Goal: Task Accomplishment & Management: Use online tool/utility

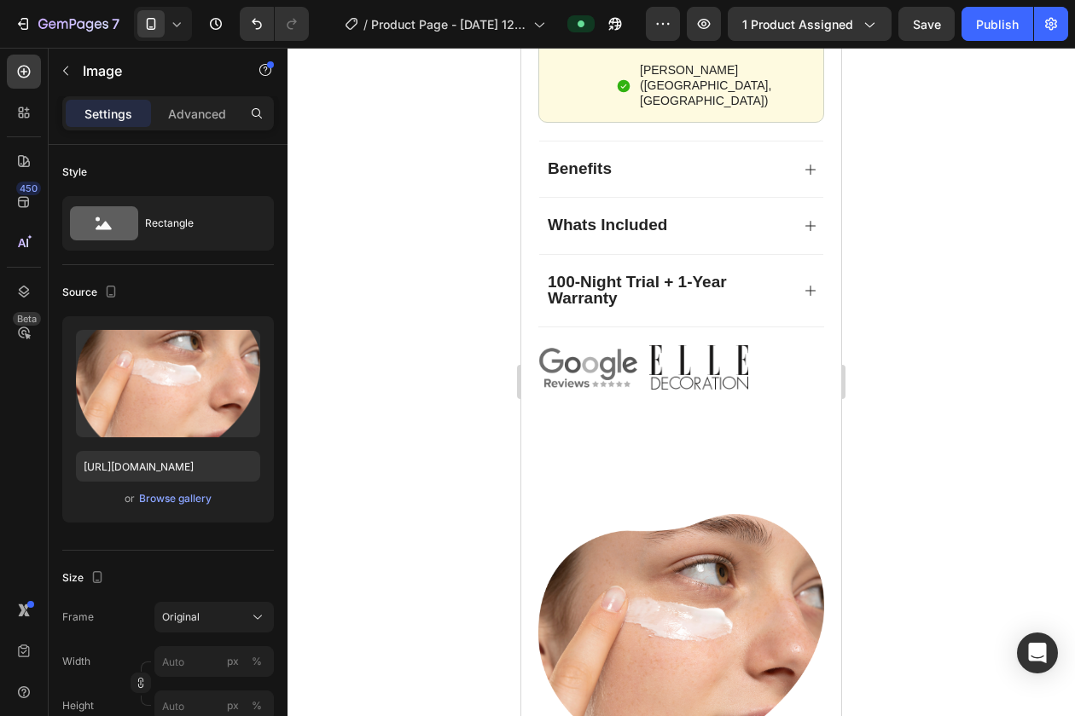
scroll to position [1438, 0]
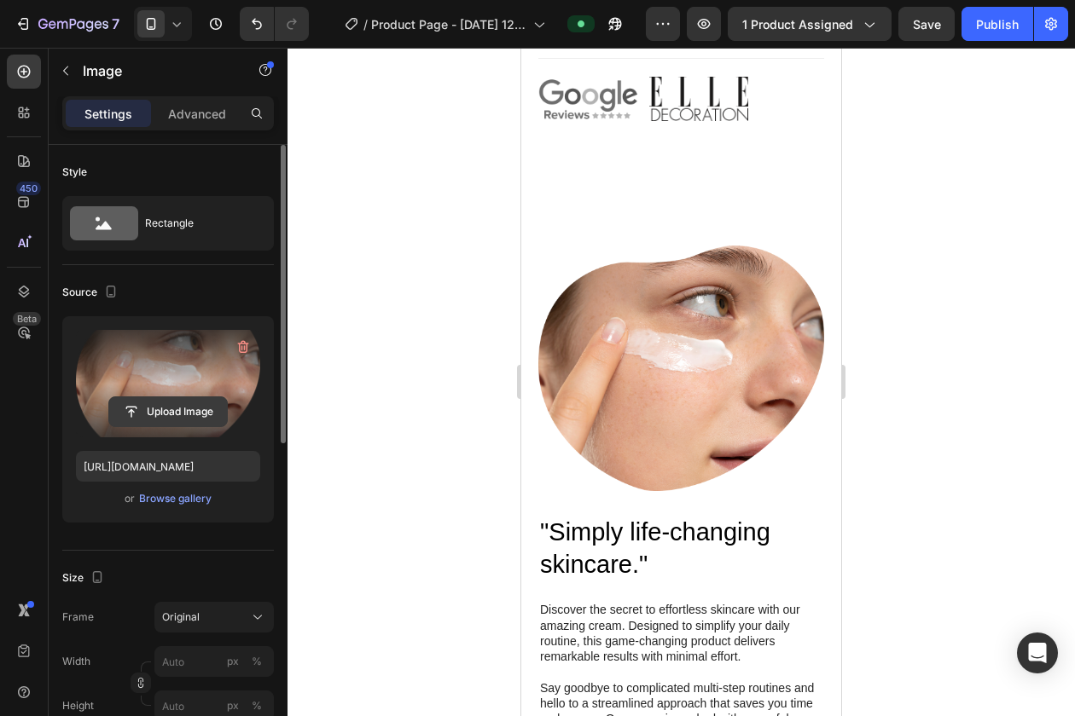
click at [159, 411] on input "file" at bounding box center [168, 411] width 118 height 29
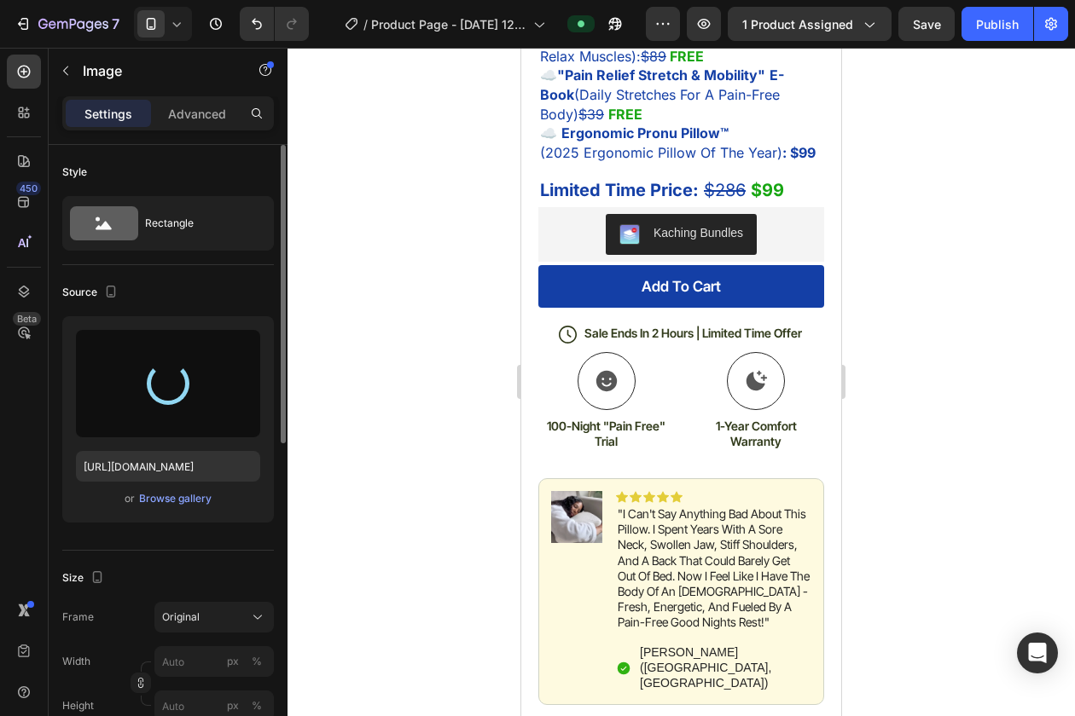
scroll to position [287, 0]
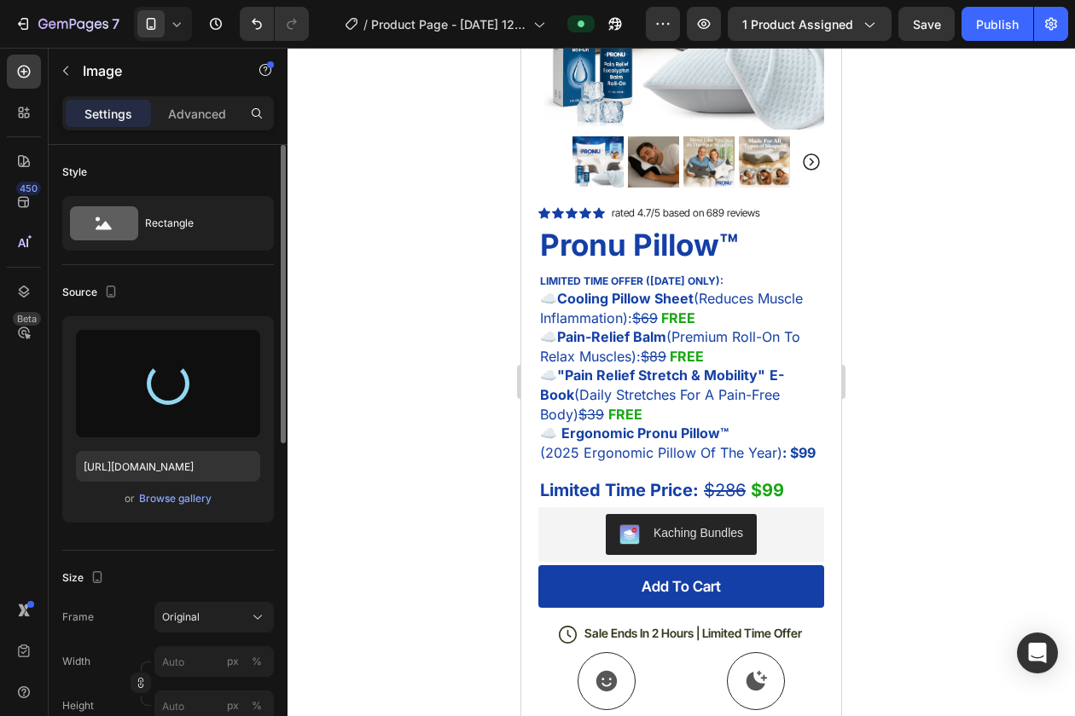
type input "[URL][DOMAIN_NAME]"
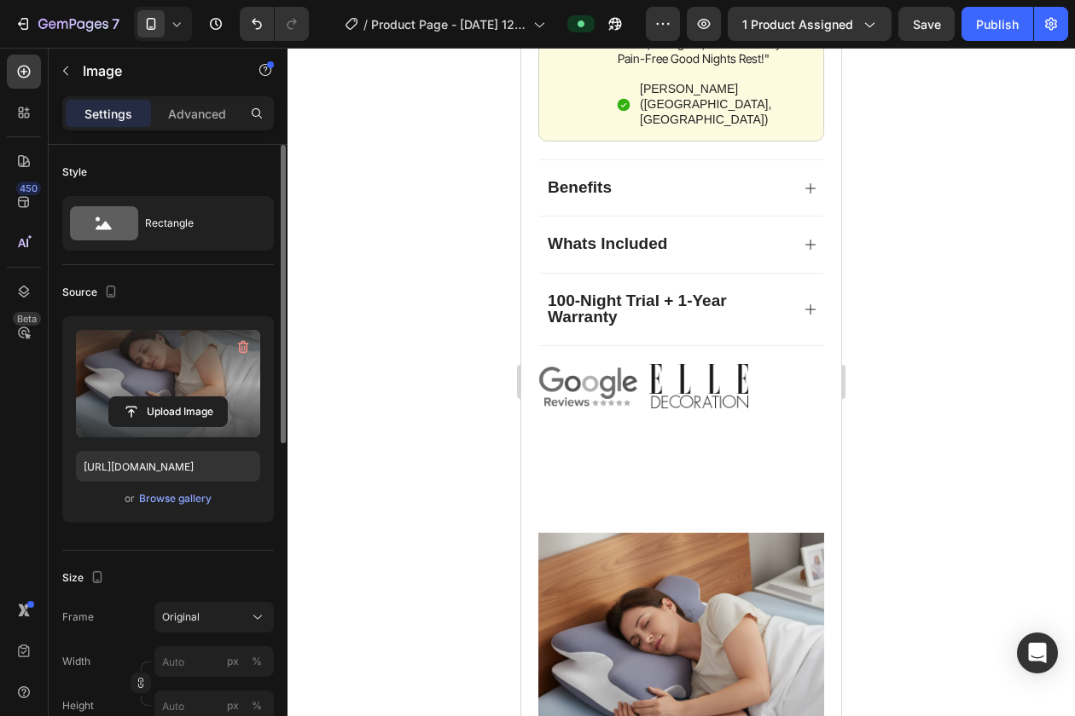
scroll to position [1553, 0]
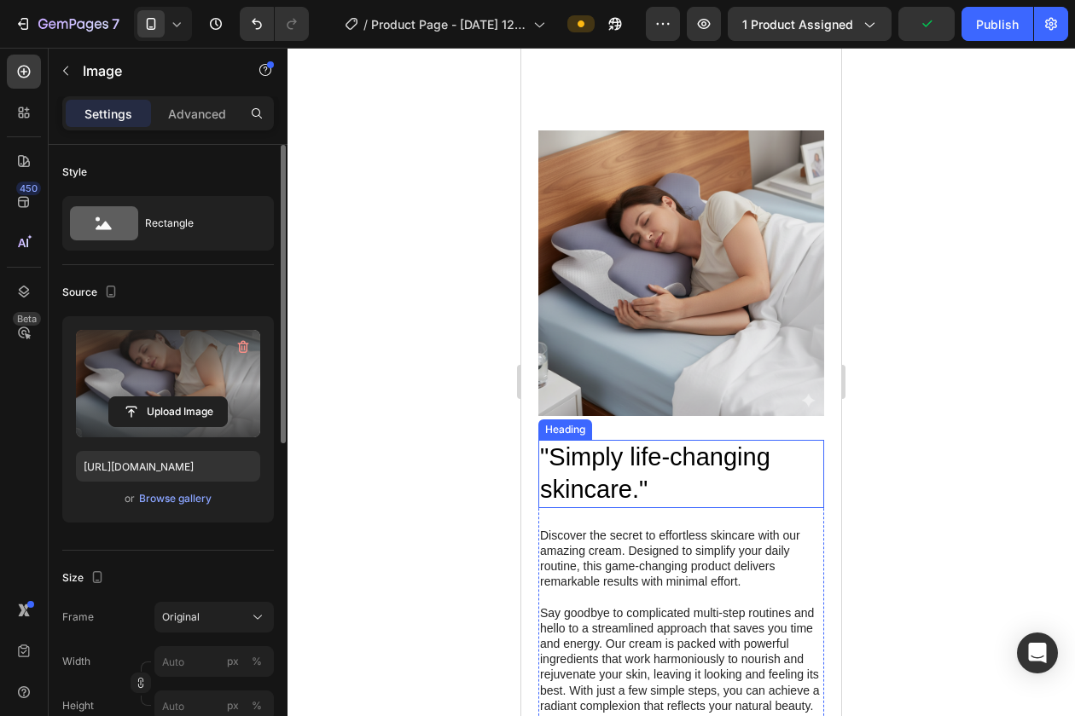
click at [583, 446] on h2 ""Simply life-changing skincare."" at bounding box center [681, 473] width 286 height 67
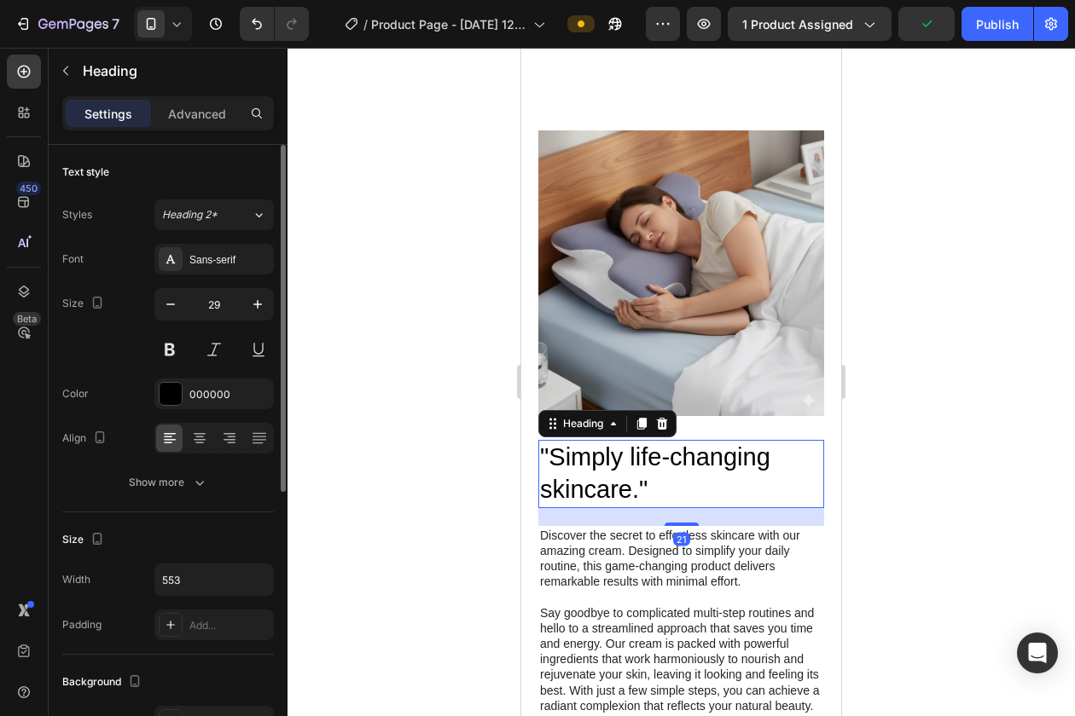
click at [583, 446] on h2 ""Simply life-changing skincare."" at bounding box center [681, 473] width 286 height 67
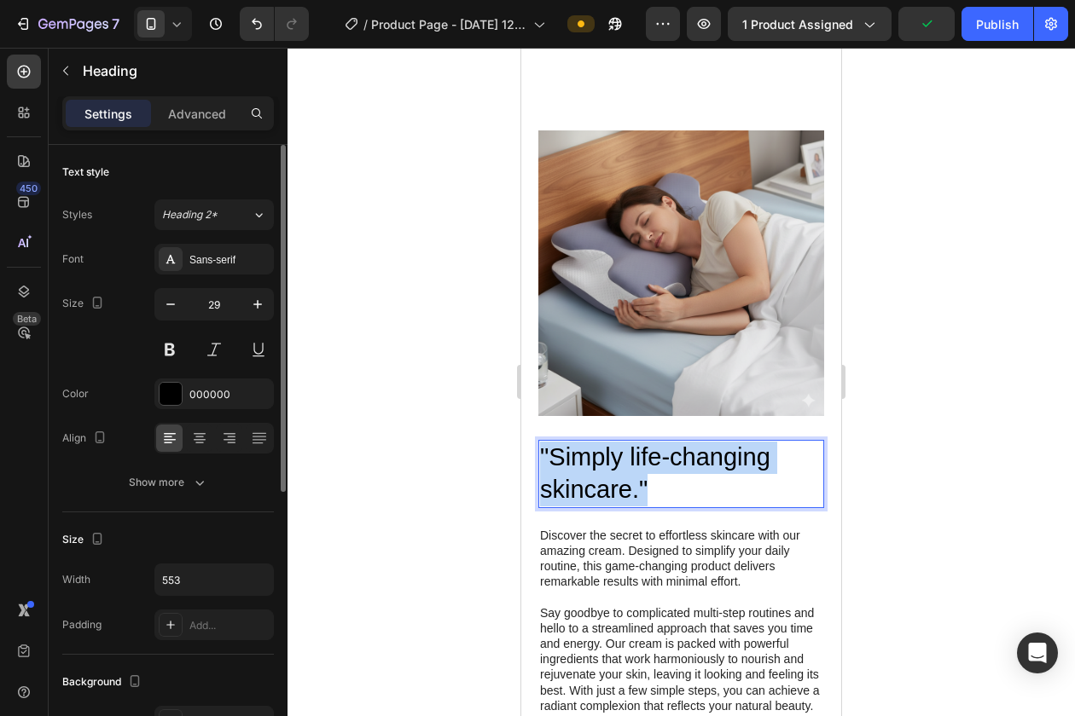
click at [583, 446] on p ""Simply life-changing skincare."" at bounding box center [681, 474] width 282 height 64
drag, startPoint x: 731, startPoint y: 469, endPoint x: 507, endPoint y: 432, distance: 226.4
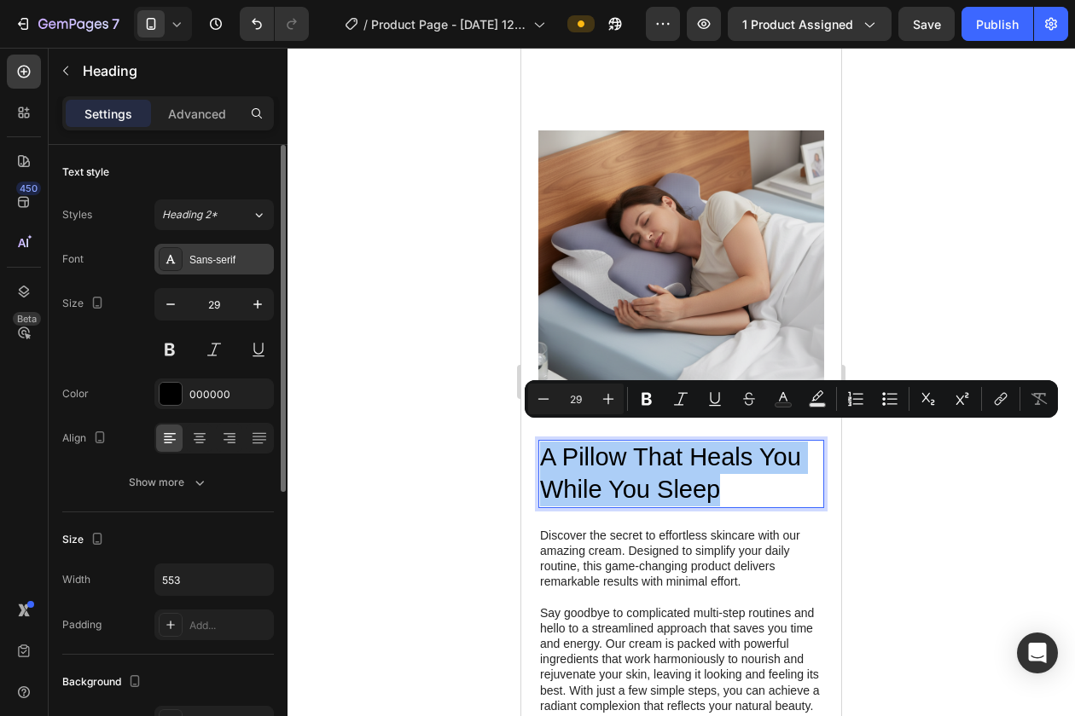
click at [201, 258] on div "Sans-serif" at bounding box center [229, 259] width 80 height 15
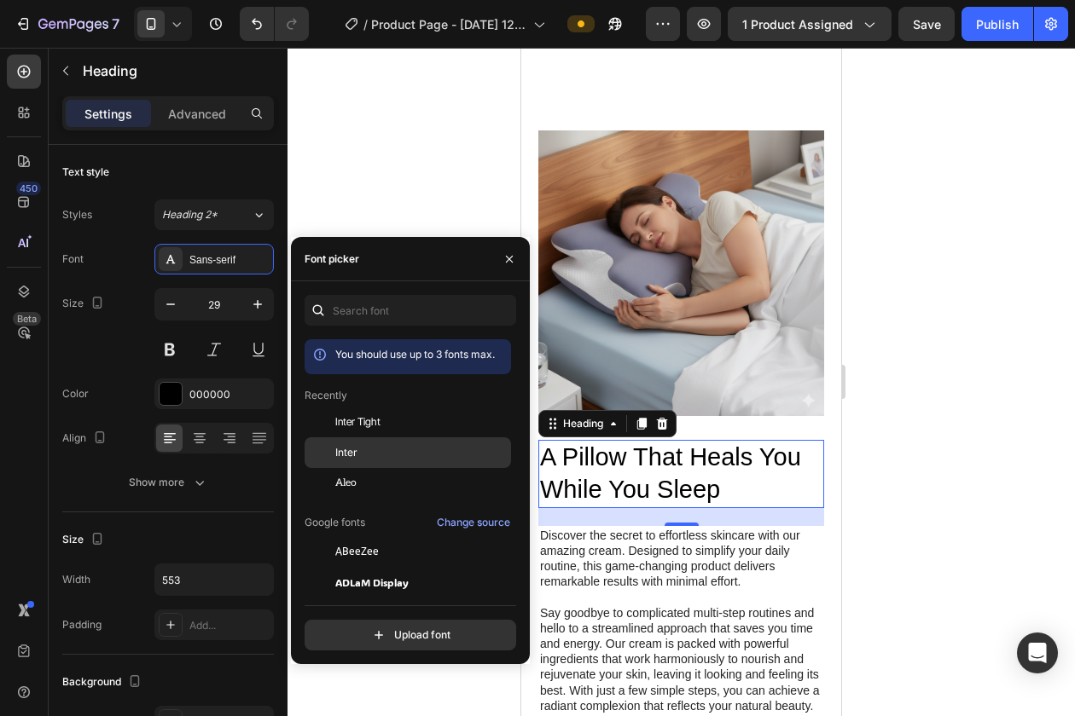
click at [336, 451] on span "Inter" at bounding box center [346, 452] width 22 height 15
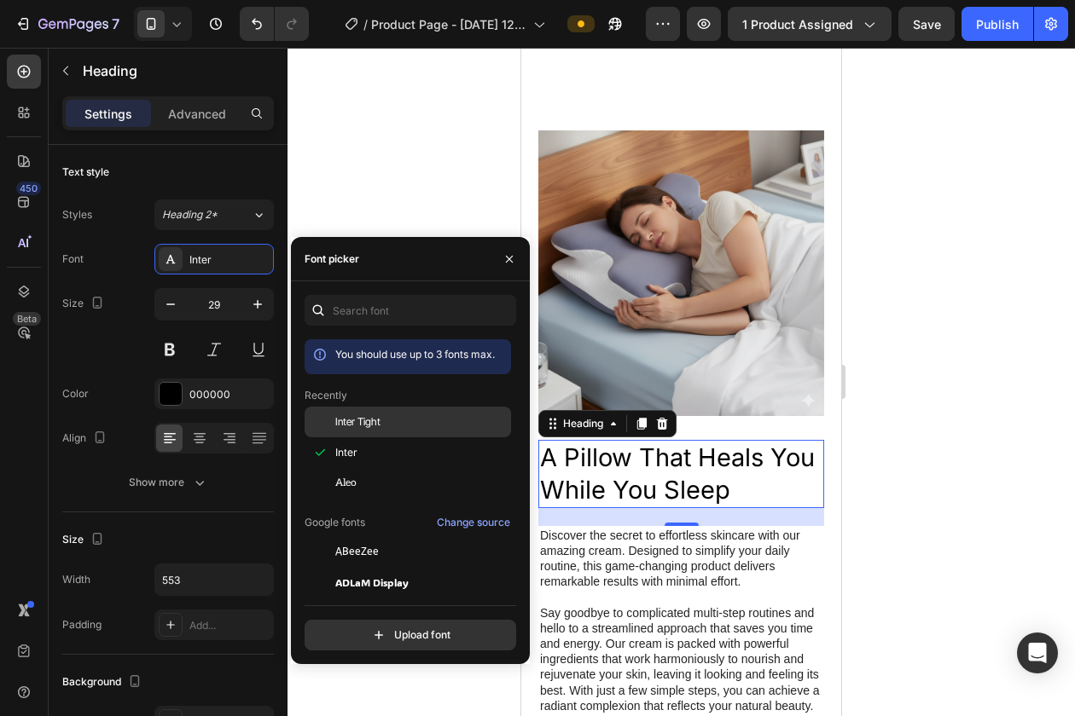
click at [407, 428] on div "Inter Tight" at bounding box center [421, 422] width 172 height 15
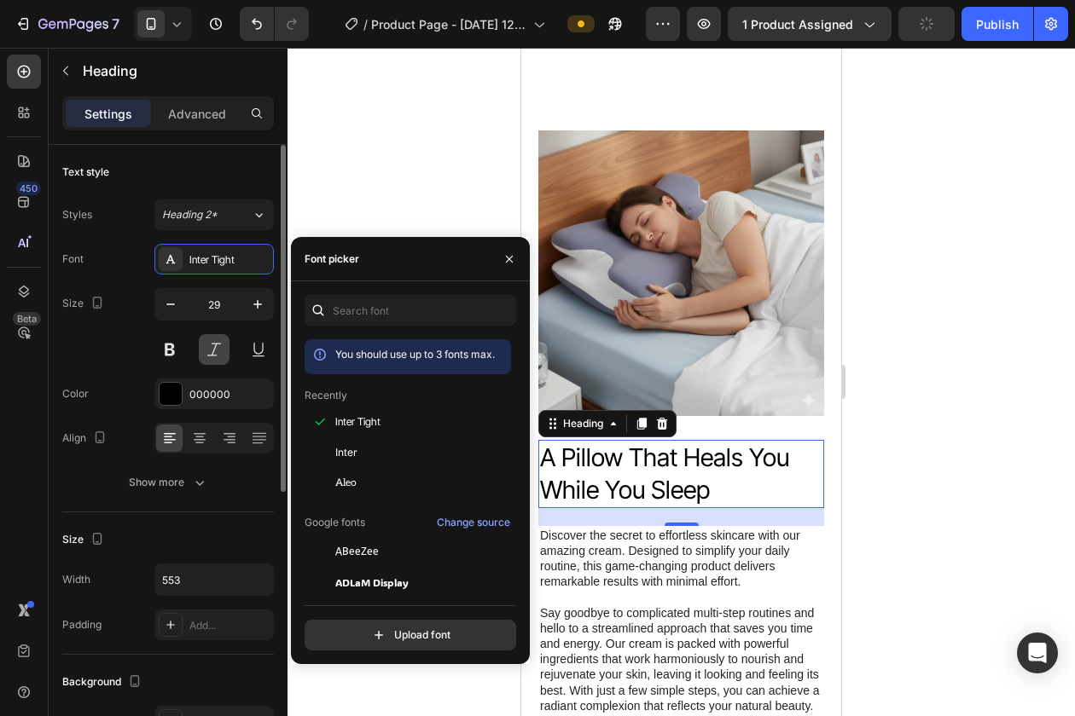
click at [216, 351] on button at bounding box center [214, 349] width 31 height 31
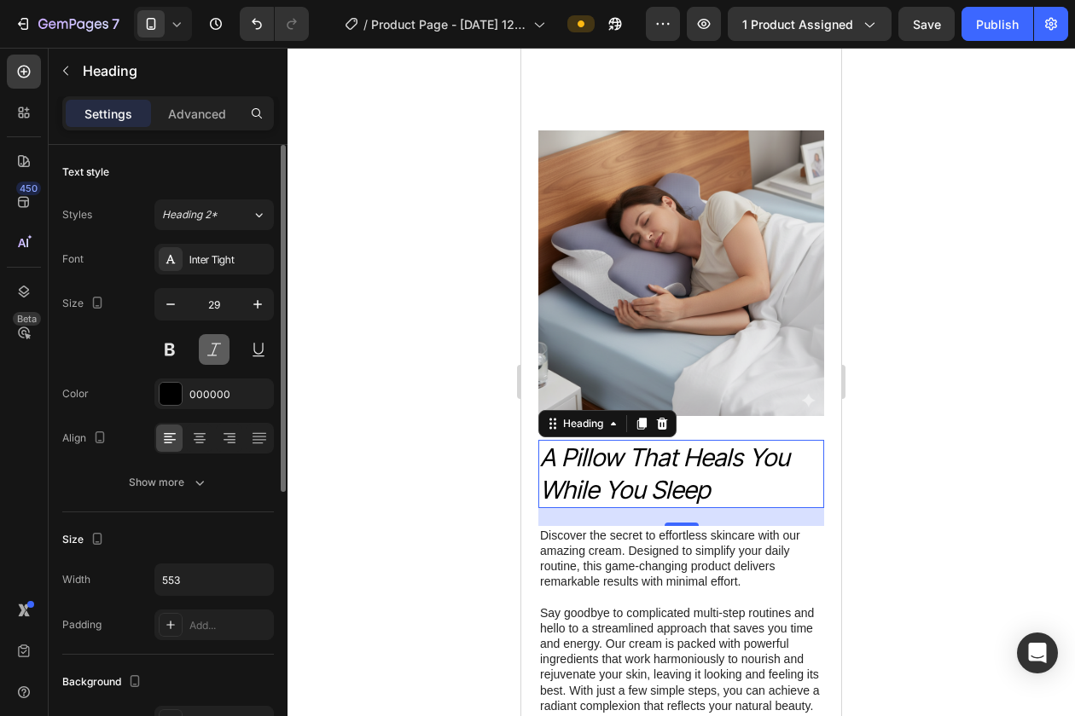
click at [205, 349] on button at bounding box center [214, 349] width 31 height 31
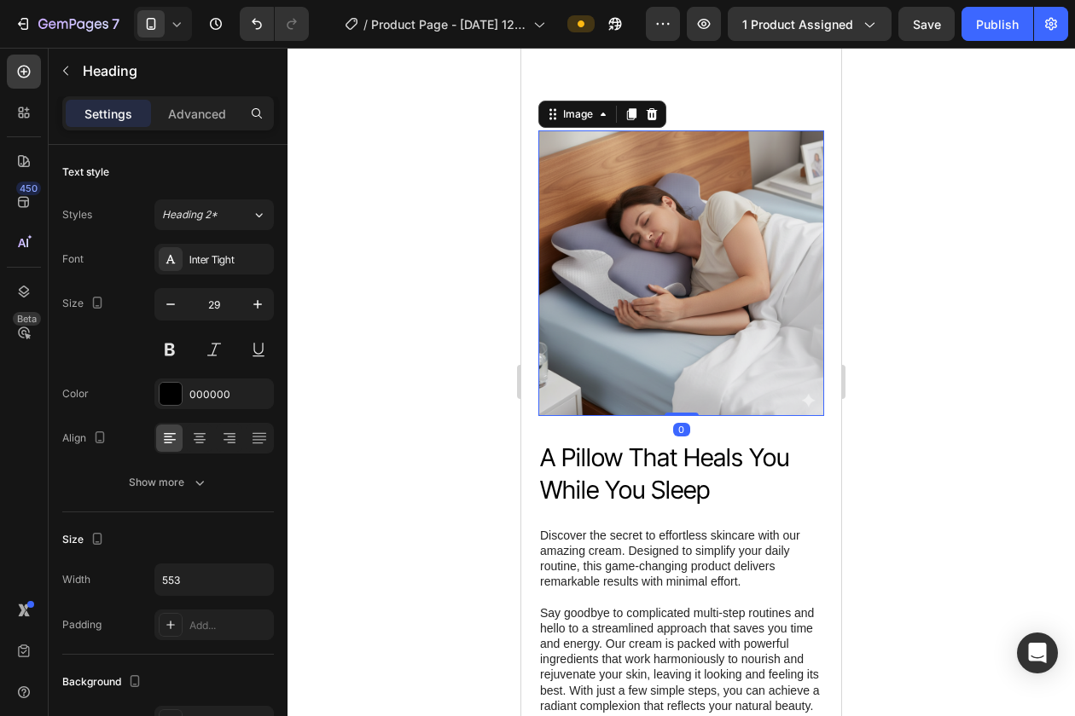
click at [675, 316] on img at bounding box center [681, 273] width 286 height 286
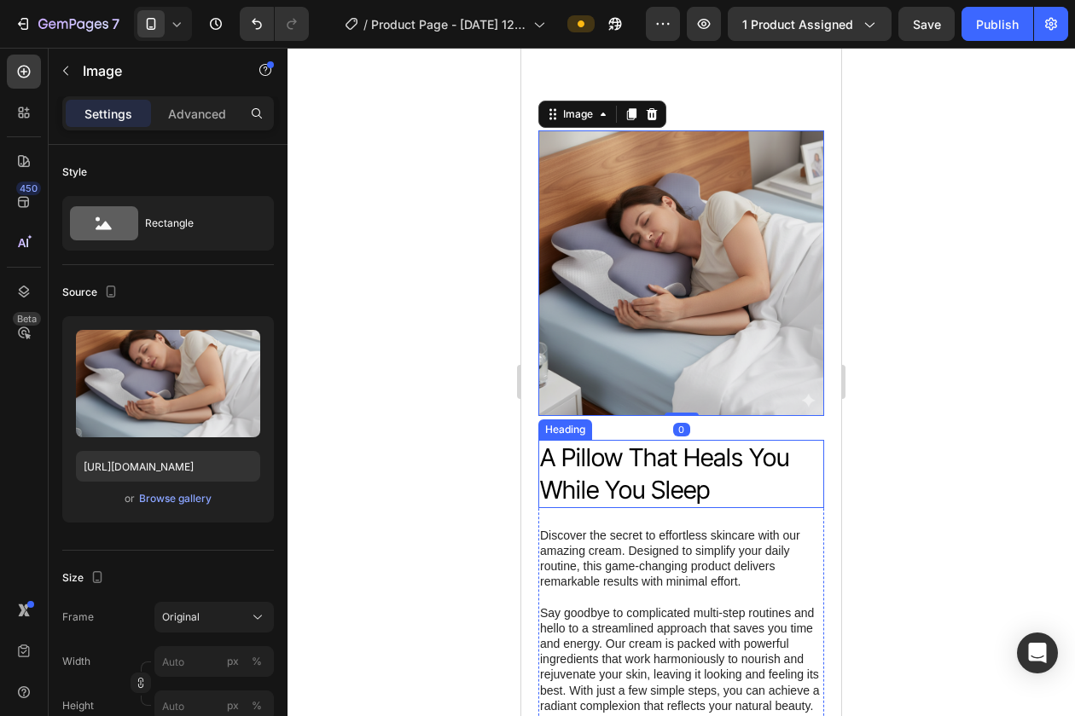
click at [664, 458] on p "A Pillow That Heals You While You Sleep" at bounding box center [681, 474] width 282 height 64
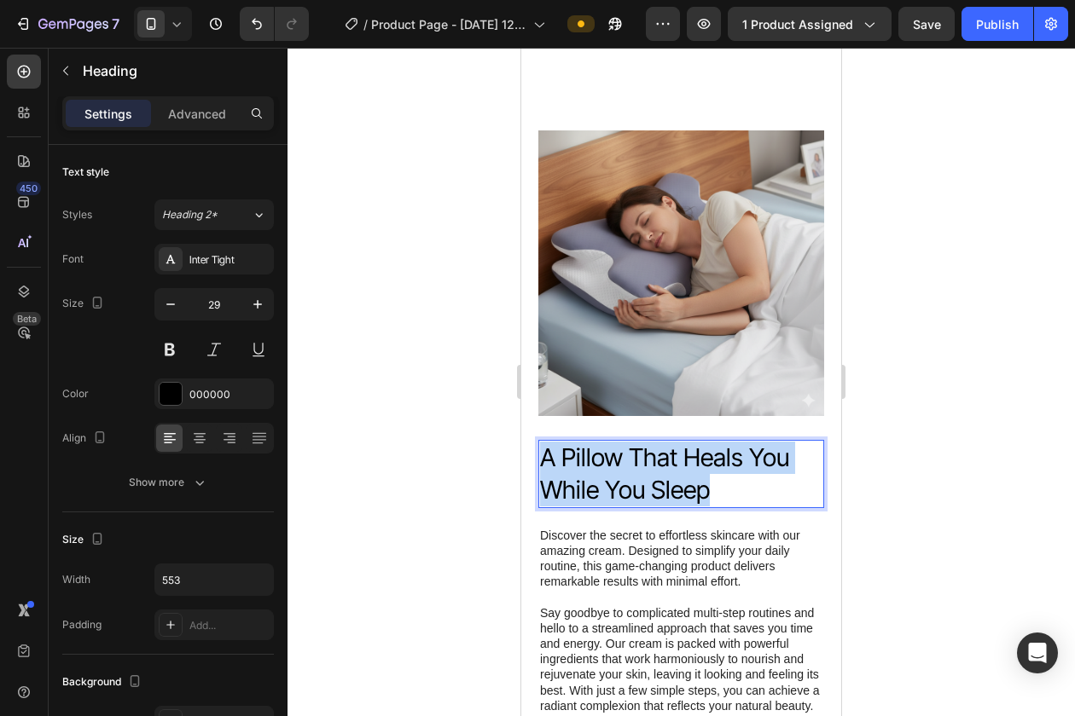
click at [664, 458] on p "A Pillow That Heals You While You Sleep" at bounding box center [681, 474] width 282 height 64
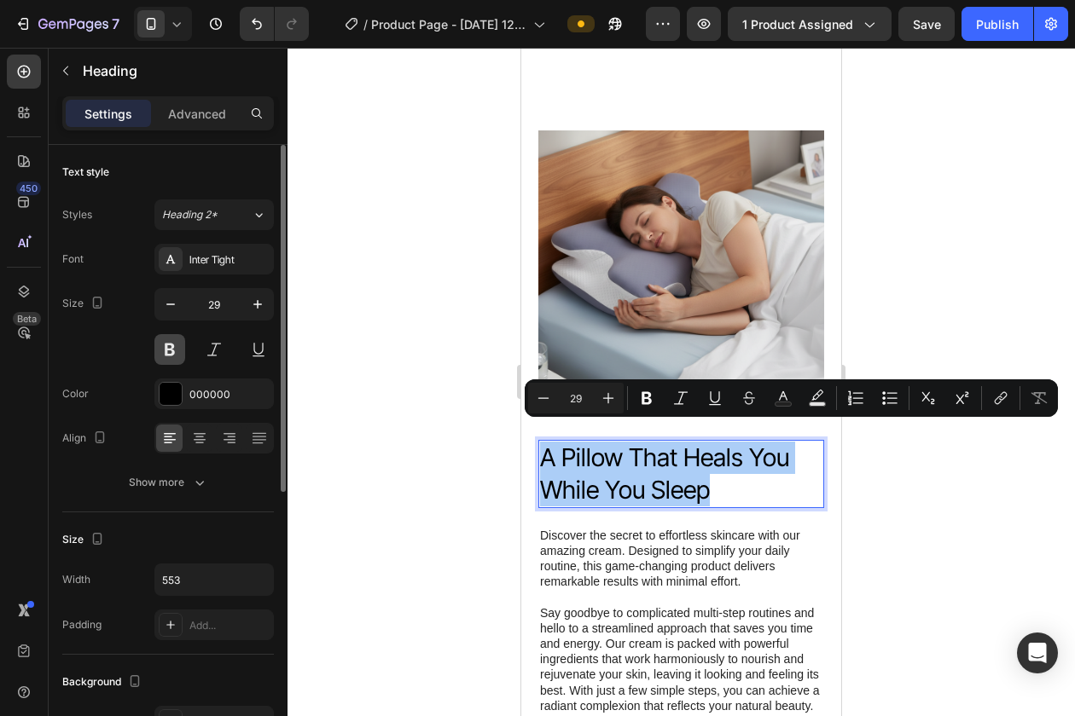
click at [174, 340] on button at bounding box center [169, 349] width 31 height 31
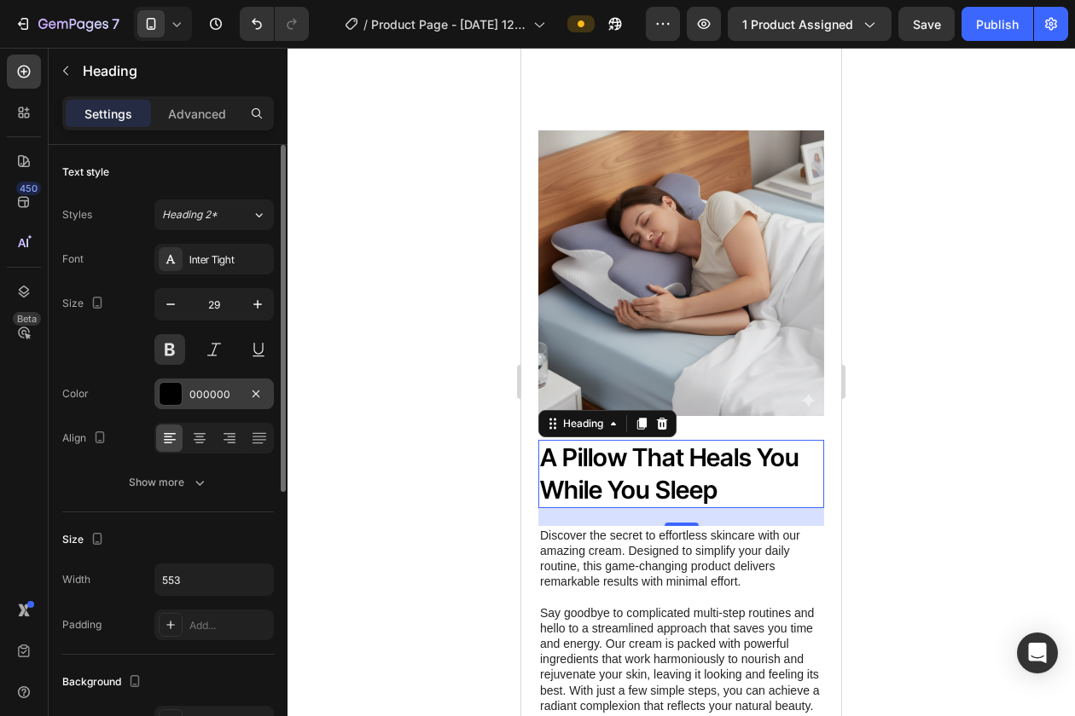
click at [166, 399] on div at bounding box center [170, 394] width 22 height 22
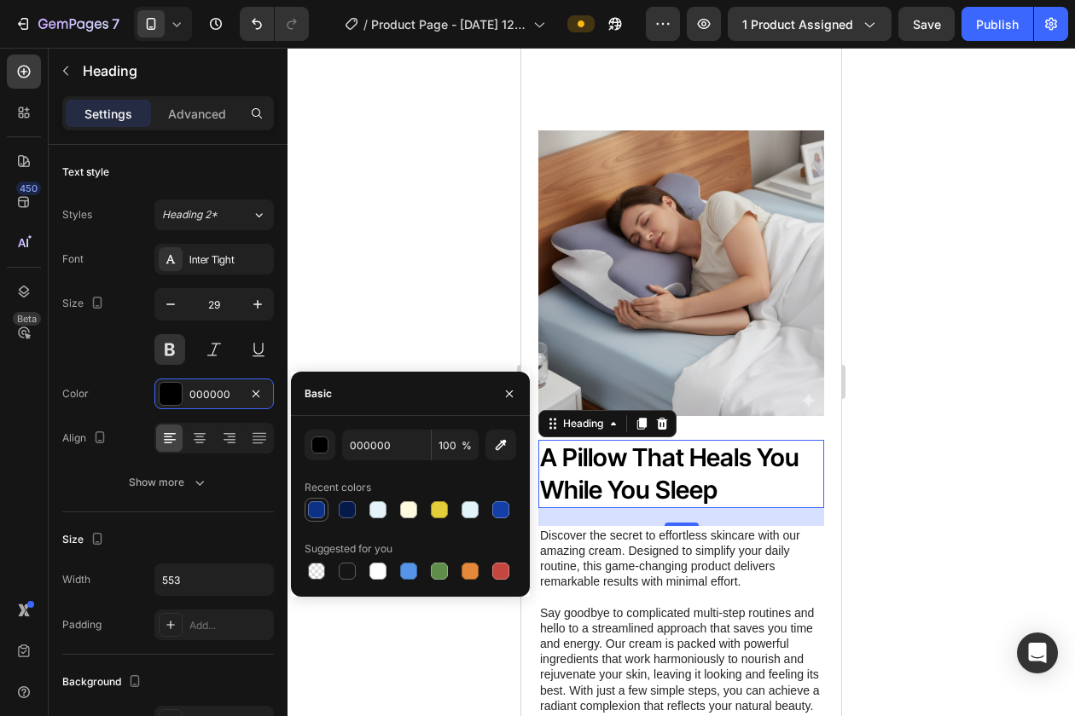
click at [318, 512] on div at bounding box center [316, 509] width 17 height 17
type input "0D3184"
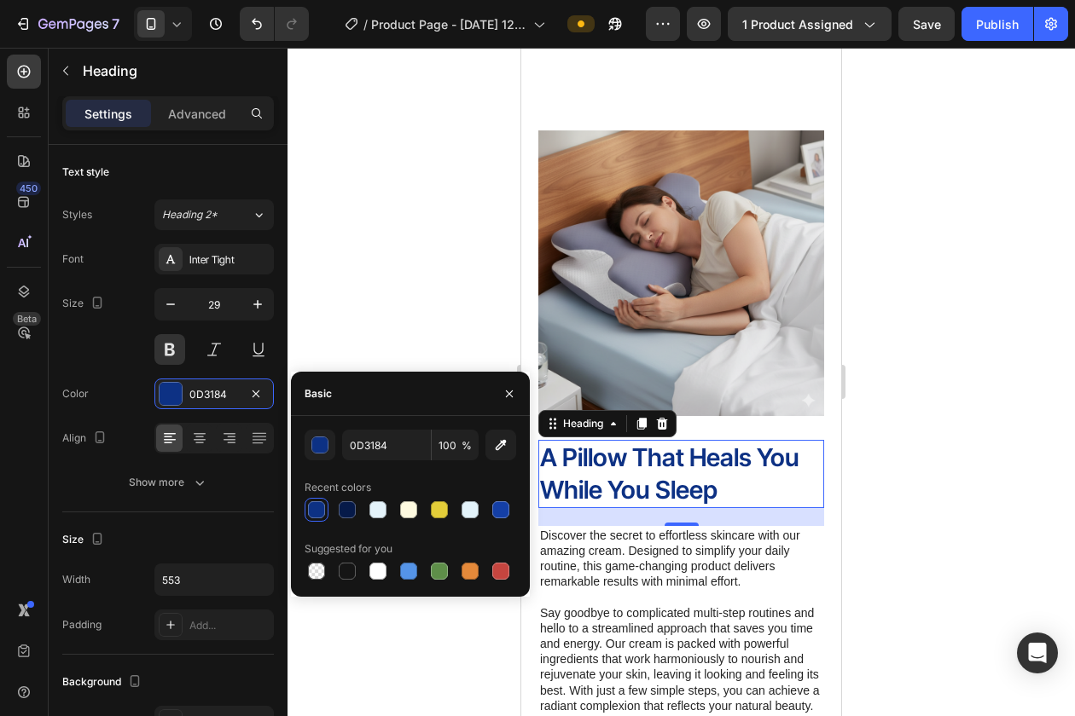
click at [475, 252] on div at bounding box center [680, 382] width 787 height 669
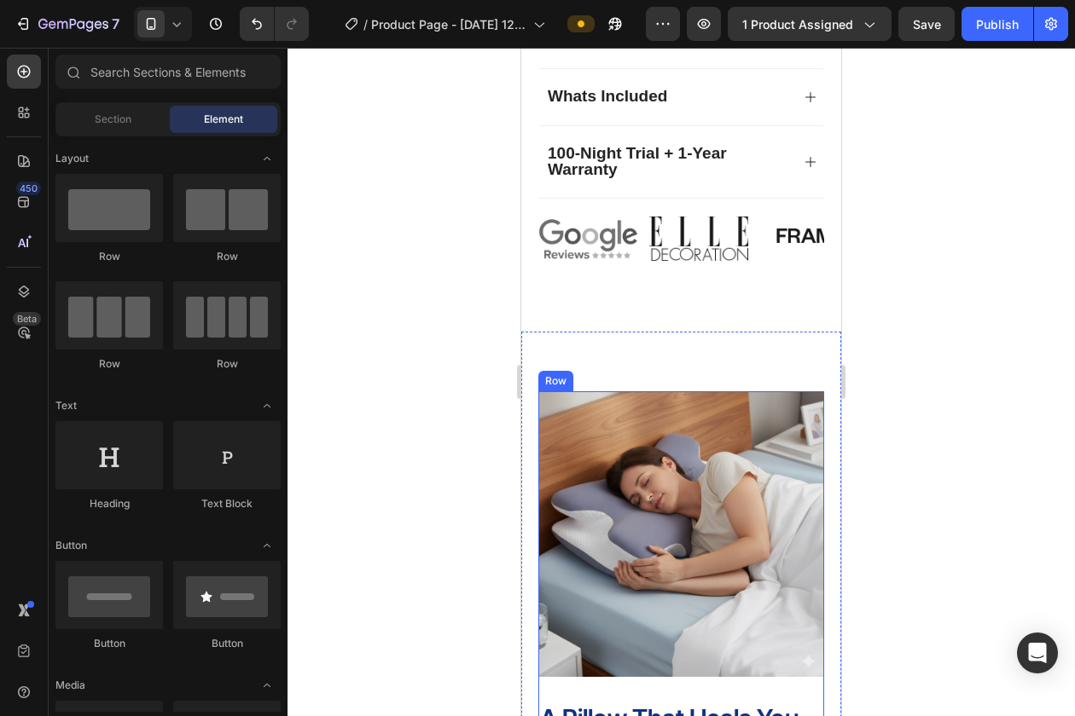
scroll to position [1302, 0]
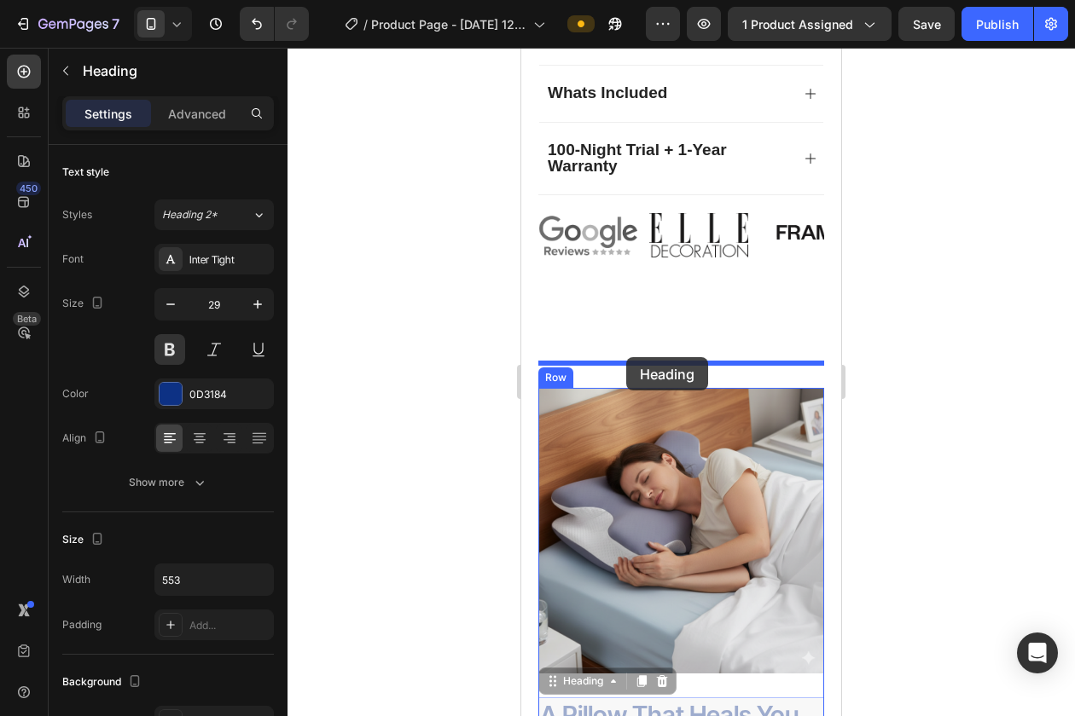
drag, startPoint x: 600, startPoint y: 684, endPoint x: 625, endPoint y: 357, distance: 328.4
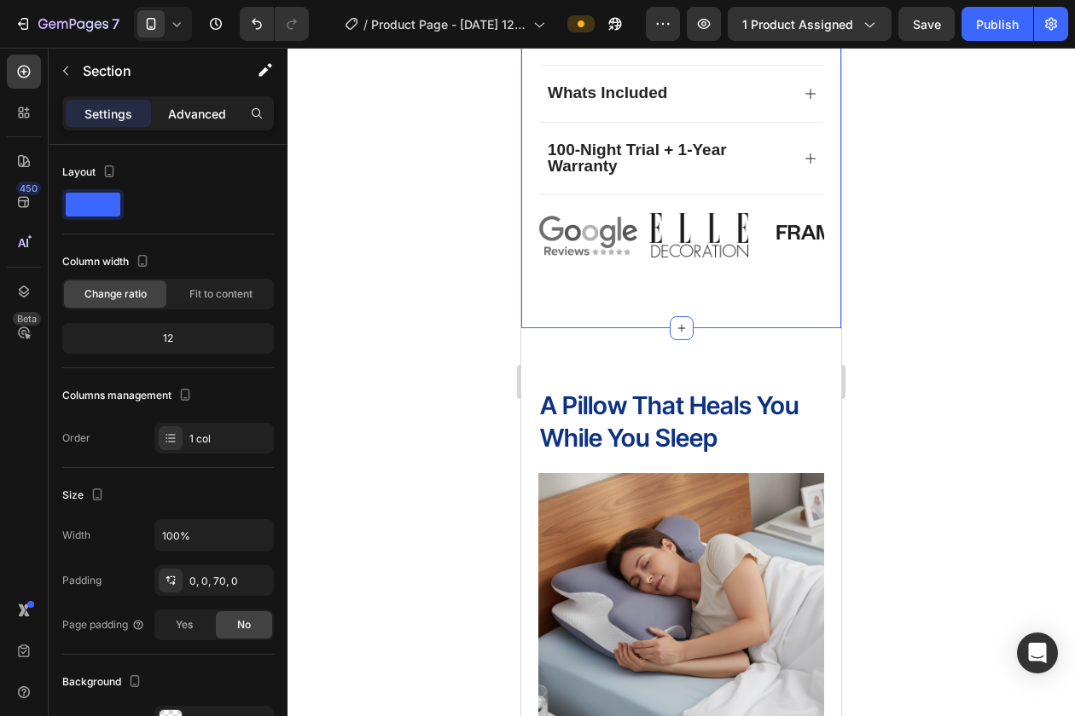
click at [216, 114] on p "Advanced" at bounding box center [197, 114] width 58 height 18
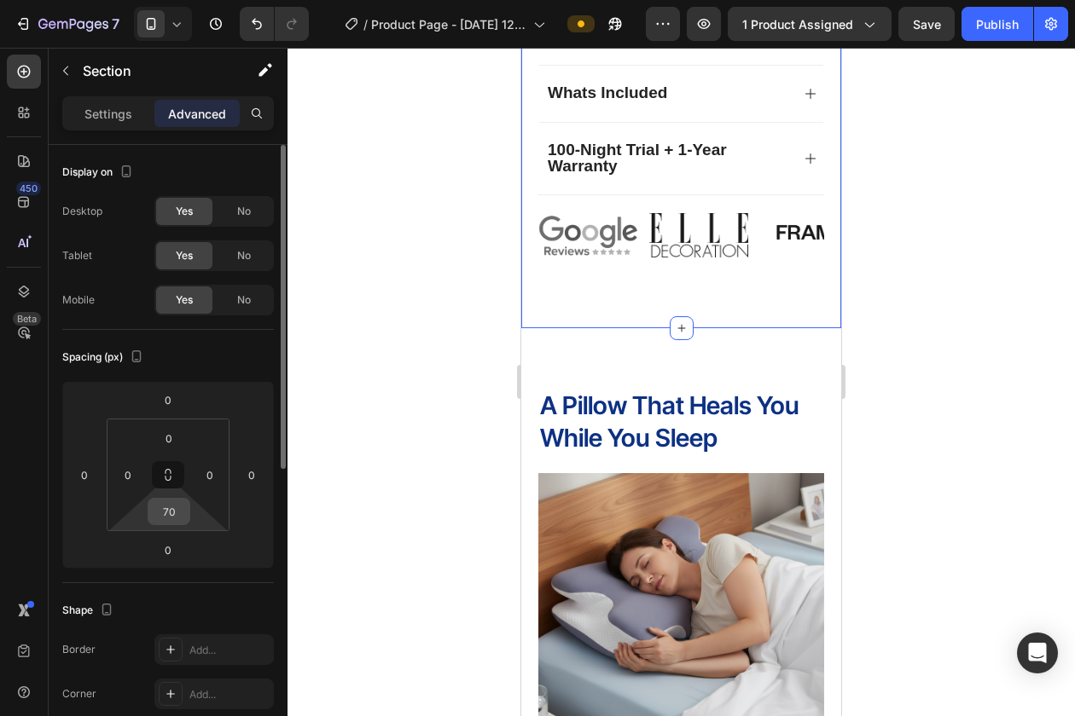
click at [178, 511] on input "70" at bounding box center [169, 512] width 34 height 26
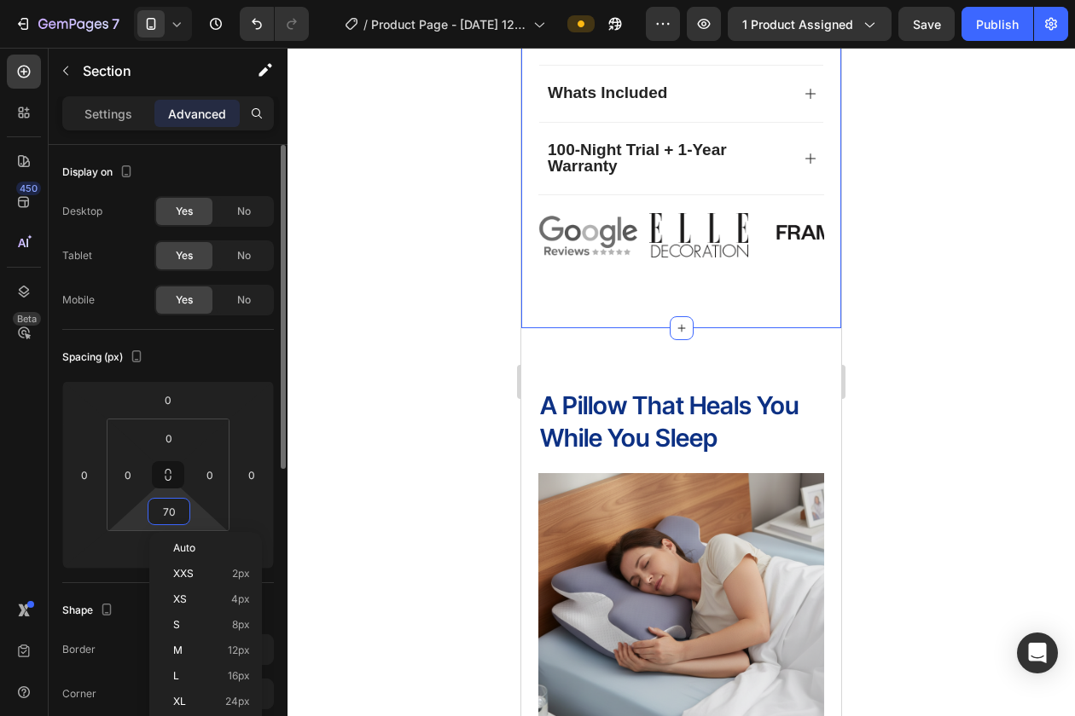
type input "0"
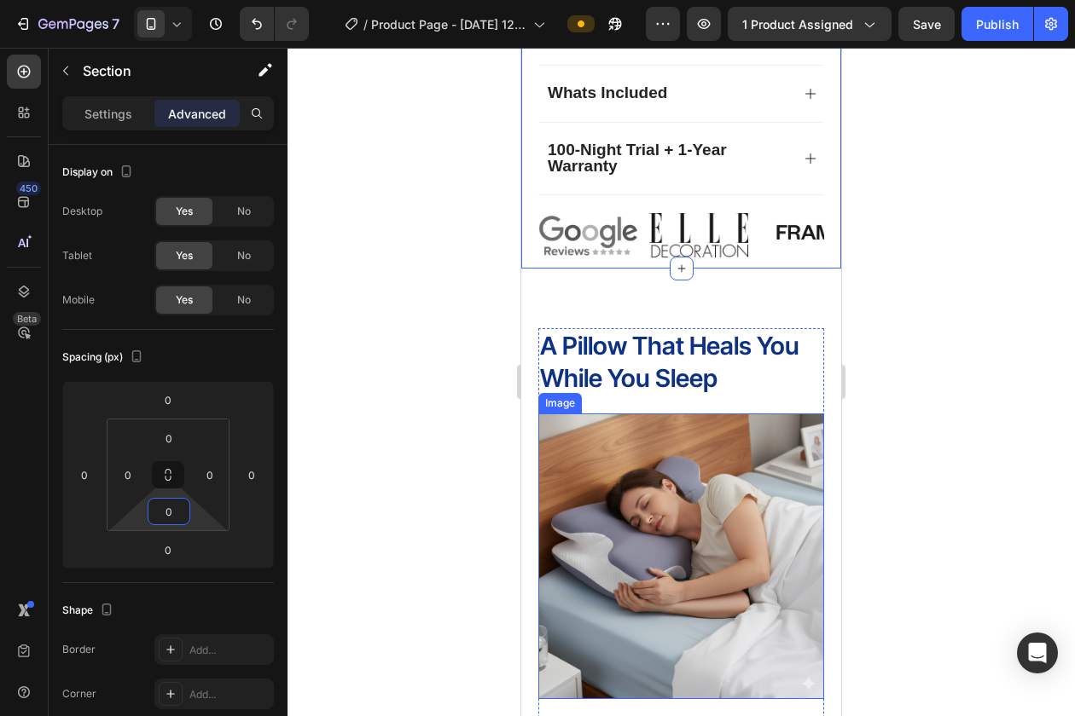
click at [493, 457] on div at bounding box center [680, 382] width 787 height 669
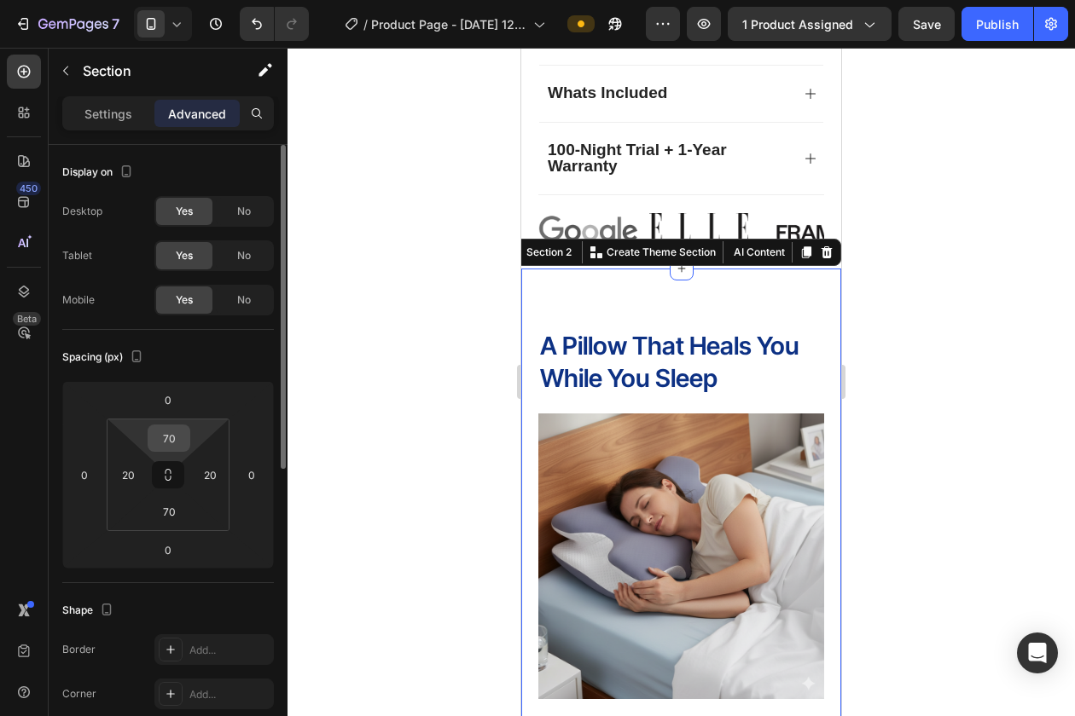
click at [170, 441] on input "70" at bounding box center [169, 439] width 34 height 26
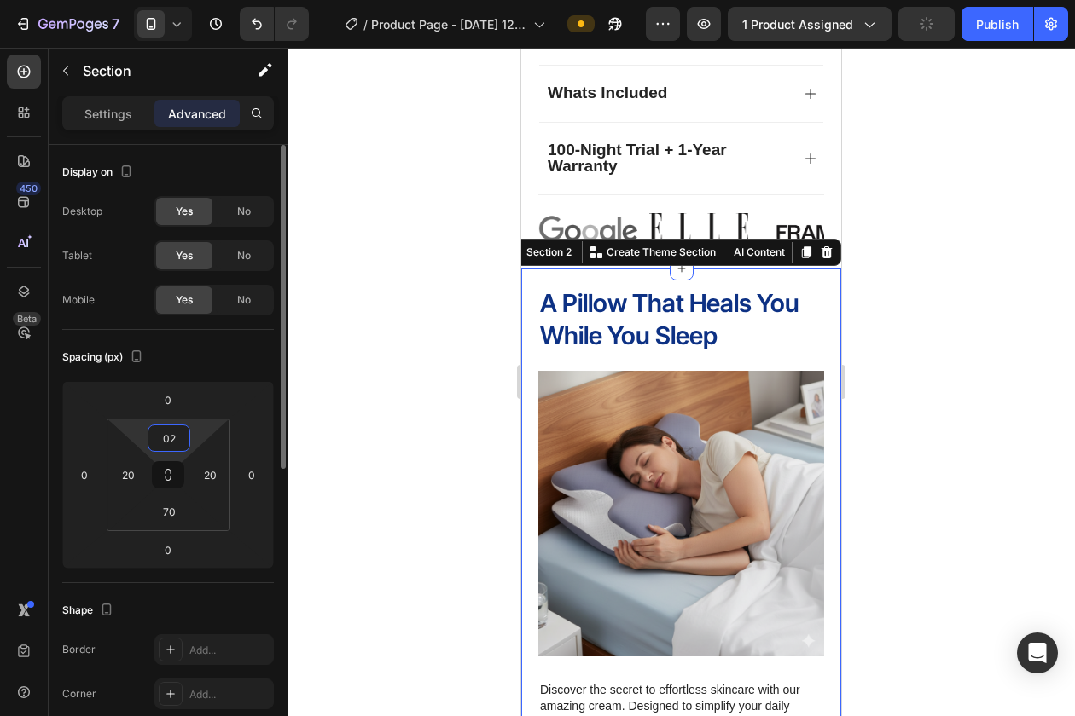
type input "0"
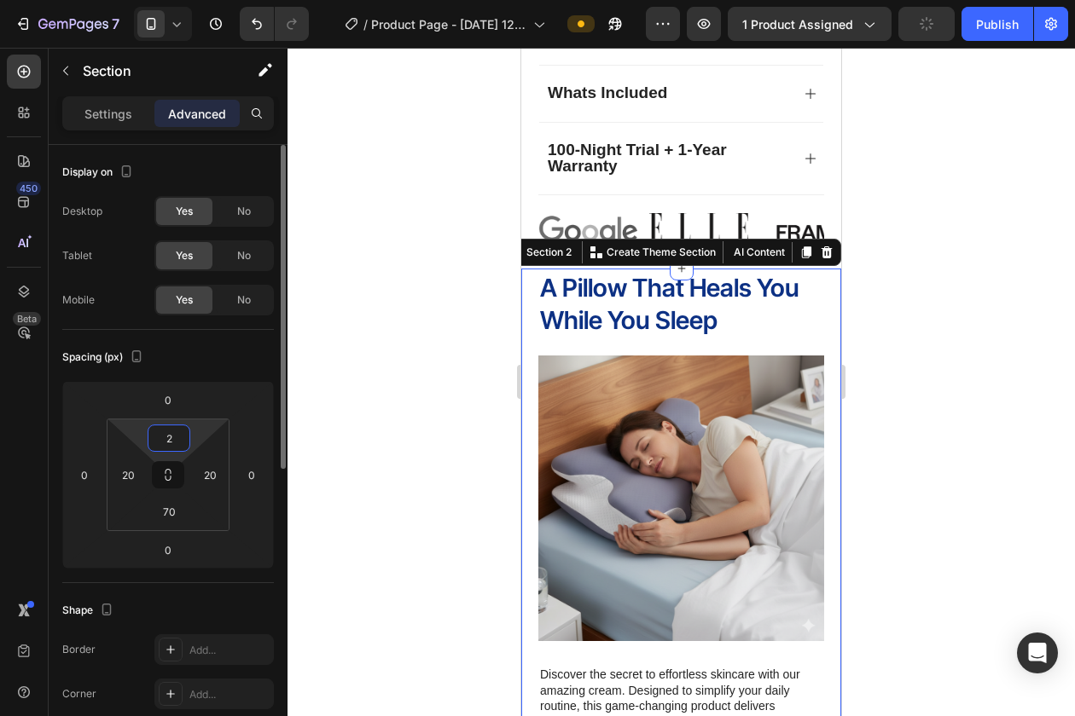
type input "20"
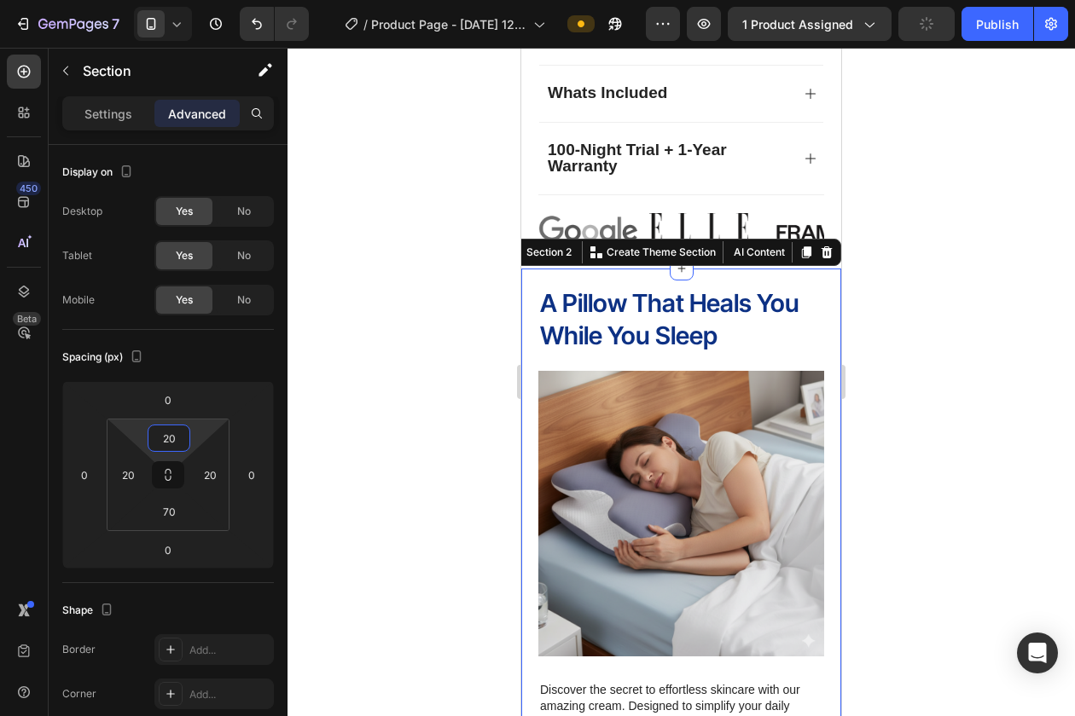
click at [367, 426] on div at bounding box center [680, 382] width 787 height 669
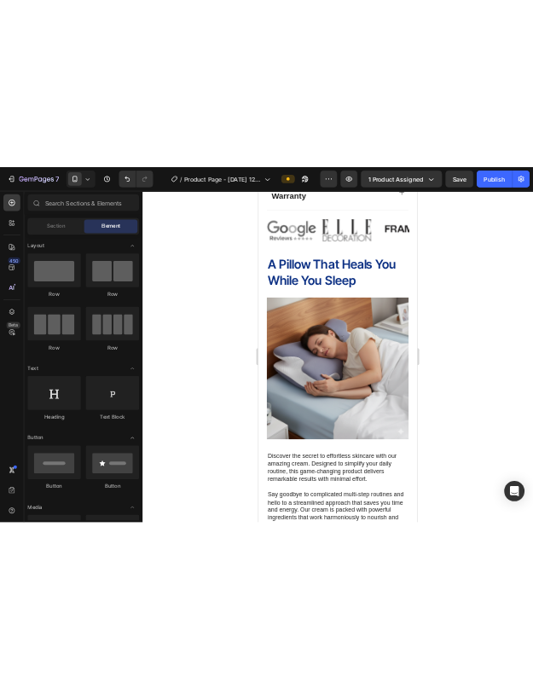
scroll to position [1521, 0]
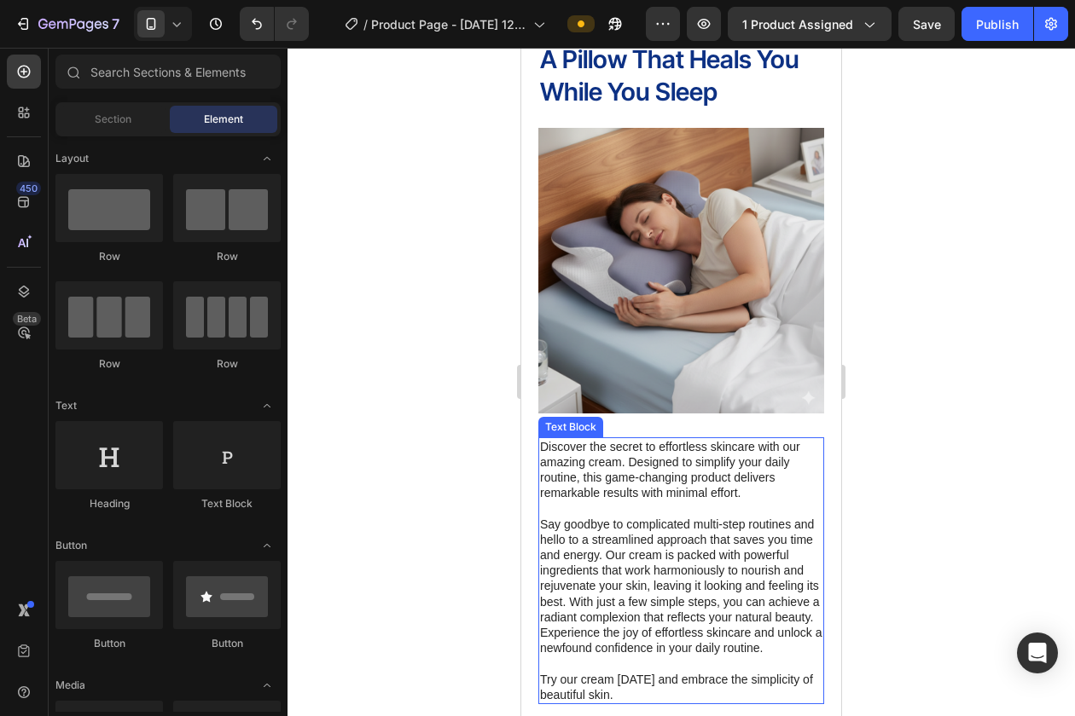
click at [597, 523] on p "Say goodbye to complicated multi-step routines and hello to a streamlined appro…" at bounding box center [681, 587] width 282 height 140
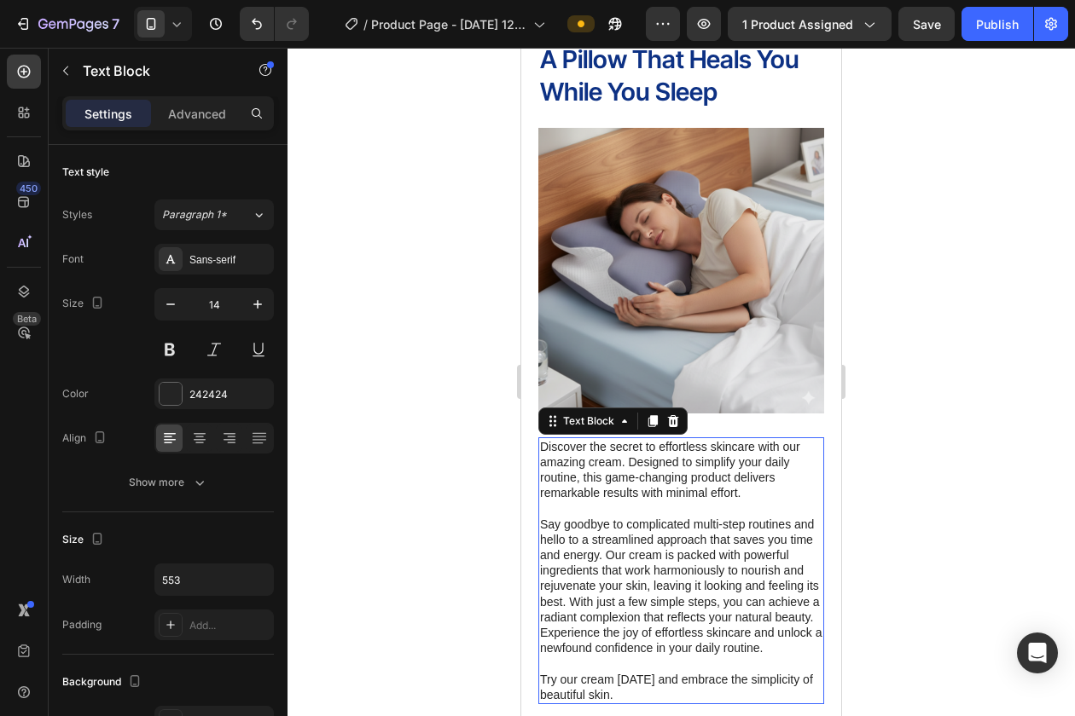
click at [597, 523] on p "Say goodbye to complicated multi-step routines and hello to a streamlined appro…" at bounding box center [681, 587] width 282 height 140
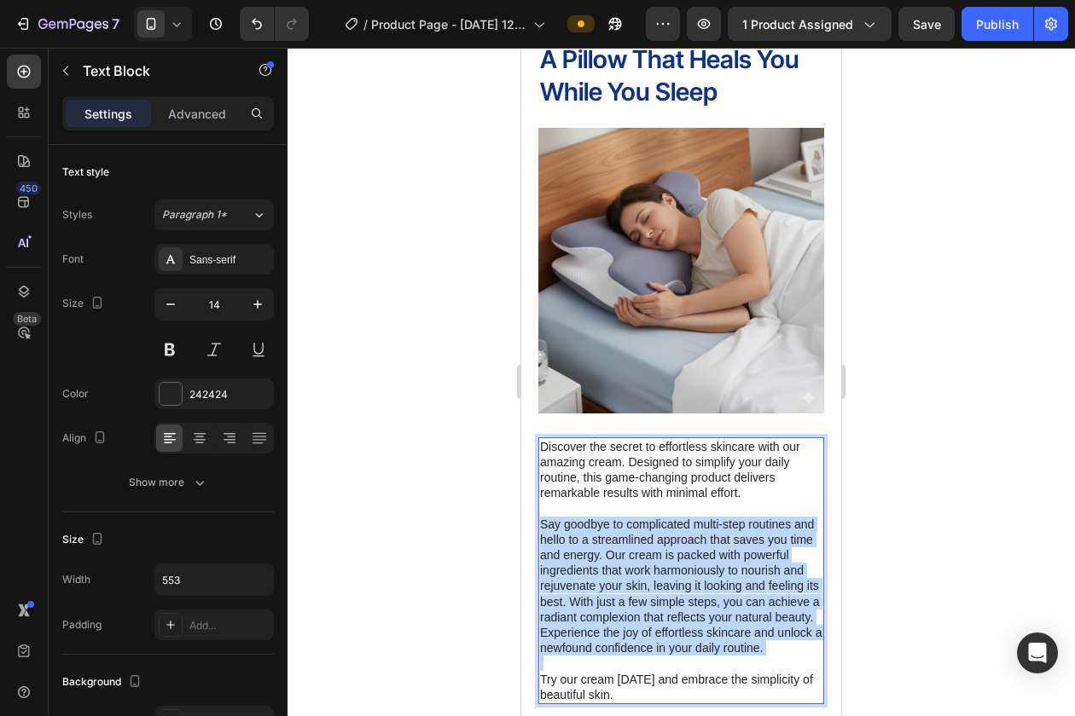
click at [597, 523] on p "Say goodbye to complicated multi-step routines and hello to a streamlined appro…" at bounding box center [681, 587] width 282 height 140
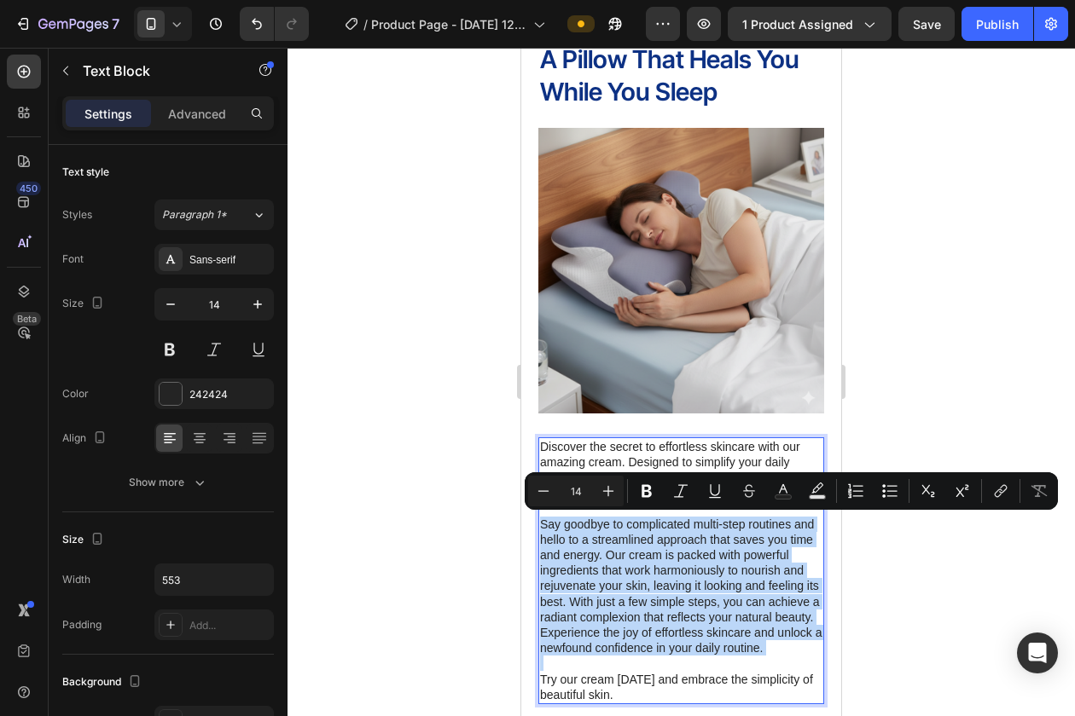
click at [596, 635] on p "Say goodbye to complicated multi-step routines and hello to a streamlined appro…" at bounding box center [681, 587] width 282 height 140
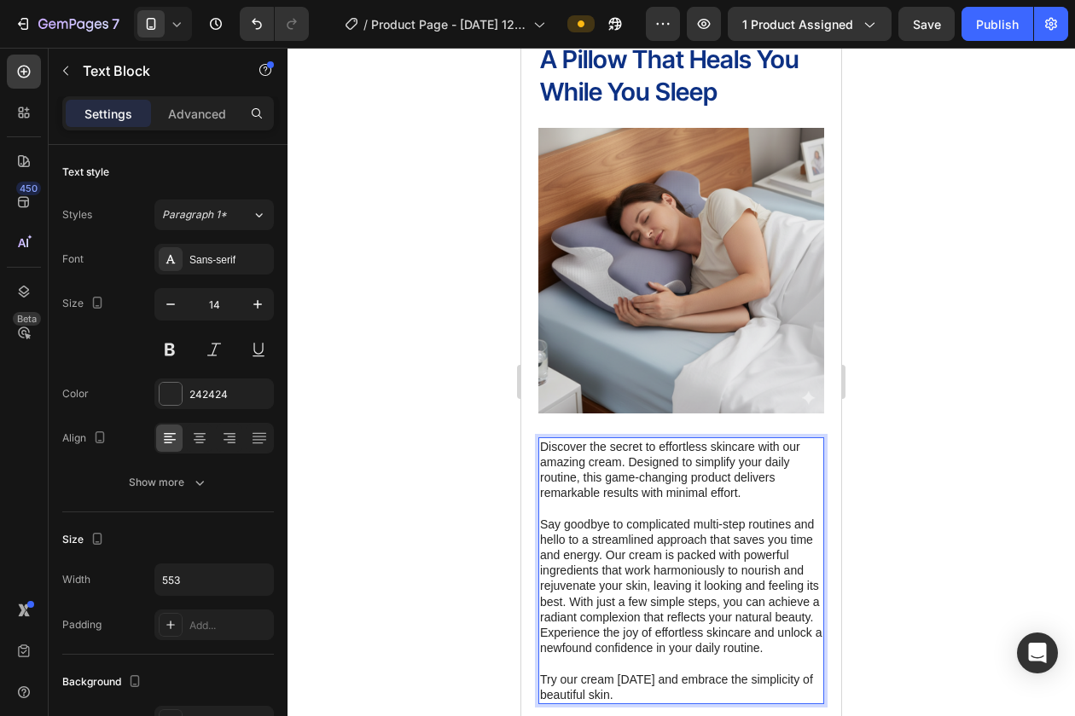
click at [613, 693] on p "Try our cream [DATE] and embrace the simplicity of beautiful skin." at bounding box center [681, 687] width 282 height 31
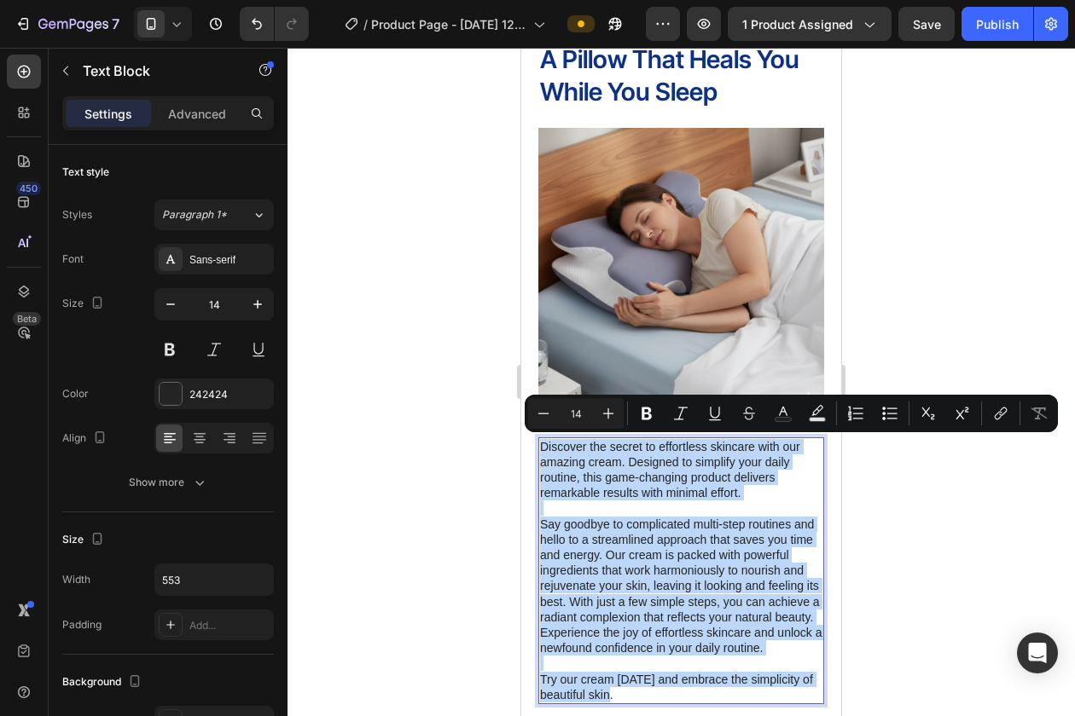
drag, startPoint x: 613, startPoint y: 695, endPoint x: 536, endPoint y: 445, distance: 261.7
click at [536, 445] on div "Discover the secret to effortless skincare with our amazing cream. Designed to …" at bounding box center [681, 725] width 320 height 1400
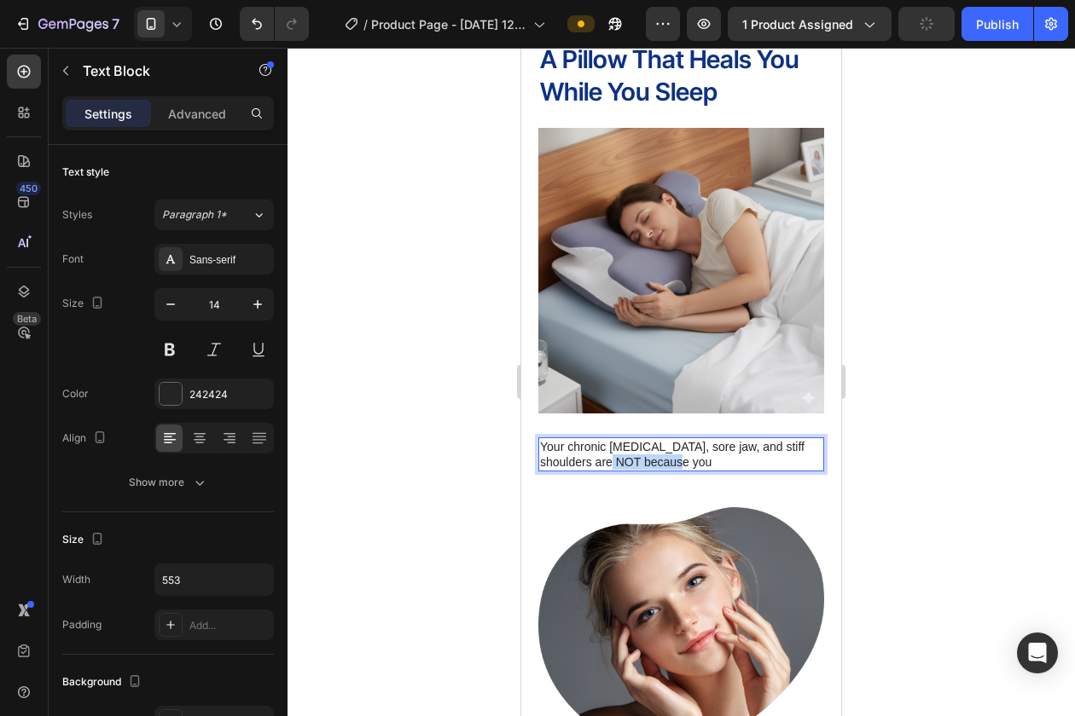
drag, startPoint x: 663, startPoint y: 460, endPoint x: 590, endPoint y: 460, distance: 72.5
click at [590, 460] on p "Your chronic [MEDICAL_DATA], sore jaw, and stiff shoulders are NOT because you" at bounding box center [681, 454] width 282 height 31
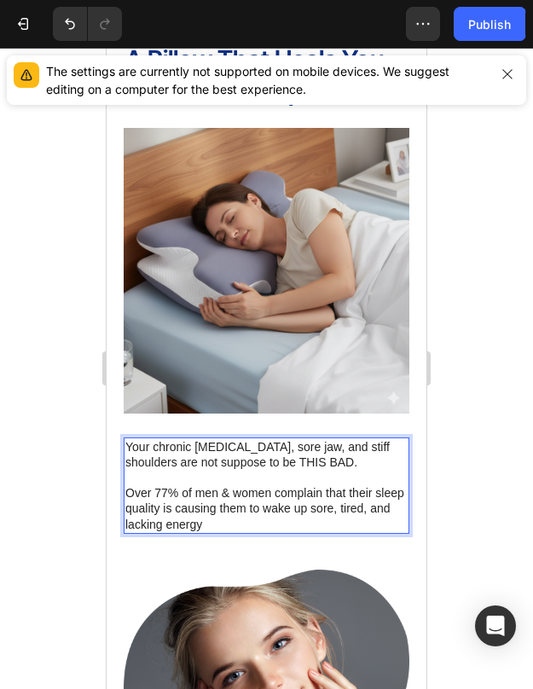
click at [154, 463] on p "Your chronic [MEDICAL_DATA], sore jaw, and stiff shoulders are not suppose to b…" at bounding box center [266, 454] width 282 height 31
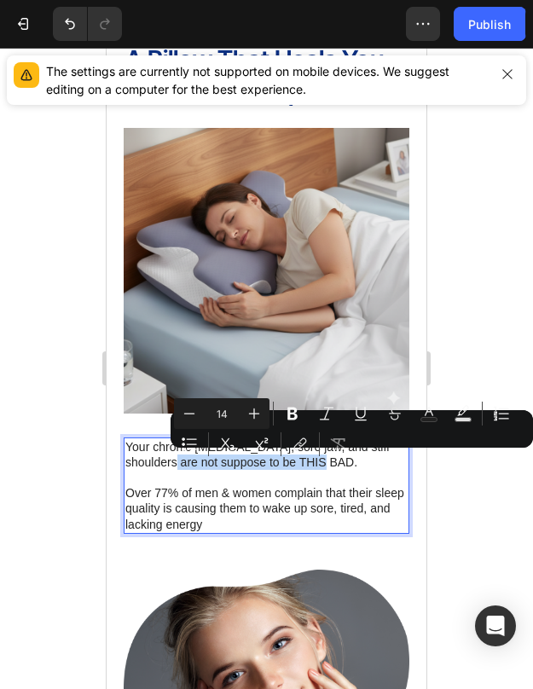
drag, startPoint x: 147, startPoint y: 464, endPoint x: 362, endPoint y: 458, distance: 215.0
click at [362, 458] on p "Your chronic [MEDICAL_DATA], sore jaw, and stiff shoulders are not suppose to b…" at bounding box center [266, 454] width 282 height 31
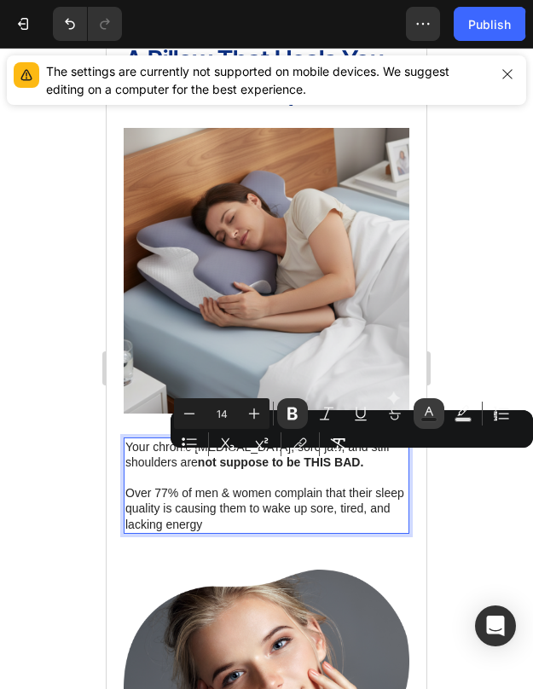
click at [436, 411] on icon "Editor contextual toolbar" at bounding box center [428, 413] width 17 height 17
type input "242424"
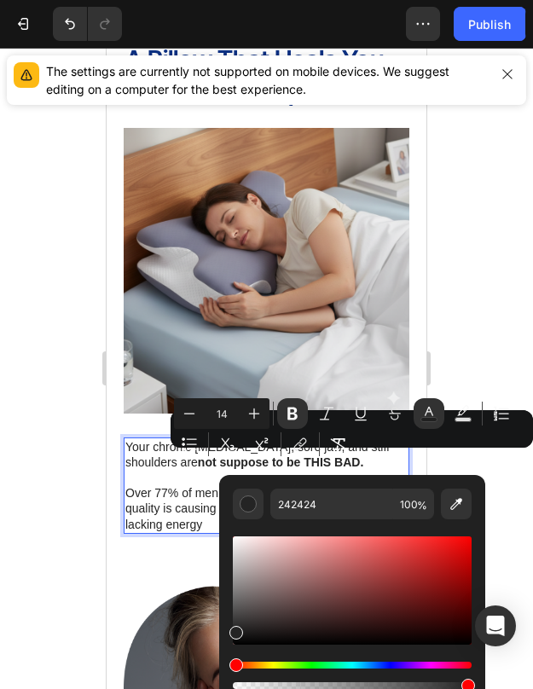
click at [389, 667] on div "Hue" at bounding box center [352, 665] width 239 height 7
click at [380, 574] on div "Editor contextual toolbar" at bounding box center [352, 590] width 239 height 108
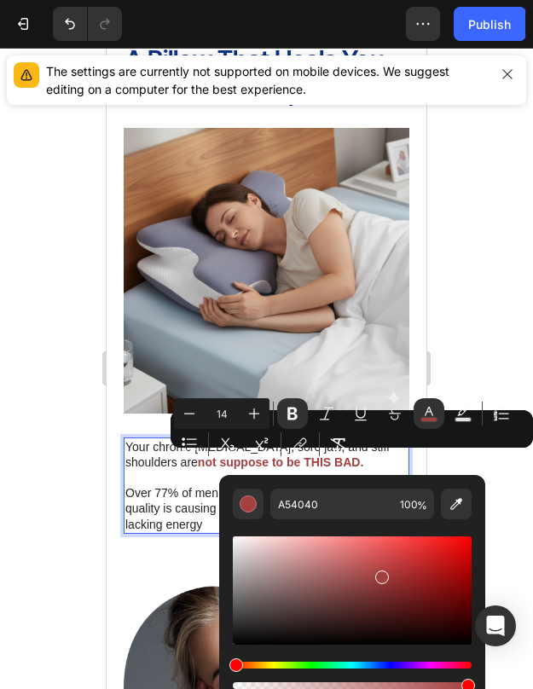
click at [387, 663] on div "Hue" at bounding box center [352, 665] width 239 height 7
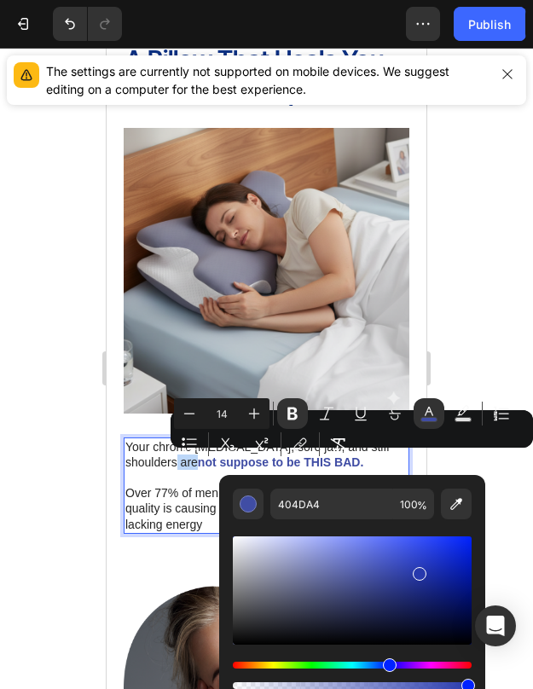
type input "2739AD"
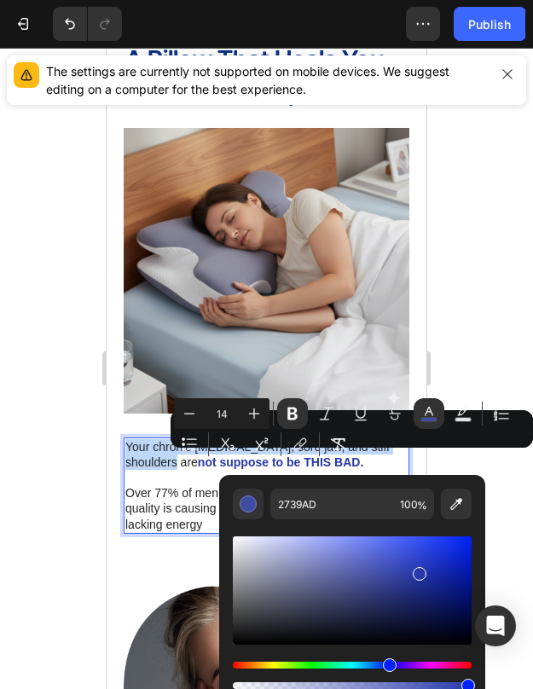
click at [418, 571] on div "Editor contextual toolbar" at bounding box center [352, 590] width 239 height 108
click at [506, 511] on div at bounding box center [266, 368] width 533 height 641
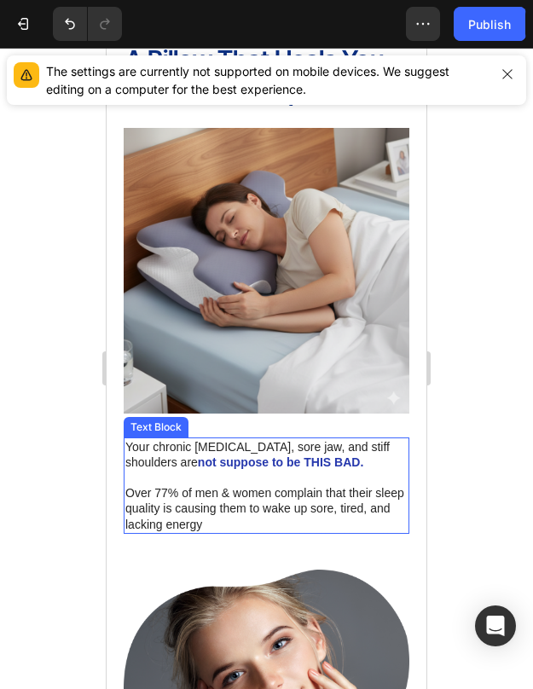
click at [254, 503] on p "Over 77% of men & women complain that their sleep quality is causing them to wa…" at bounding box center [266, 508] width 282 height 47
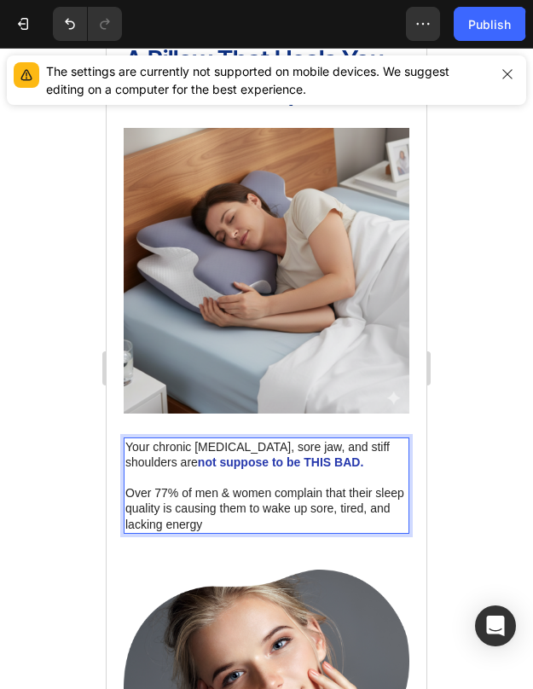
click at [195, 528] on p "Over 77% of men & women complain that their sleep quality is causing them to wa…" at bounding box center [266, 508] width 282 height 47
click at [206, 526] on p "Over 77% of men & women complain that their sleep quality is causing them to wa…" at bounding box center [266, 508] width 282 height 47
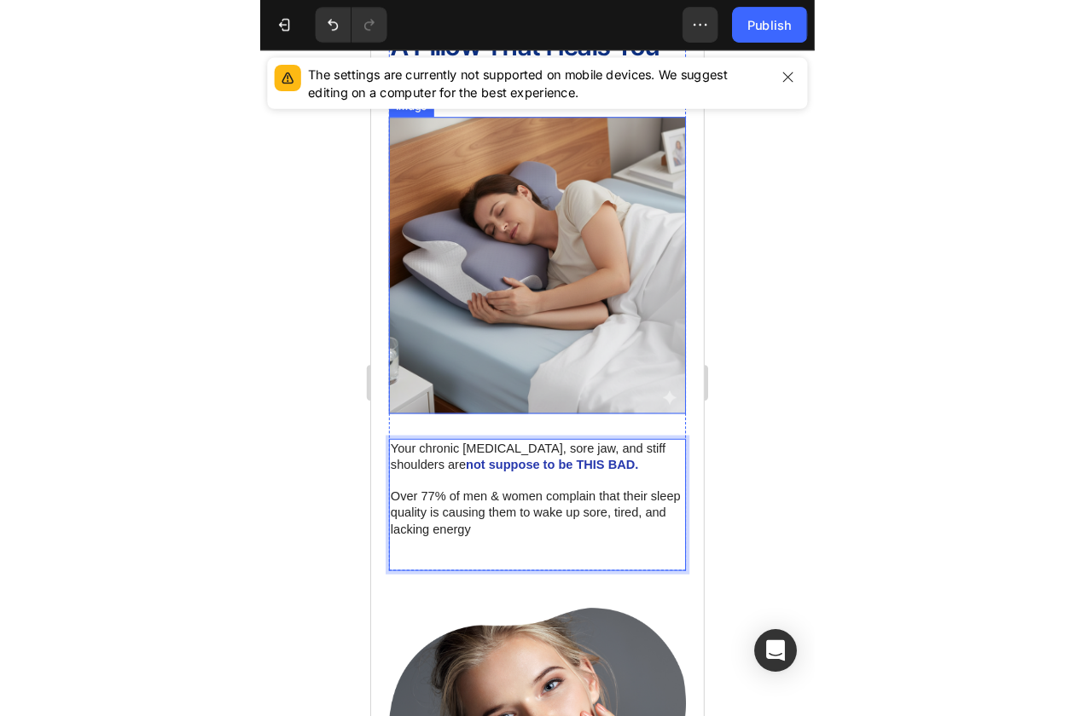
scroll to position [1539, 0]
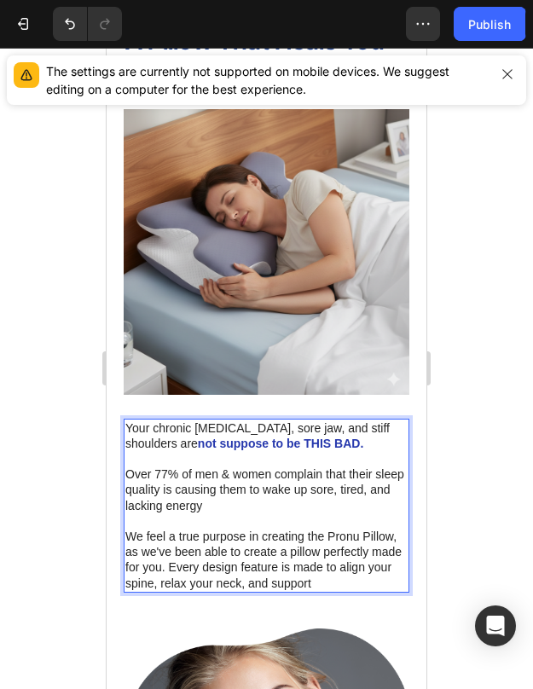
click at [246, 585] on p "Over 77% of men & women complain that their sleep quality is causing them to wa…" at bounding box center [266, 529] width 282 height 125
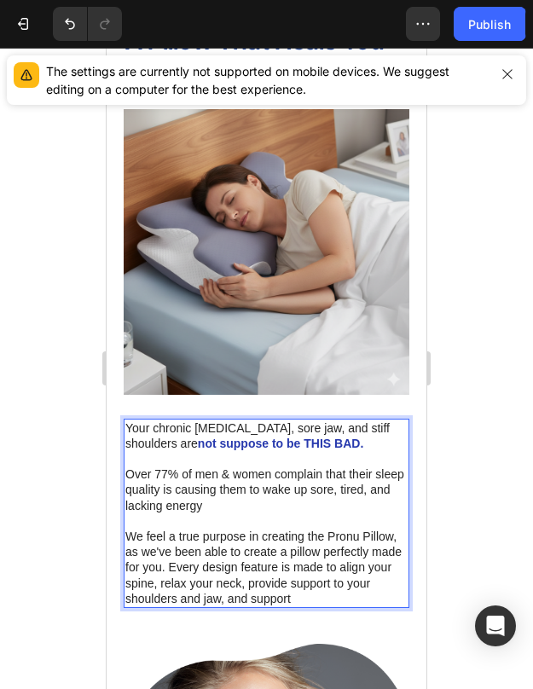
click at [282, 593] on p "Over 77% of men & women complain that their sleep quality is causing them to wa…" at bounding box center [266, 537] width 282 height 140
click at [217, 533] on p "Over 77% of men & women complain that their sleep quality is causing them to wa…" at bounding box center [266, 537] width 282 height 140
click at [372, 585] on p "Over 77% of men & women complain that their sleep quality is causing them to wa…" at bounding box center [266, 537] width 282 height 140
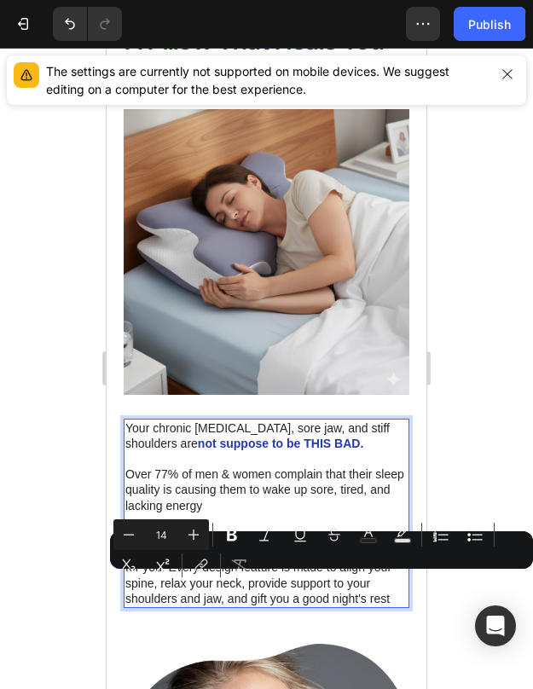
click at [270, 604] on p "Over 77% of men & women complain that their sleep quality is causing them to wa…" at bounding box center [266, 537] width 282 height 140
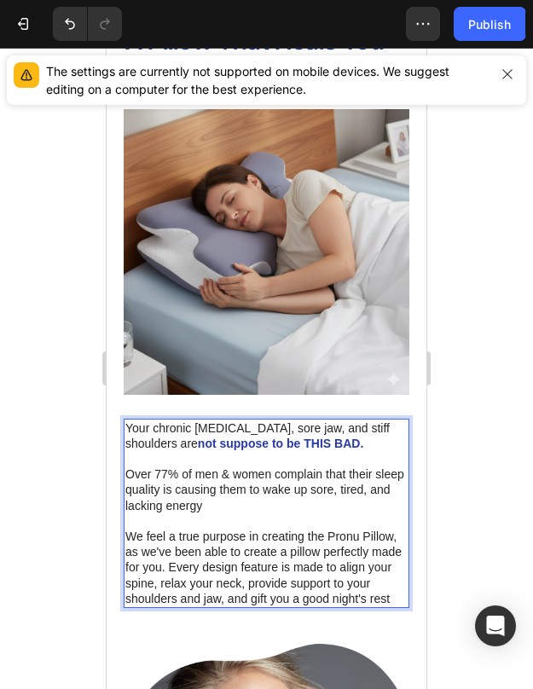
drag, startPoint x: 167, startPoint y: 567, endPoint x: 401, endPoint y: 604, distance: 236.6
click at [401, 604] on p "Over 77% of men & women complain that their sleep quality is causing them to wa…" at bounding box center [266, 537] width 282 height 140
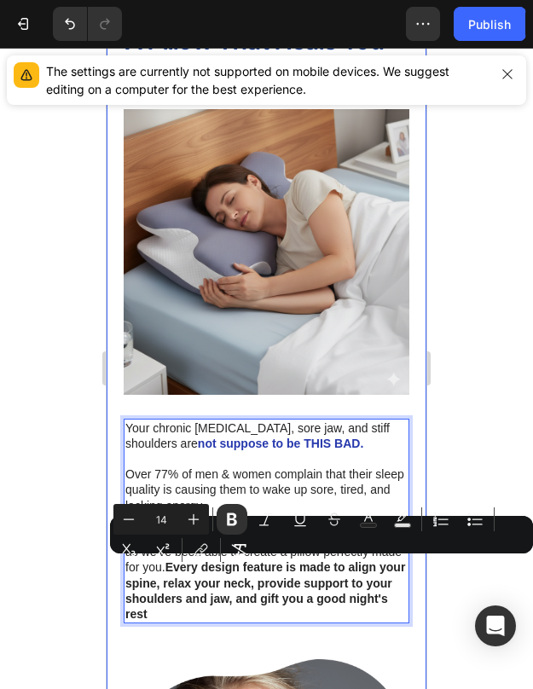
click at [438, 591] on div at bounding box center [266, 368] width 533 height 641
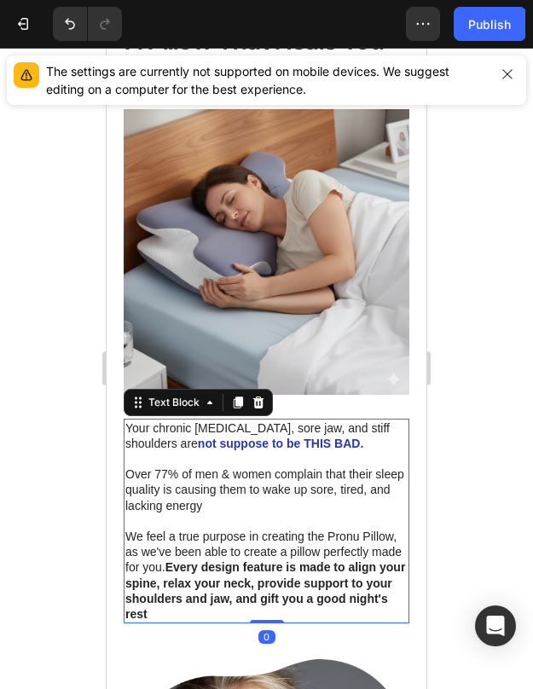
click at [280, 491] on p "Over 77% of men & women complain that their sleep quality is causing them to wa…" at bounding box center [266, 544] width 282 height 155
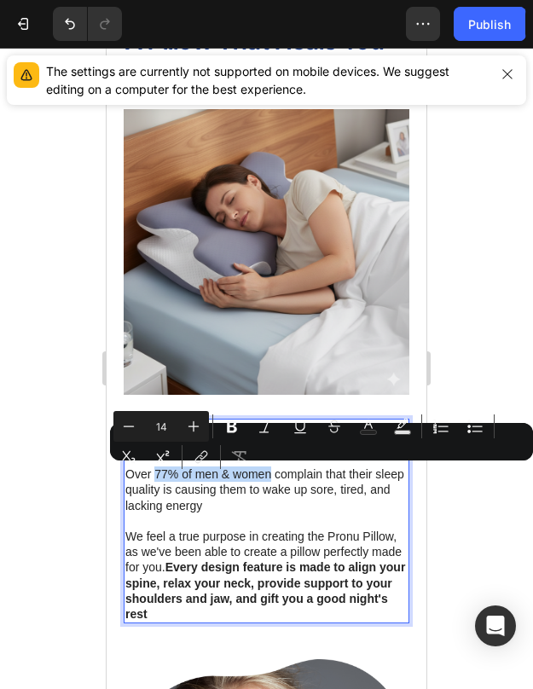
drag, startPoint x: 154, startPoint y: 473, endPoint x: 270, endPoint y: 472, distance: 116.0
click at [270, 472] on p "Over 77% of men & women complain that their sleep quality is causing them to wa…" at bounding box center [266, 544] width 282 height 155
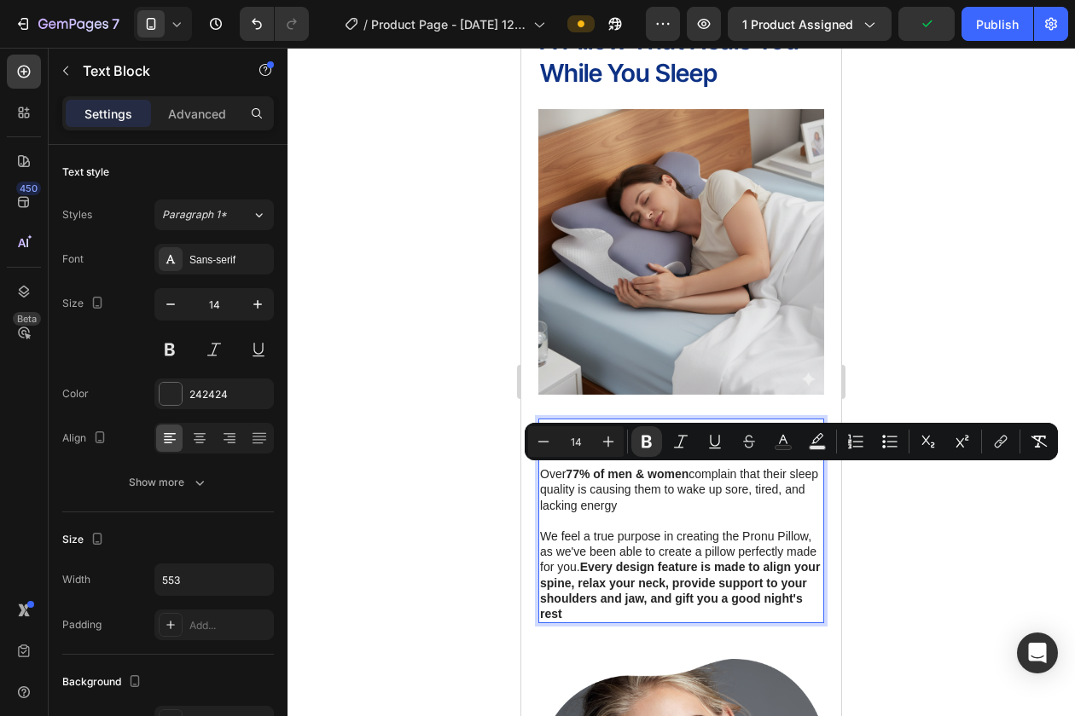
click at [642, 532] on p "Over 77% of men & women complain that their sleep quality is causing them to wa…" at bounding box center [681, 544] width 282 height 155
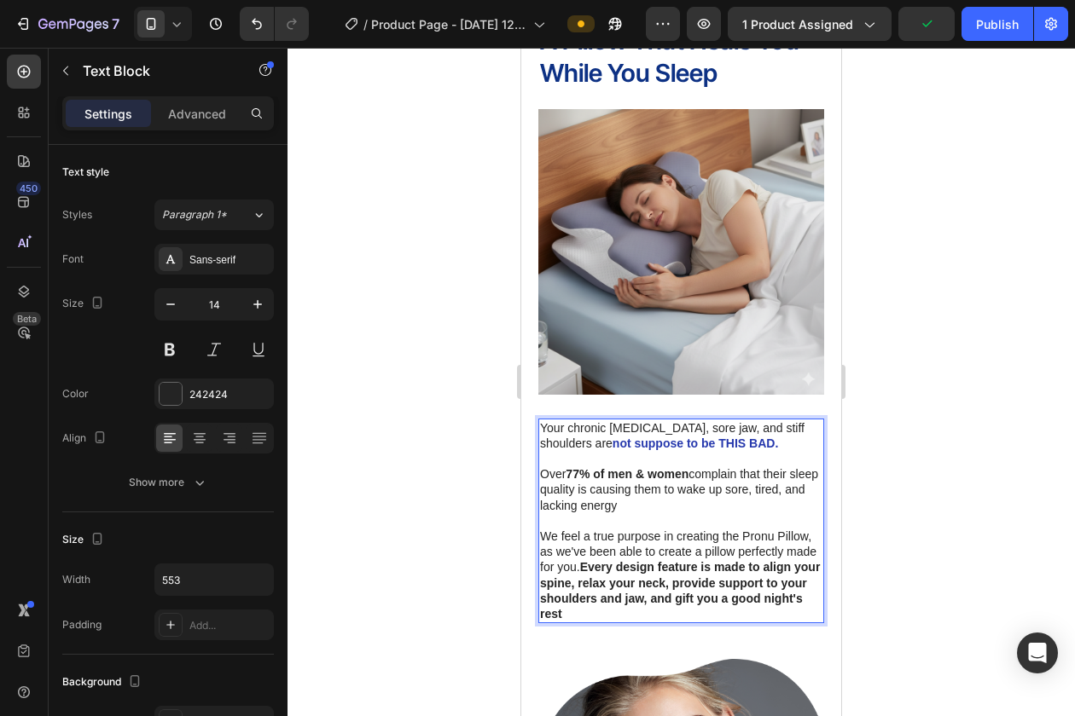
click at [640, 451] on p "Rich Text Editor. Editing area: main" at bounding box center [681, 458] width 282 height 15
drag, startPoint x: 542, startPoint y: 423, endPoint x: 740, endPoint y: 624, distance: 282.9
click at [740, 624] on div "Your chronic [MEDICAL_DATA], sore jaw, and stiff shoulders are not suppose to b…" at bounding box center [681, 653] width 286 height 1261
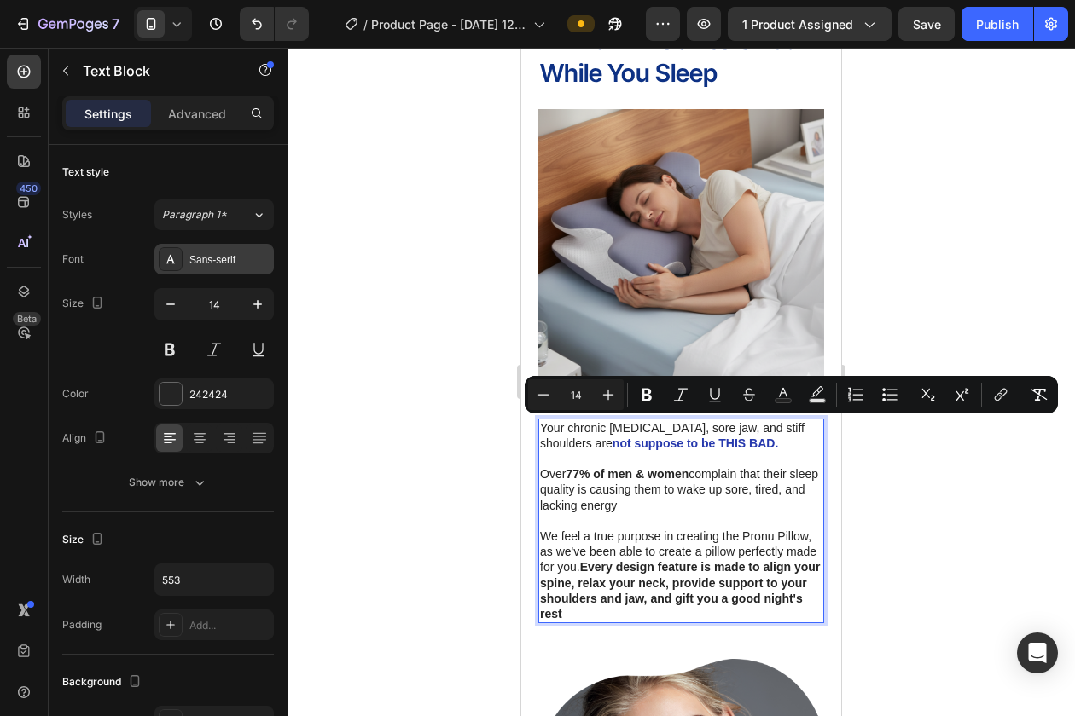
click at [225, 264] on div "Sans-serif" at bounding box center [229, 259] width 80 height 15
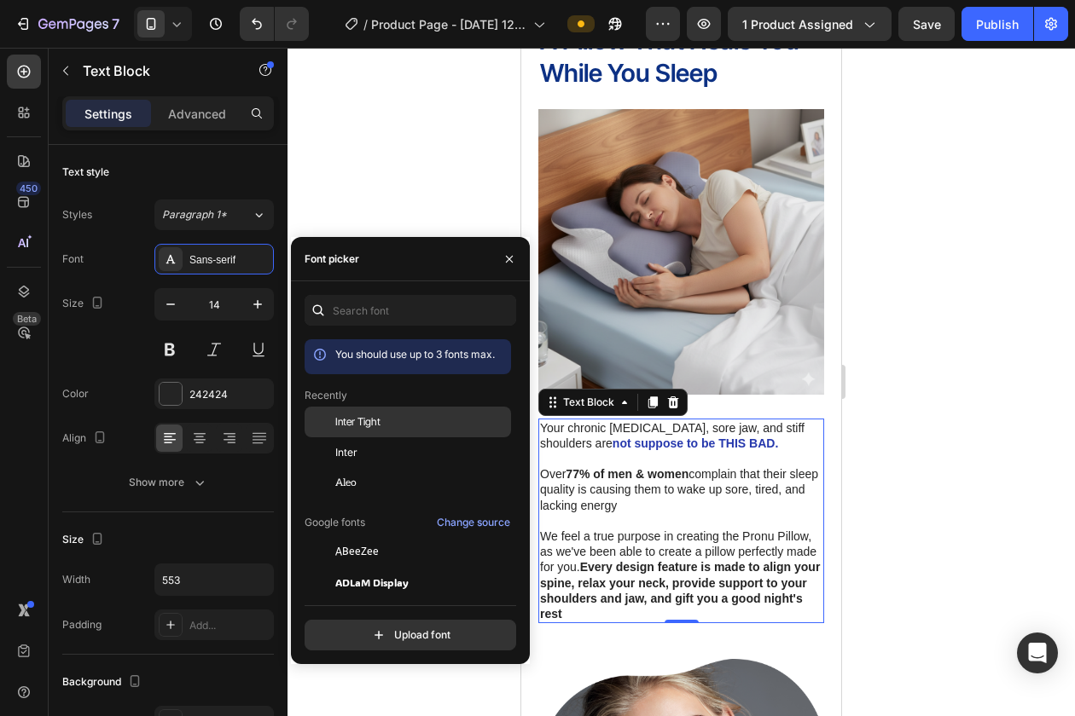
click at [344, 426] on span "Inter Tight" at bounding box center [357, 422] width 45 height 15
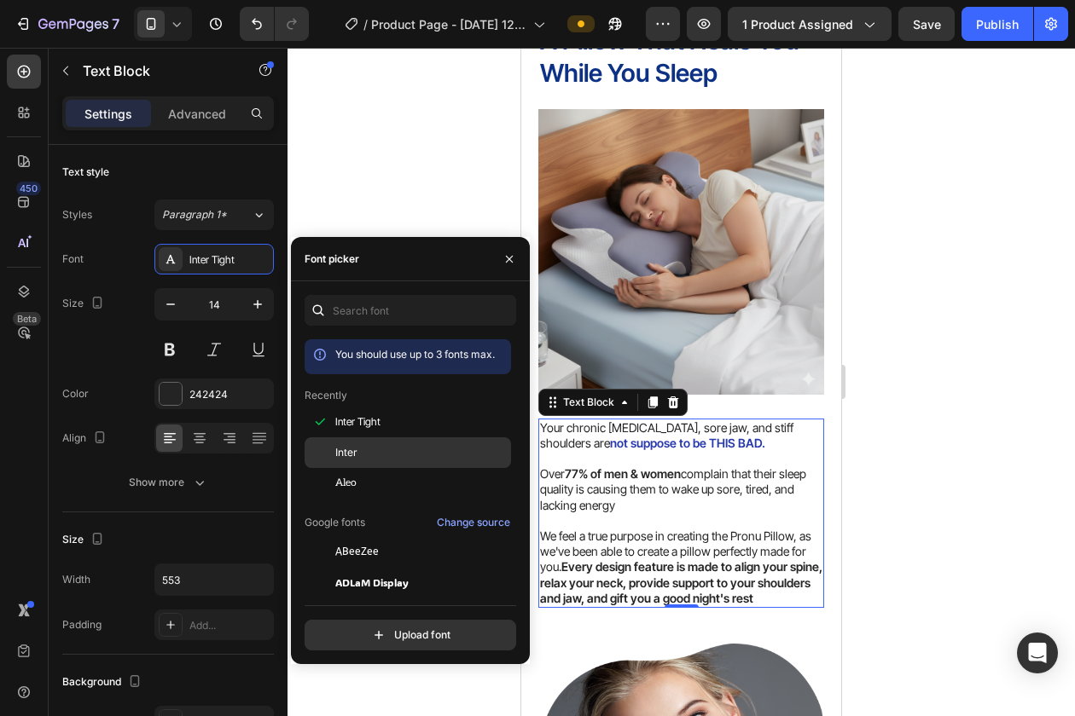
click at [345, 458] on span "Inter" at bounding box center [346, 452] width 22 height 15
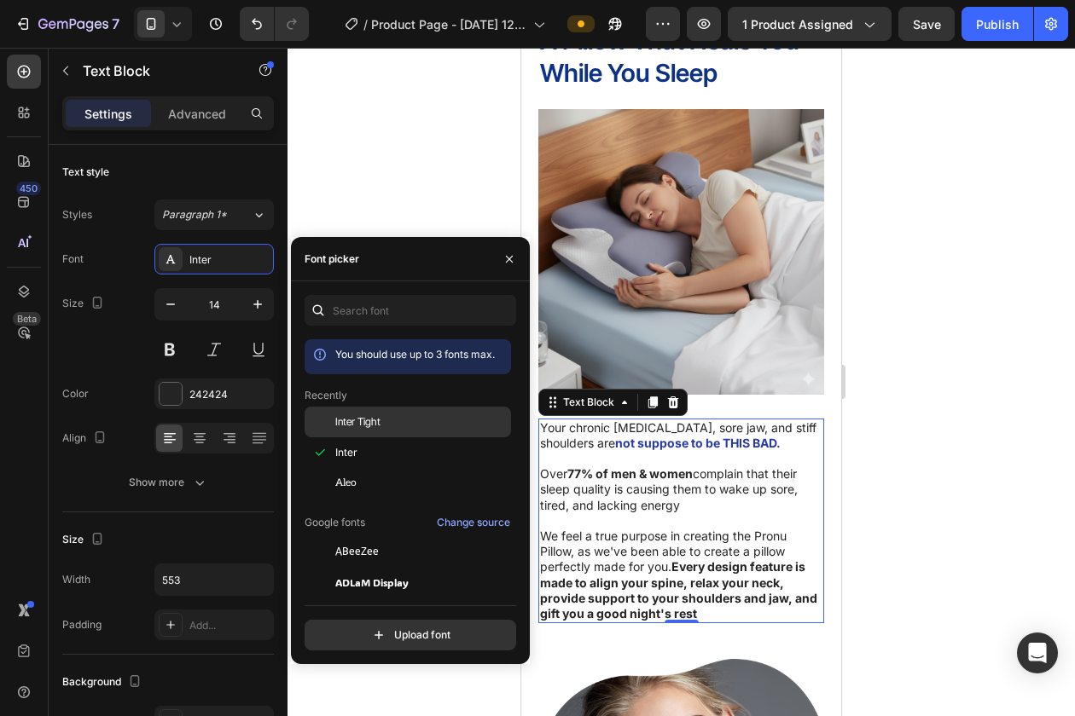
click at [350, 425] on span "Inter Tight" at bounding box center [357, 422] width 45 height 15
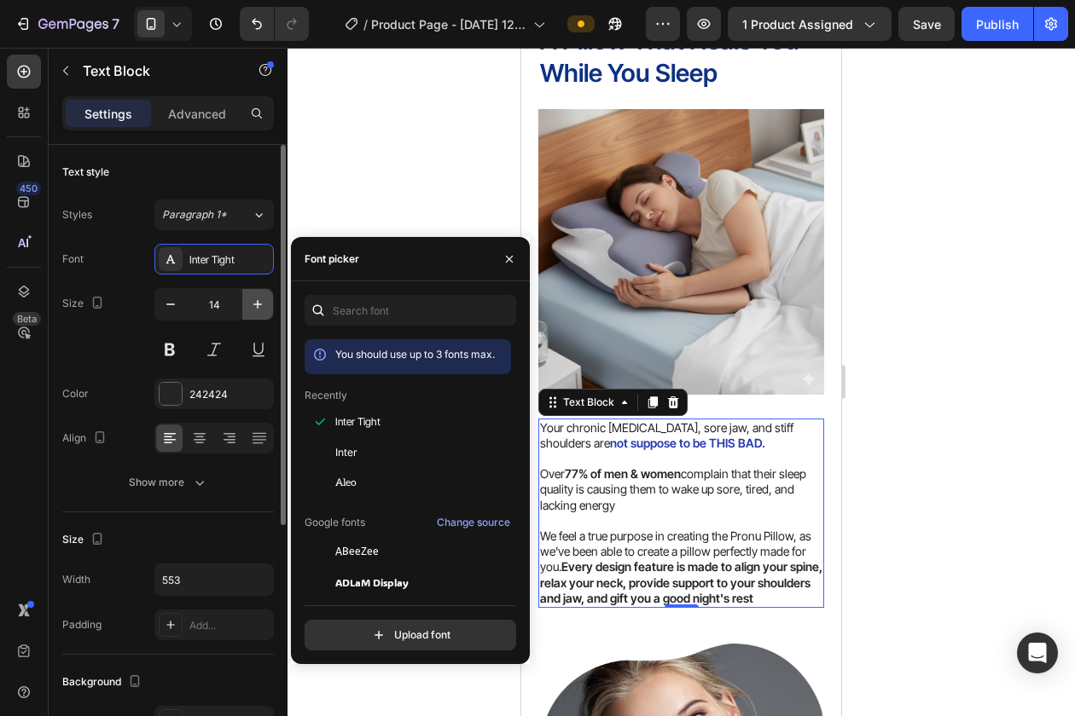
click at [264, 298] on icon "button" at bounding box center [257, 304] width 17 height 17
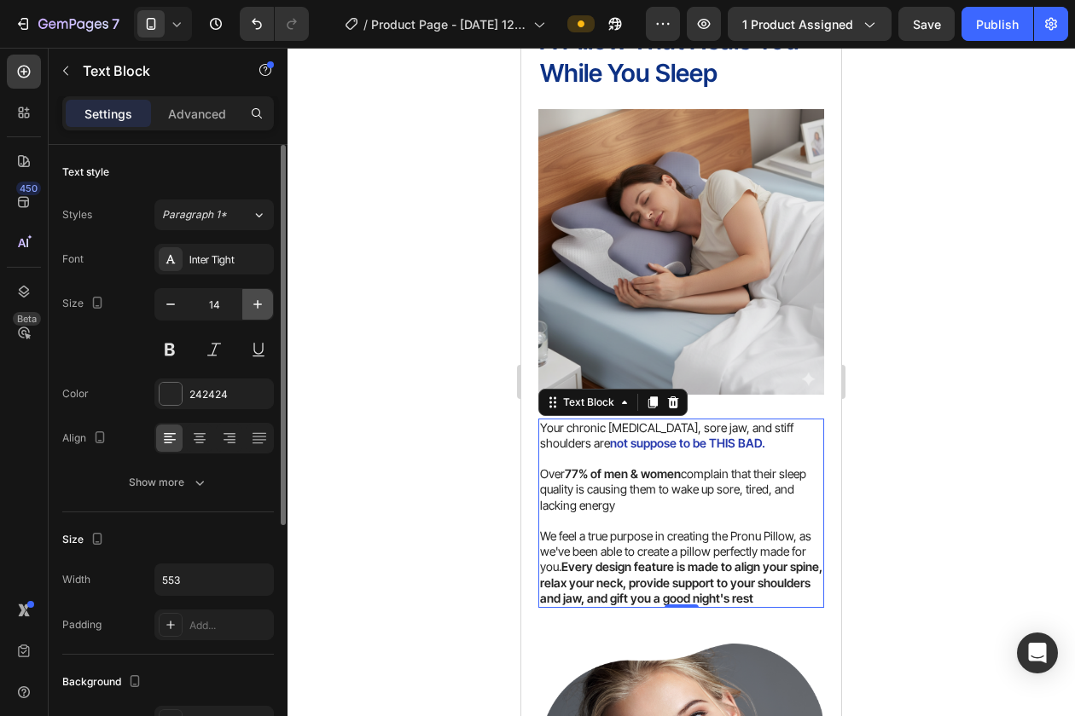
type input "15"
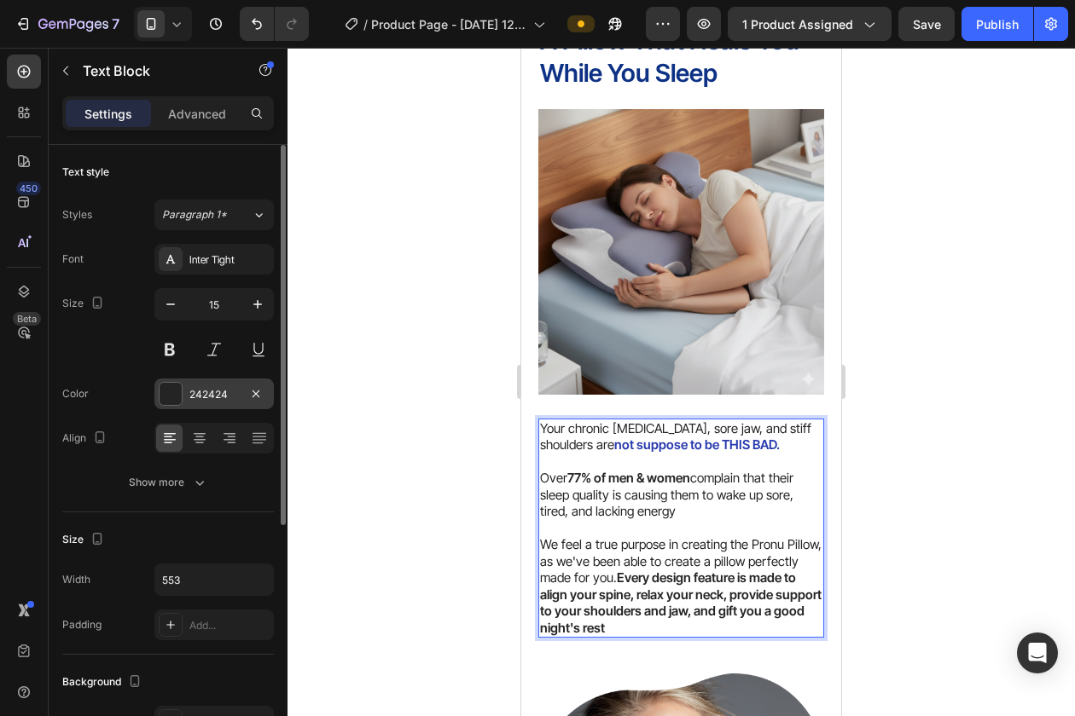
click at [166, 388] on div at bounding box center [170, 394] width 22 height 22
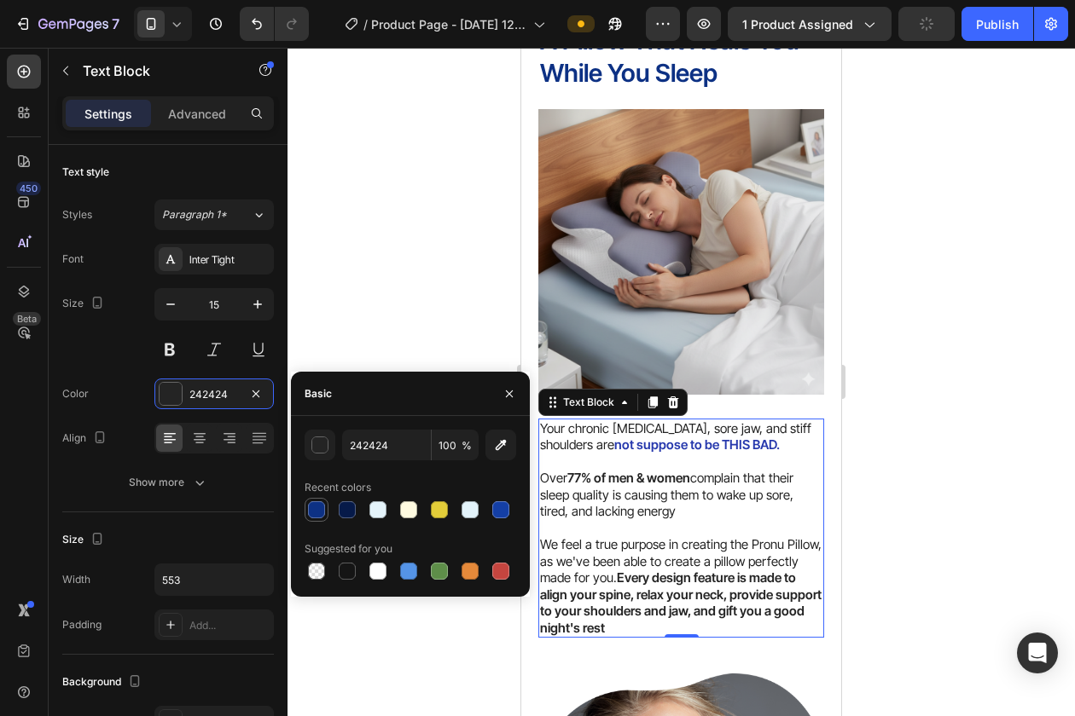
click at [316, 508] on div at bounding box center [316, 509] width 17 height 17
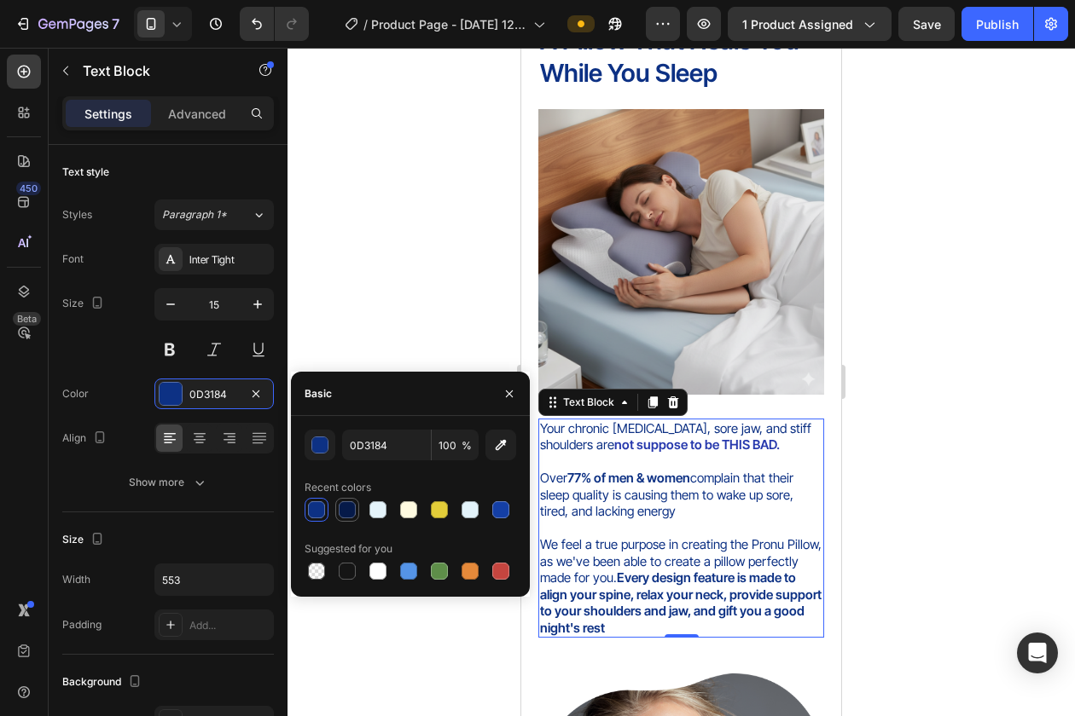
click at [354, 513] on div at bounding box center [347, 509] width 17 height 17
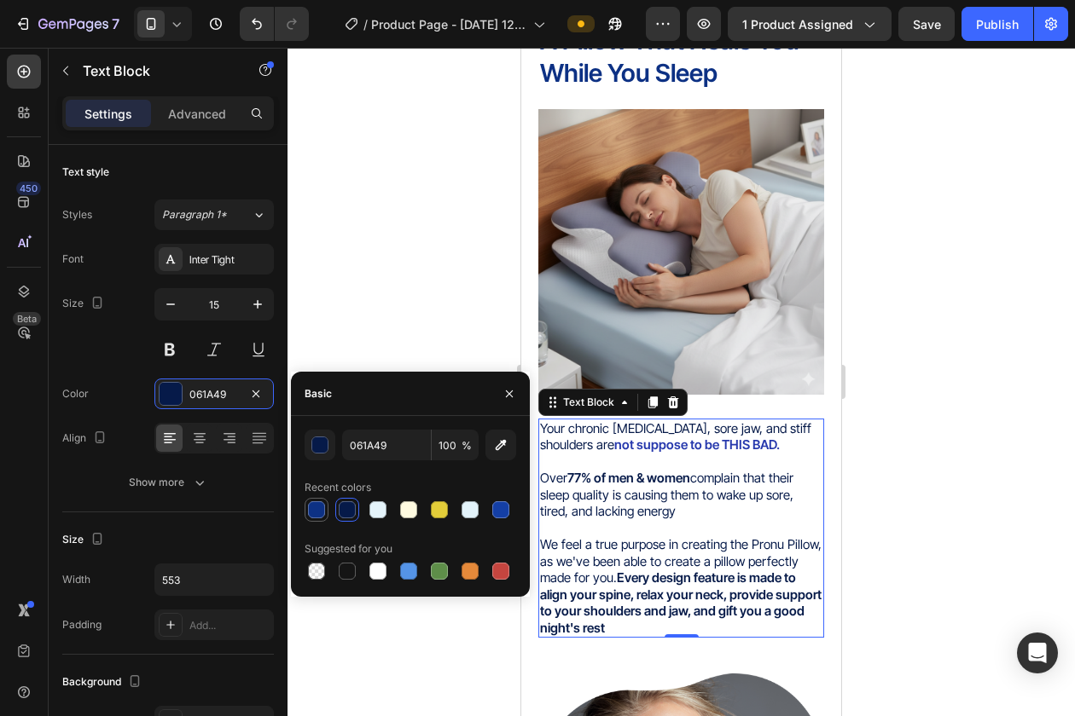
click at [322, 501] on div at bounding box center [316, 509] width 17 height 17
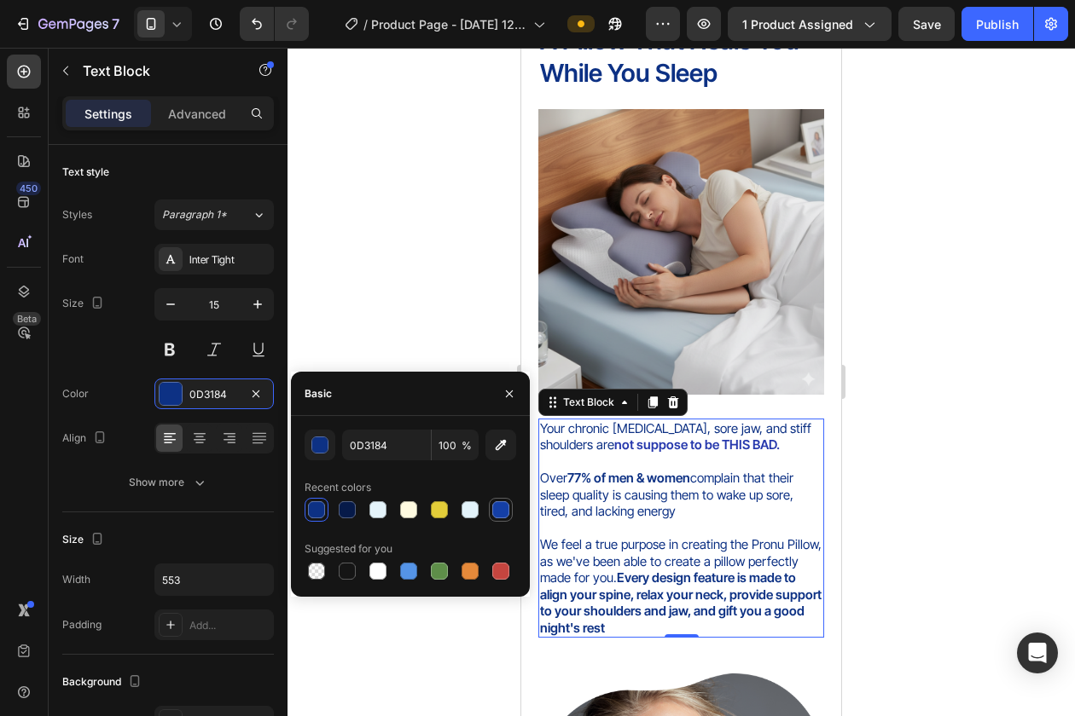
click at [499, 512] on div at bounding box center [500, 509] width 17 height 17
click at [345, 567] on div at bounding box center [347, 571] width 17 height 17
type input "151515"
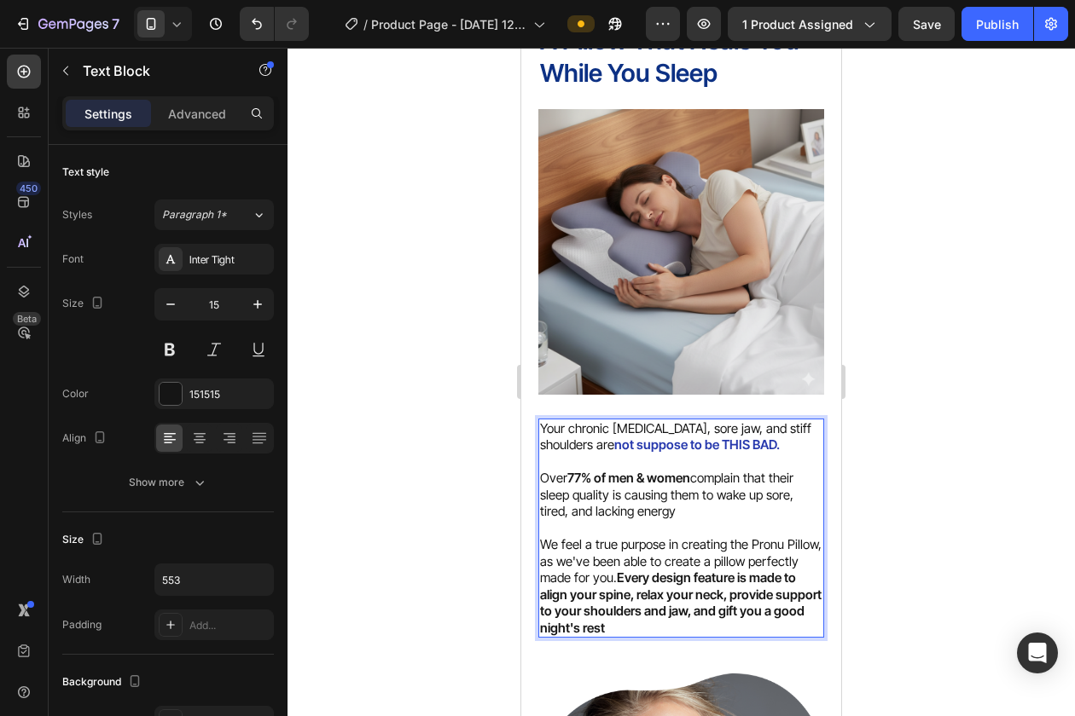
click at [636, 440] on strong "not suppose to be THIS BAD." at bounding box center [696, 445] width 165 height 16
click at [621, 447] on strong "not suppose to be THIS BAD." at bounding box center [696, 445] width 165 height 16
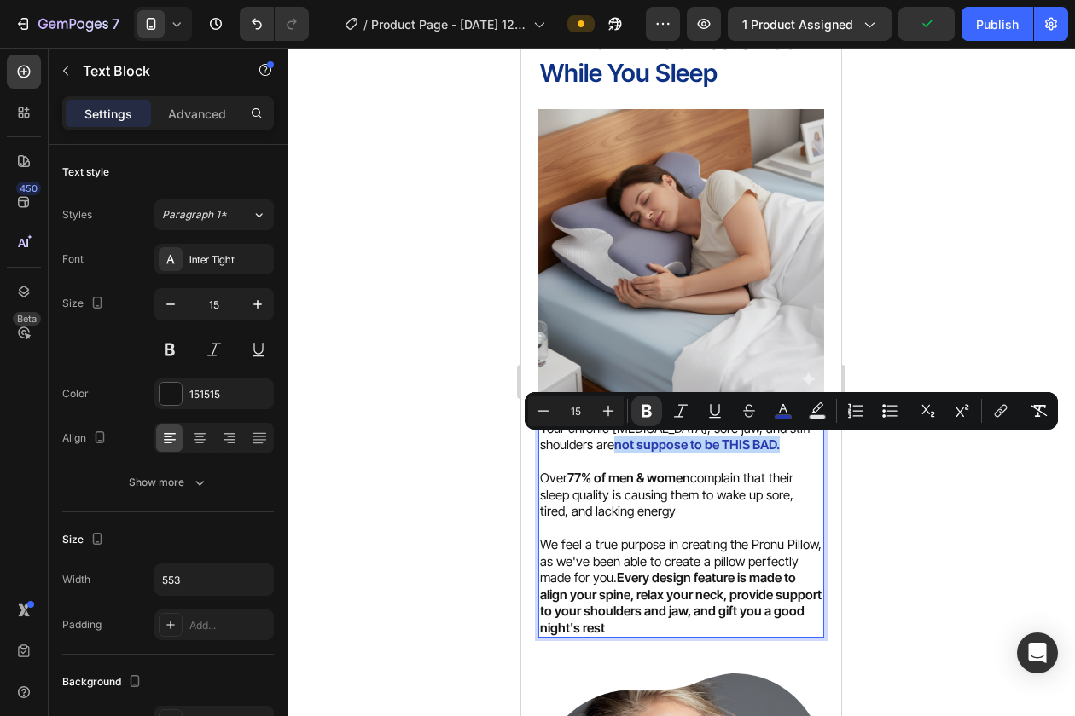
drag, startPoint x: 619, startPoint y: 447, endPoint x: 788, endPoint y: 447, distance: 168.9
click at [788, 447] on p "Your chronic [MEDICAL_DATA], sore jaw, and stiff shoulders are not suppose to b…" at bounding box center [681, 436] width 282 height 33
click at [784, 408] on icon "Editor contextual toolbar" at bounding box center [783, 408] width 9 height 9
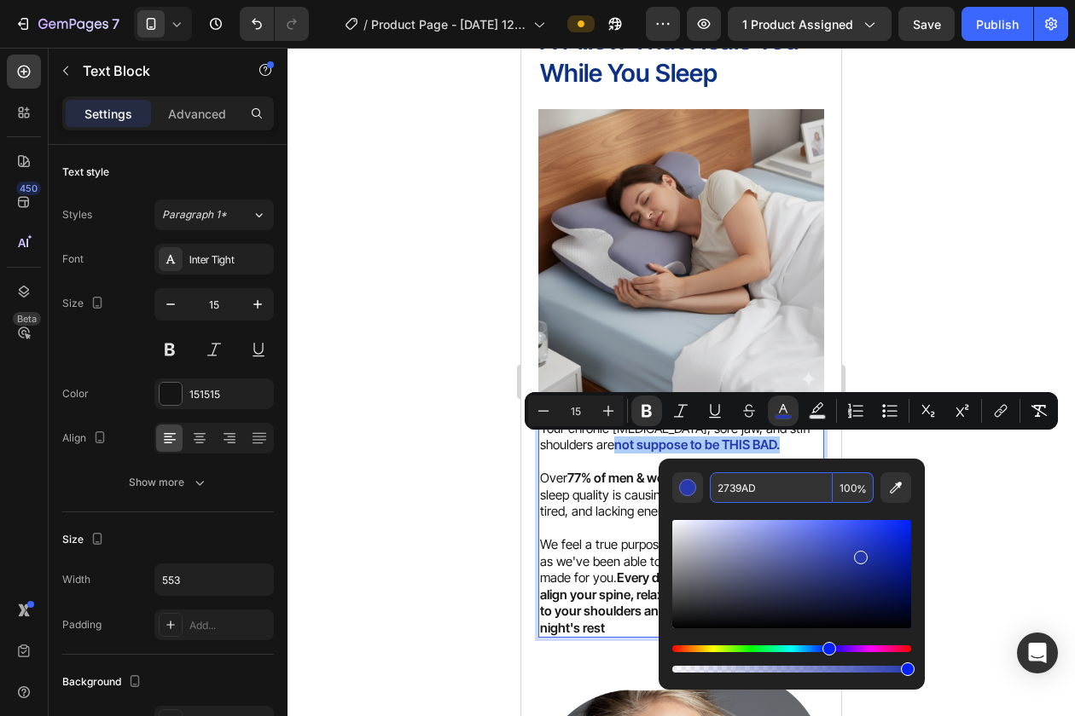
click at [751, 488] on input "2739AD" at bounding box center [771, 487] width 123 height 31
type input "114433"
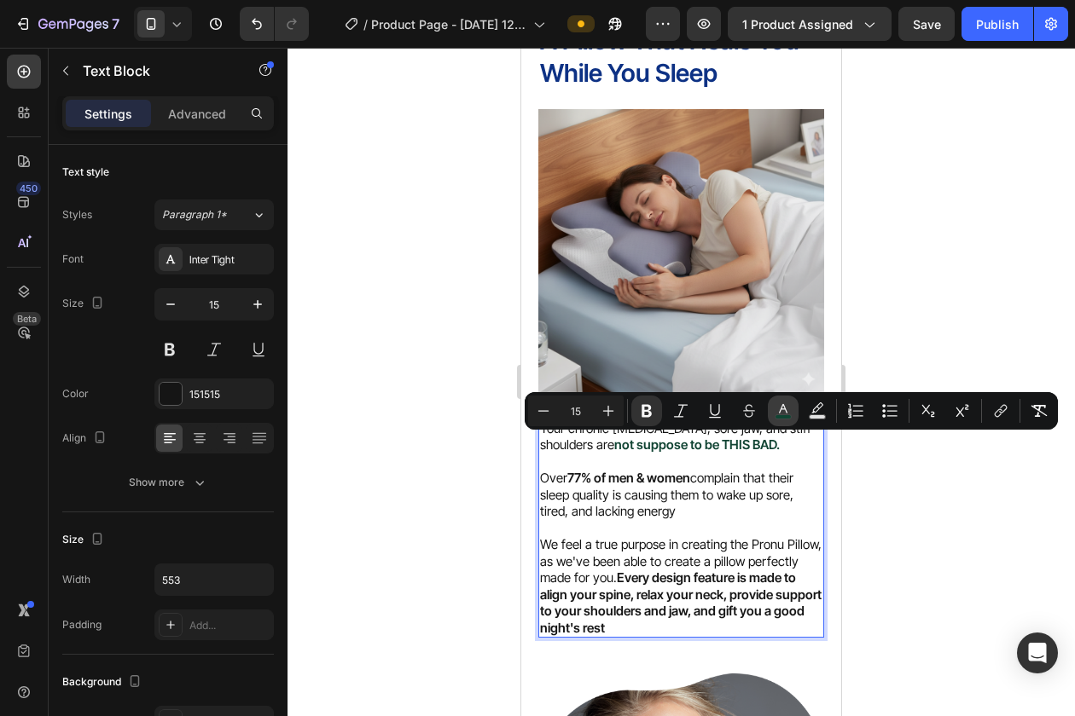
click at [784, 417] on rect "Editor contextual toolbar" at bounding box center [783, 417] width 16 height 4
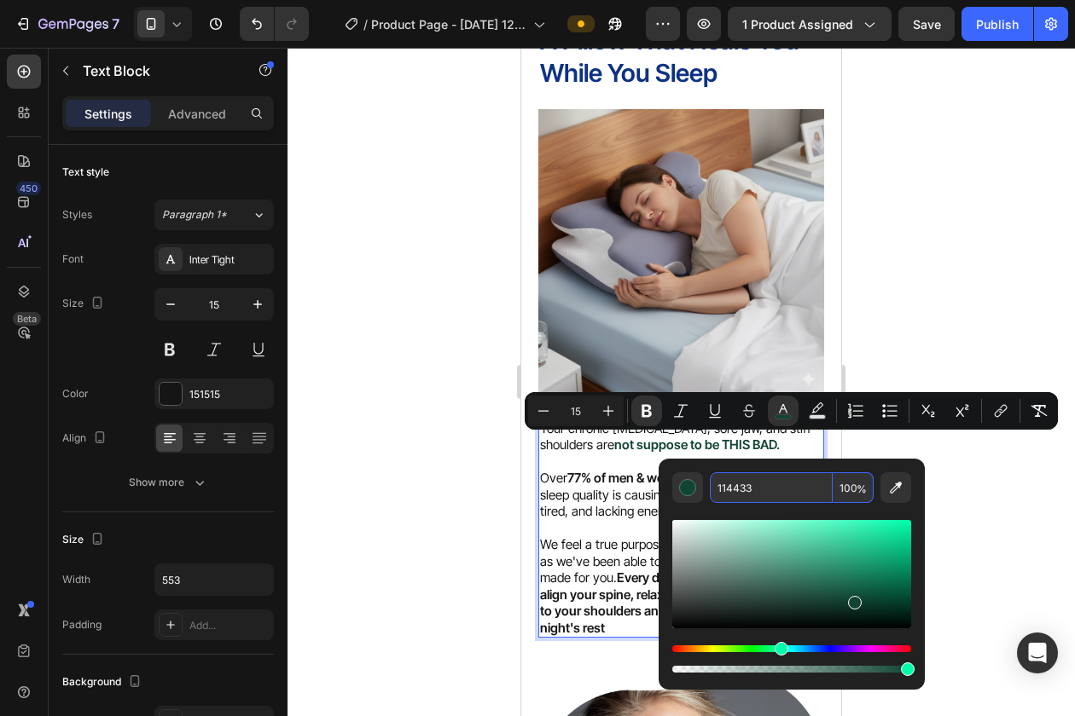
click at [757, 488] on input "114433" at bounding box center [771, 487] width 123 height 31
type input "114433"
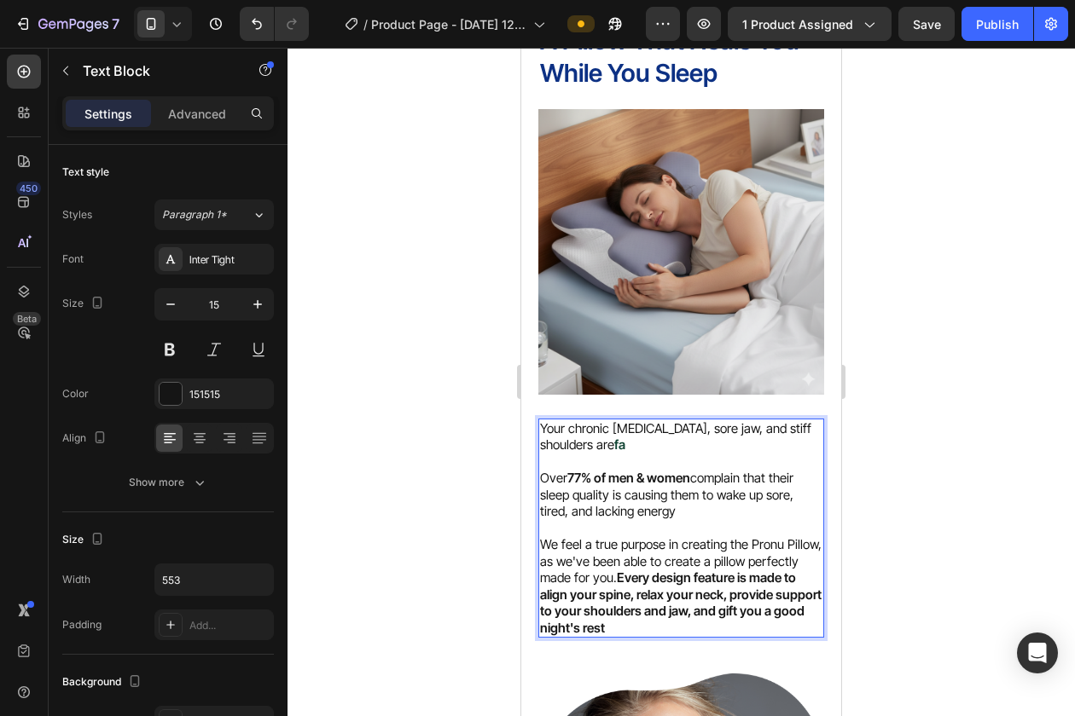
click at [622, 445] on strong "fa" at bounding box center [619, 445] width 11 height 16
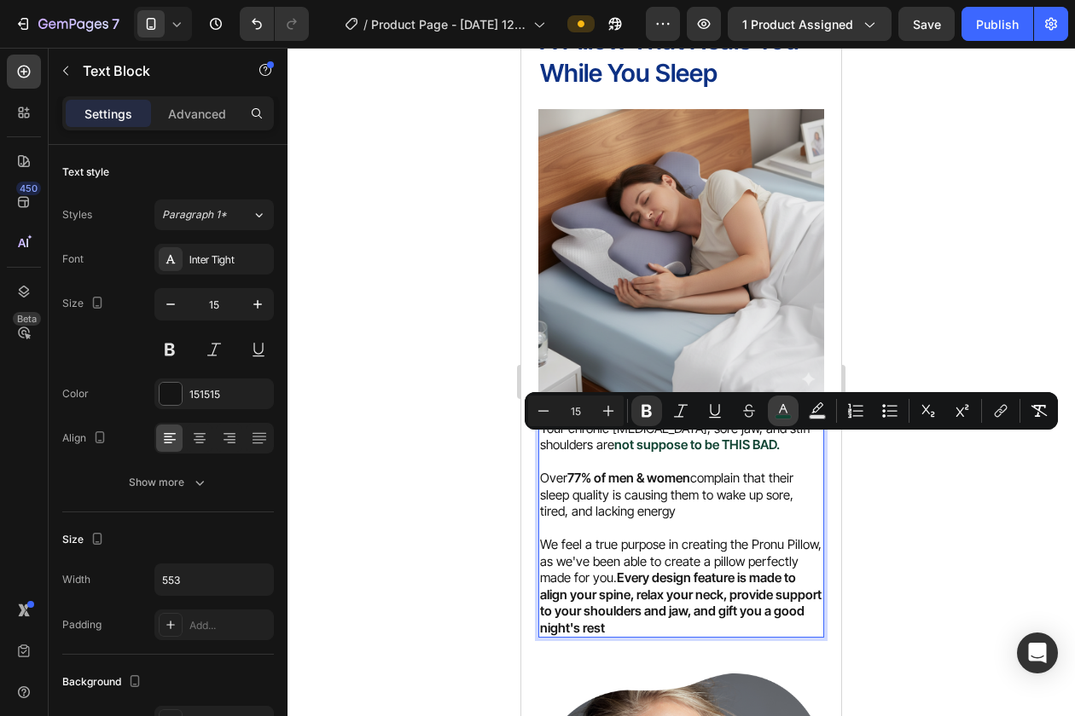
click at [781, 416] on rect "Editor contextual toolbar" at bounding box center [783, 417] width 16 height 4
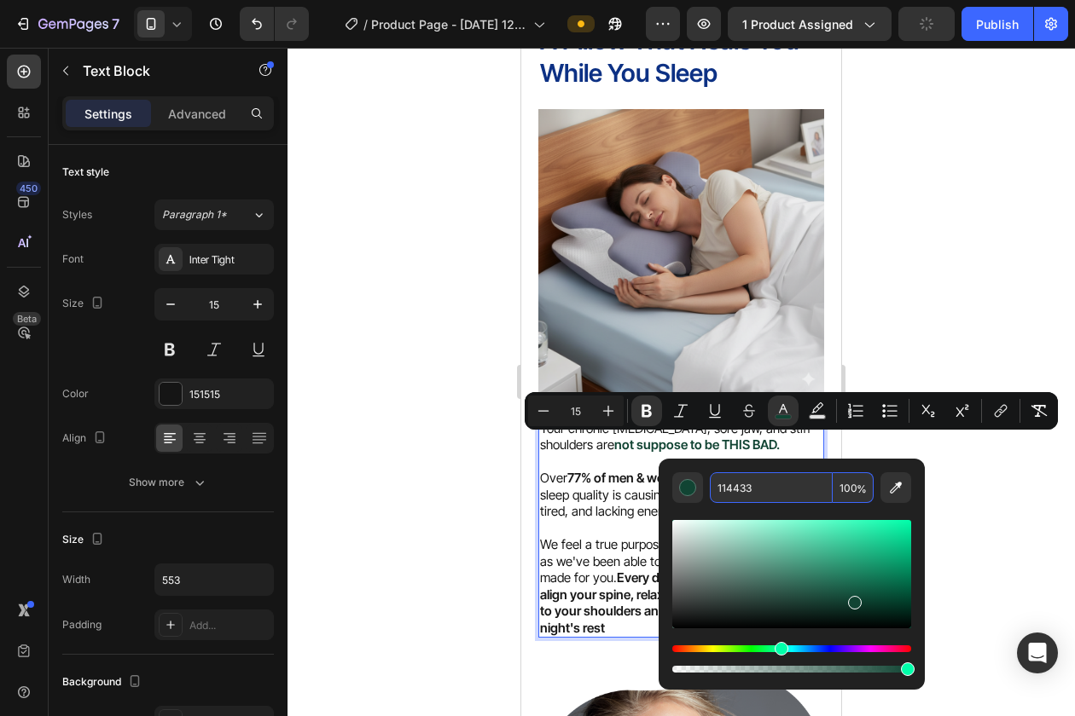
click at [751, 486] on input "114433" at bounding box center [771, 487] width 123 height 31
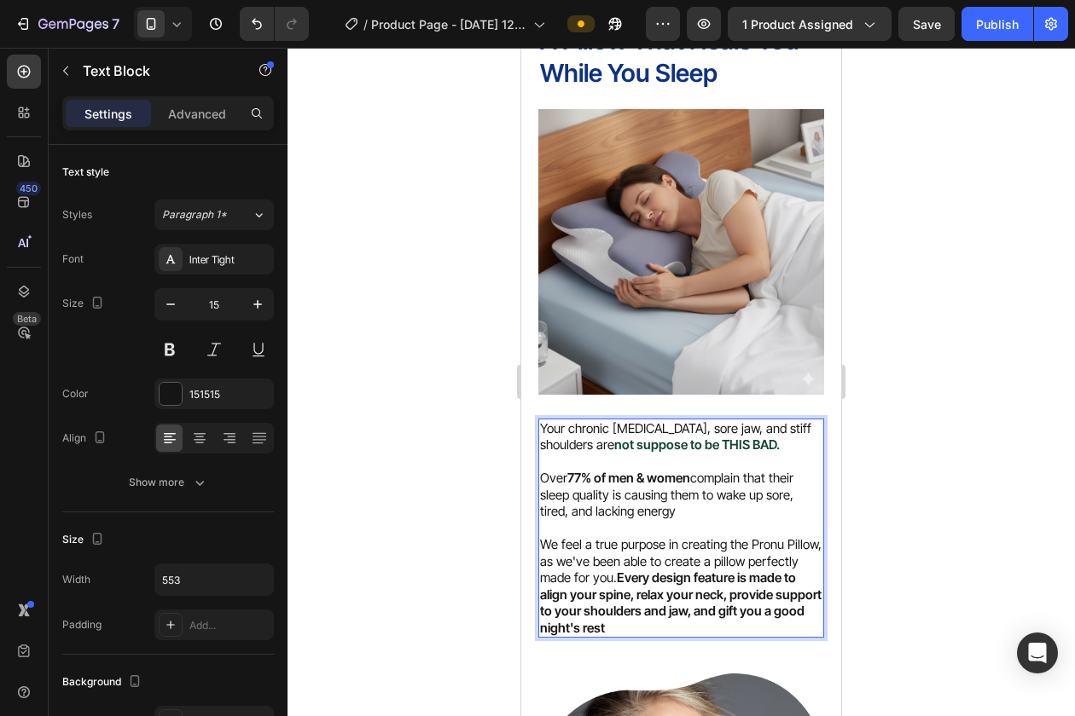
click at [663, 447] on strong "not suppose to be THIS BAD." at bounding box center [696, 445] width 165 height 16
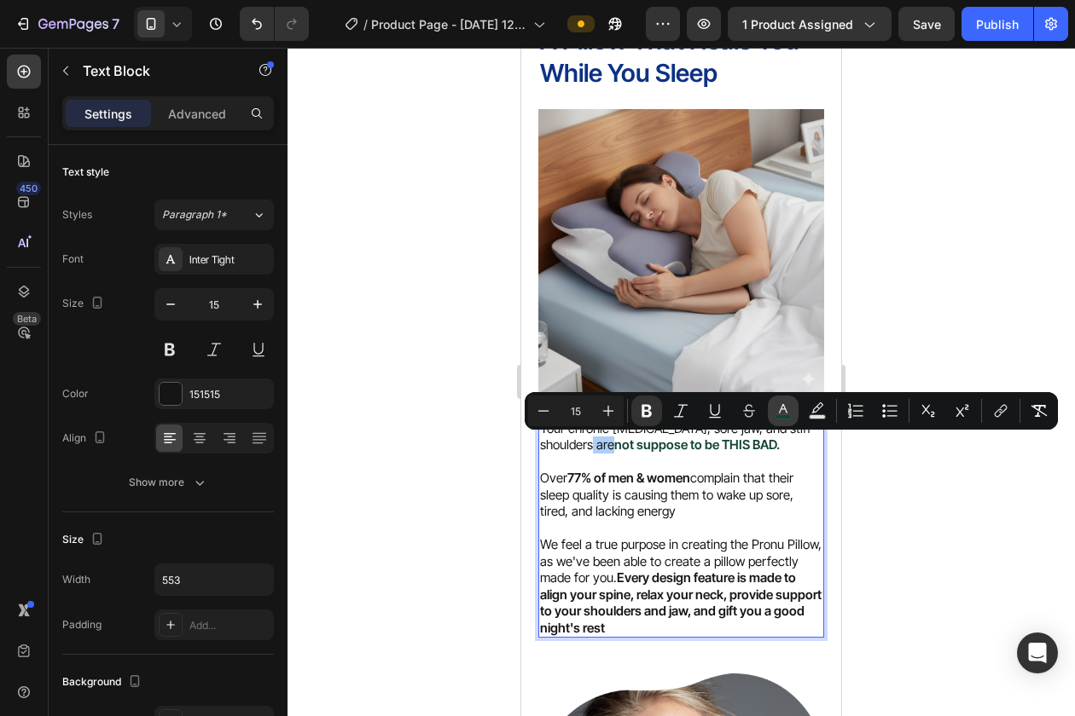
click at [780, 410] on icon "Editor contextual toolbar" at bounding box center [782, 411] width 17 height 17
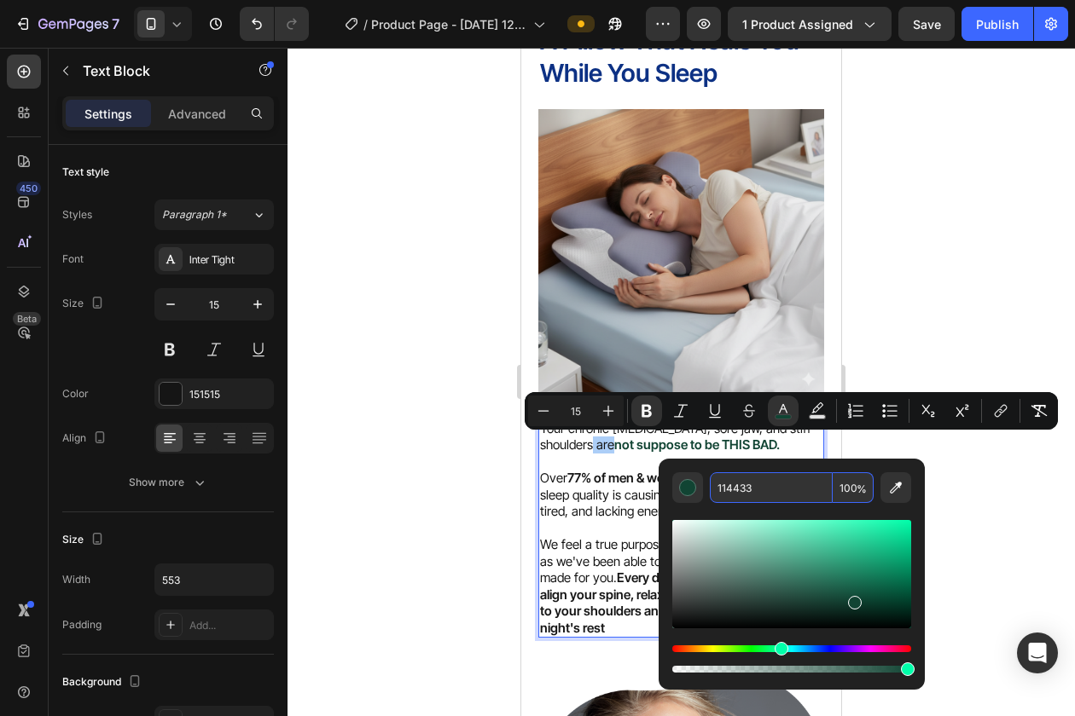
click at [737, 493] on input "114433" at bounding box center [771, 487] width 123 height 31
click at [745, 485] on input "114433" at bounding box center [771, 487] width 123 height 31
paste input "43fa6"
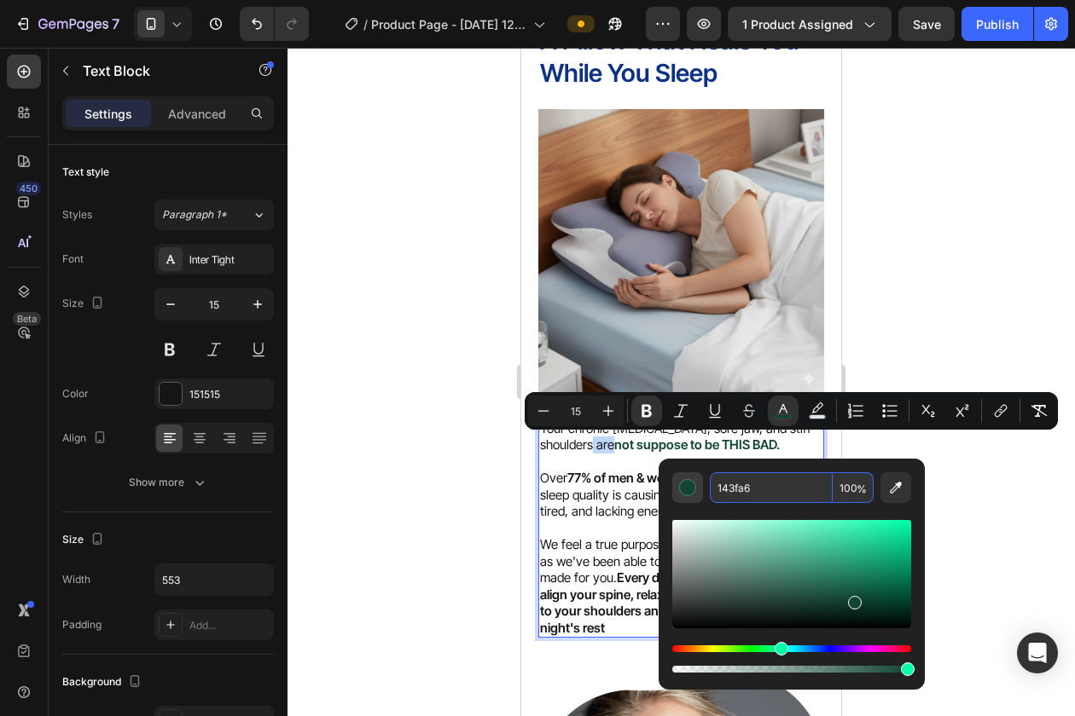
type input "143FA6"
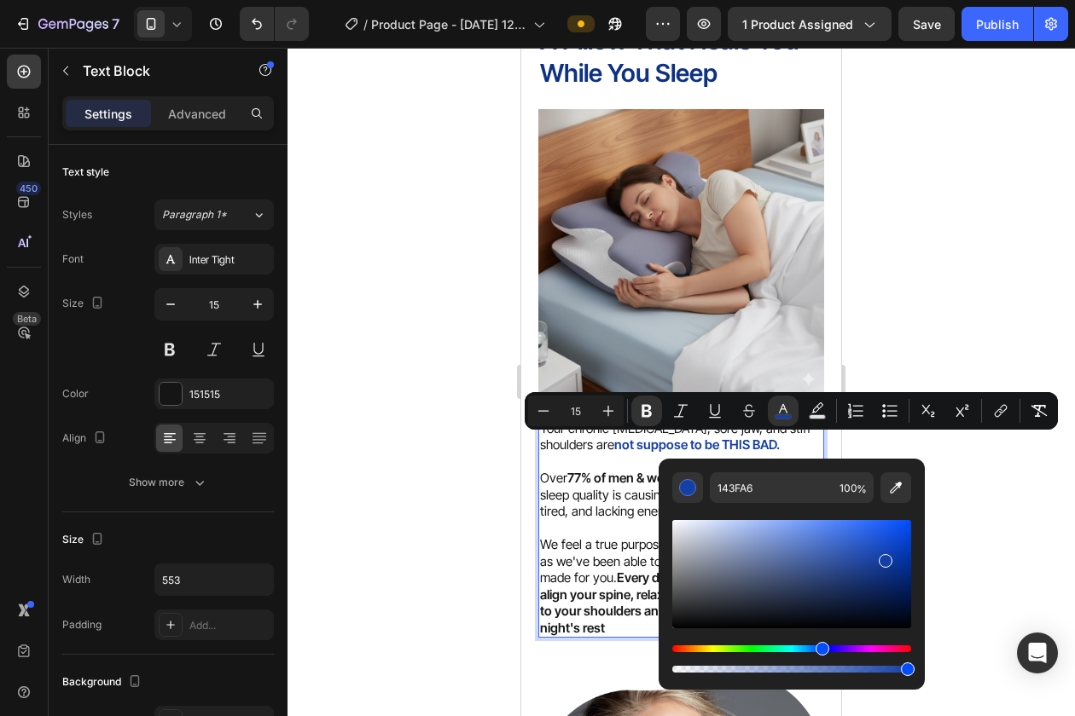
click at [600, 525] on p "Over 77% of men & women complain that their sleep quality is causing them to wa…" at bounding box center [681, 553] width 282 height 166
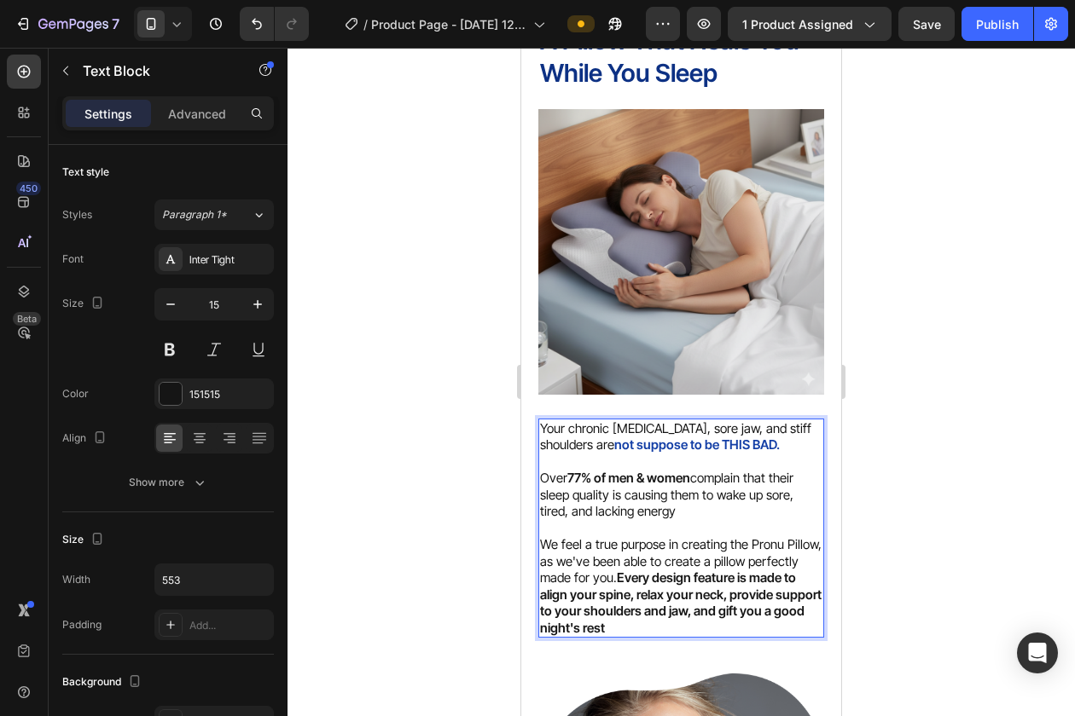
click at [572, 482] on strong "77% of men & women" at bounding box center [628, 478] width 123 height 16
drag, startPoint x: 572, startPoint y: 482, endPoint x: 690, endPoint y: 482, distance: 117.7
click at [690, 482] on strong "77% of men & women" at bounding box center [628, 478] width 123 height 16
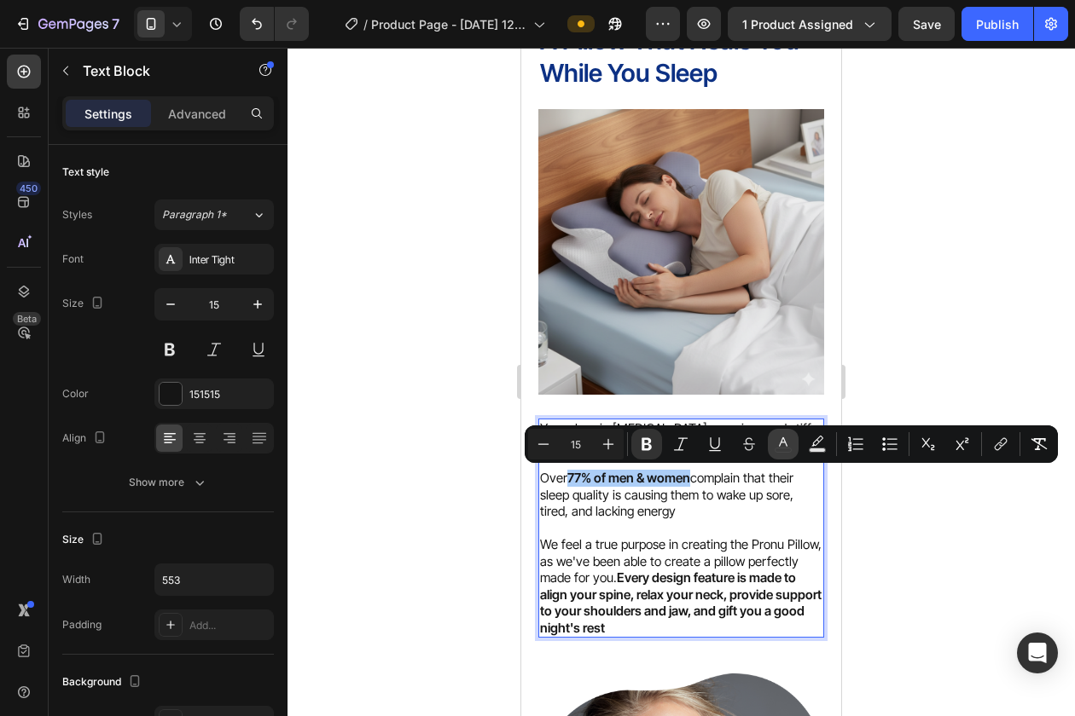
click at [789, 446] on icon "Editor contextual toolbar" at bounding box center [782, 444] width 17 height 17
type input "151515"
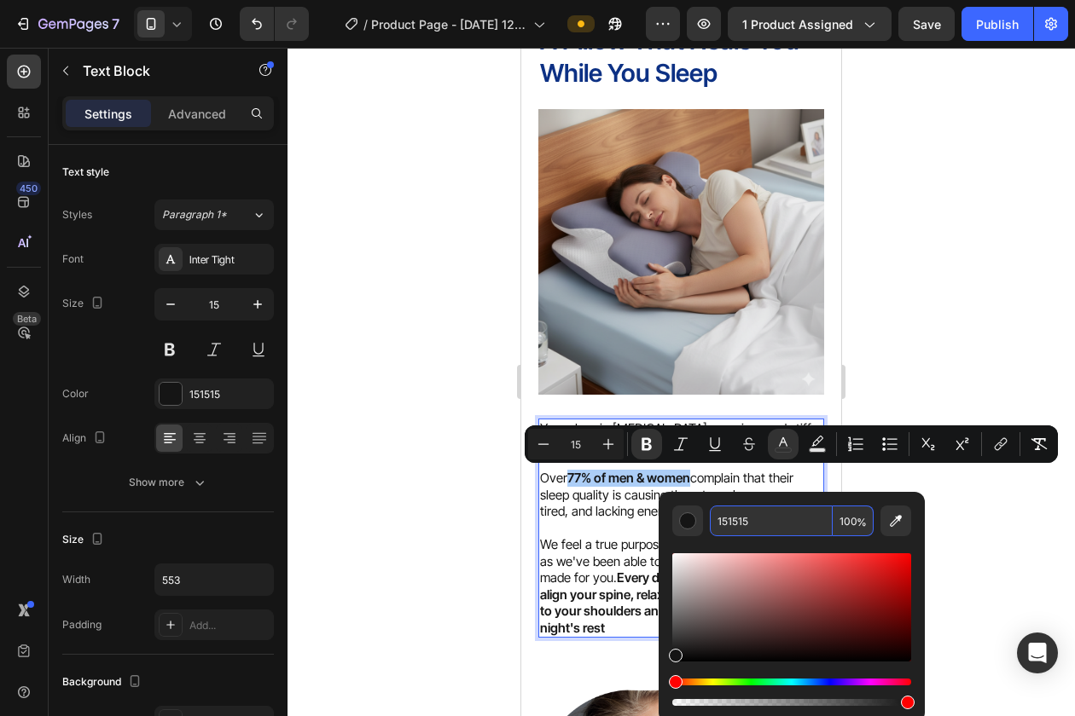
click at [739, 511] on input "151515" at bounding box center [771, 521] width 123 height 31
paste input "43fa6"
type input "143FA6"
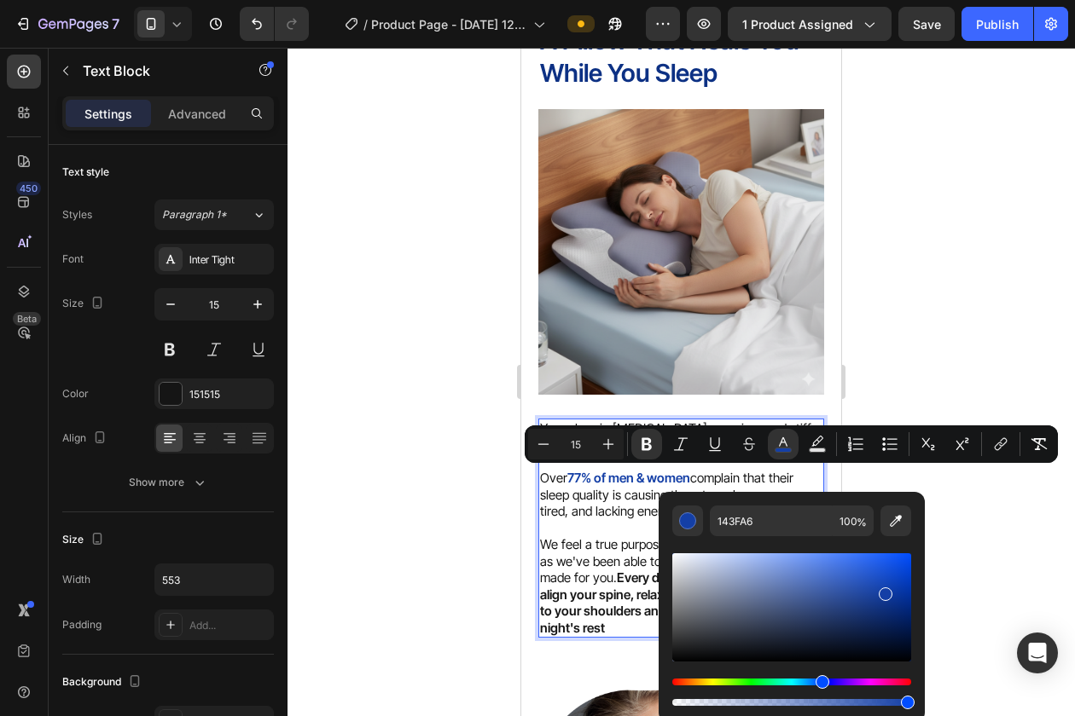
click at [611, 548] on p "Over 77% of men & women complain that their sleep quality is causing them to wa…" at bounding box center [681, 553] width 282 height 166
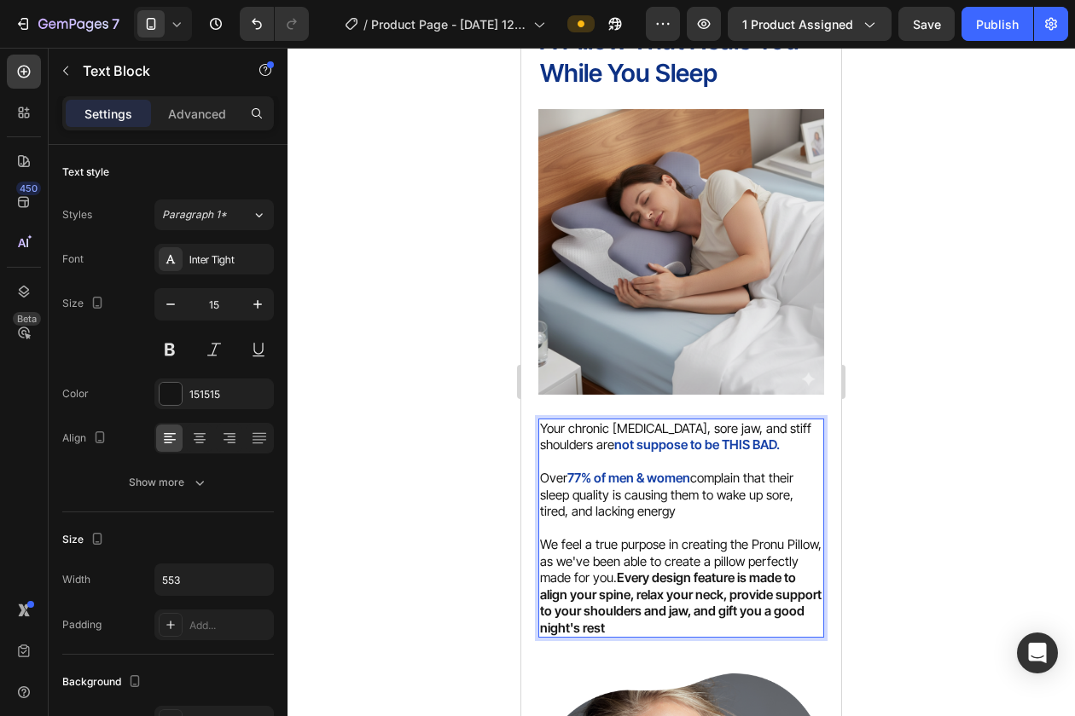
click at [644, 545] on p "Over 77% of men & women complain that their sleep quality is causing them to wa…" at bounding box center [681, 553] width 282 height 166
click at [811, 546] on p "Over 77% of men & women complain that their sleep quality is causing them to wa…" at bounding box center [681, 553] width 282 height 166
click at [813, 548] on p "Over 77% of men & women complain that their sleep quality is causing them to wa…" at bounding box center [681, 553] width 282 height 166
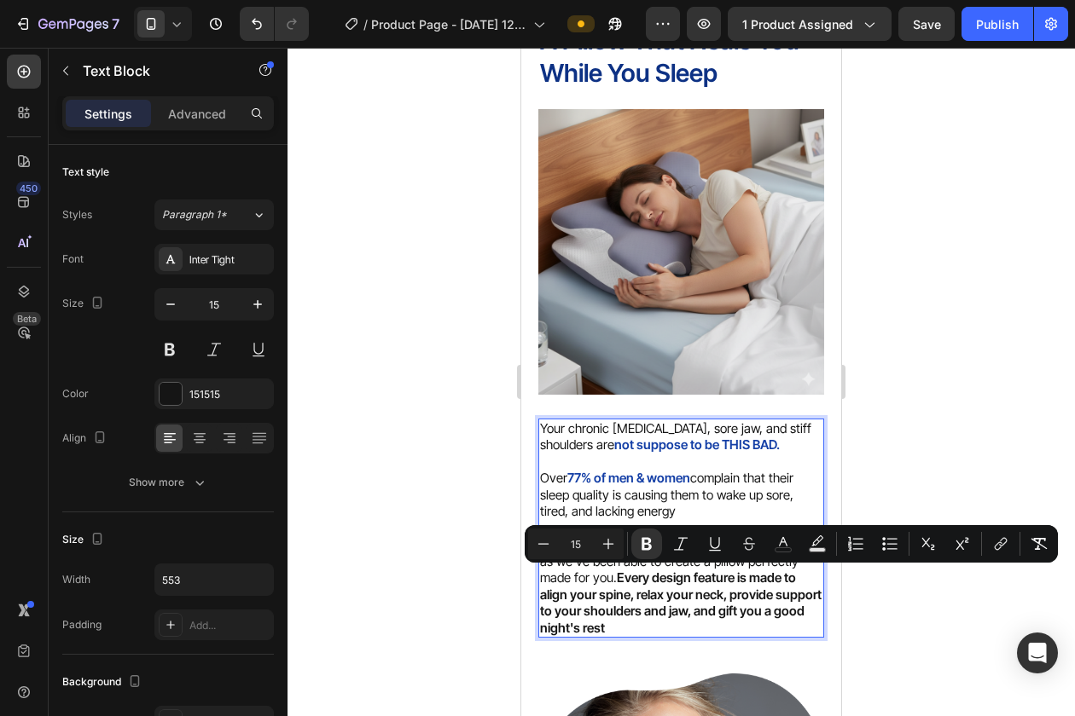
drag, startPoint x: 617, startPoint y: 574, endPoint x: 657, endPoint y: 623, distance: 62.5
click at [657, 623] on p "Over 77% of men & women complain that their sleep quality is causing them to wa…" at bounding box center [681, 553] width 282 height 166
click at [780, 535] on button "color" at bounding box center [783, 544] width 31 height 31
type input "151515"
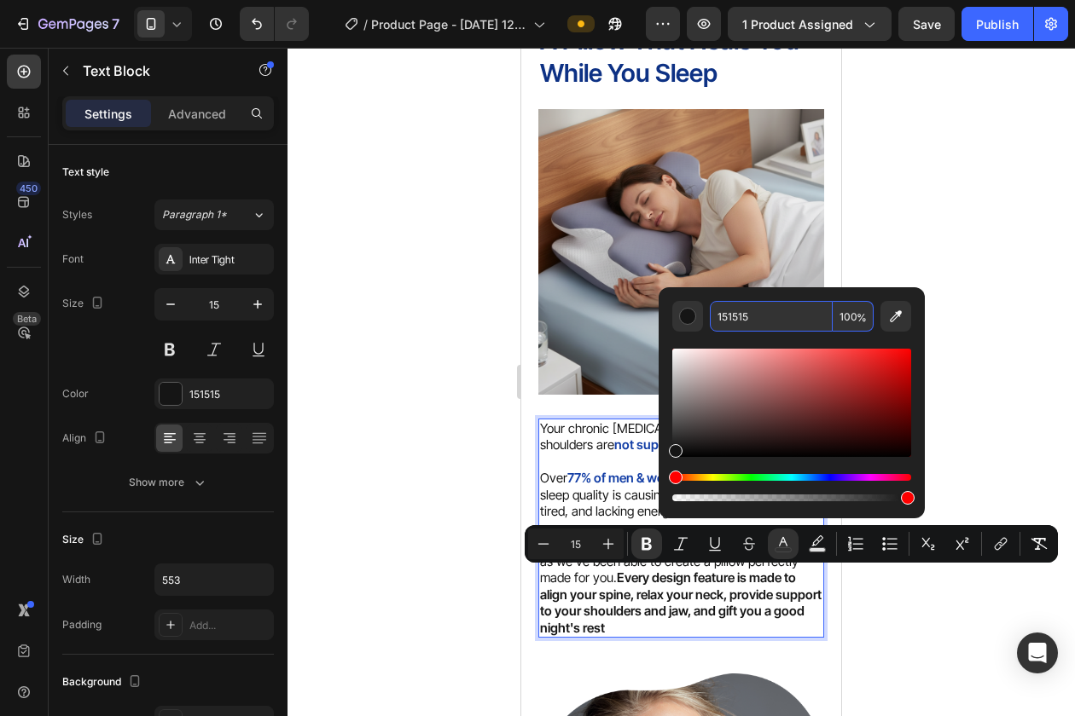
click at [755, 316] on input "151515" at bounding box center [771, 316] width 123 height 31
paste input "43fa6"
type input "143FA6"
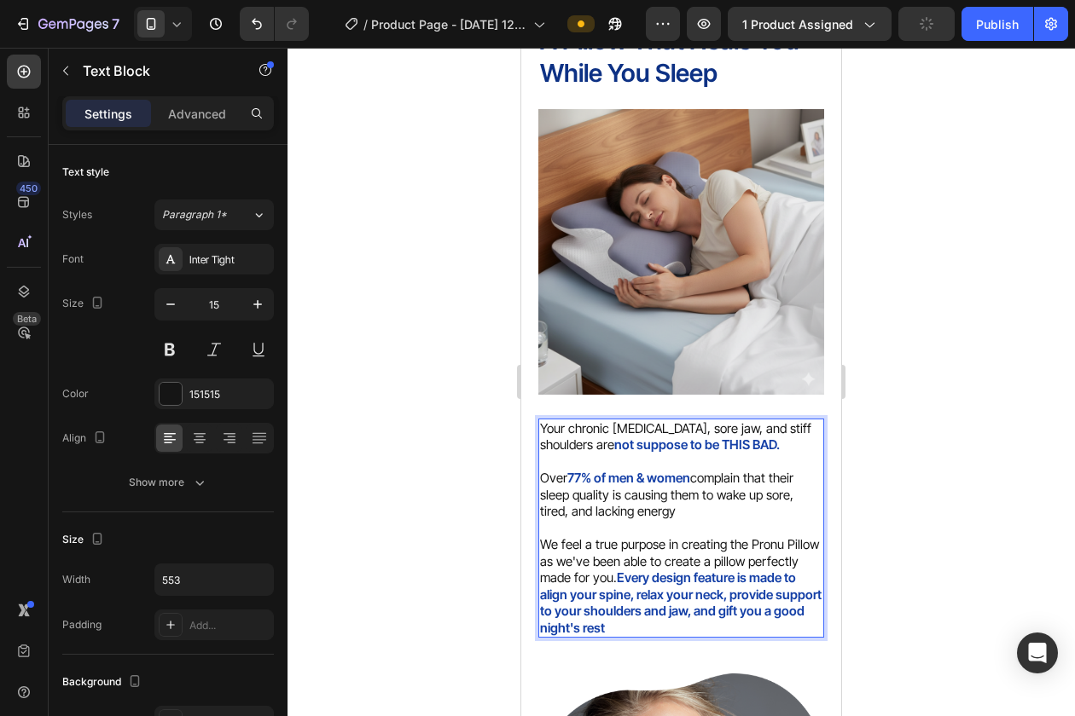
click at [607, 457] on p "Rich Text Editor. Editing area: main" at bounding box center [681, 462] width 282 height 17
click at [683, 610] on strong "Every design feature is made to align your spine, relax your neck, provide supp…" at bounding box center [680, 603] width 281 height 67
drag, startPoint x: 683, startPoint y: 614, endPoint x: 643, endPoint y: 615, distance: 40.1
click at [643, 615] on strong "Every design feature is made to align your spine, relax your neck, provide supp…" at bounding box center [680, 603] width 281 height 67
click at [651, 616] on strong "Every design feature is made to align your spine, relax your neck, provide supp…" at bounding box center [680, 603] width 281 height 67
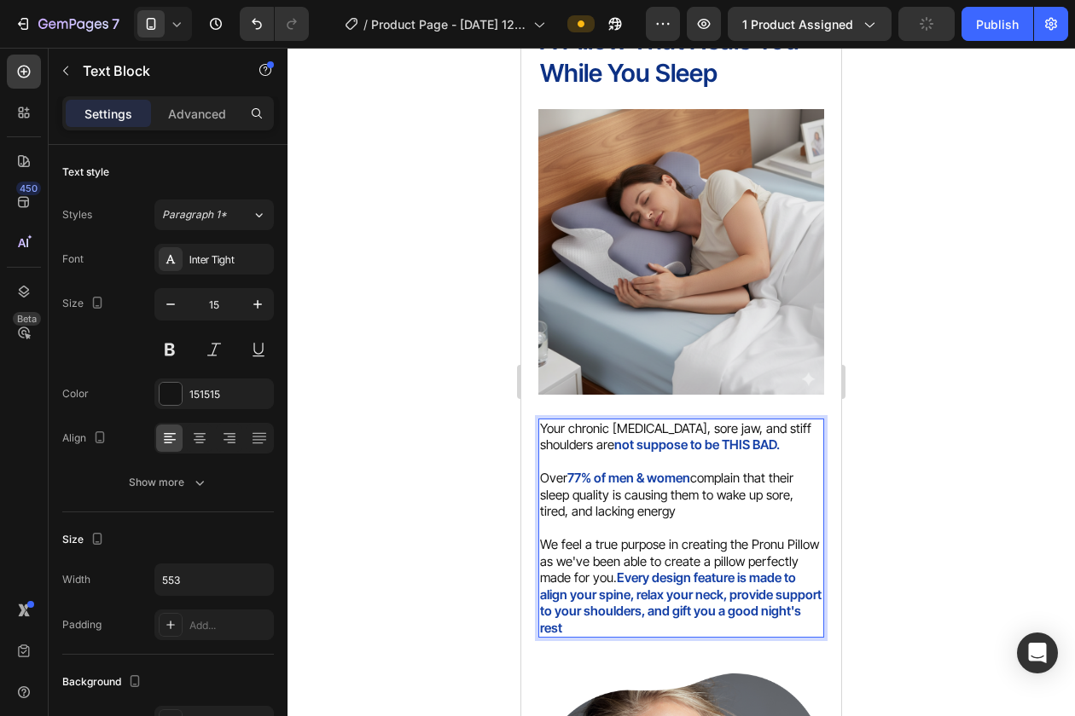
click at [890, 565] on div at bounding box center [680, 382] width 787 height 669
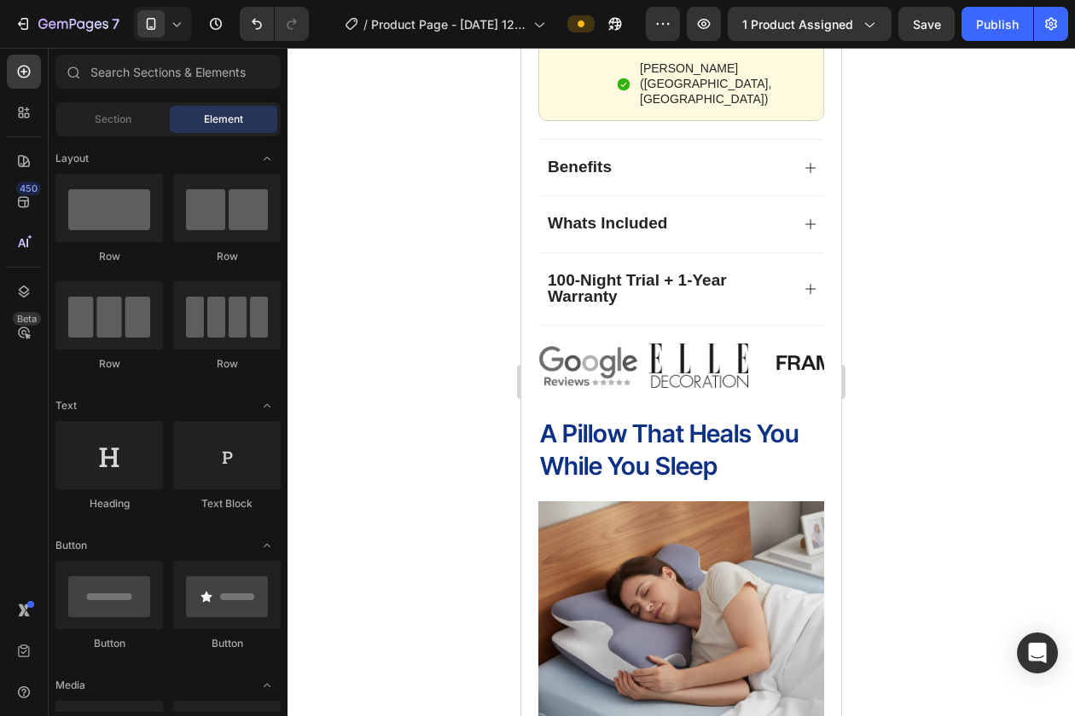
scroll to position [1181, 0]
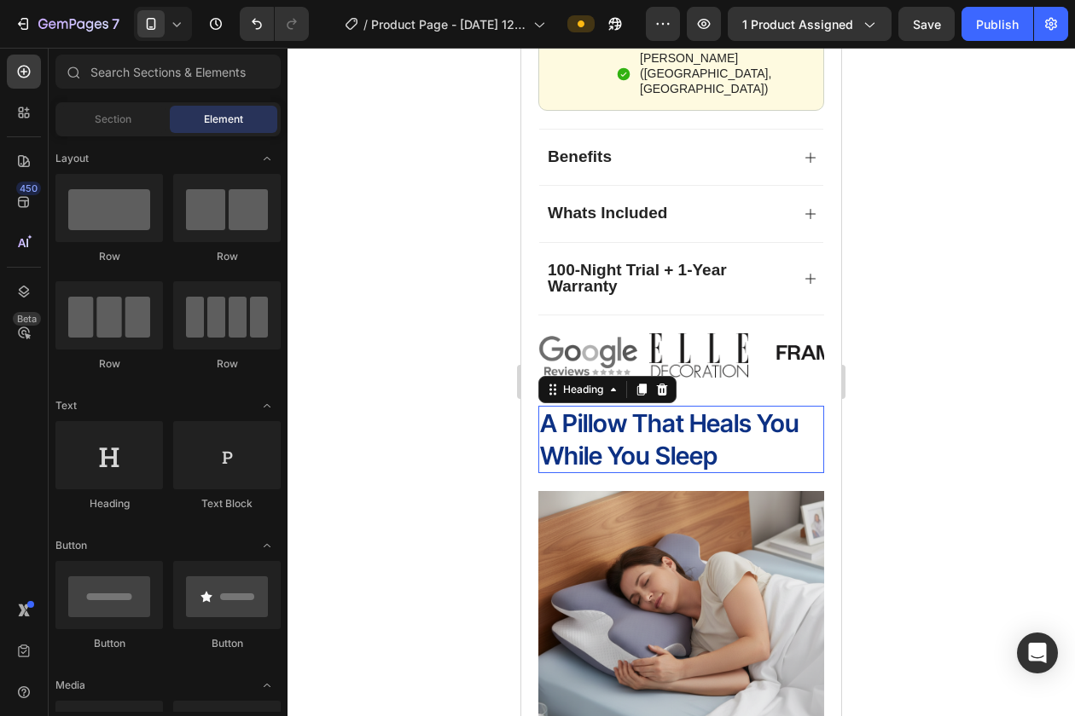
click at [695, 434] on h2 "A Pillow That Heals You While You Sleep" at bounding box center [681, 439] width 286 height 67
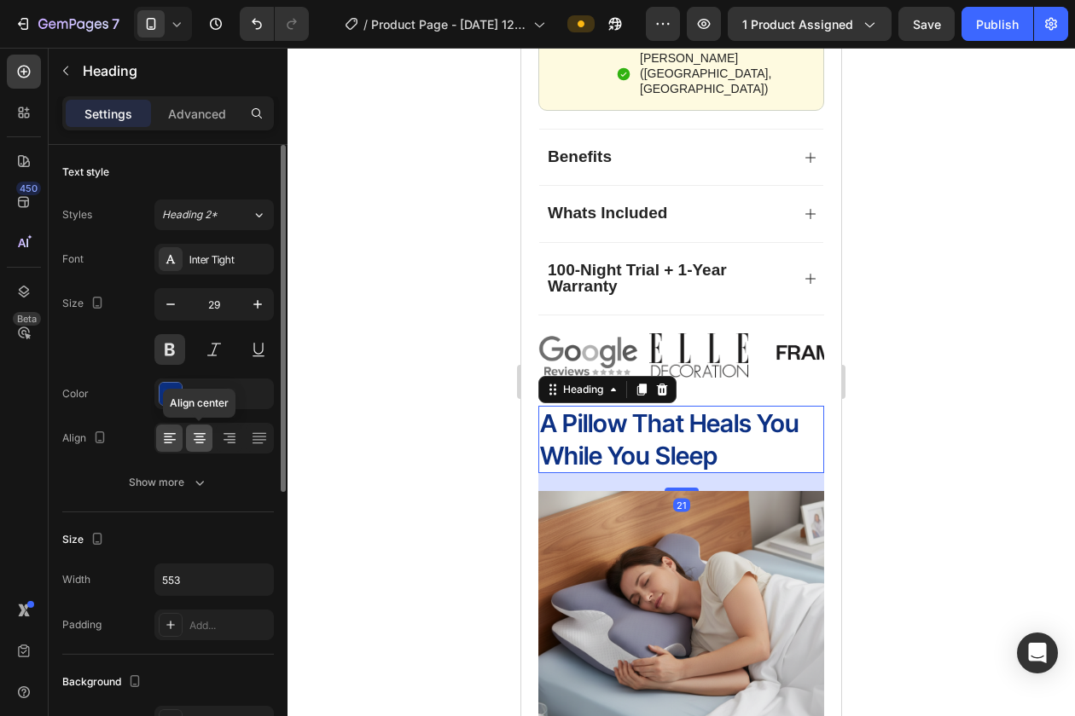
click at [201, 430] on icon at bounding box center [199, 438] width 17 height 17
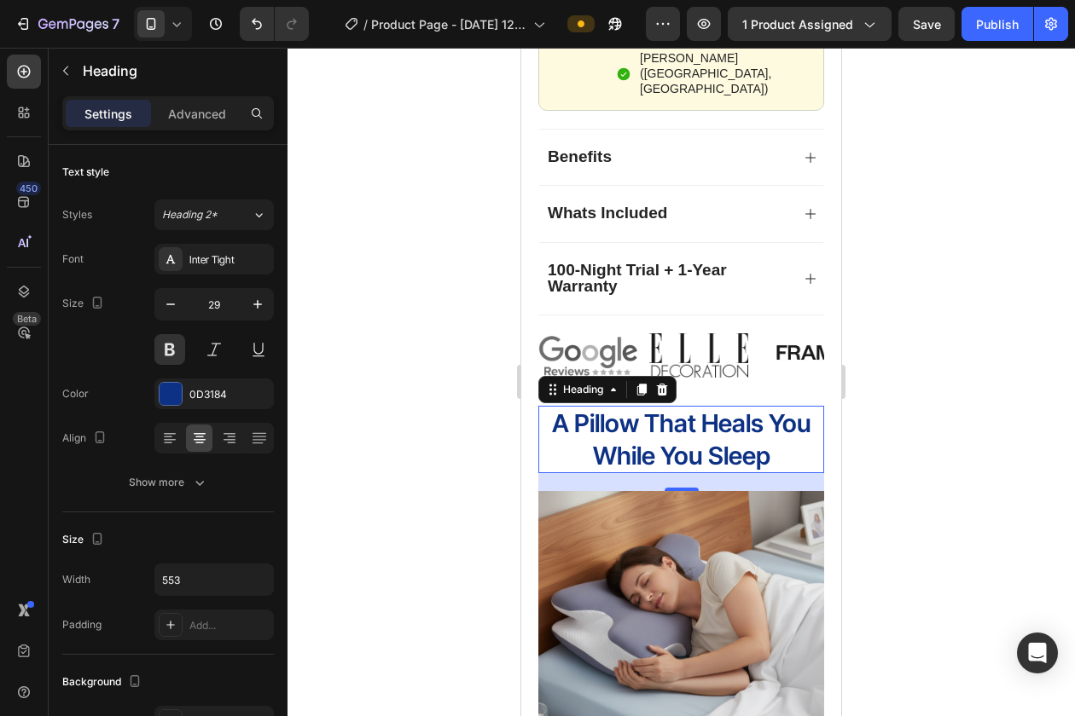
click at [418, 362] on div at bounding box center [680, 382] width 787 height 669
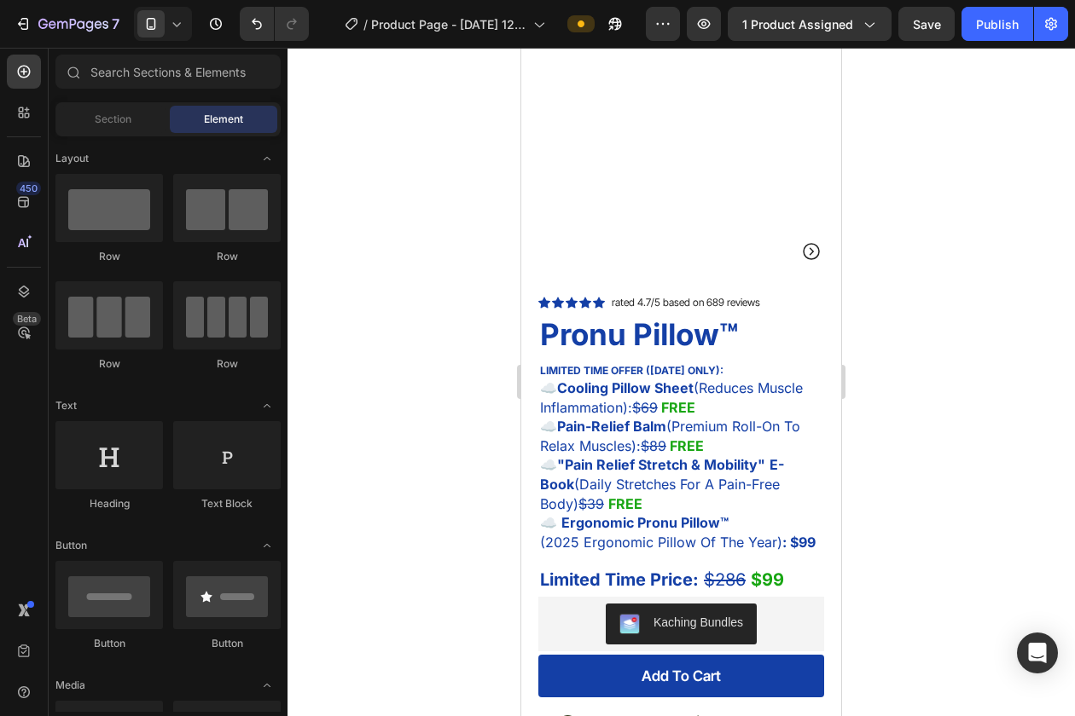
scroll to position [0, 0]
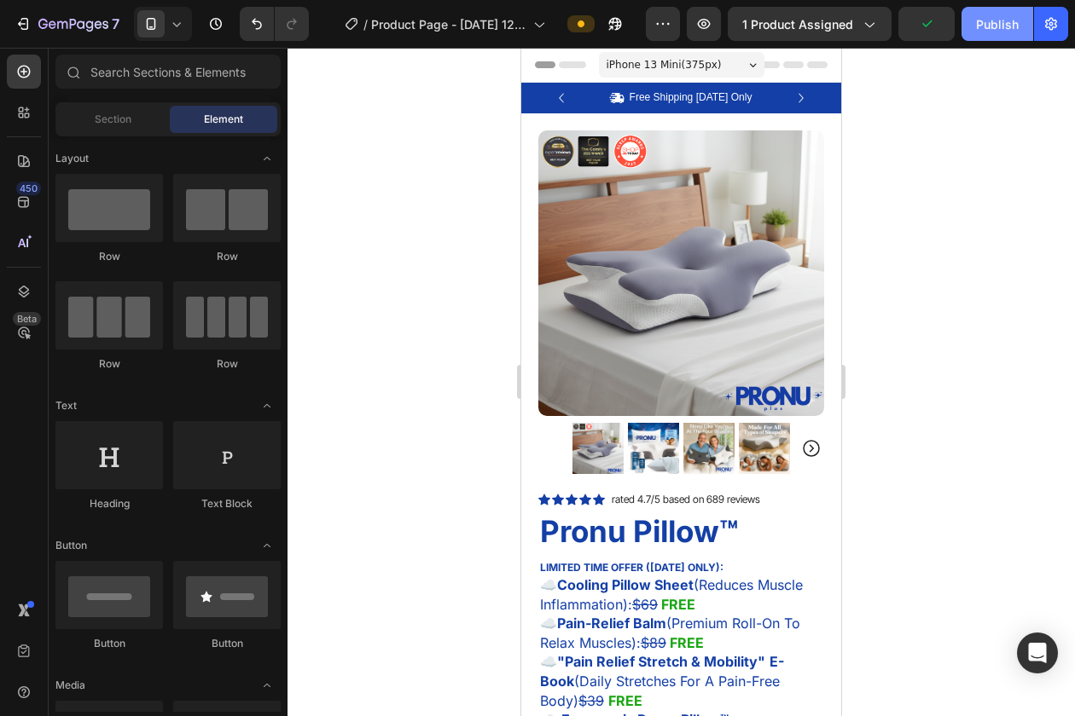
click at [1001, 25] on div "Publish" at bounding box center [997, 24] width 43 height 18
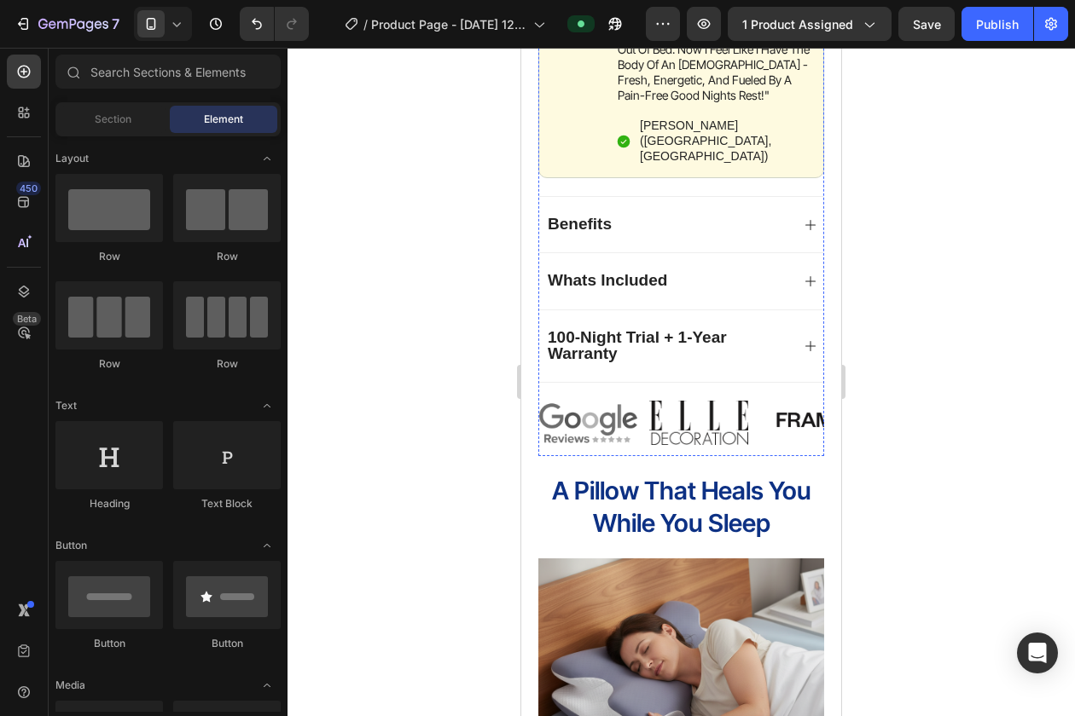
scroll to position [1486, 0]
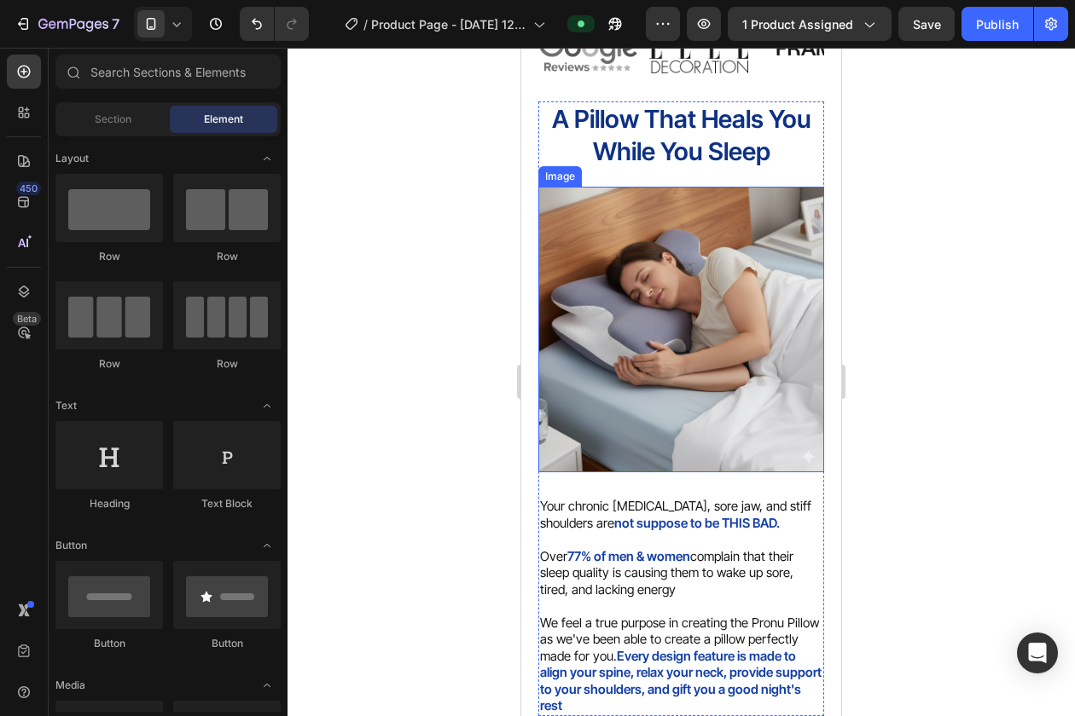
click at [655, 286] on img at bounding box center [681, 330] width 286 height 286
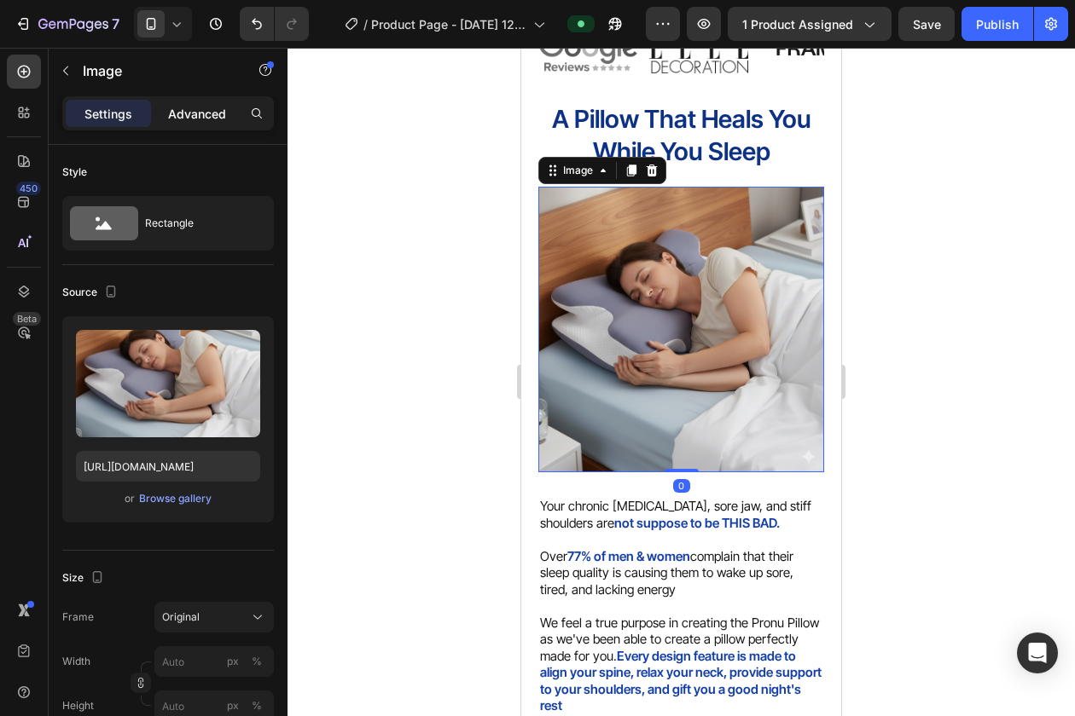
click at [188, 119] on p "Advanced" at bounding box center [197, 114] width 58 height 18
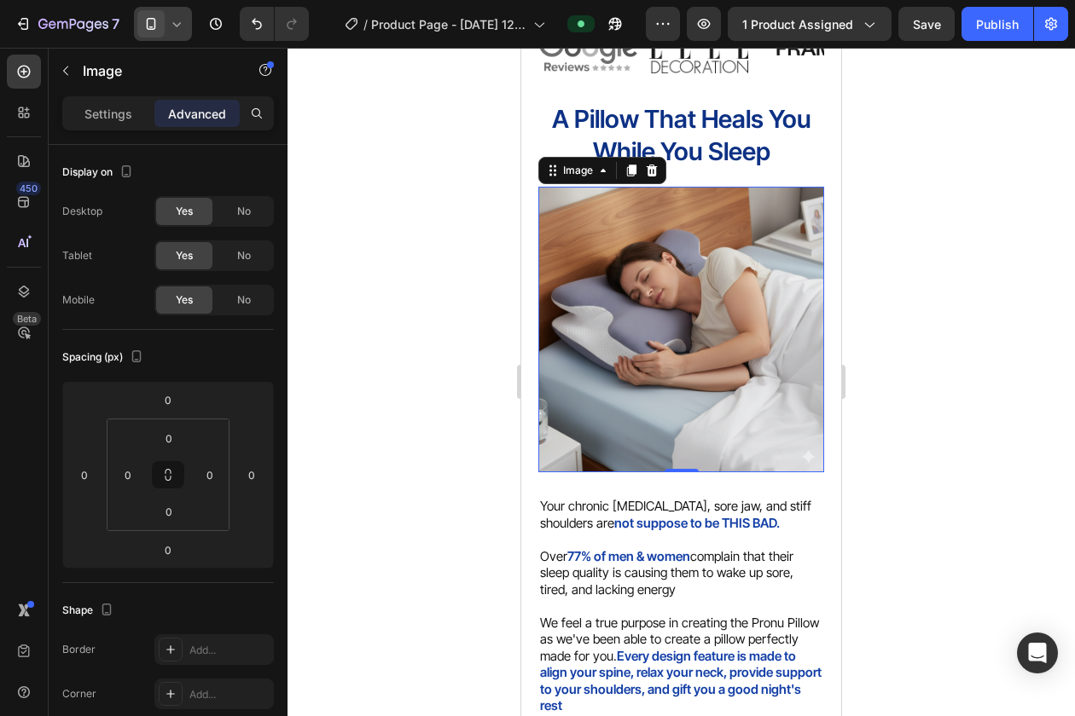
click at [169, 23] on icon at bounding box center [176, 23] width 17 height 17
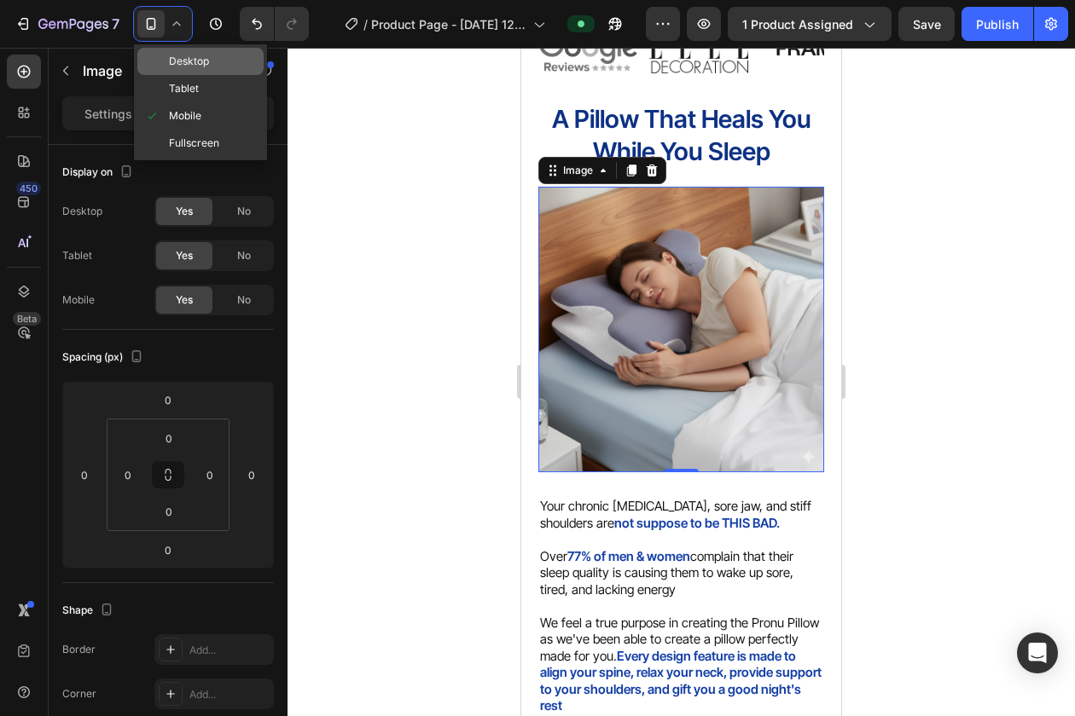
click at [188, 65] on span "Desktop" at bounding box center [189, 61] width 40 height 17
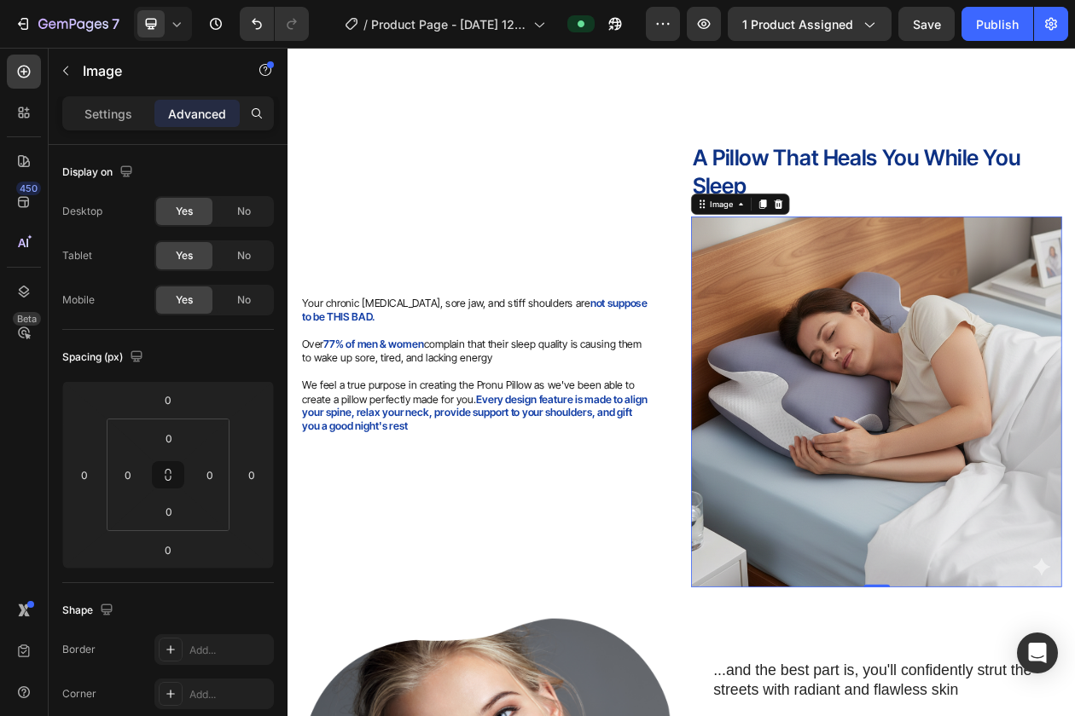
scroll to position [1064, 0]
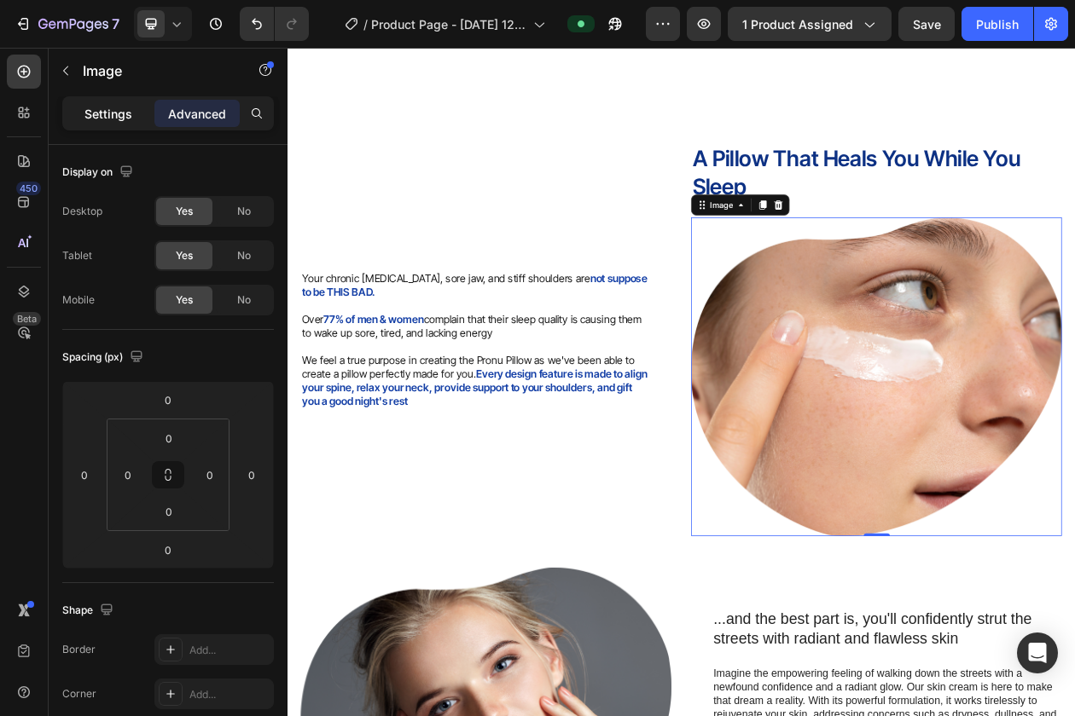
click at [109, 124] on div "Settings" at bounding box center [108, 113] width 85 height 27
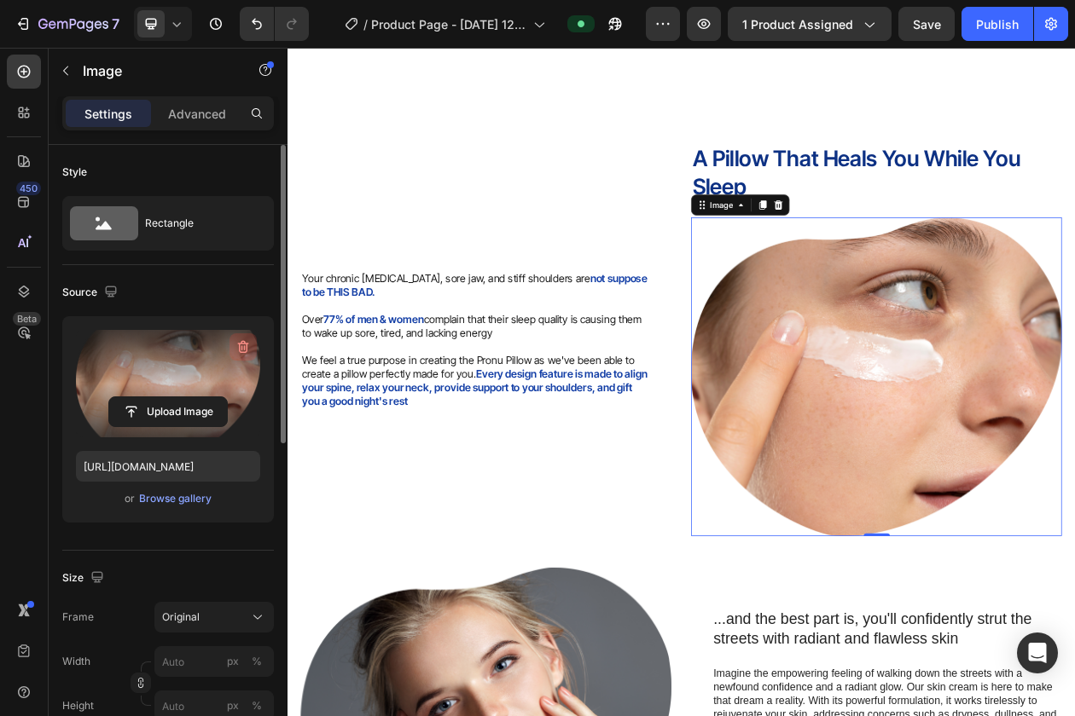
click at [250, 345] on icon "button" at bounding box center [243, 347] width 17 height 17
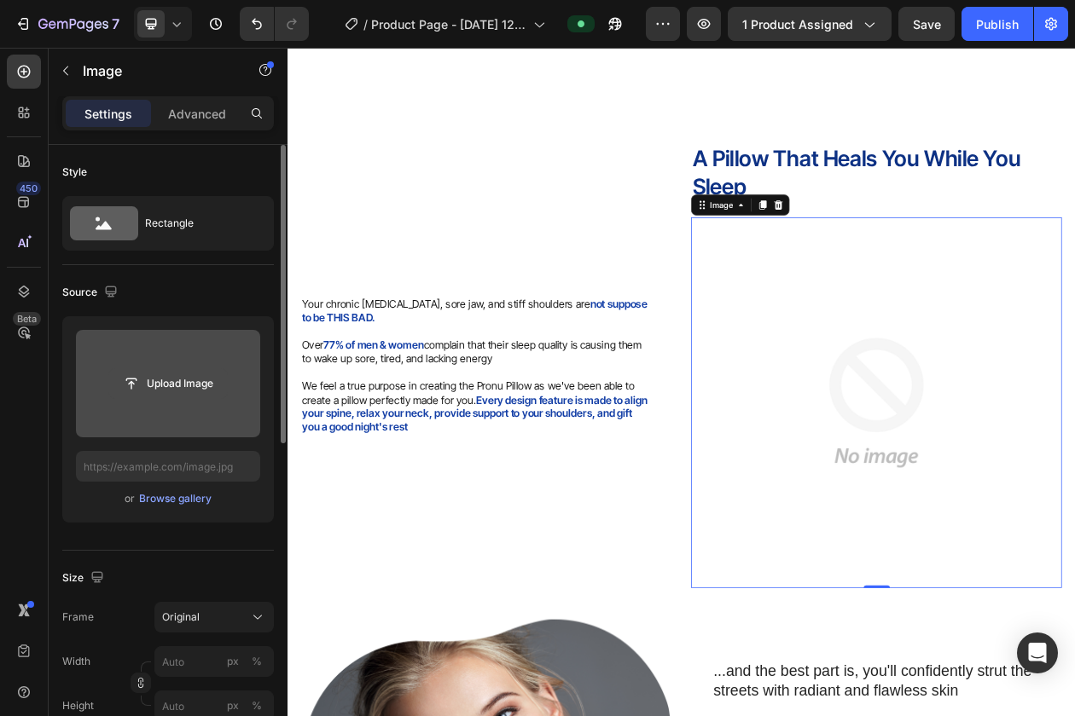
click at [187, 398] on button "Upload Image" at bounding box center [167, 383] width 119 height 31
click at [187, 386] on input "file" at bounding box center [168, 383] width 118 height 29
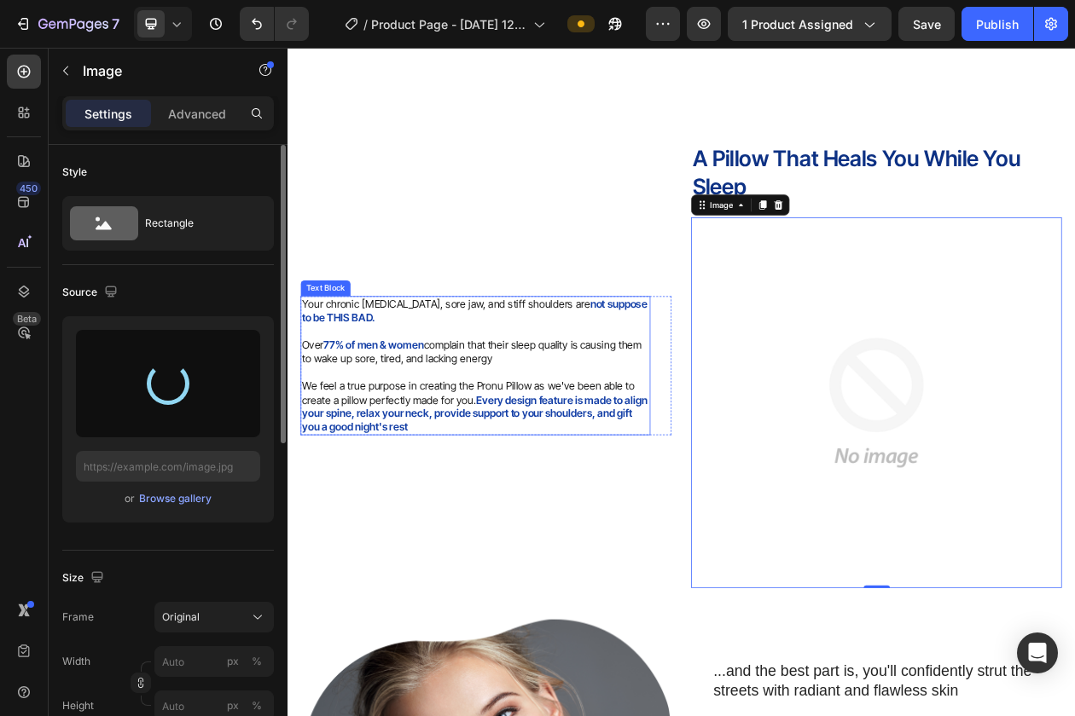
type input "[URL][DOMAIN_NAME]"
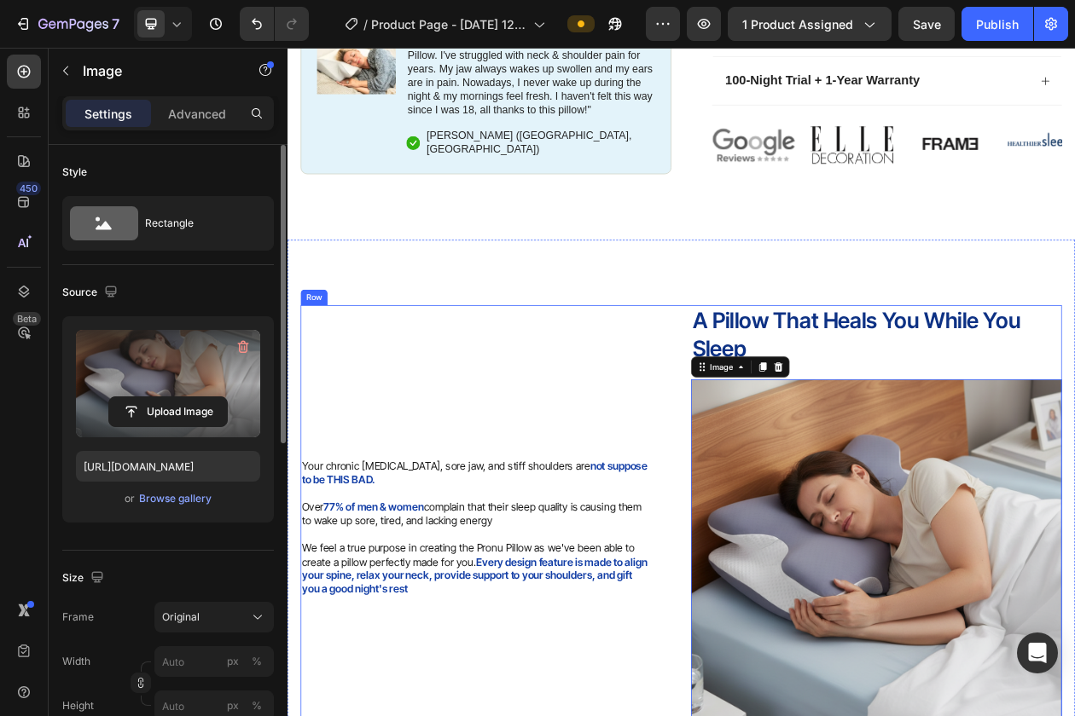
scroll to position [742, 0]
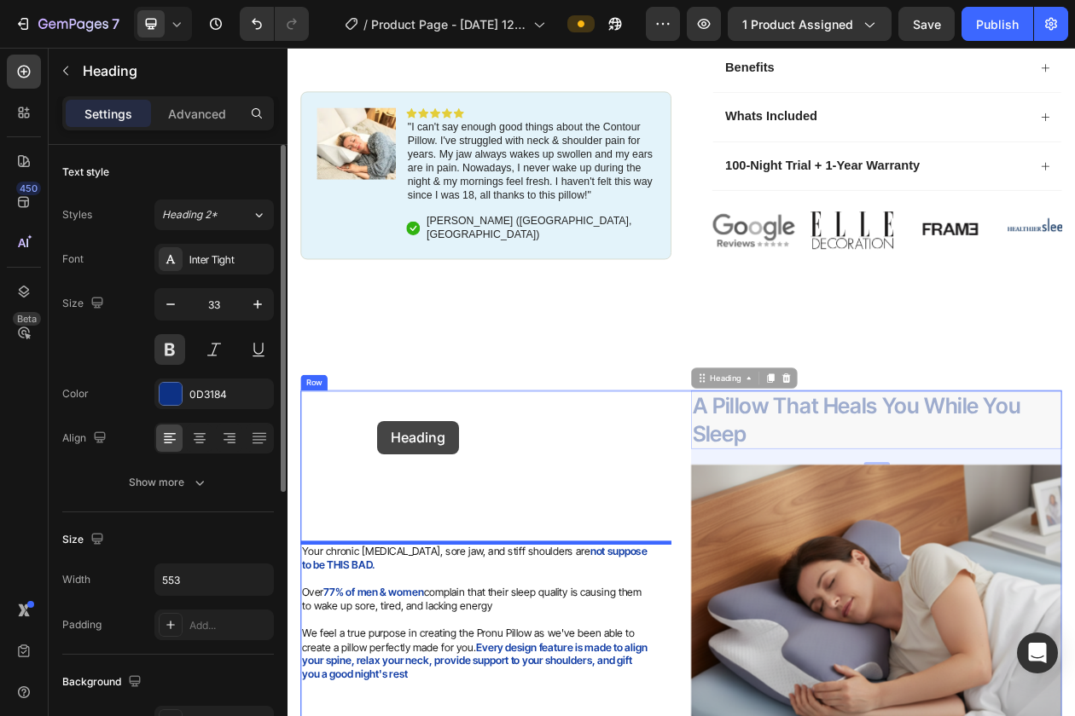
drag, startPoint x: 840, startPoint y: 514, endPoint x: 404, endPoint y: 533, distance: 436.2
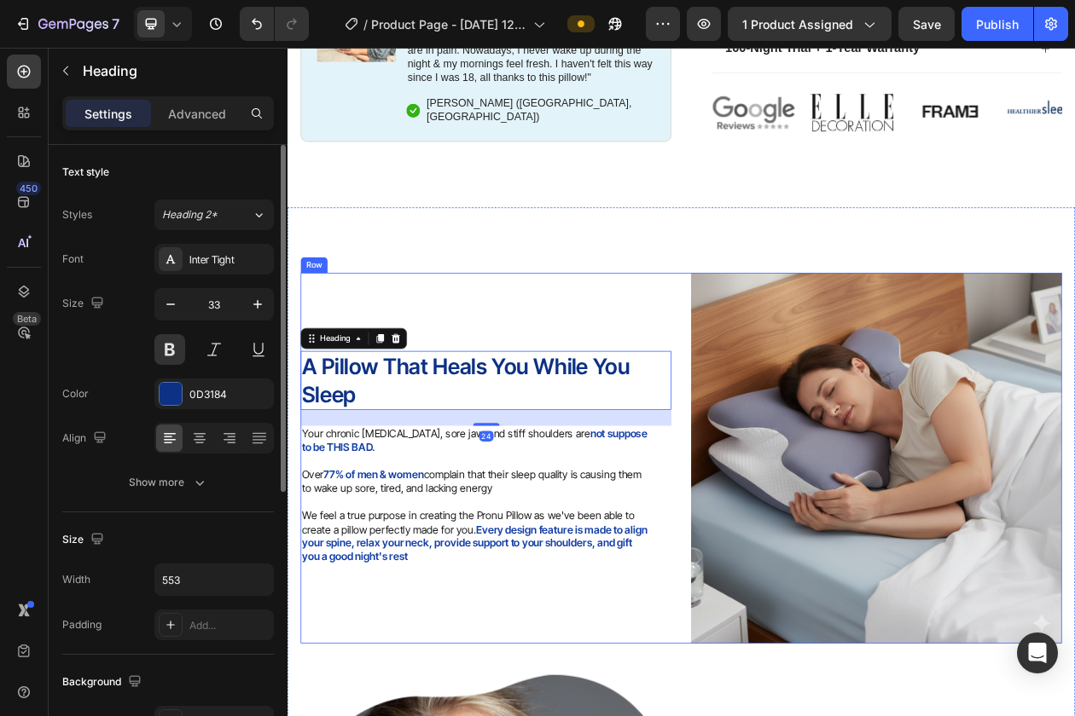
scroll to position [898, 0]
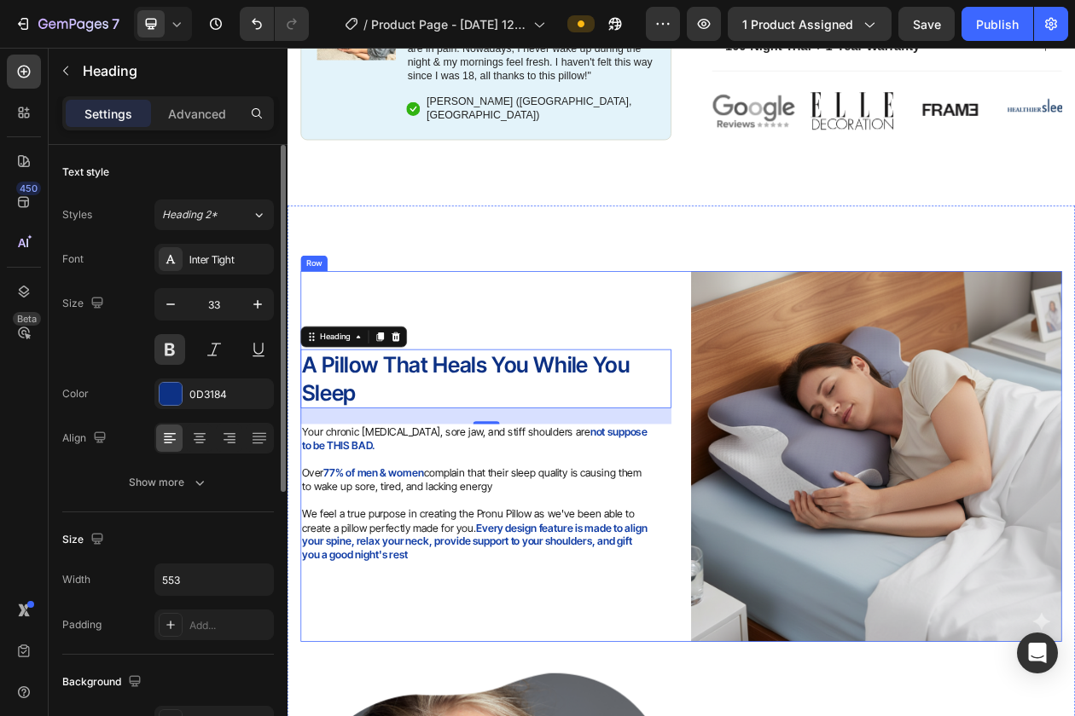
click at [594, 402] on div "A Pillow That Heals You While You Sleep Heading 24 Your chronic [MEDICAL_DATA],…" at bounding box center [545, 580] width 482 height 482
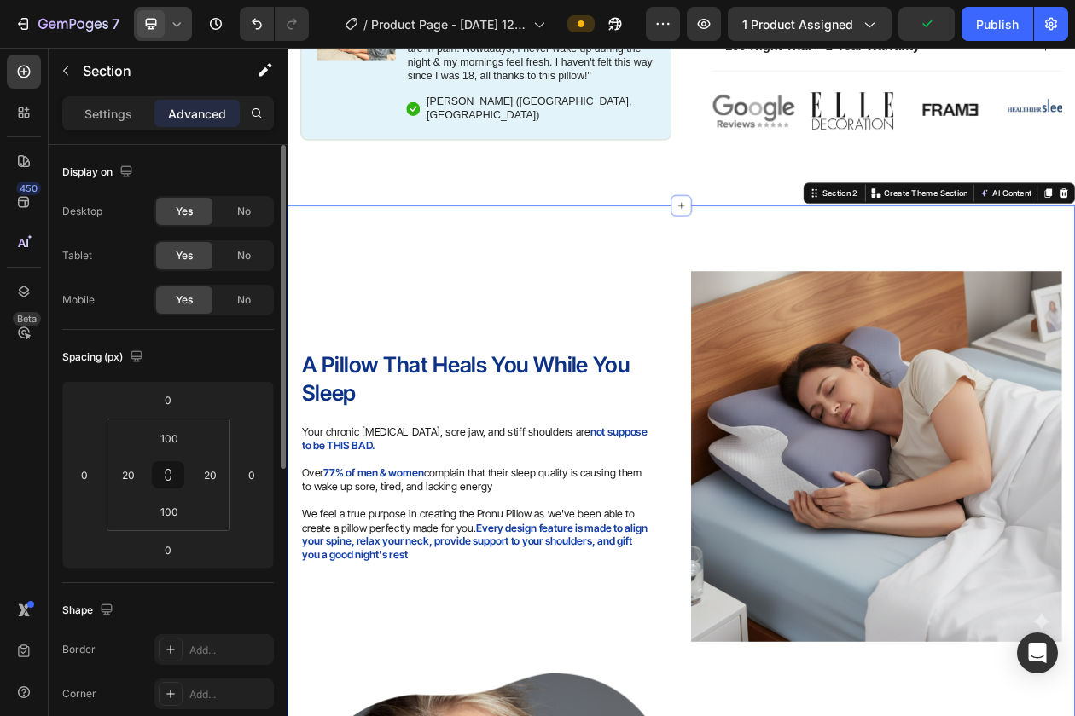
click at [177, 24] on icon at bounding box center [176, 23] width 17 height 17
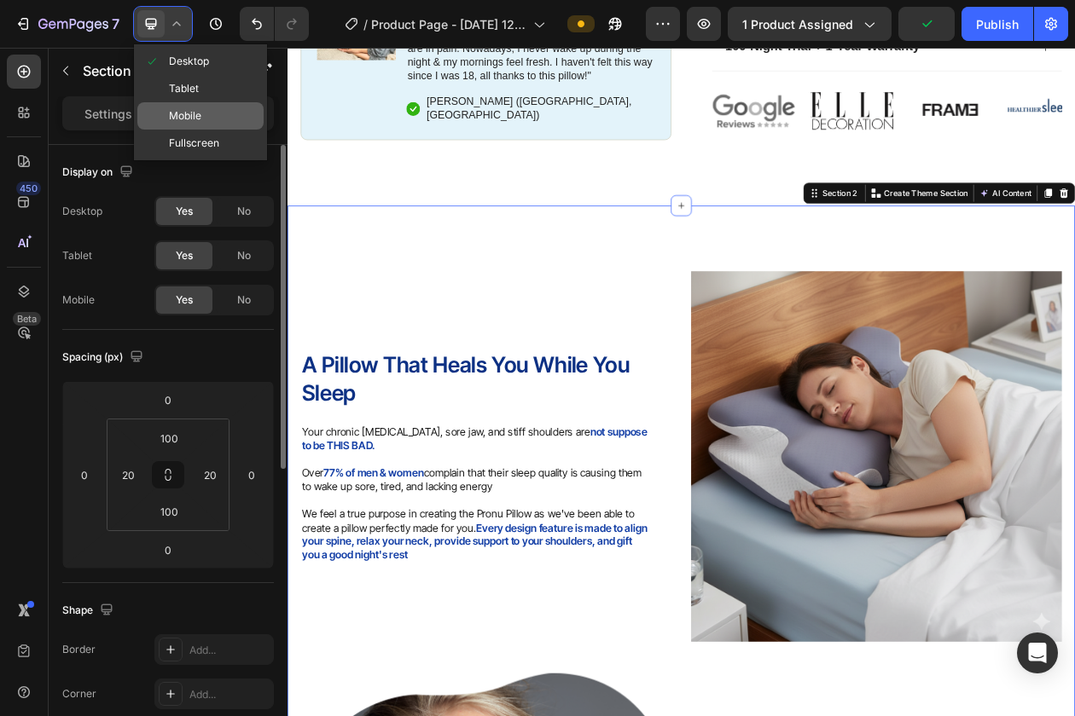
click at [183, 115] on span "Mobile" at bounding box center [185, 115] width 32 height 17
type input "20"
type input "70"
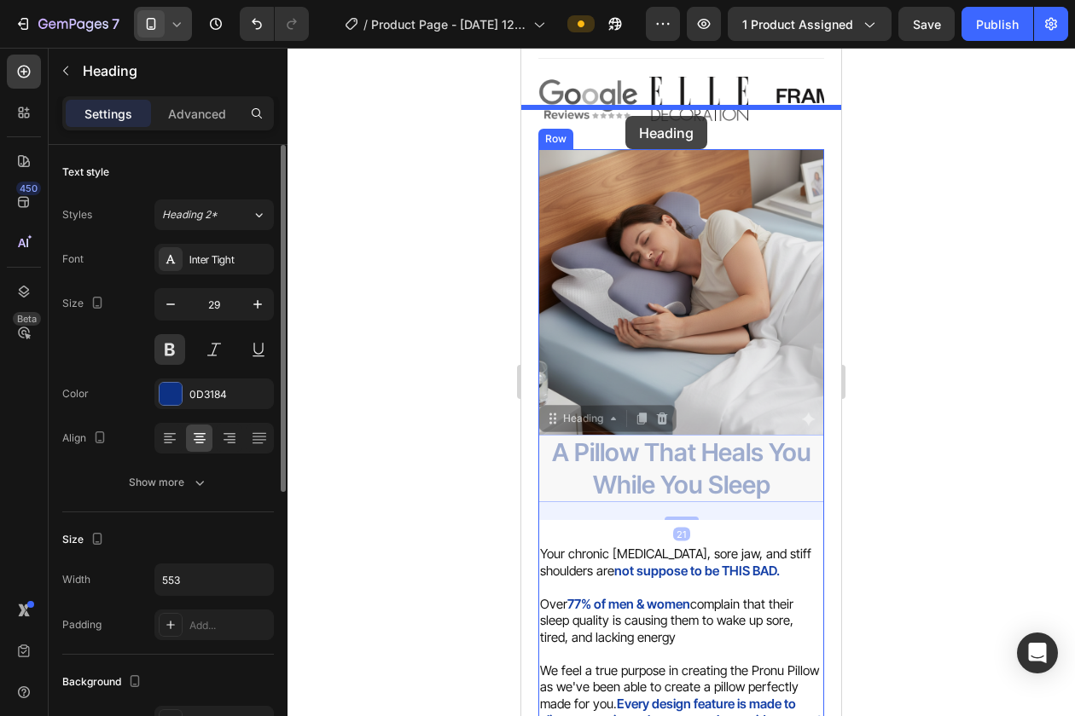
scroll to position [1420, 0]
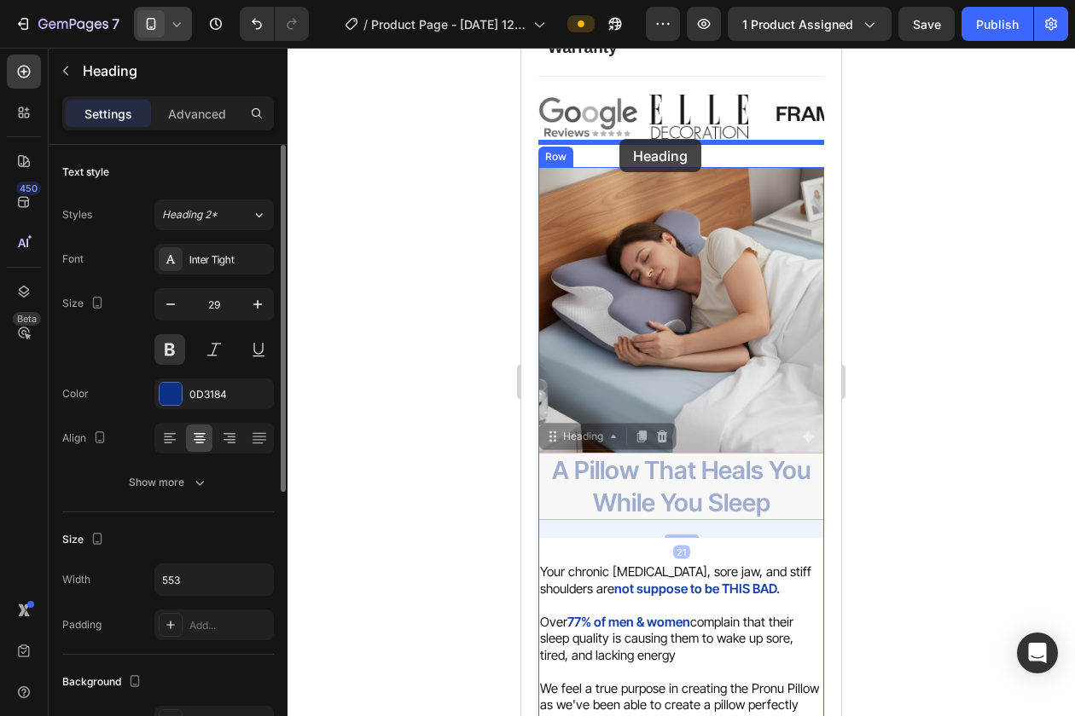
drag, startPoint x: 606, startPoint y: 445, endPoint x: 619, endPoint y: 139, distance: 306.5
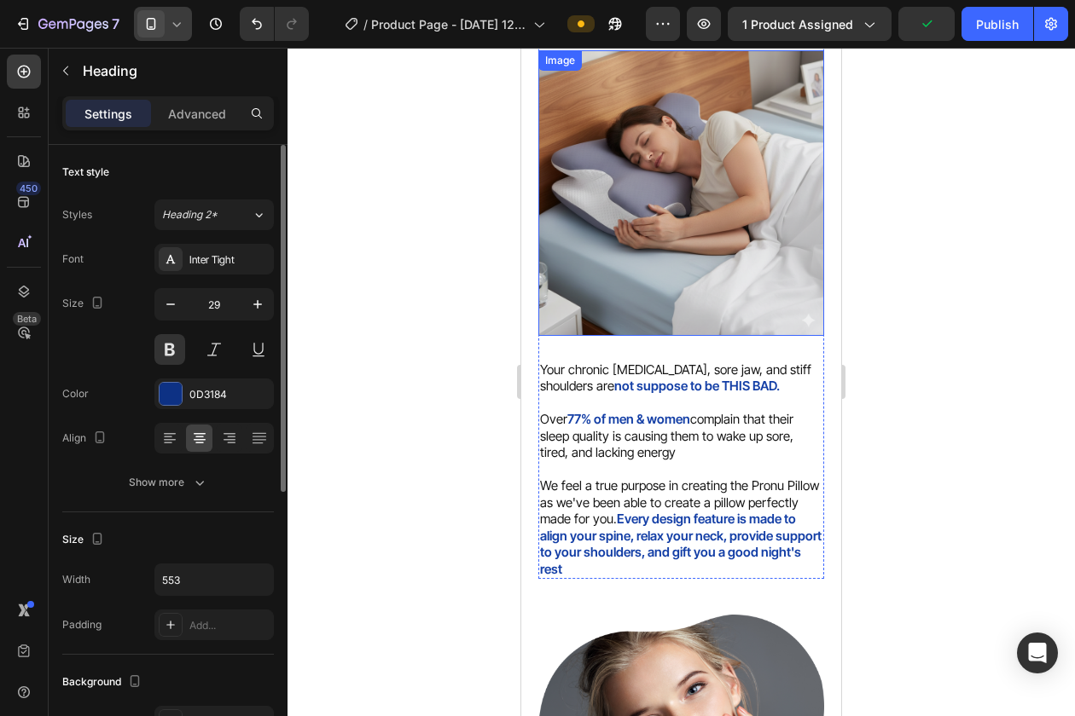
scroll to position [1589, 0]
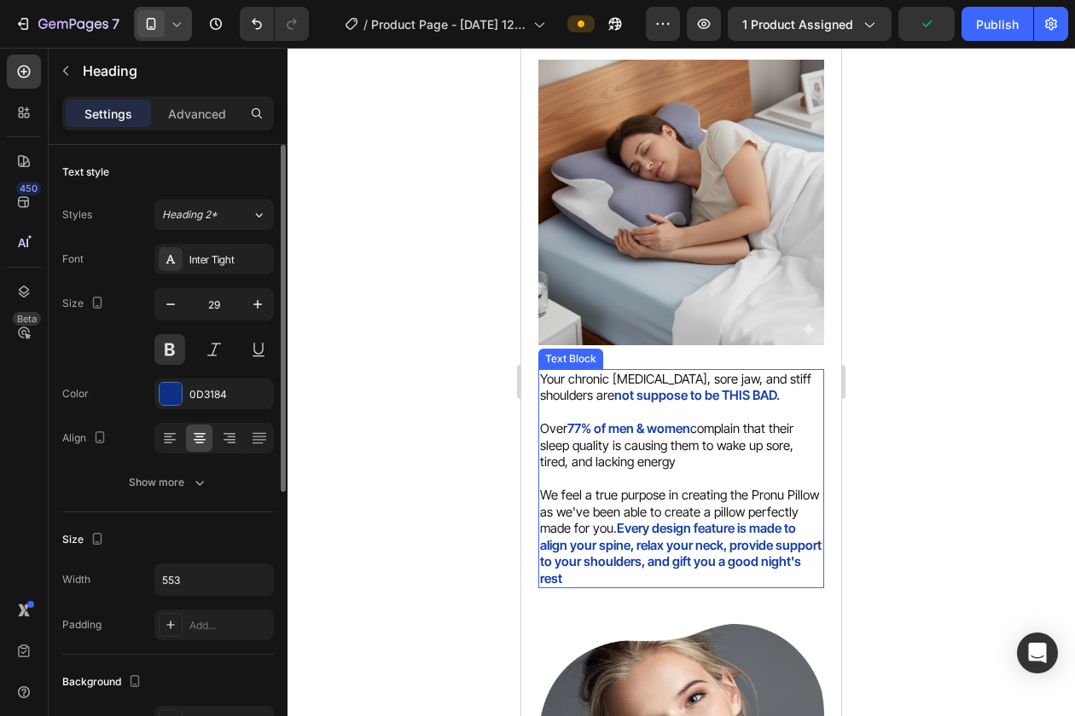
click at [646, 371] on p "Your chronic [MEDICAL_DATA], sore jaw, and stiff shoulders are not suppose to b…" at bounding box center [681, 387] width 282 height 33
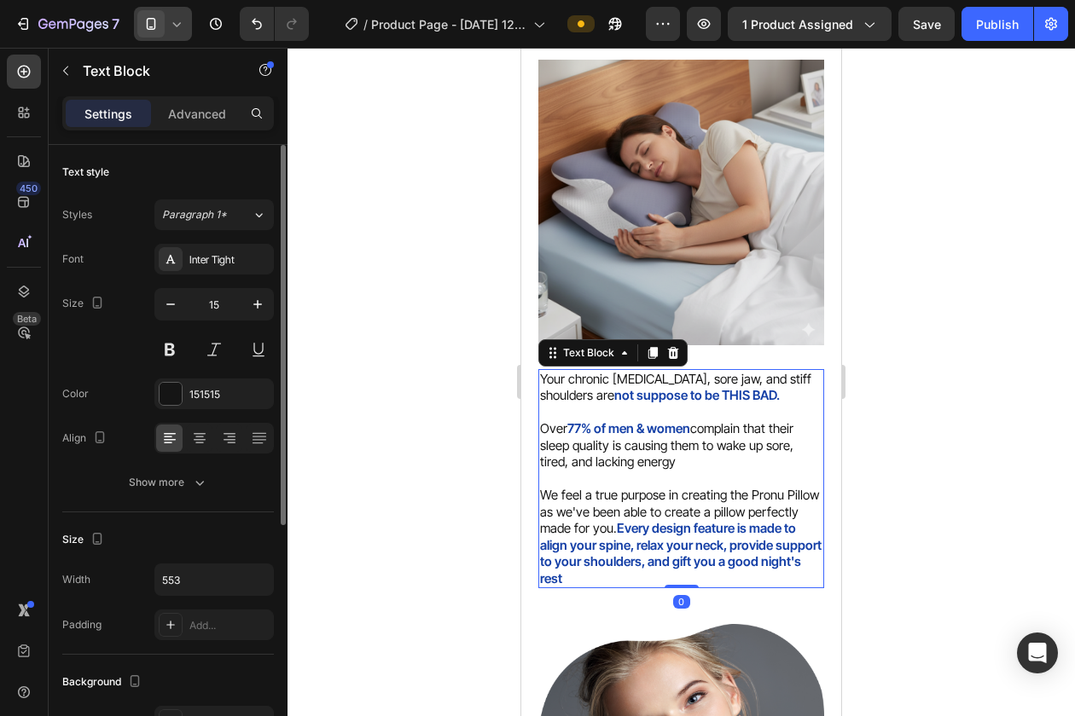
click at [667, 385] on p "Your chronic [MEDICAL_DATA], sore jaw, and stiff shoulders are not suppose to b…" at bounding box center [681, 387] width 282 height 33
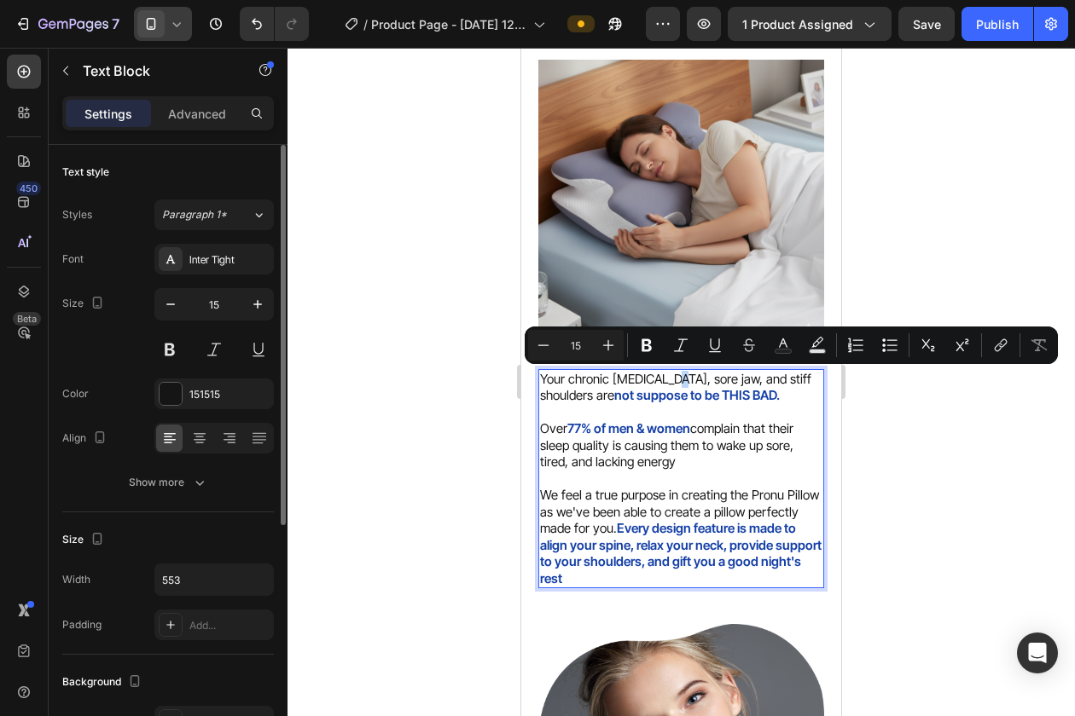
click at [668, 384] on p "Your chronic [MEDICAL_DATA], sore jaw, and stiff shoulders are not suppose to b…" at bounding box center [681, 387] width 282 height 33
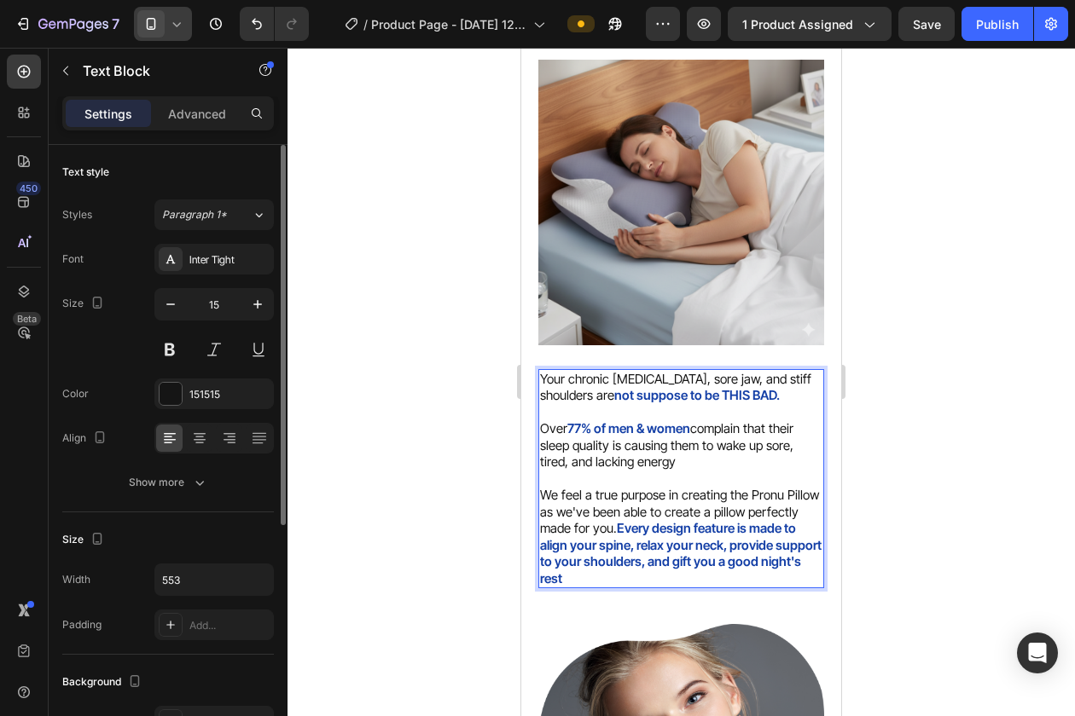
click at [722, 381] on p "Your chronic [MEDICAL_DATA], sore jaw, and stiff shoulders are not suppose to b…" at bounding box center [681, 387] width 282 height 33
click at [670, 387] on strong "not suppose to be THIS BAD." at bounding box center [696, 395] width 165 height 16
click at [679, 386] on p "Your chronic [MEDICAL_DATA], sore jaw, and stiff shoulders are not suppose to b…" at bounding box center [681, 387] width 282 height 33
click at [682, 383] on p "Your chronic [MEDICAL_DATA], sore jaw, and stiff shoulders are not suppose to b…" at bounding box center [681, 387] width 282 height 33
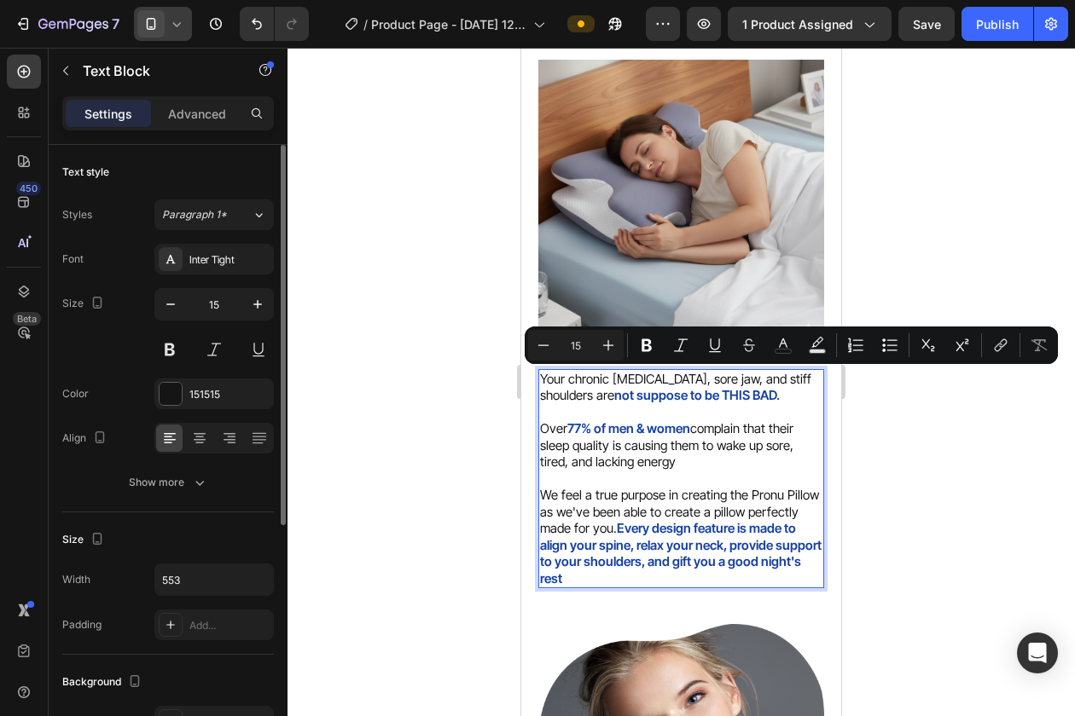
click at [705, 380] on p "Your chronic [MEDICAL_DATA], sore jaw, and stiff shoulders are not suppose to b…" at bounding box center [681, 387] width 282 height 33
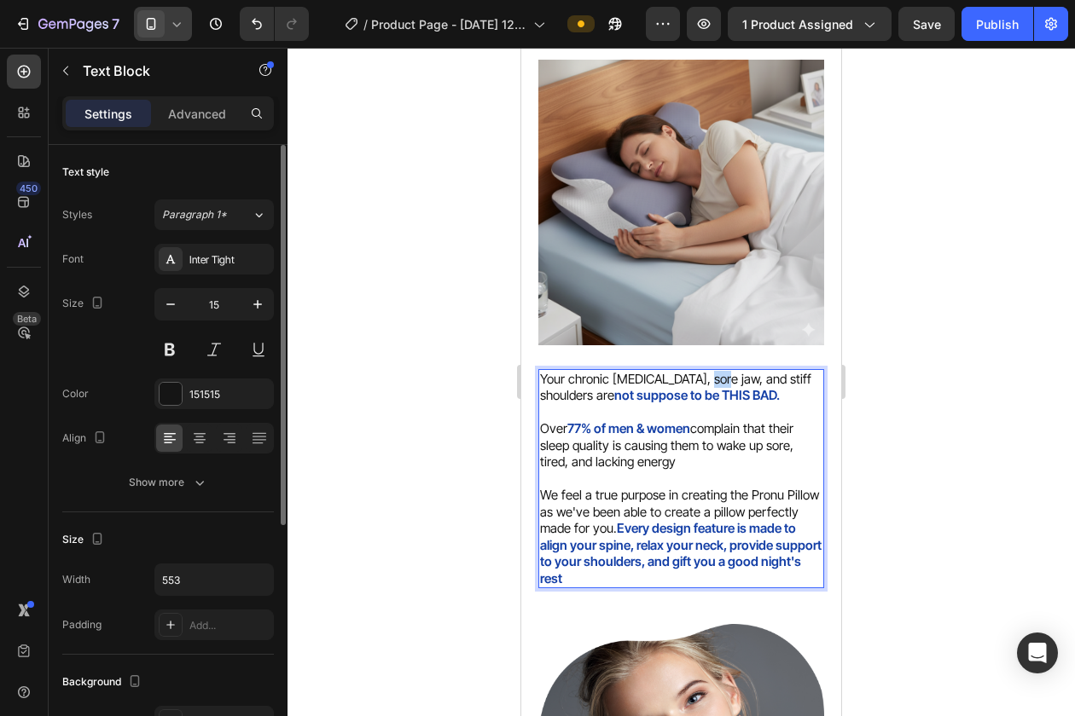
click at [705, 380] on p "Your chronic [MEDICAL_DATA], sore jaw, and stiff shoulders are not suppose to b…" at bounding box center [681, 387] width 282 height 33
click at [777, 446] on p "Over 77% of men & women complain that their sleep quality is causing them to wa…" at bounding box center [681, 503] width 282 height 166
click at [812, 496] on p "Over 77% of men & women complain that their sleep quality is causing them to wa…" at bounding box center [681, 503] width 282 height 166
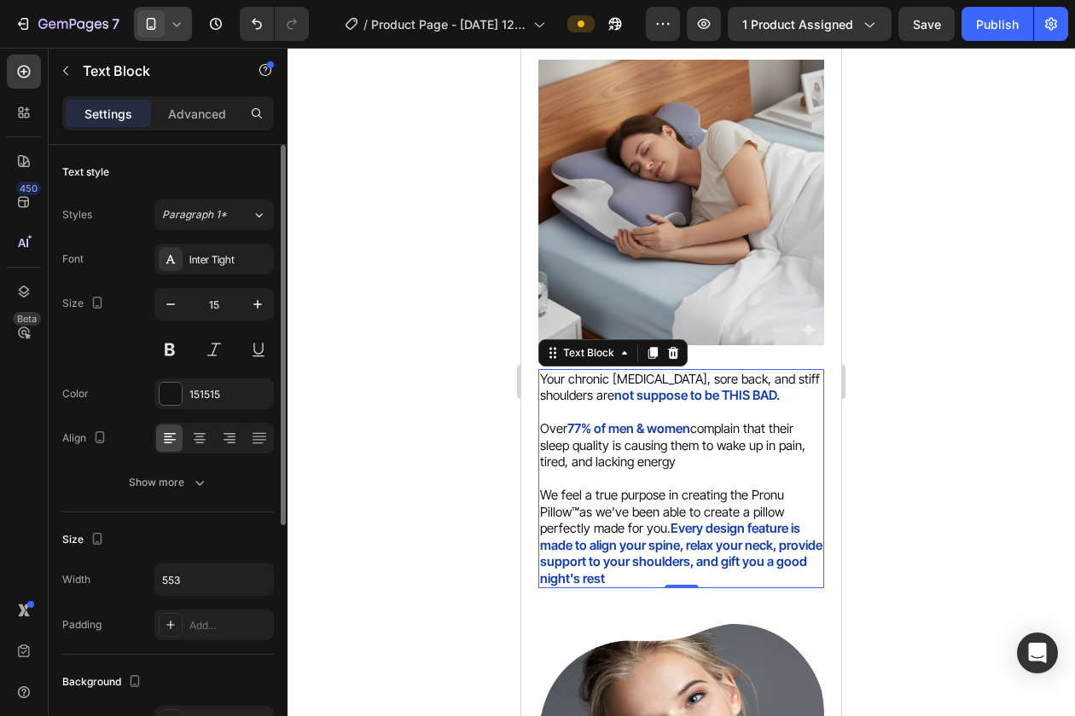
click at [913, 487] on div at bounding box center [680, 382] width 787 height 669
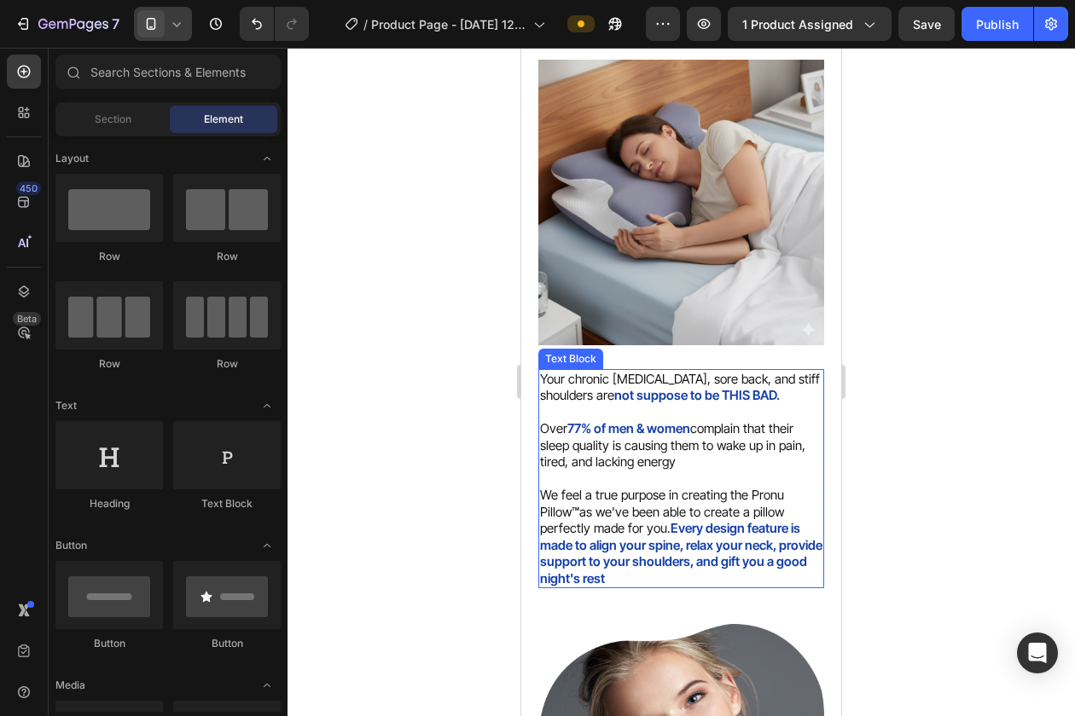
click at [619, 528] on strong "Every design feature is made to align your spine, relax your neck, provide supp…" at bounding box center [681, 553] width 282 height 67
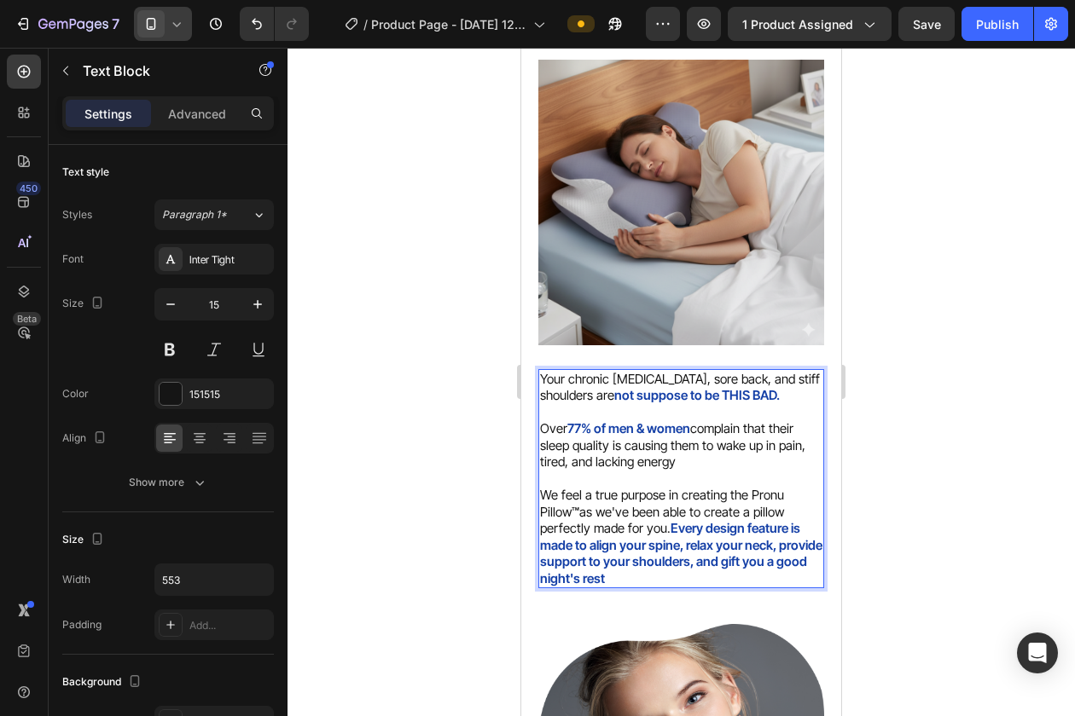
click at [619, 528] on strong "Every design feature is made to align your spine, relax your neck, provide supp…" at bounding box center [681, 553] width 282 height 67
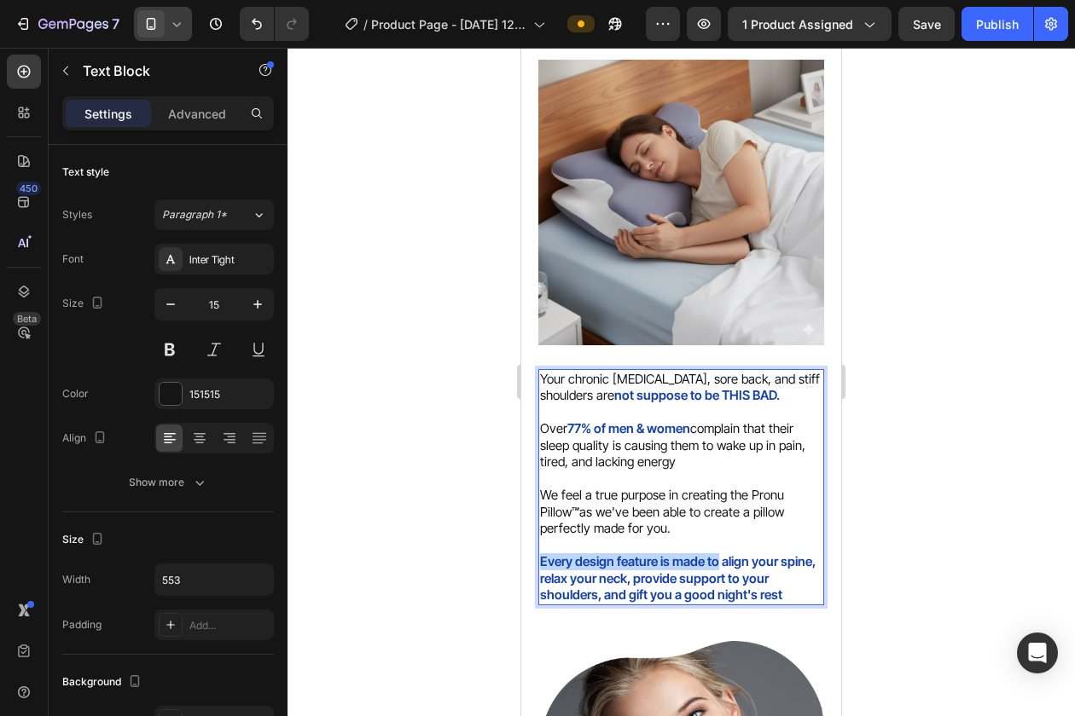
drag, startPoint x: 716, startPoint y: 557, endPoint x: 515, endPoint y: 557, distance: 200.4
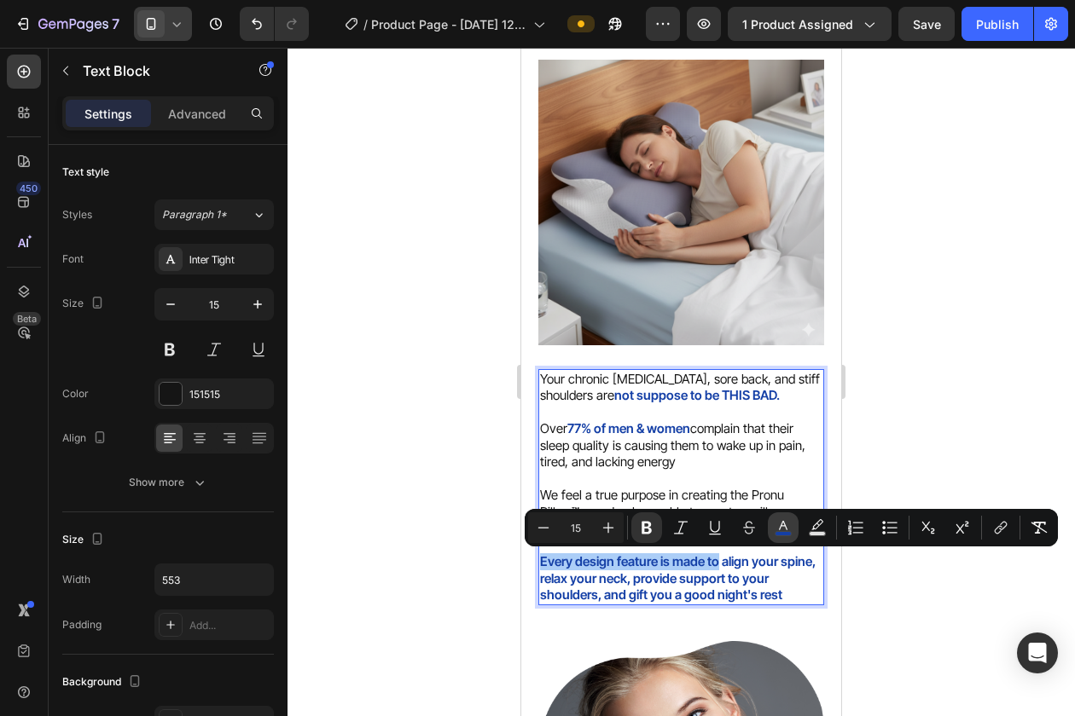
click at [786, 523] on icon "Editor contextual toolbar" at bounding box center [782, 527] width 17 height 17
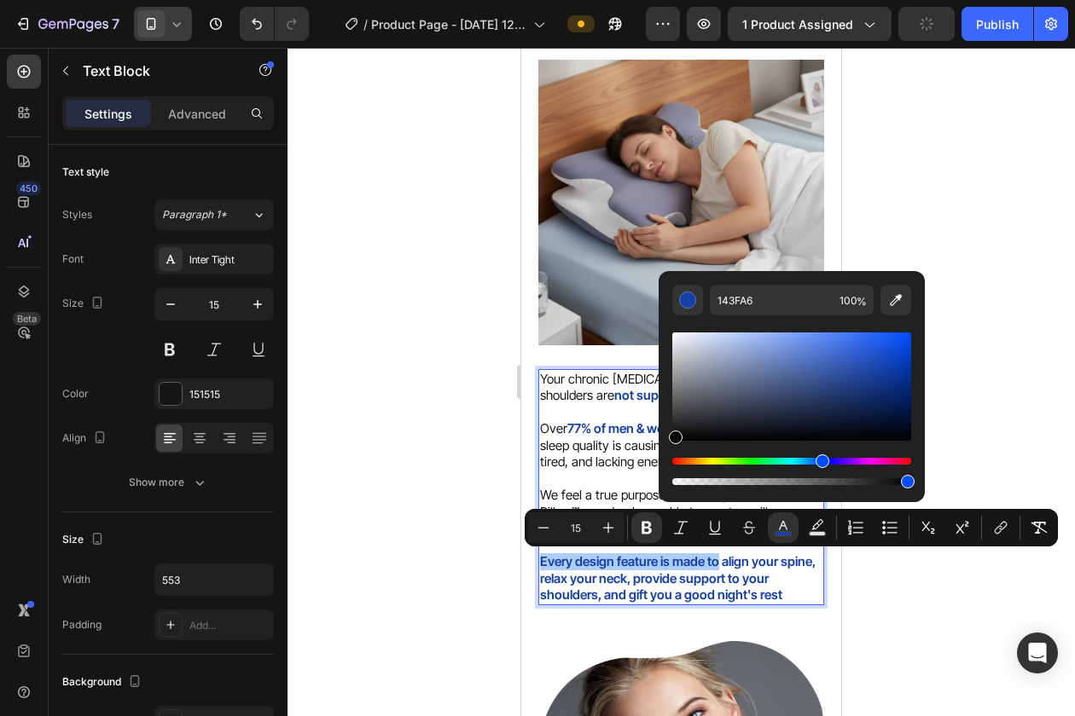
drag, startPoint x: 1203, startPoint y: 483, endPoint x: 652, endPoint y: 461, distance: 551.4
type input "000000"
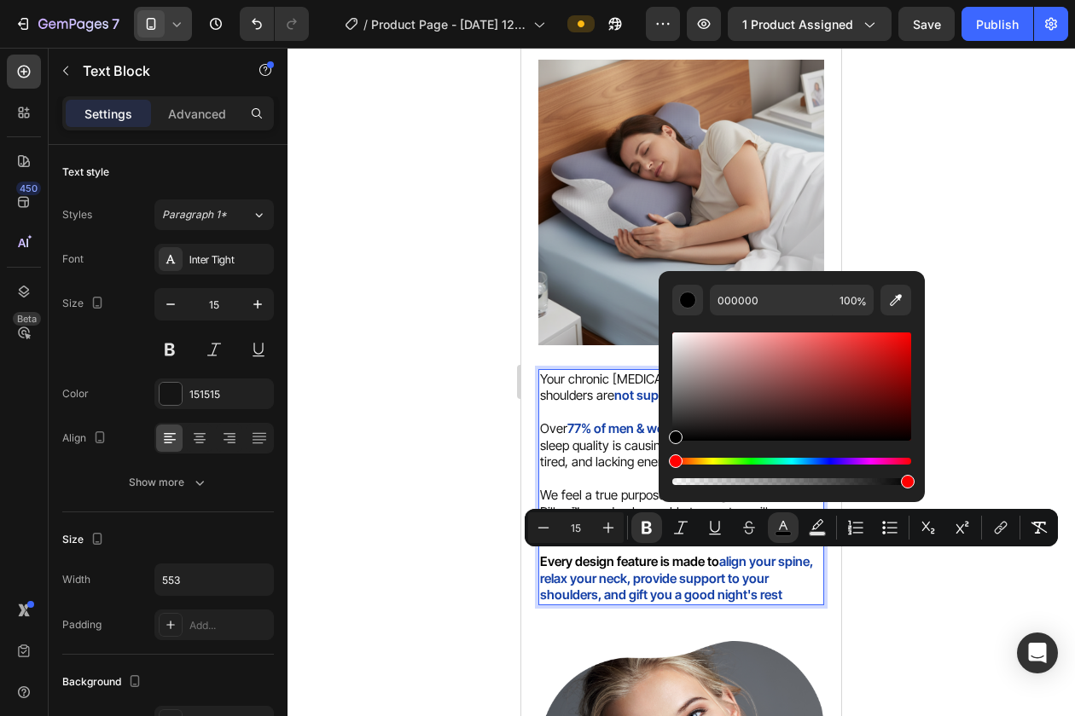
click at [451, 484] on div at bounding box center [680, 382] width 787 height 669
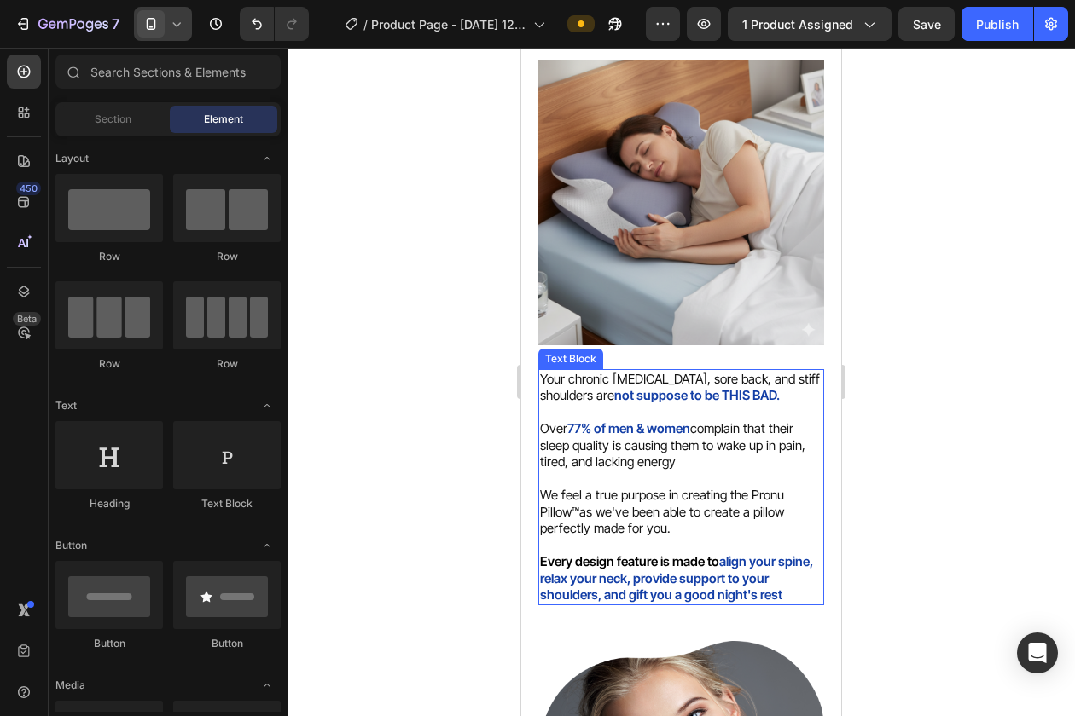
click at [706, 561] on strong "Every design feature is made to" at bounding box center [629, 562] width 179 height 16
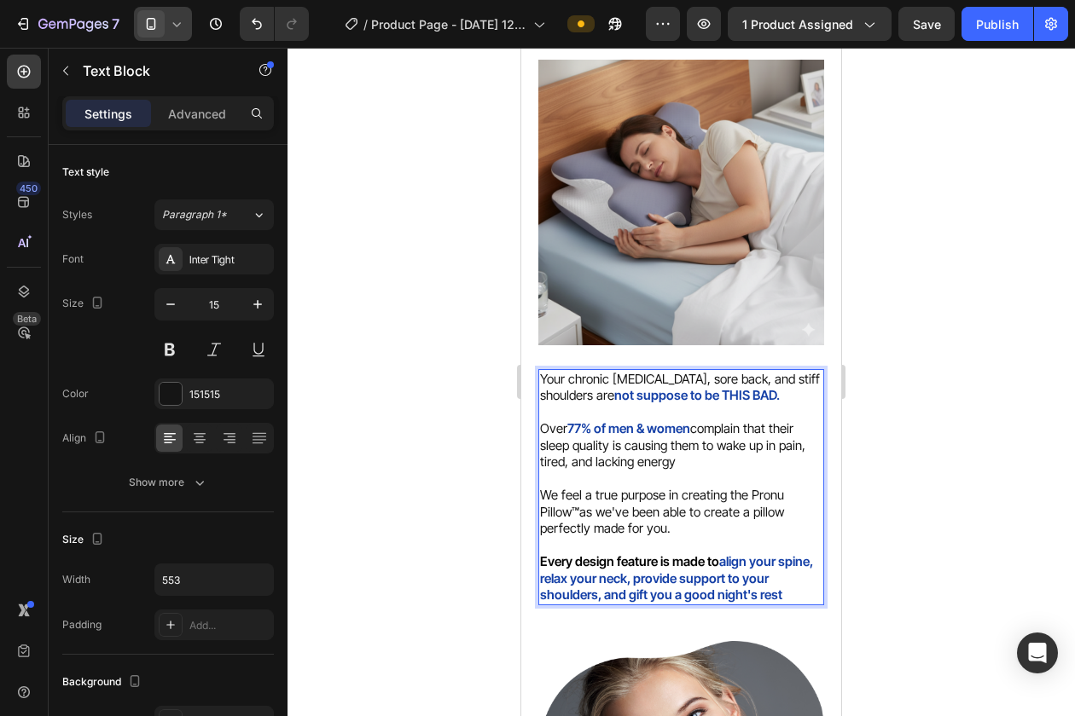
click at [722, 563] on strong "align your spine, relax your neck, provide support to your shoulders, and gift …" at bounding box center [676, 578] width 273 height 49
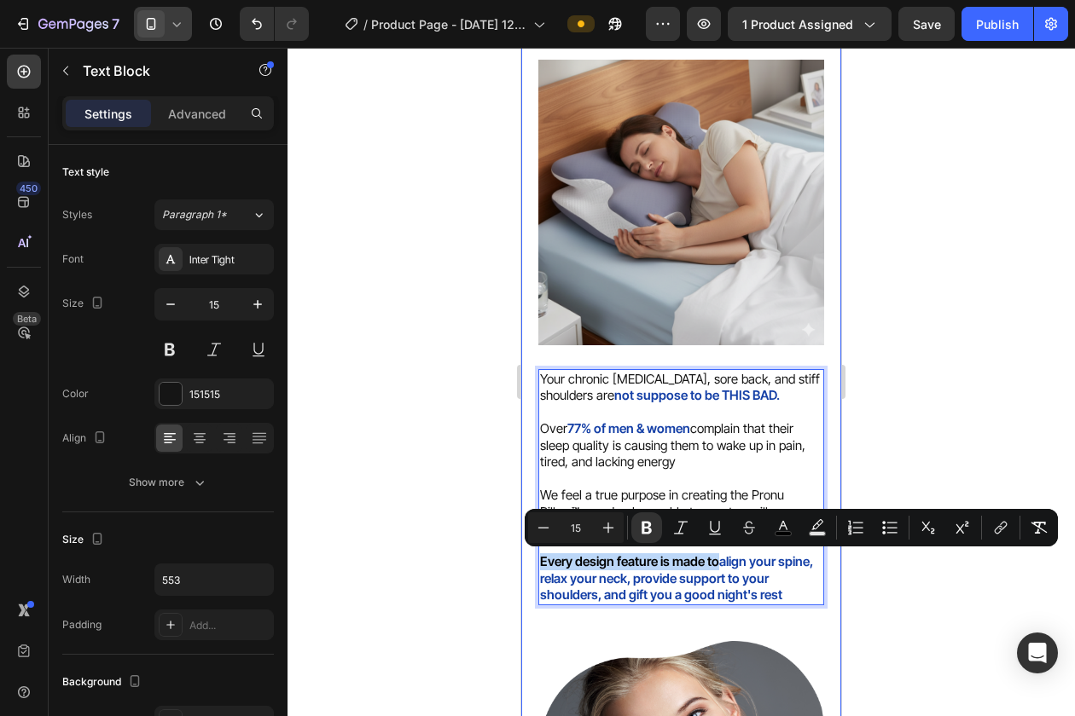
drag, startPoint x: 719, startPoint y: 563, endPoint x: 533, endPoint y: 562, distance: 185.9
click at [533, 562] on div "Your chronic [MEDICAL_DATA], sore back, and stiff shoulders are not suppose to …" at bounding box center [681, 641] width 320 height 1369
click at [487, 555] on div at bounding box center [680, 382] width 787 height 669
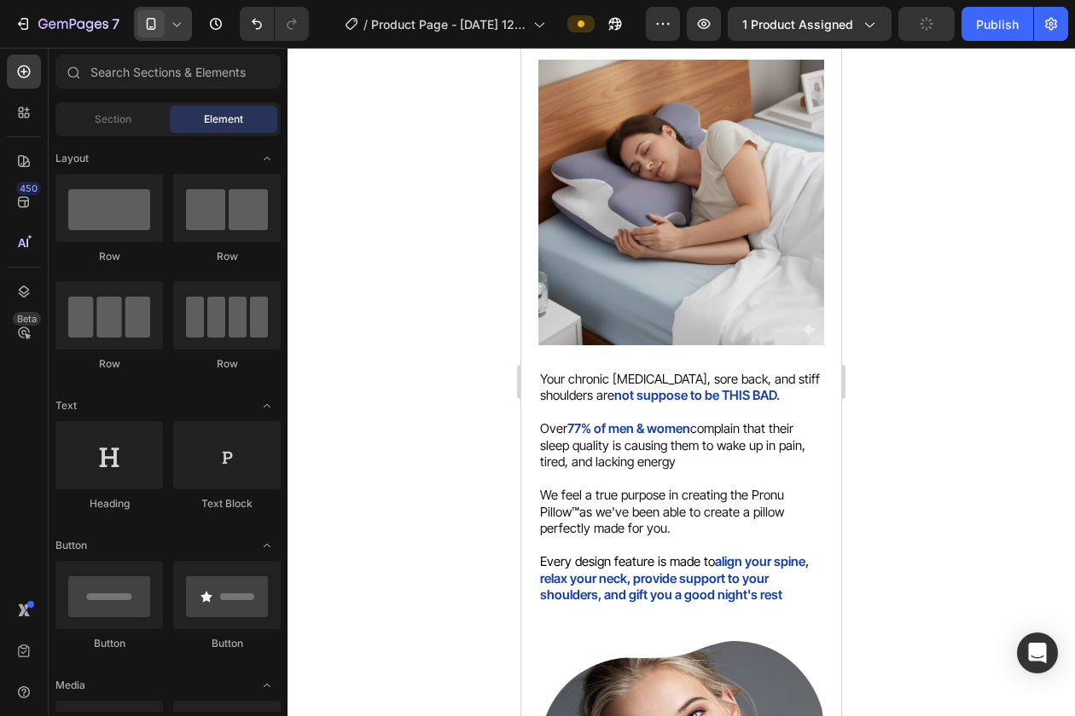
click at [912, 381] on div at bounding box center [680, 382] width 787 height 669
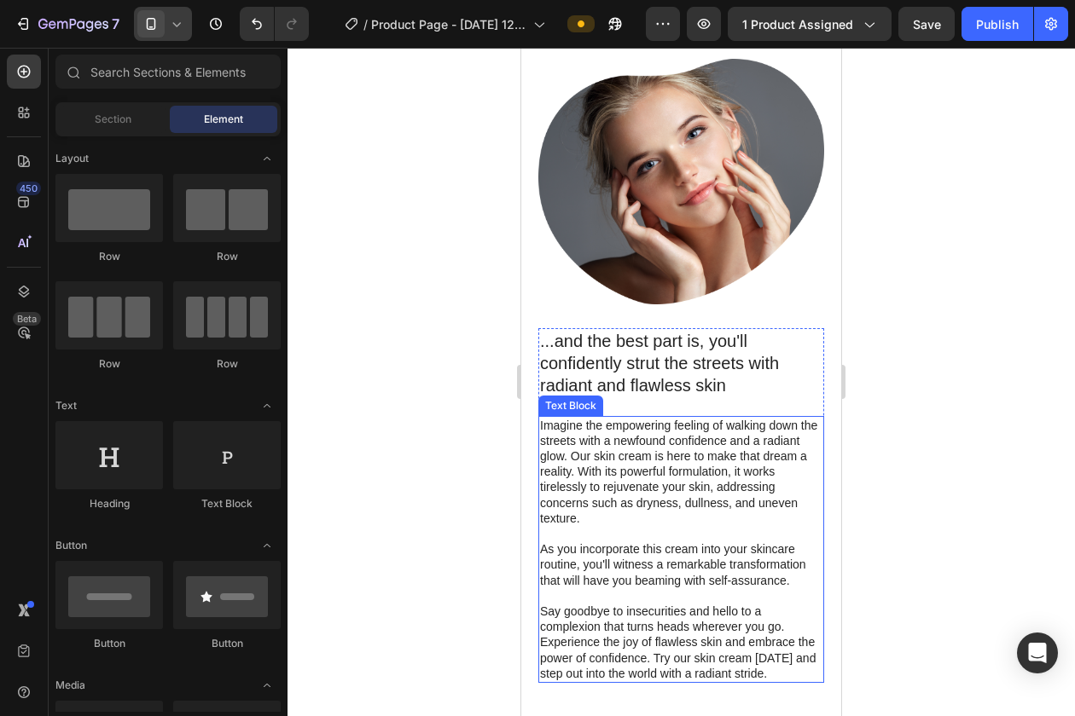
scroll to position [1944, 0]
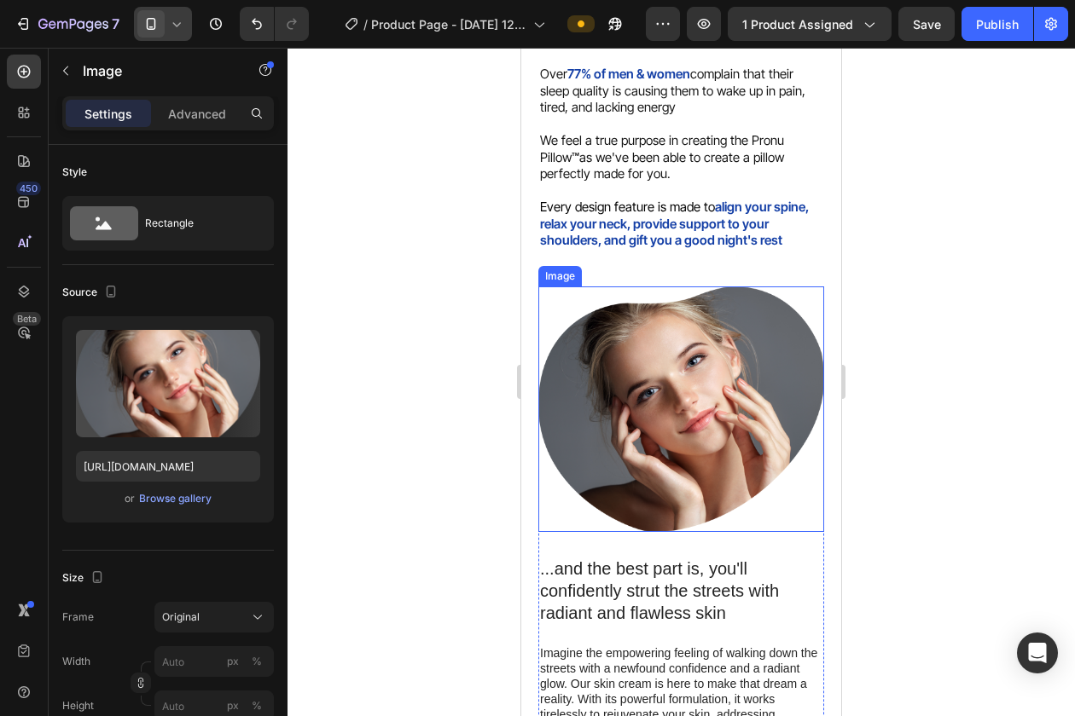
click at [577, 299] on img at bounding box center [681, 410] width 286 height 246
click at [652, 270] on icon at bounding box center [651, 270] width 11 height 12
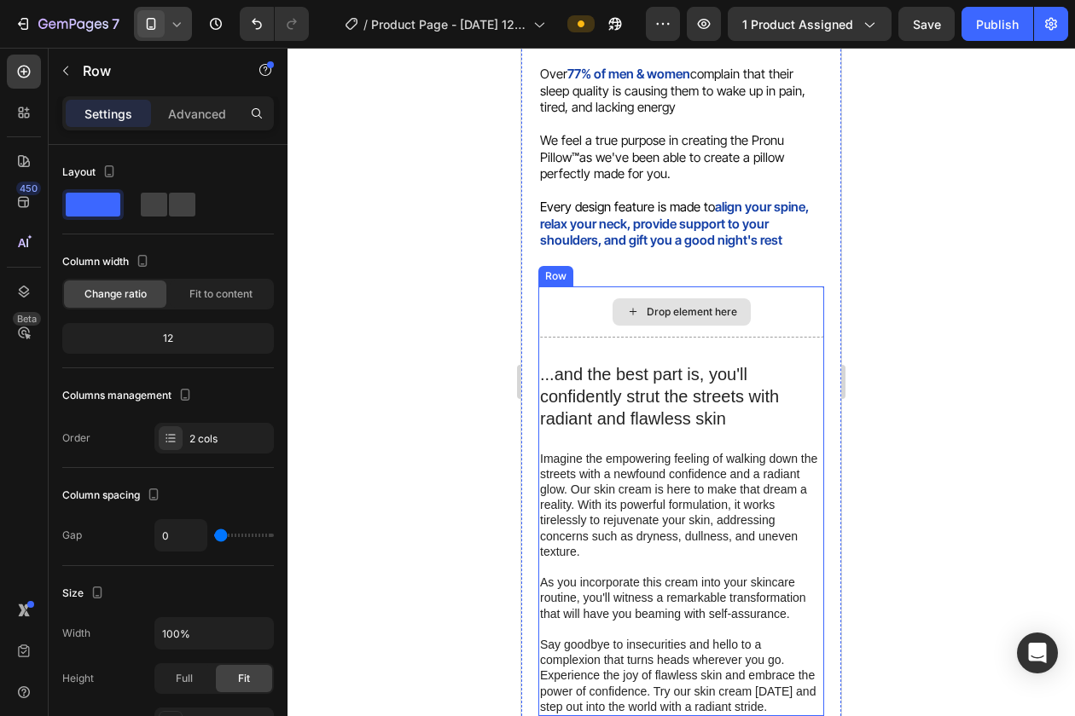
click at [560, 302] on div "Drop element here" at bounding box center [681, 312] width 286 height 51
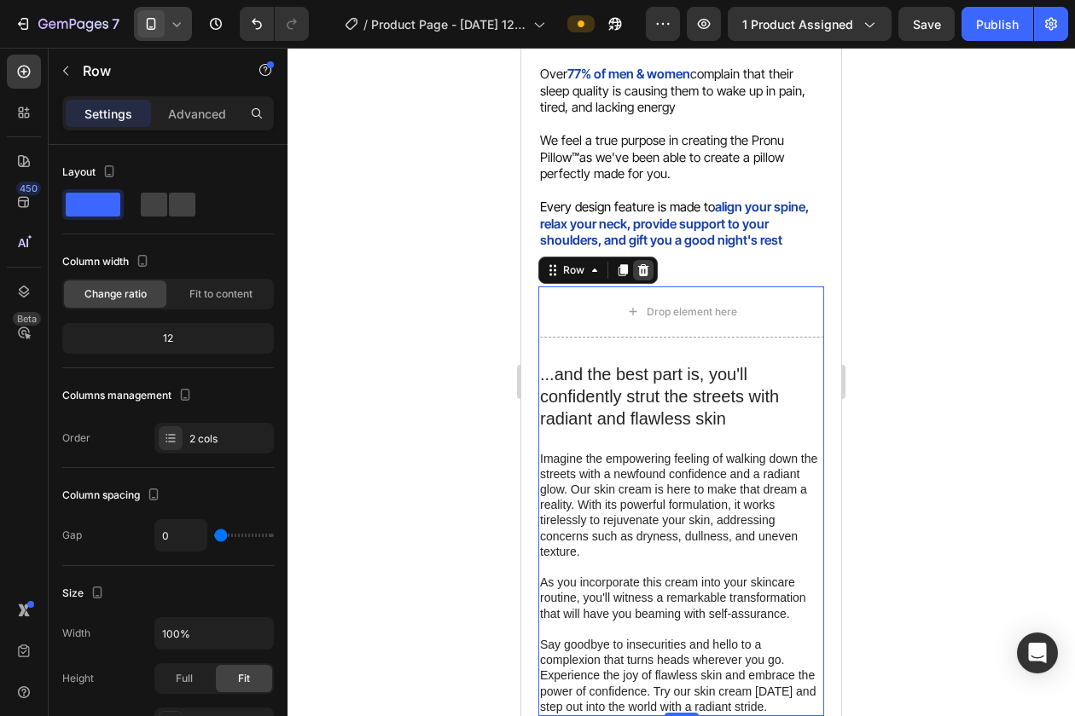
click at [641, 276] on div at bounding box center [643, 270] width 20 height 20
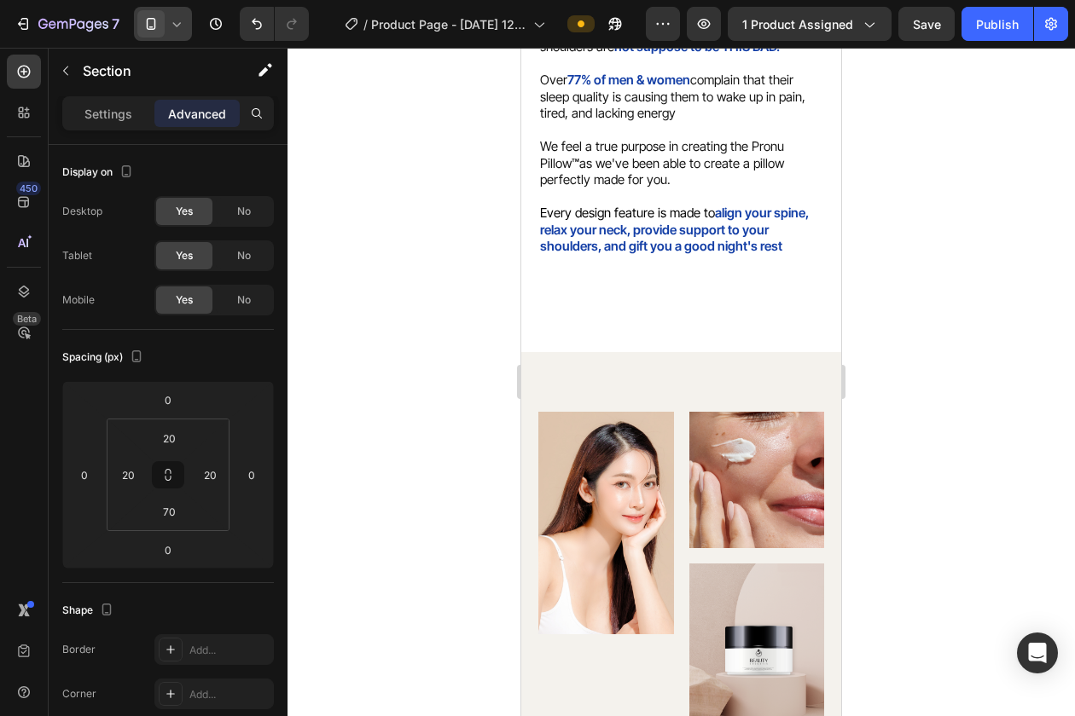
scroll to position [1935, 0]
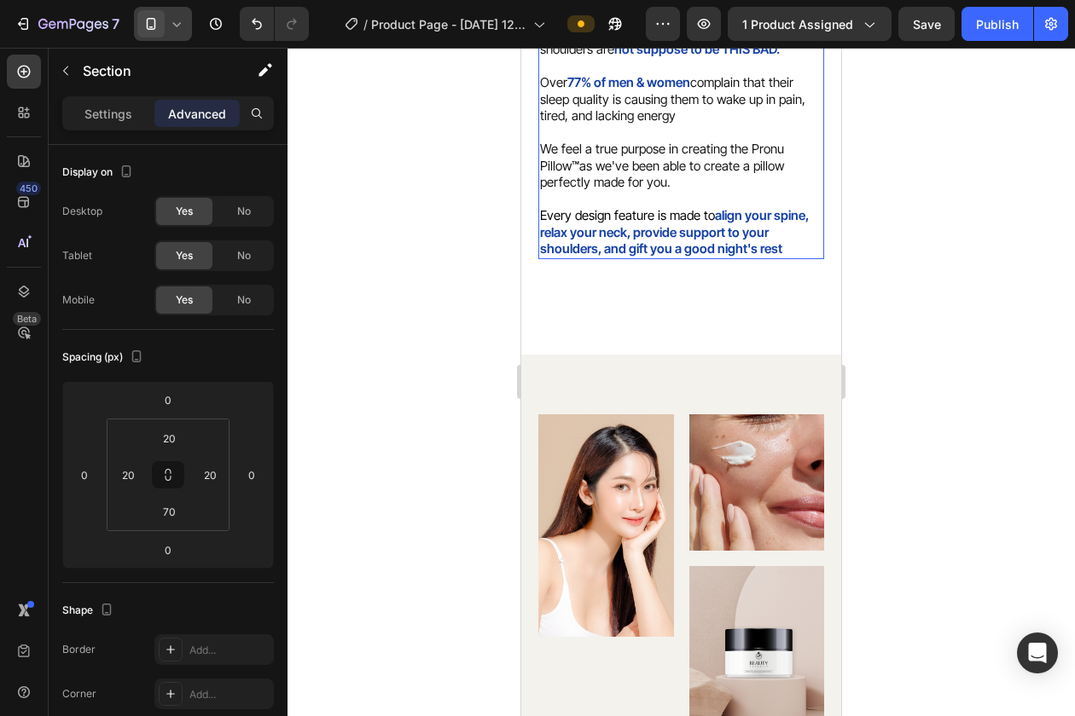
click at [646, 245] on strong "align your spine, relax your neck, provide support to your shoulders, and gift …" at bounding box center [674, 231] width 269 height 49
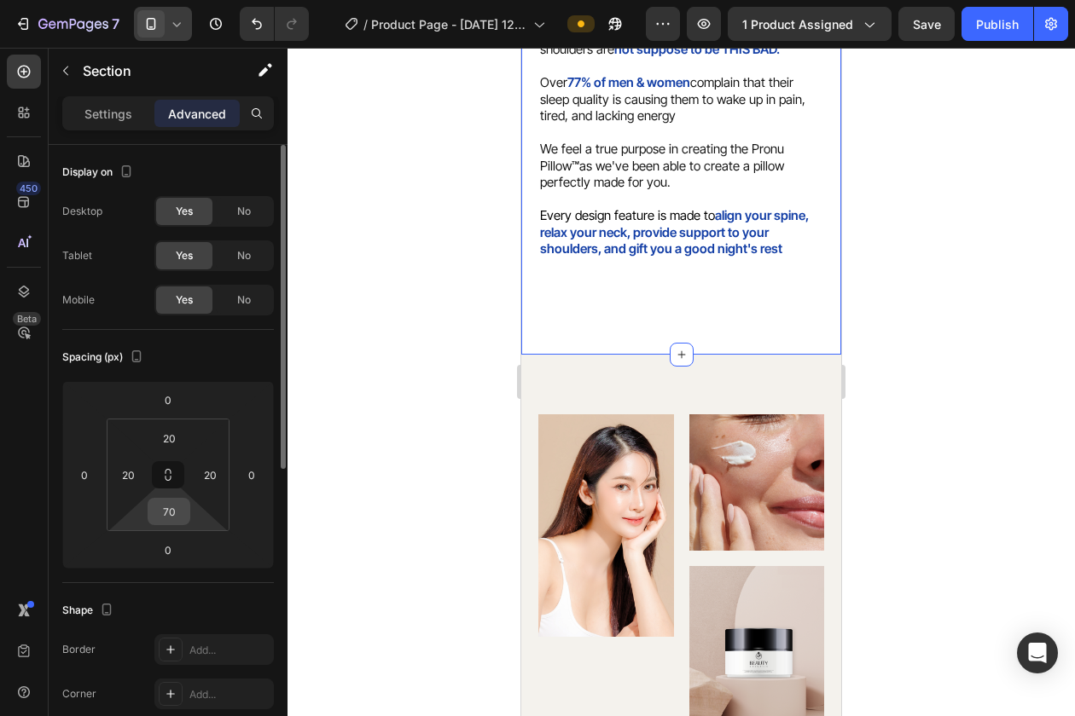
click at [164, 508] on input "70" at bounding box center [169, 512] width 34 height 26
type input "00"
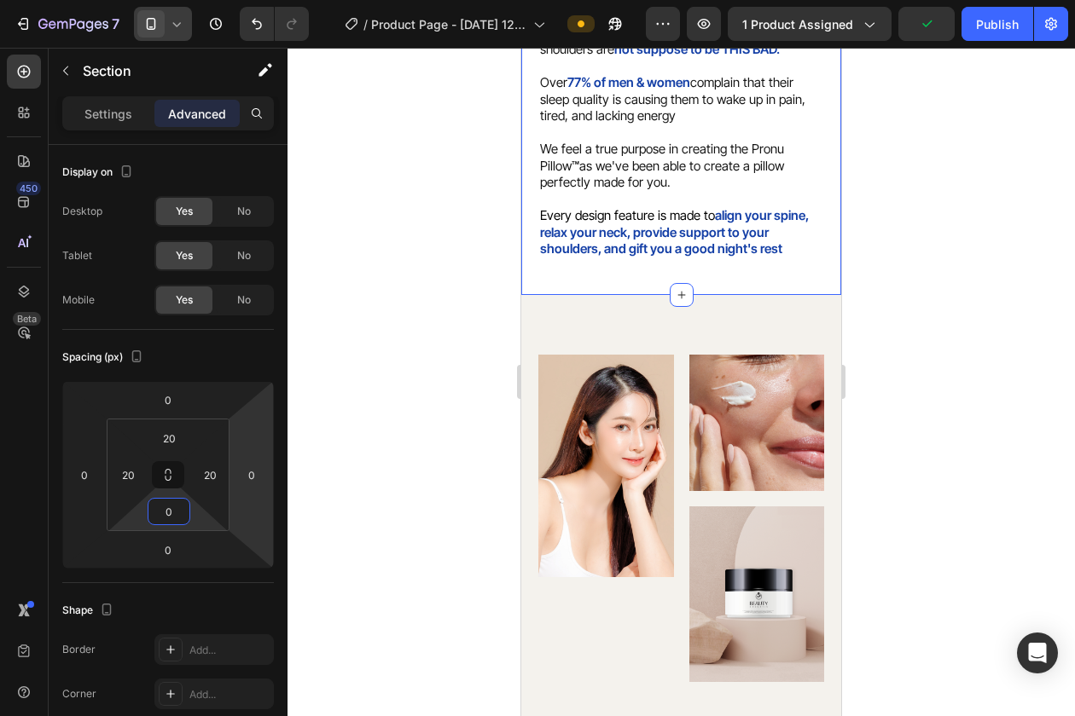
click at [466, 343] on div at bounding box center [680, 382] width 787 height 669
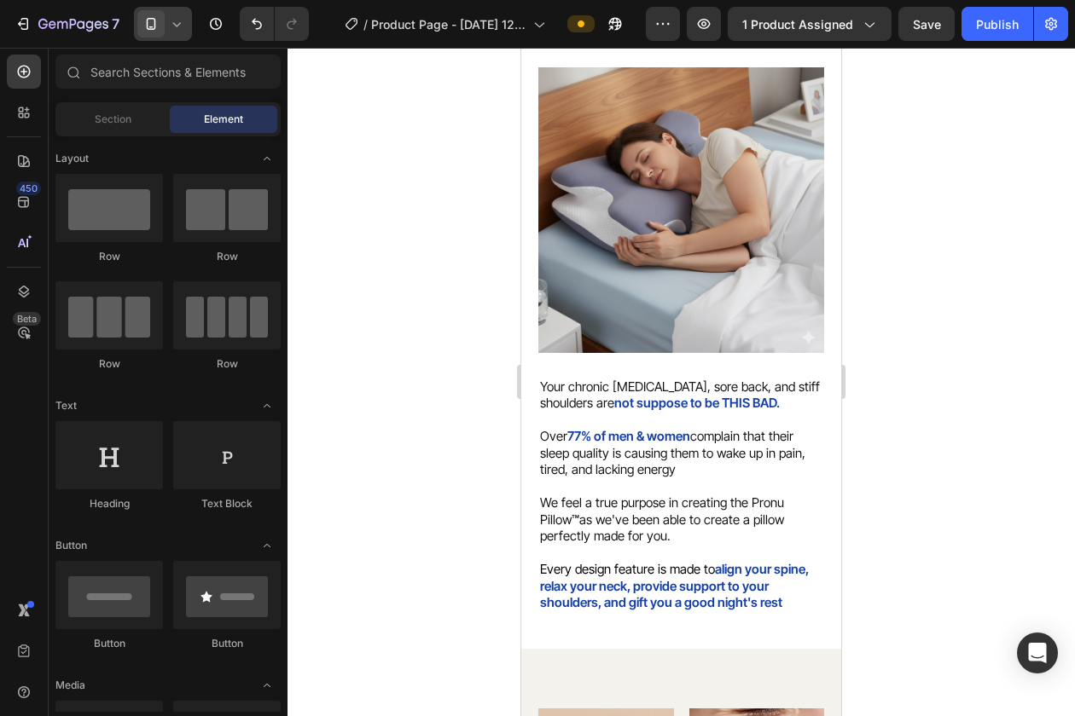
scroll to position [2073, 0]
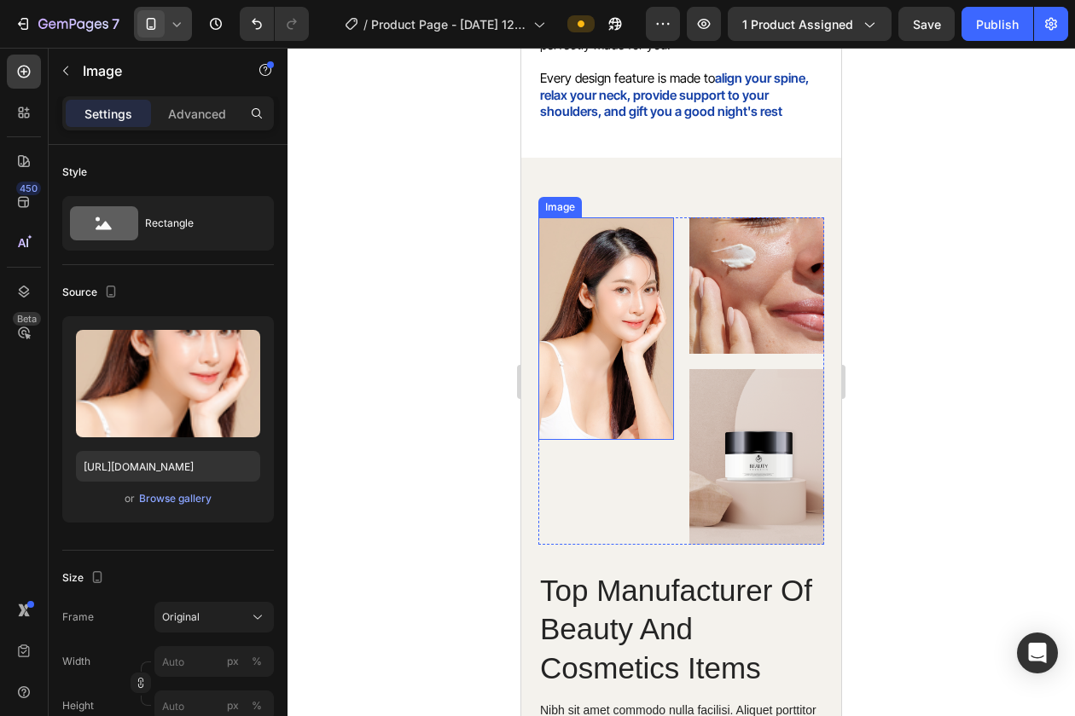
click at [603, 310] on img at bounding box center [606, 328] width 136 height 223
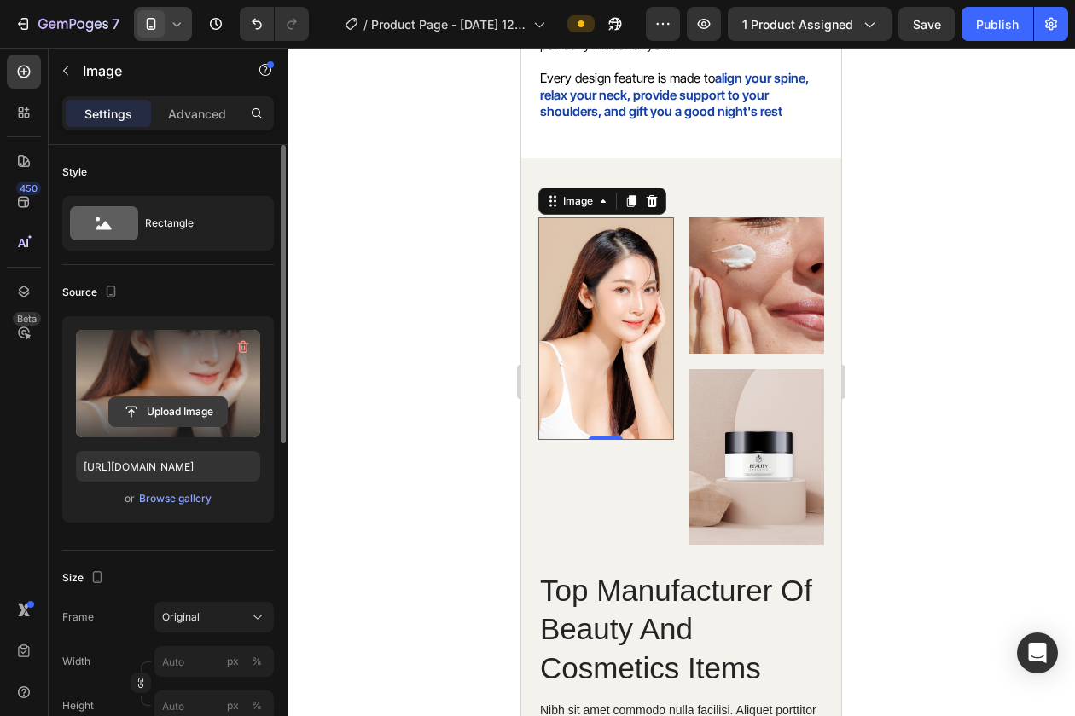
click at [167, 409] on input "file" at bounding box center [168, 411] width 118 height 29
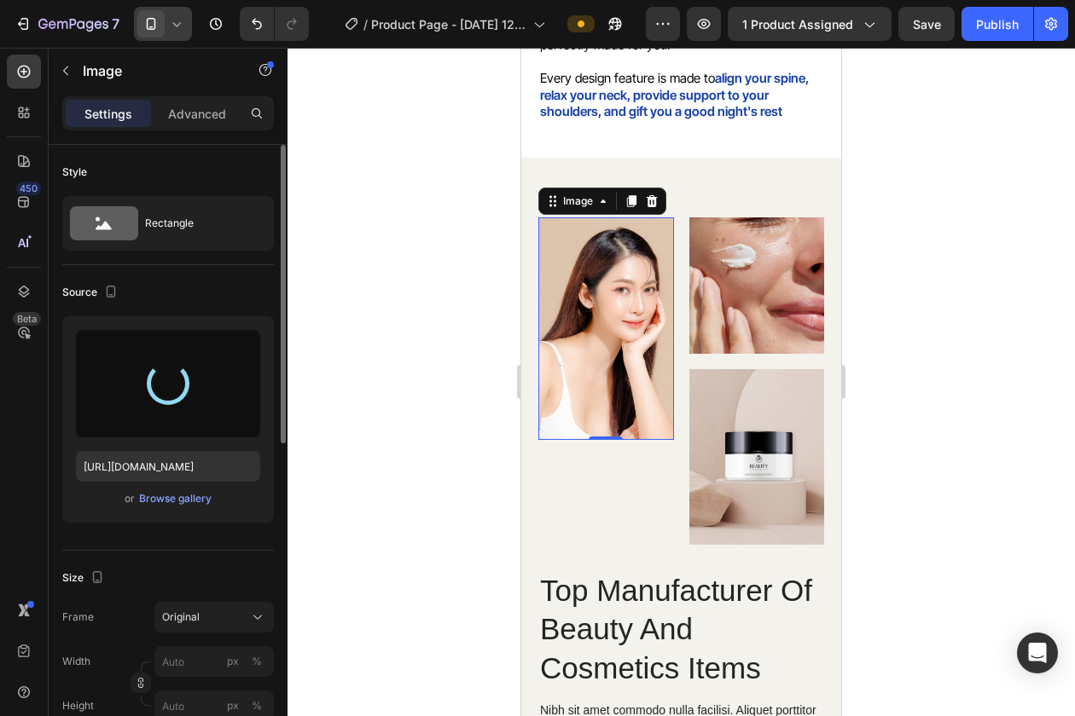
type input "[URL][DOMAIN_NAME]"
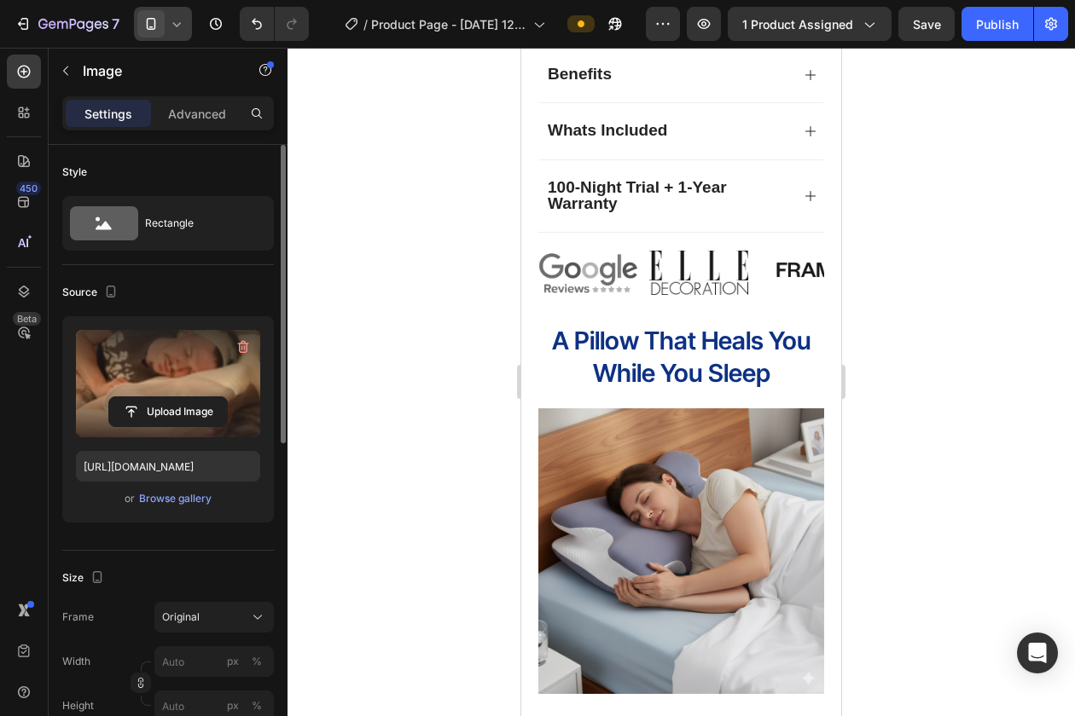
scroll to position [1218, 0]
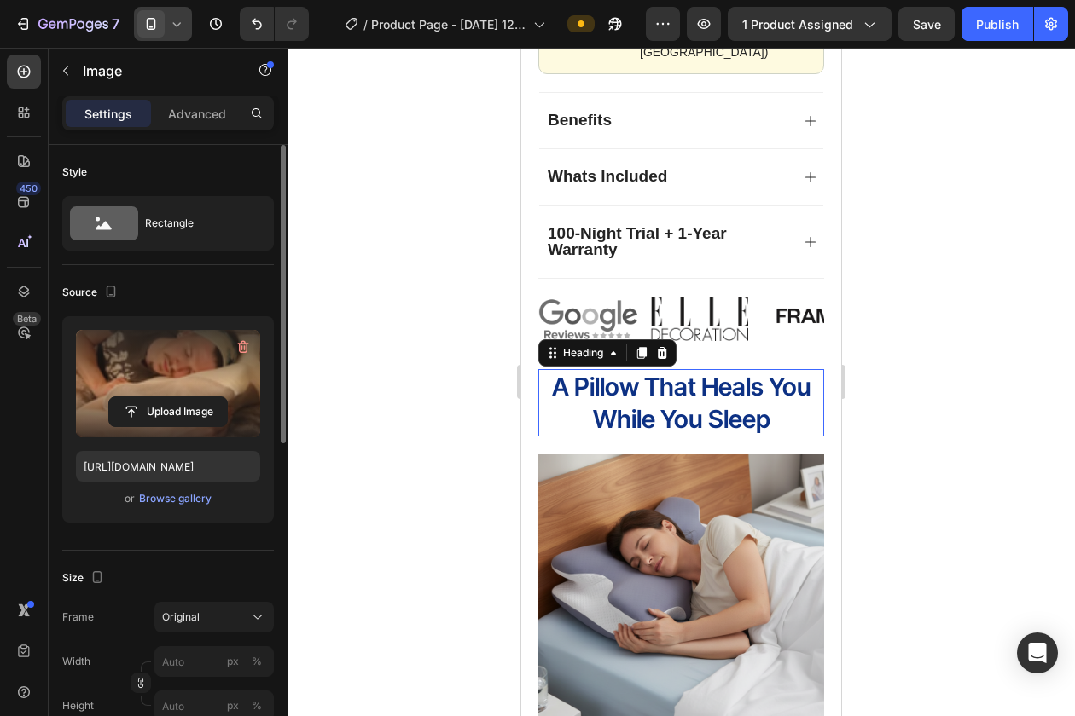
click at [691, 375] on h2 "A Pillow That Heals You While You Sleep" at bounding box center [681, 402] width 286 height 67
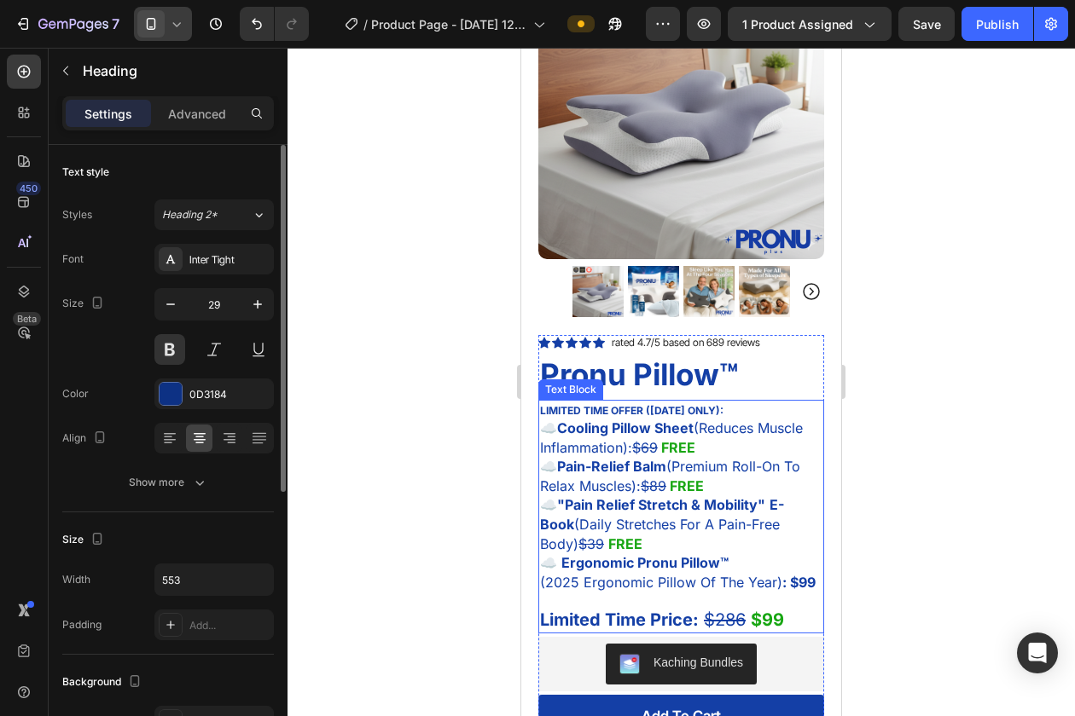
scroll to position [0, 0]
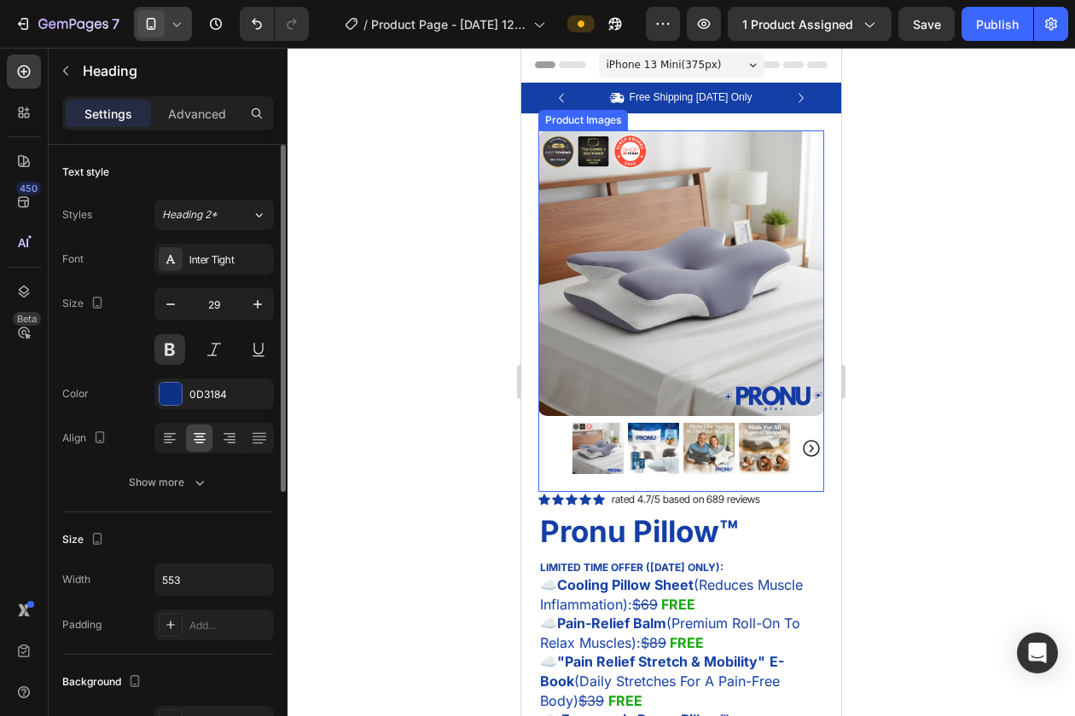
click at [657, 451] on img at bounding box center [653, 448] width 51 height 51
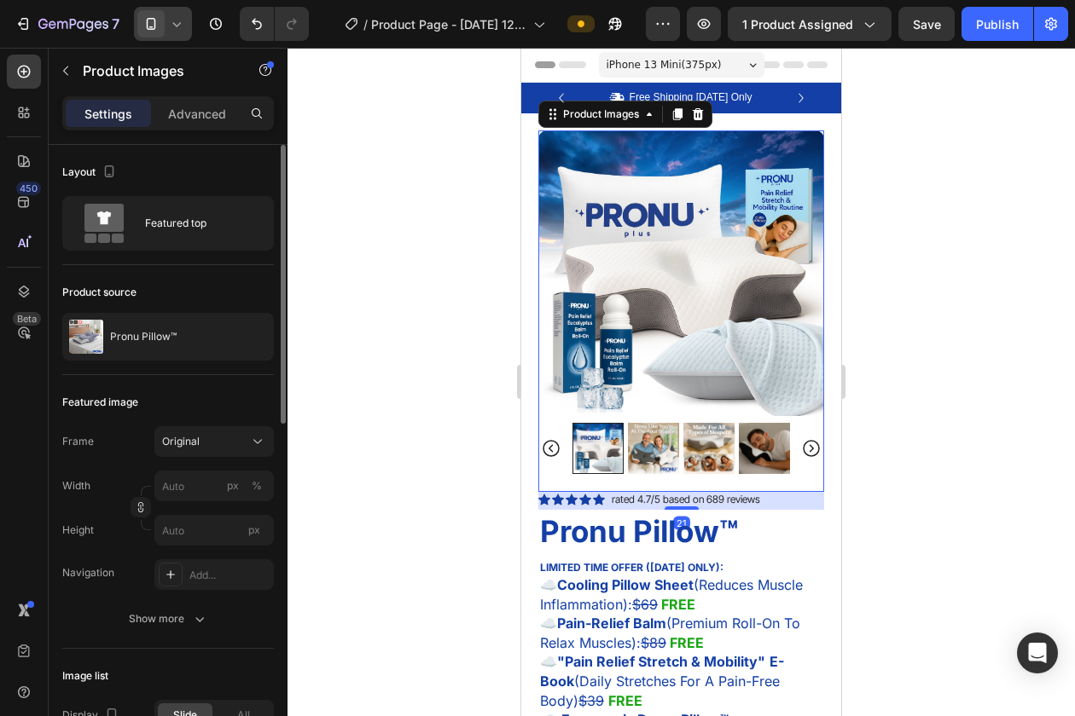
click at [660, 451] on img at bounding box center [653, 448] width 51 height 51
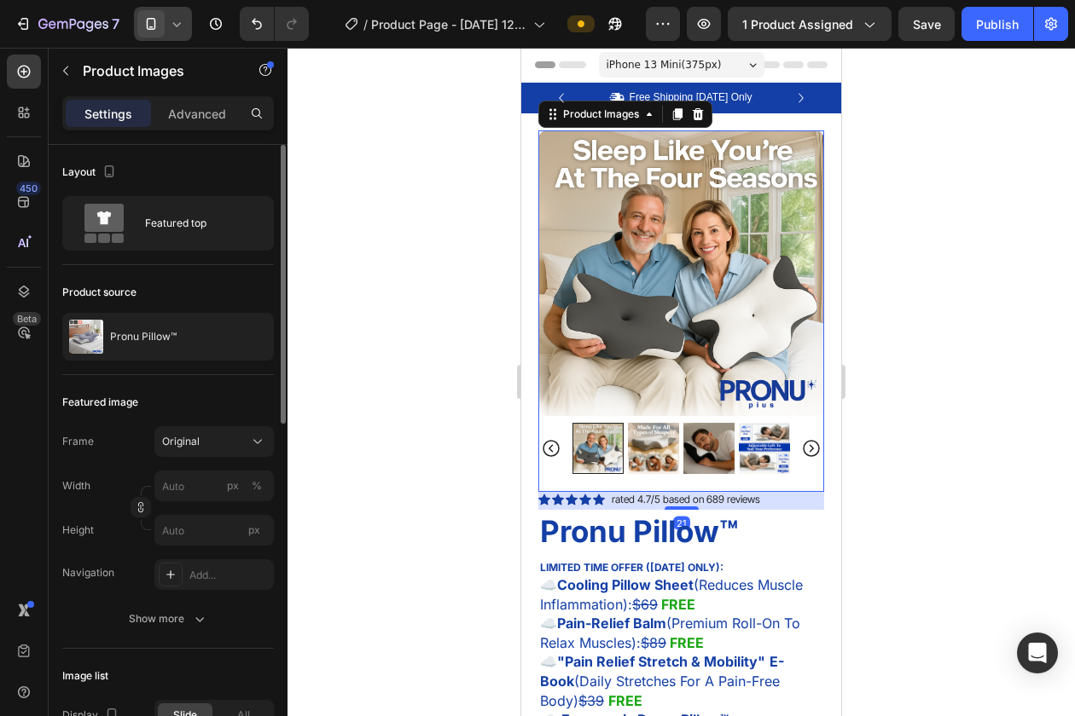
click at [661, 451] on img at bounding box center [653, 448] width 51 height 51
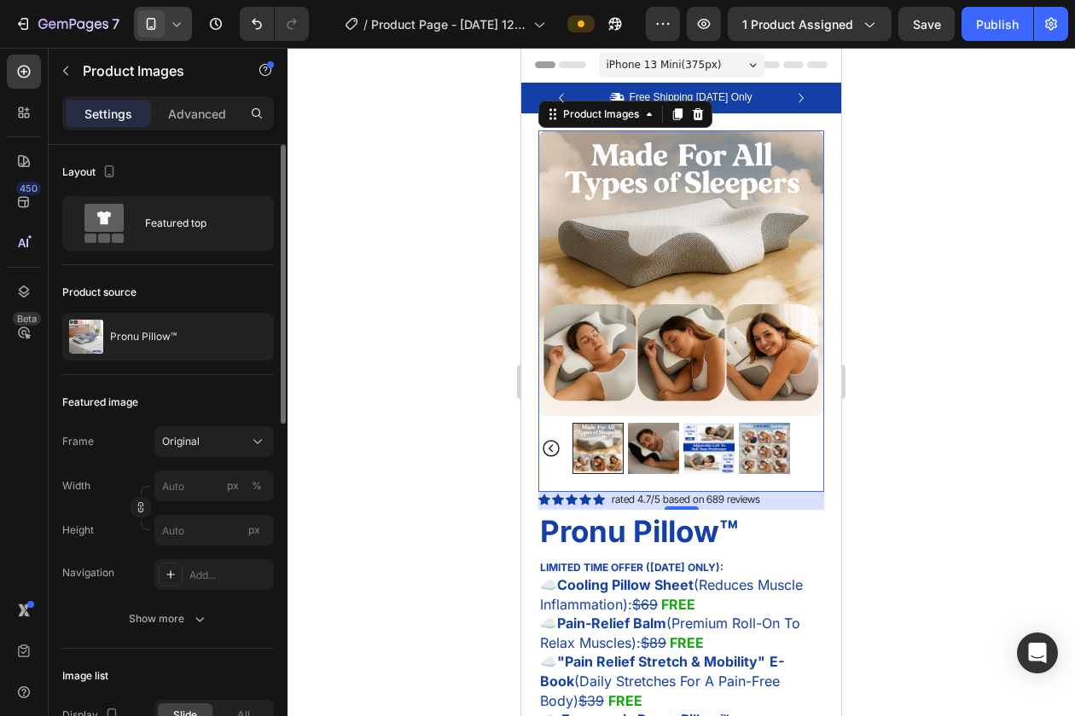
click at [668, 452] on img at bounding box center [653, 448] width 51 height 51
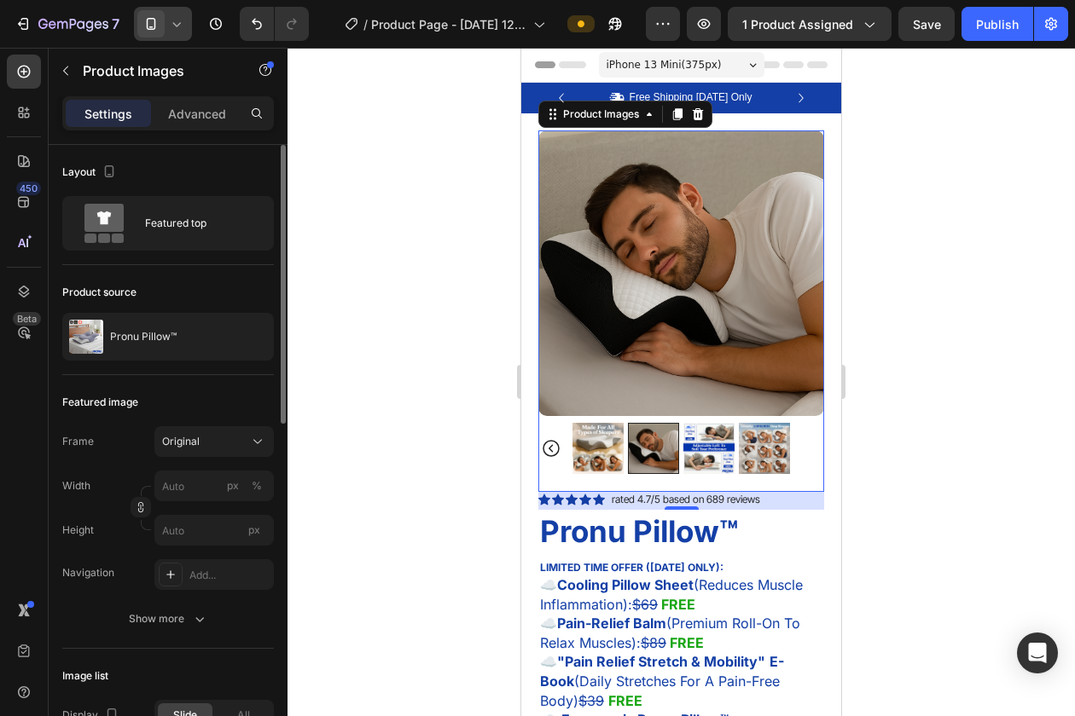
click at [699, 454] on img at bounding box center [708, 448] width 51 height 51
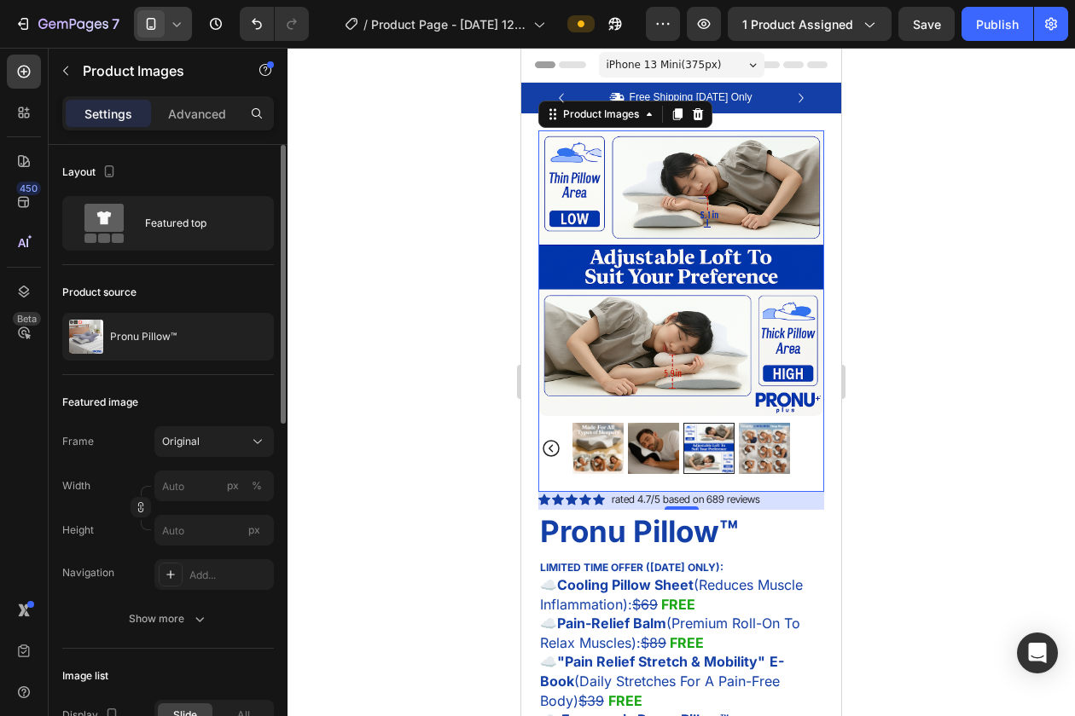
click at [737, 455] on div at bounding box center [680, 448] width 217 height 51
click at [757, 455] on img at bounding box center [764, 448] width 51 height 51
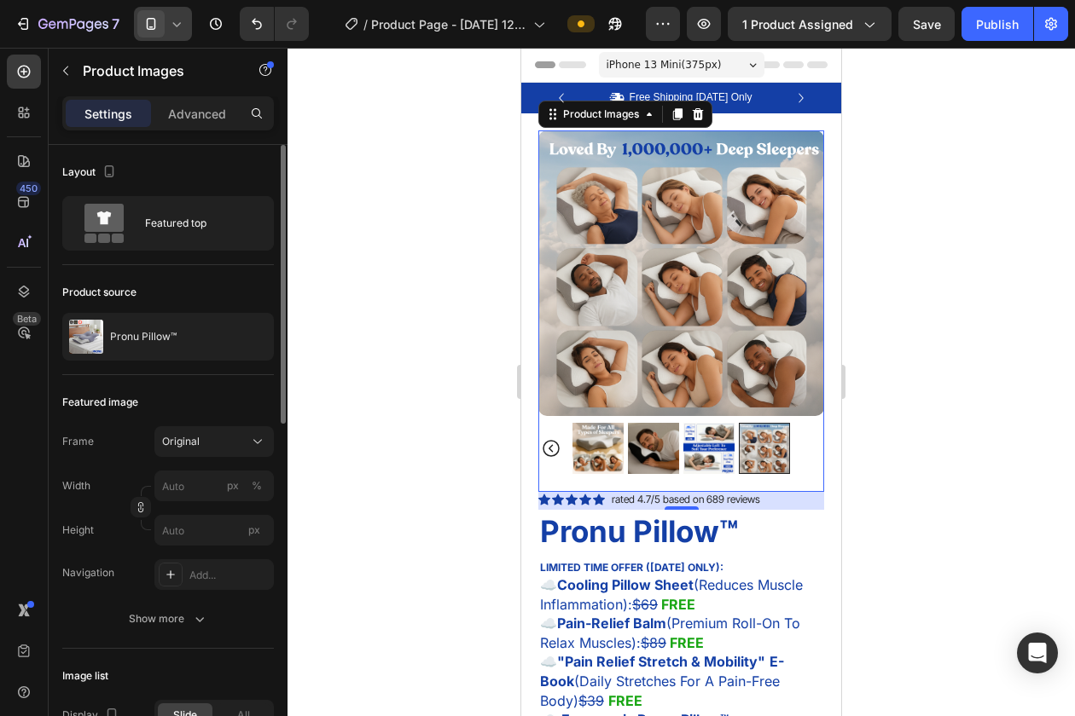
click at [709, 455] on img at bounding box center [708, 448] width 51 height 51
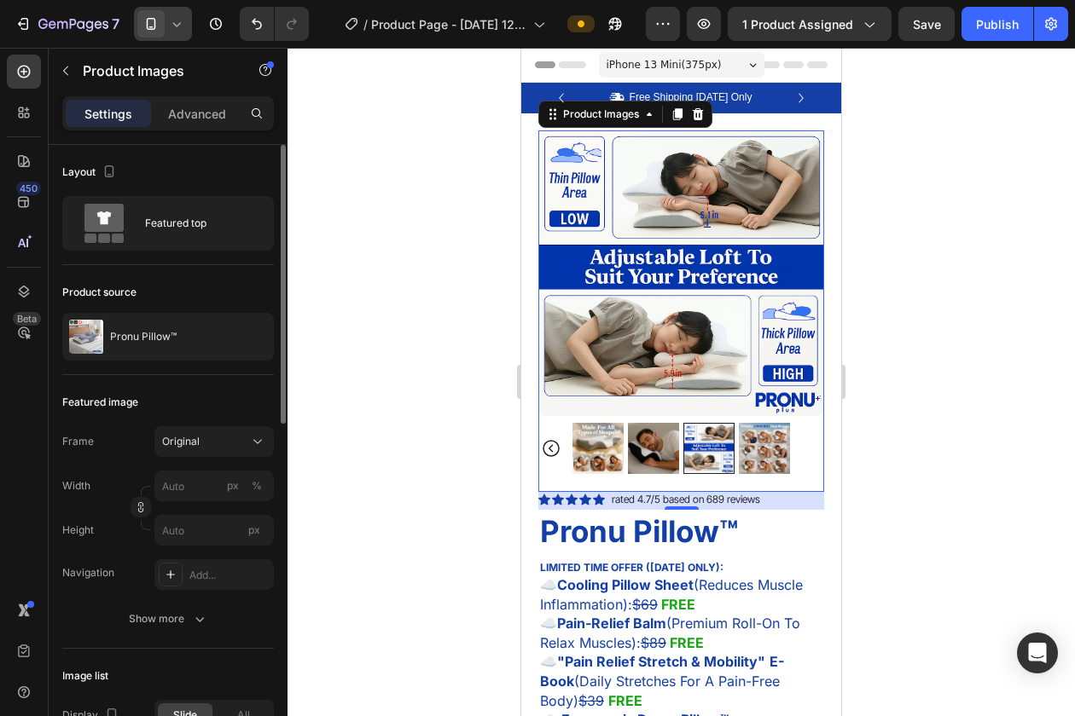
click at [668, 454] on img at bounding box center [653, 448] width 51 height 51
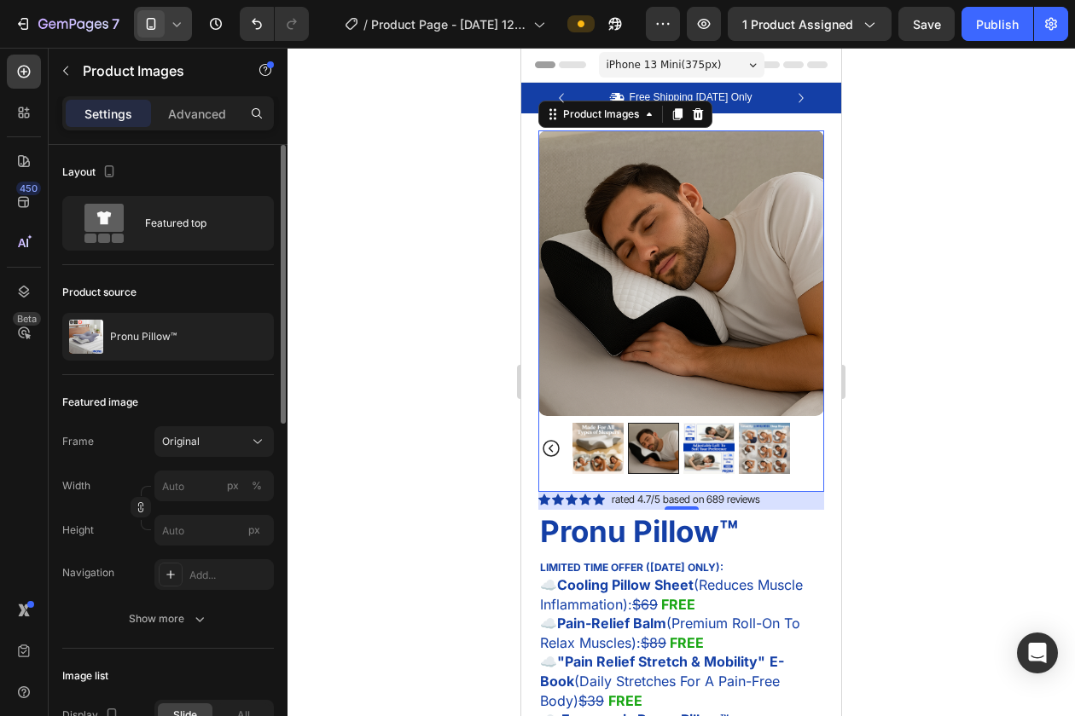
click at [603, 451] on img at bounding box center [597, 448] width 51 height 51
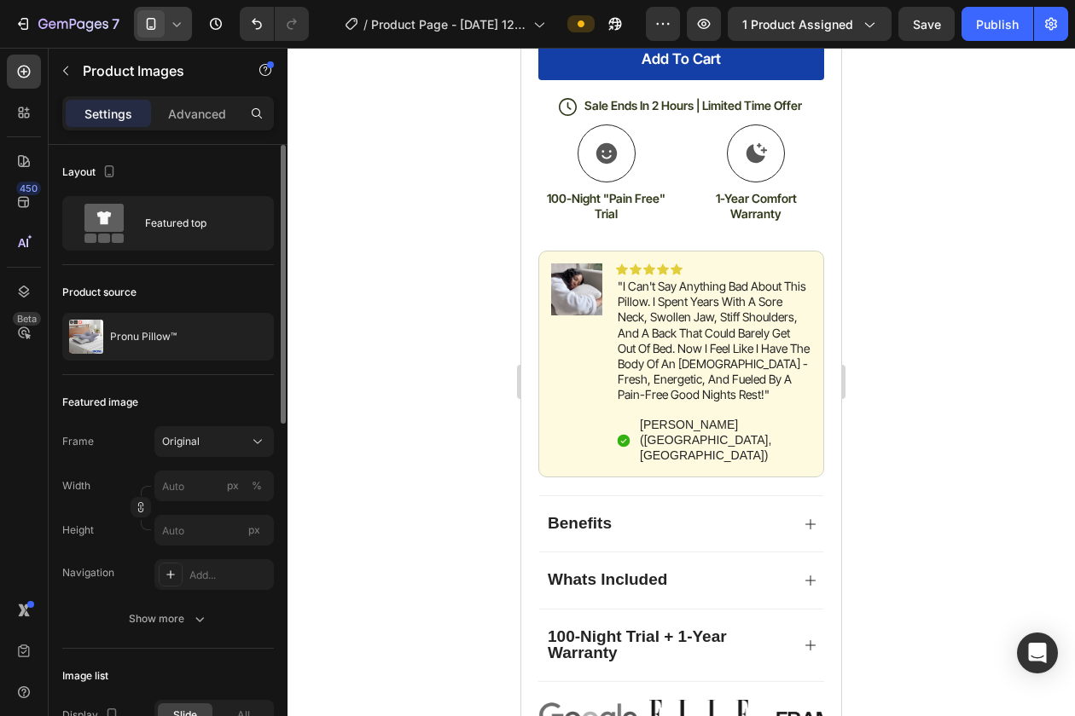
scroll to position [830, 0]
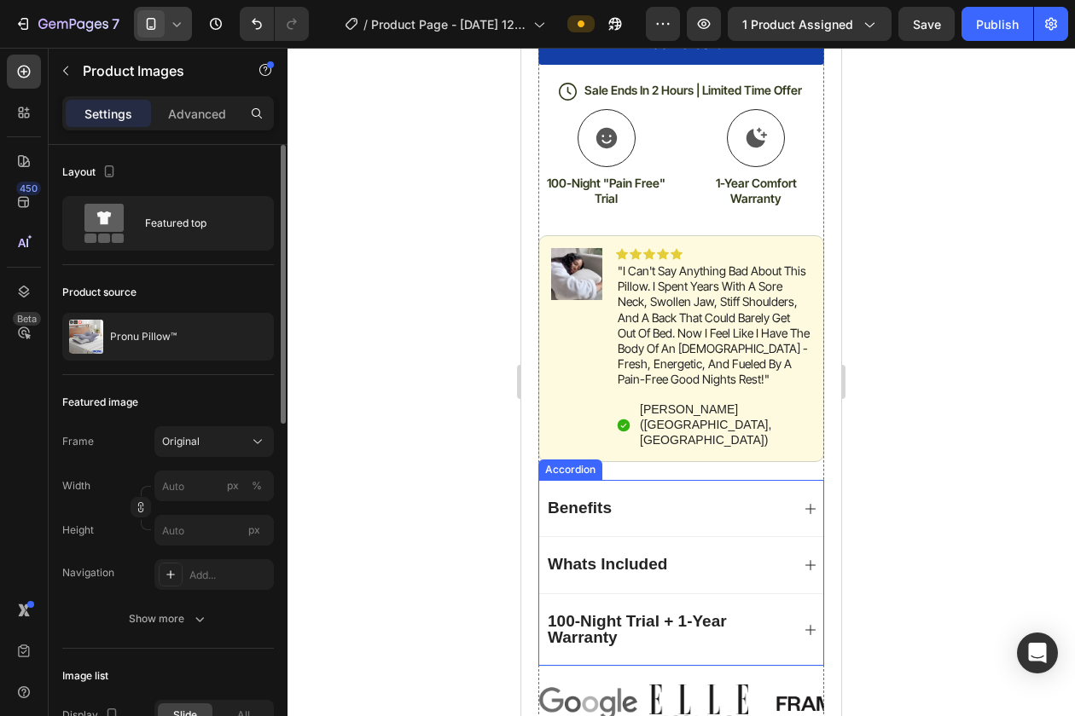
click at [609, 499] on span "Benefits" at bounding box center [580, 508] width 64 height 18
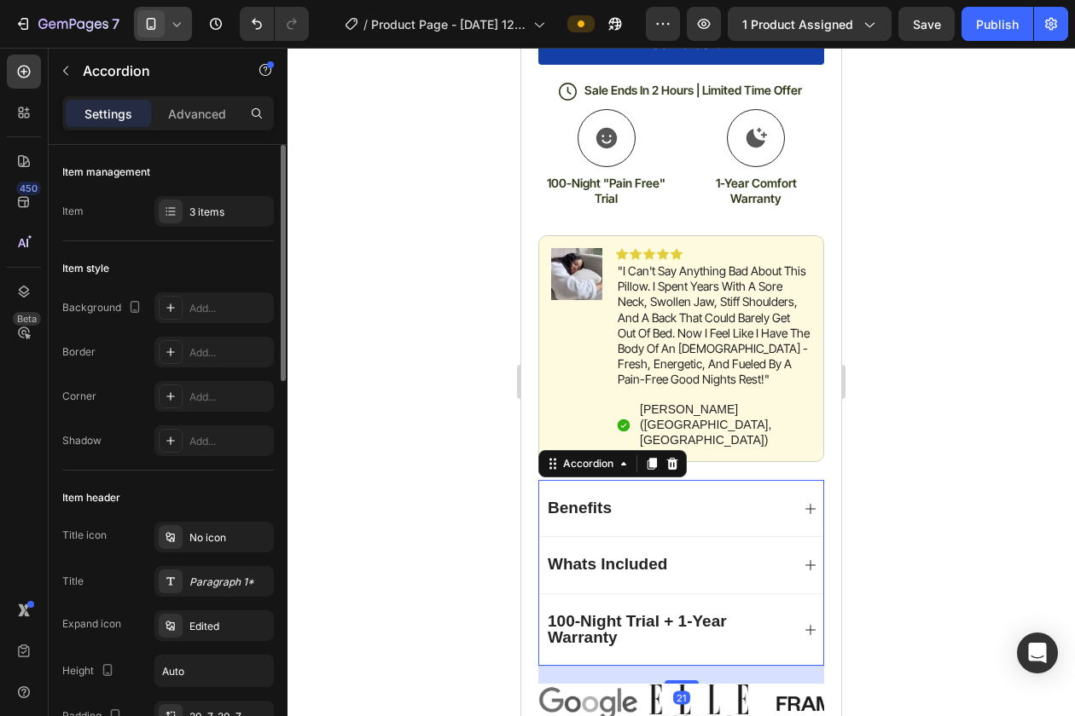
click at [675, 498] on div "Benefits" at bounding box center [667, 508] width 245 height 21
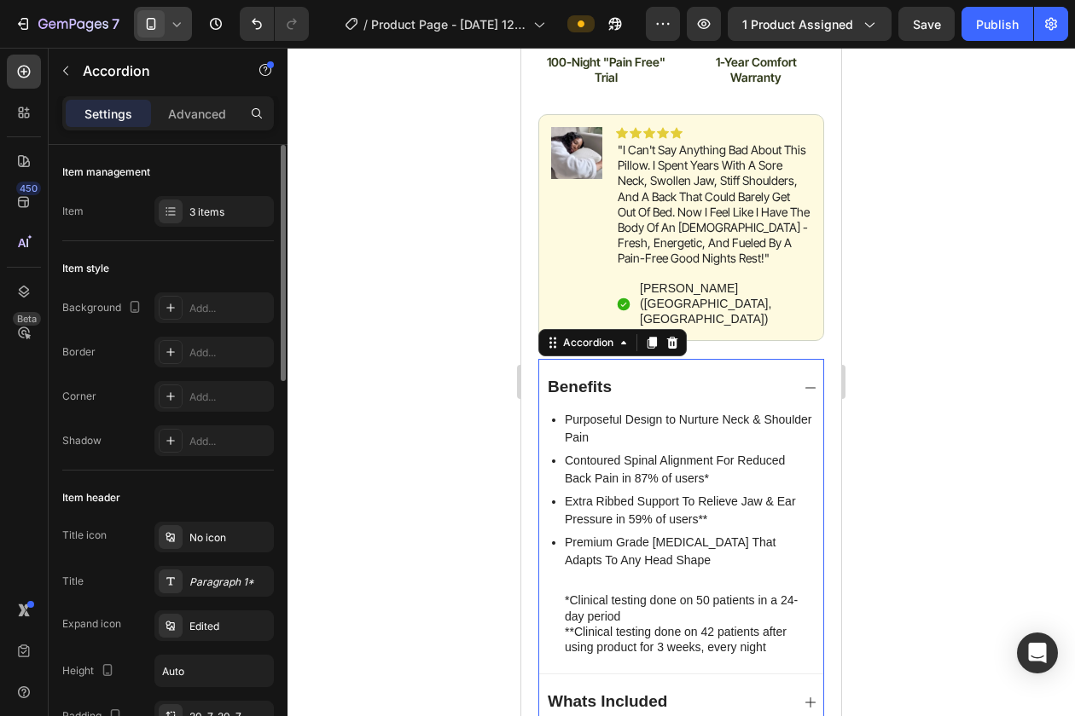
scroll to position [956, 0]
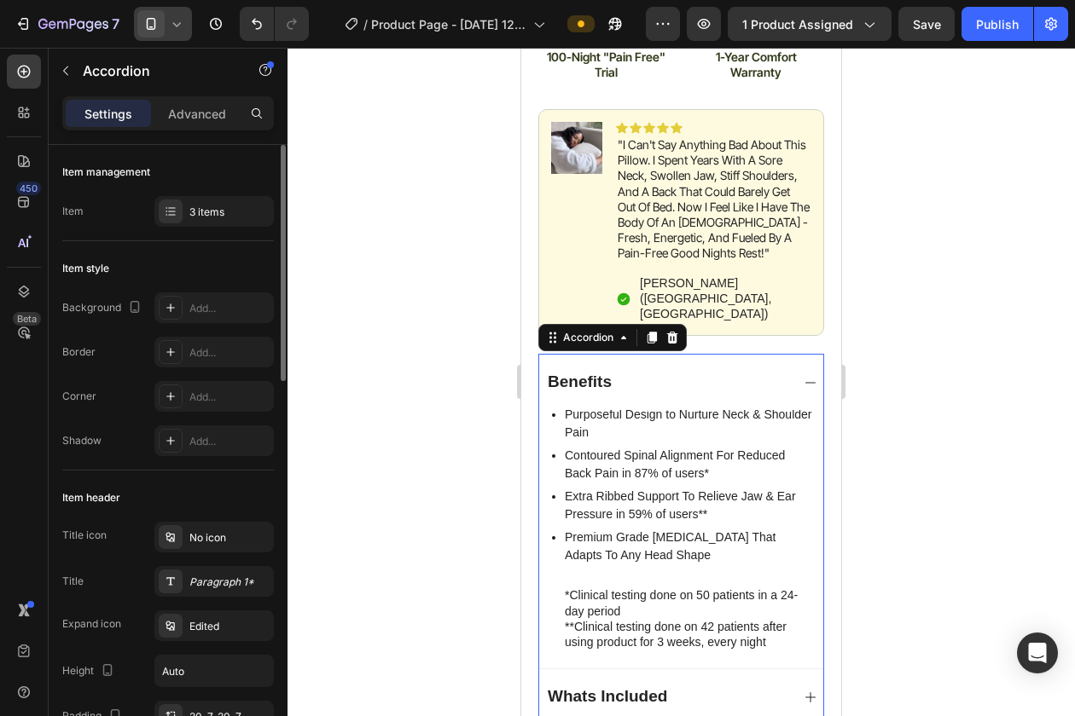
click at [748, 372] on div "Benefits" at bounding box center [667, 382] width 245 height 21
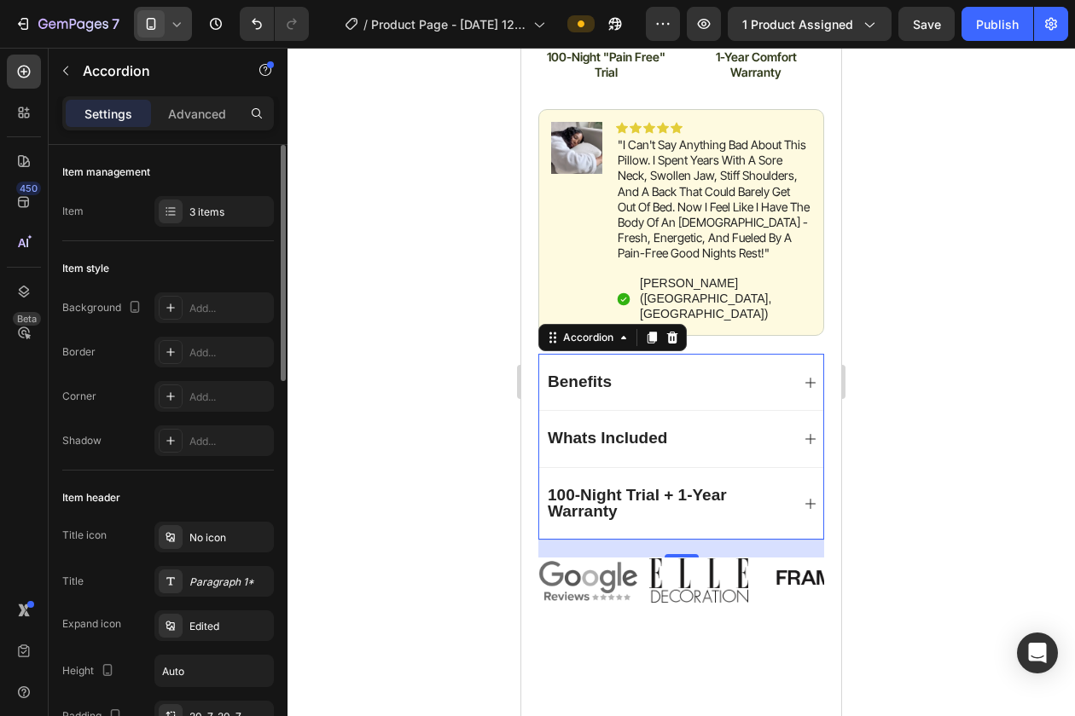
click at [722, 428] on div "Whats Included" at bounding box center [667, 438] width 245 height 21
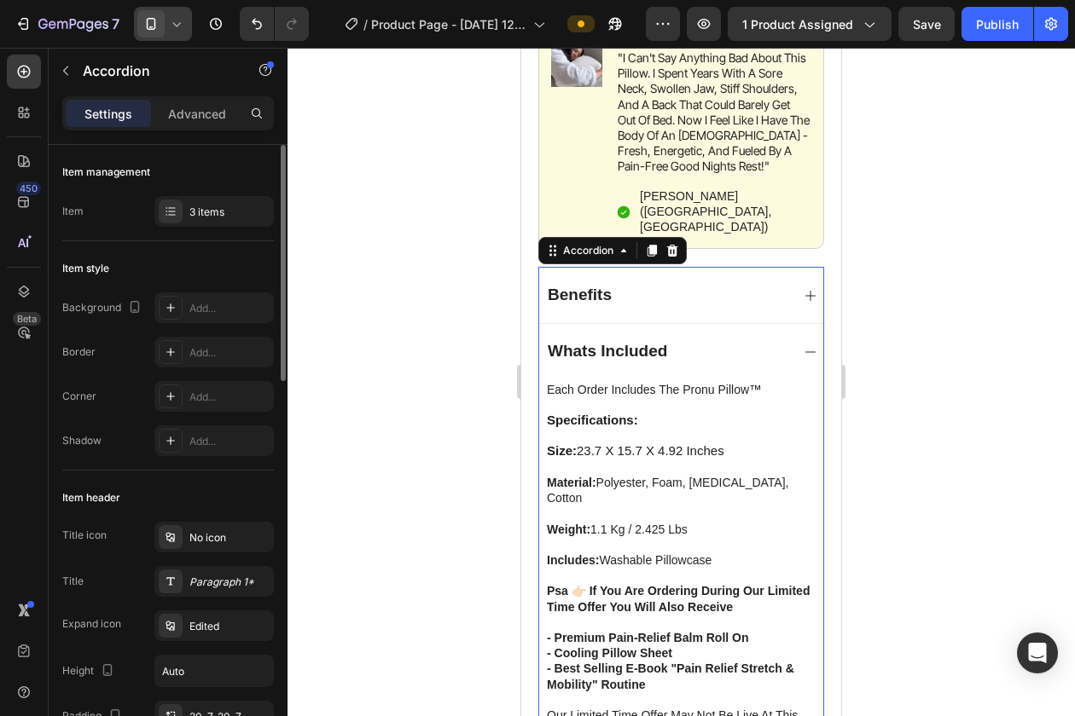
scroll to position [1048, 0]
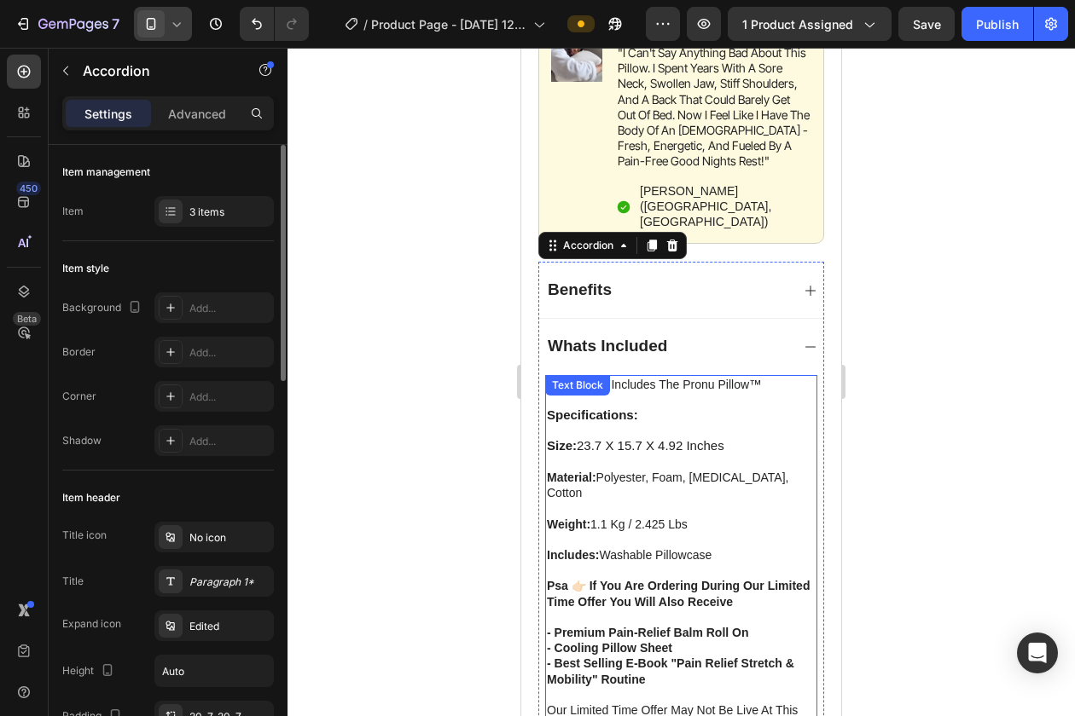
click at [560, 579] on strong "psa 👉🏻 if you are ordering during our limited time offer you will also receive" at bounding box center [678, 593] width 263 height 29
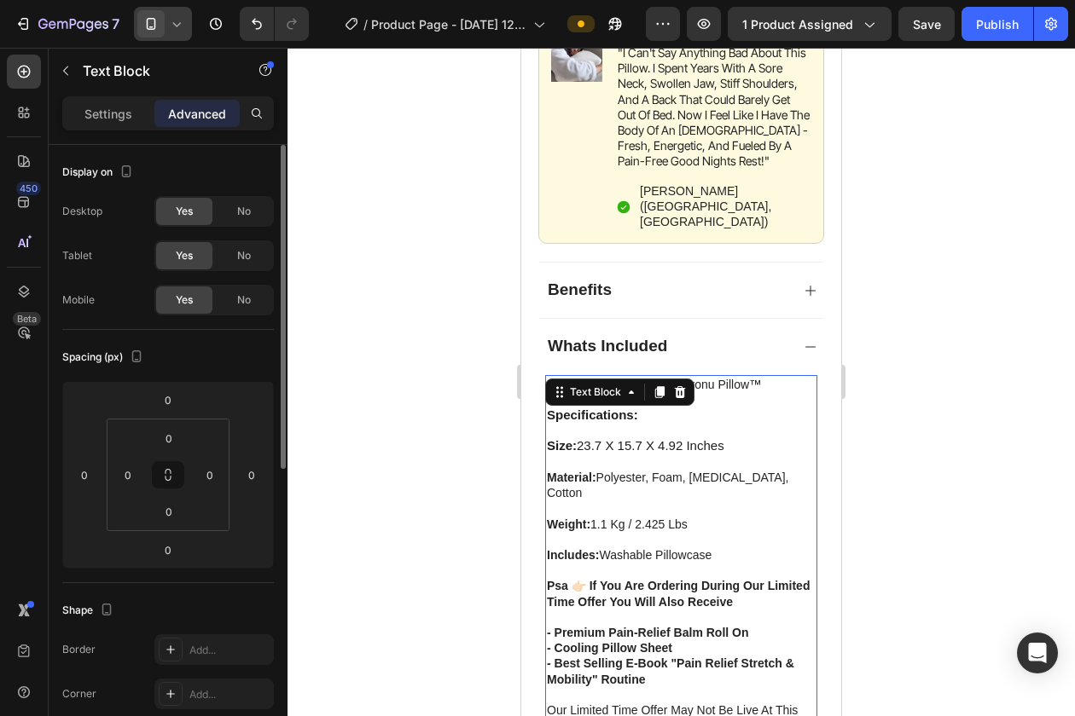
click at [560, 579] on strong "psa 👉🏻 if you are ordering during our limited time offer you will also receive" at bounding box center [678, 593] width 263 height 29
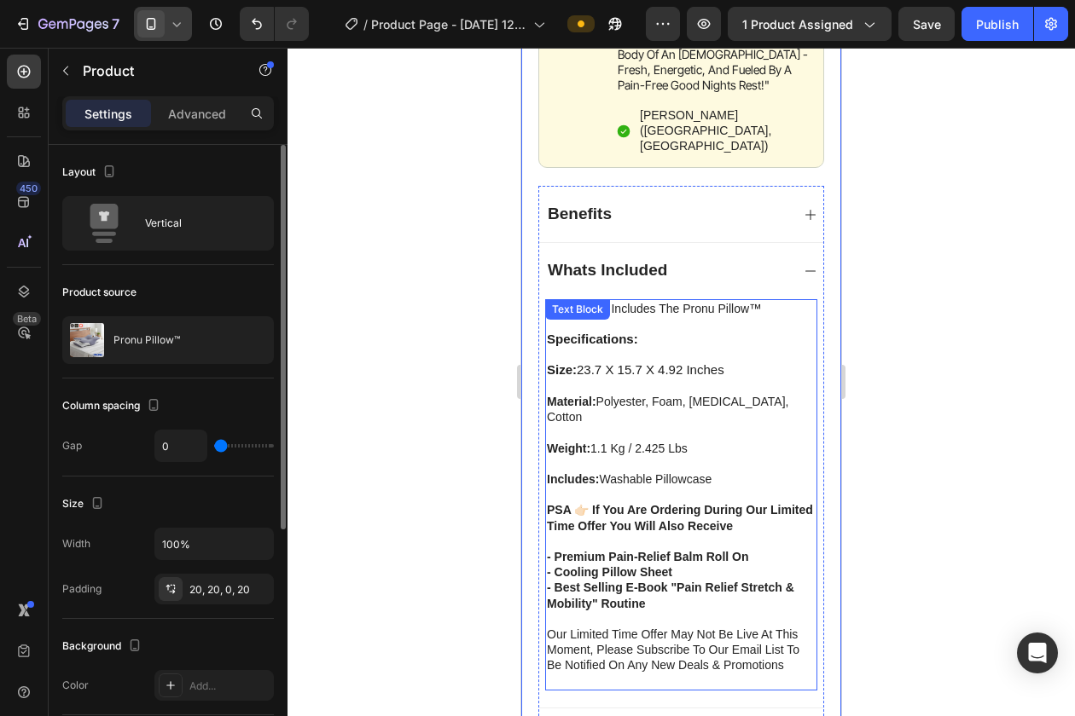
scroll to position [1125, 0]
click at [701, 586] on p "- best selling e-book "pain relief stretch & mobility" routine our limited time…" at bounding box center [681, 633] width 269 height 108
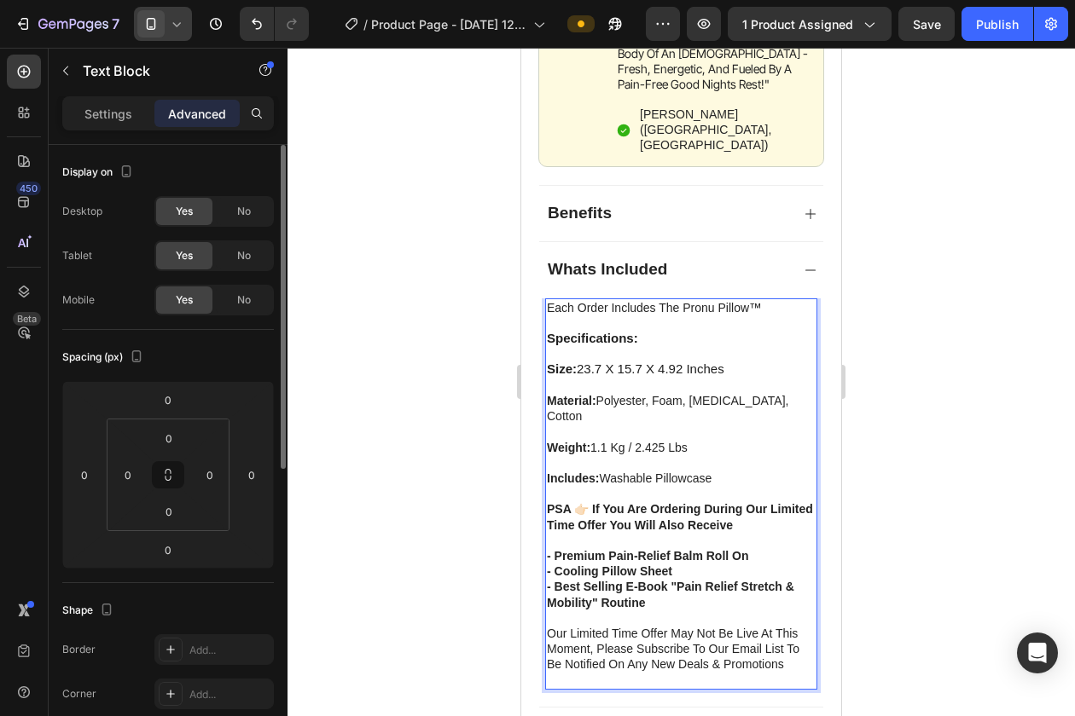
click at [658, 586] on p "- best selling e-book "pain relief stretch & mobility" routine our limited time…" at bounding box center [681, 633] width 269 height 108
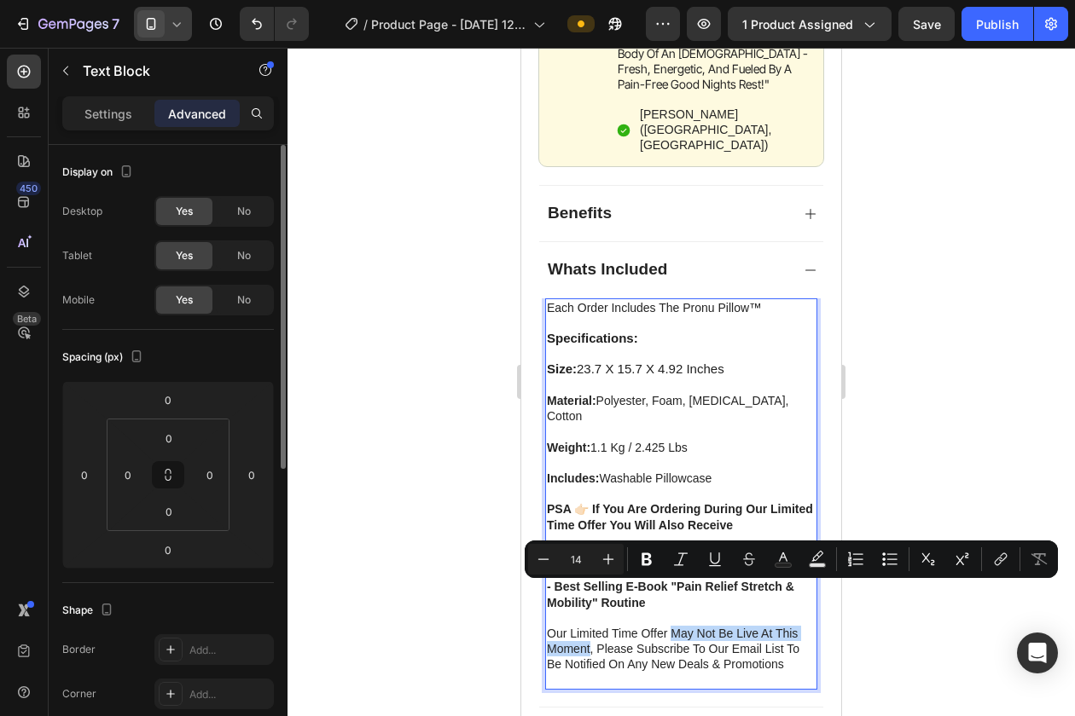
drag, startPoint x: 672, startPoint y: 588, endPoint x: 589, endPoint y: 611, distance: 85.7
click at [589, 611] on p "- best selling e-book "pain relief stretch & mobility" routine our limited time…" at bounding box center [681, 633] width 269 height 108
click at [862, 614] on div at bounding box center [680, 382] width 787 height 669
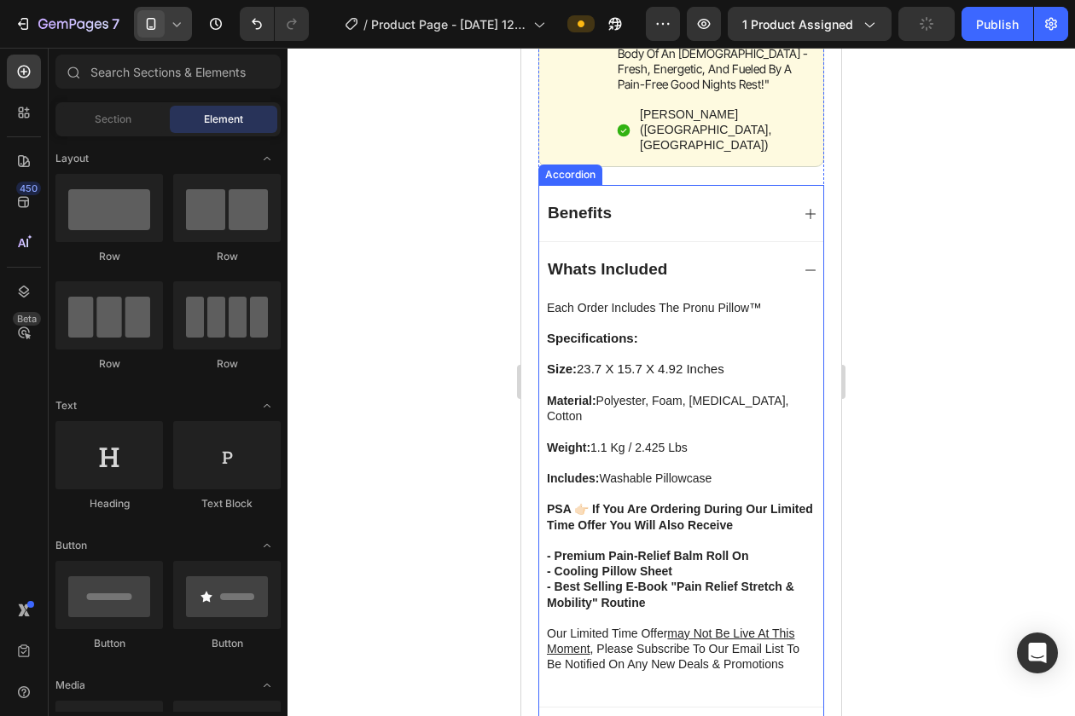
click at [791, 241] on div "Whats Included" at bounding box center [681, 269] width 284 height 56
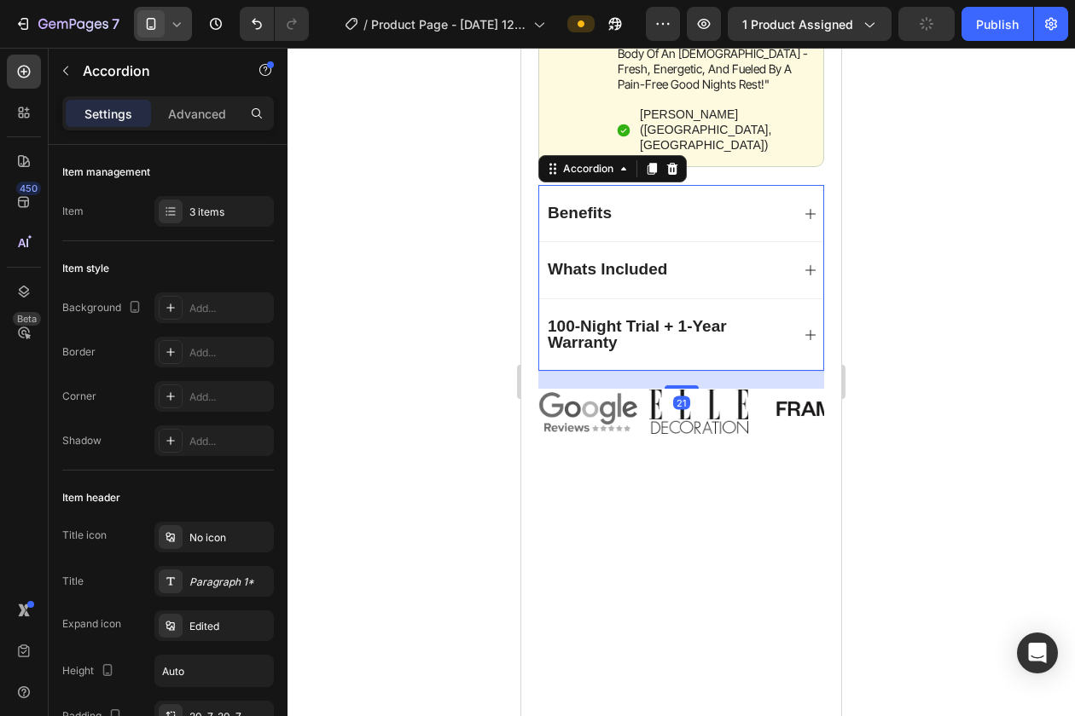
click at [782, 299] on div "100-Night Trial + 1-Year Warranty" at bounding box center [681, 335] width 284 height 72
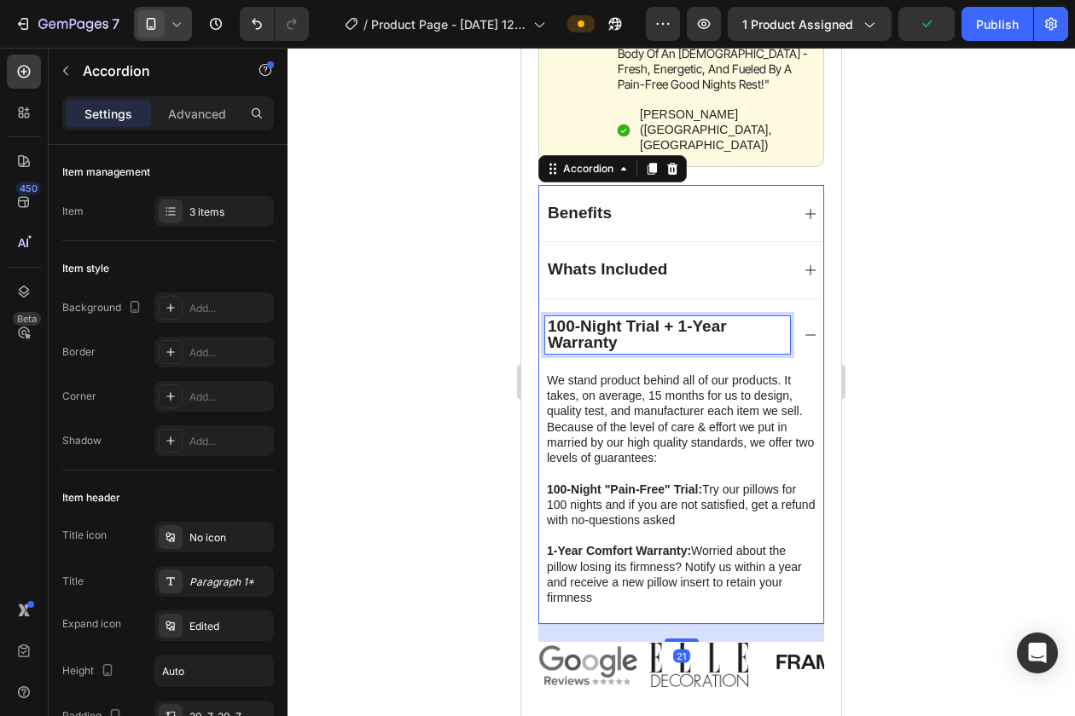
click at [782, 319] on p "100-Night Trial + 1-Year Warranty" at bounding box center [668, 335] width 240 height 32
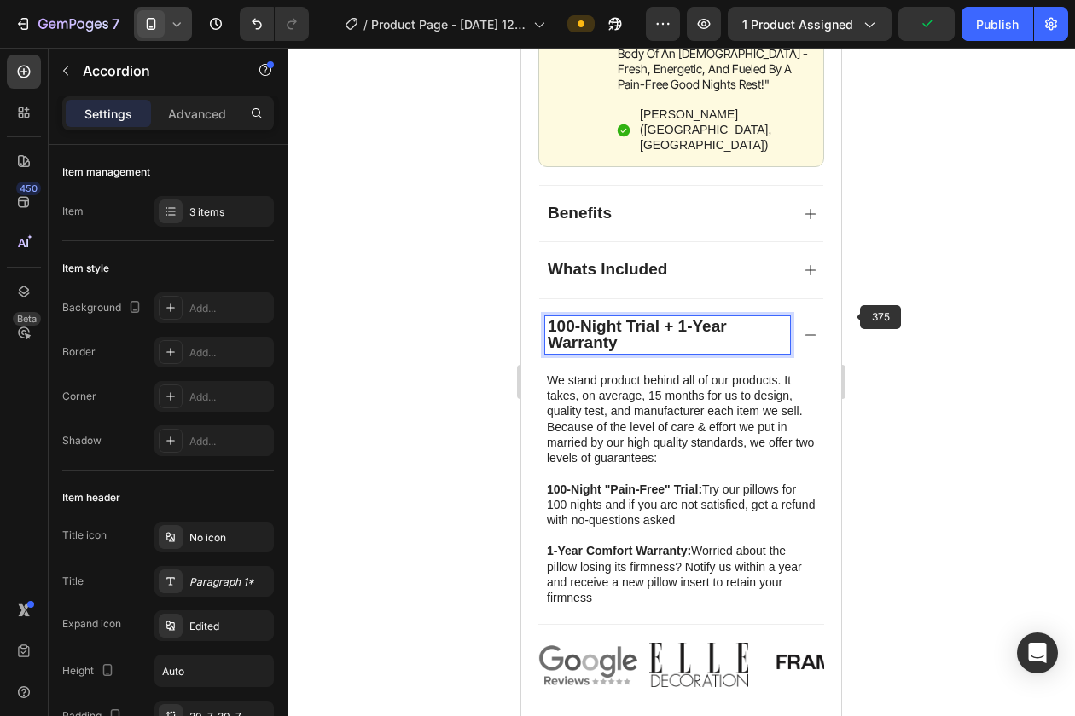
click at [806, 328] on icon at bounding box center [810, 335] width 14 height 14
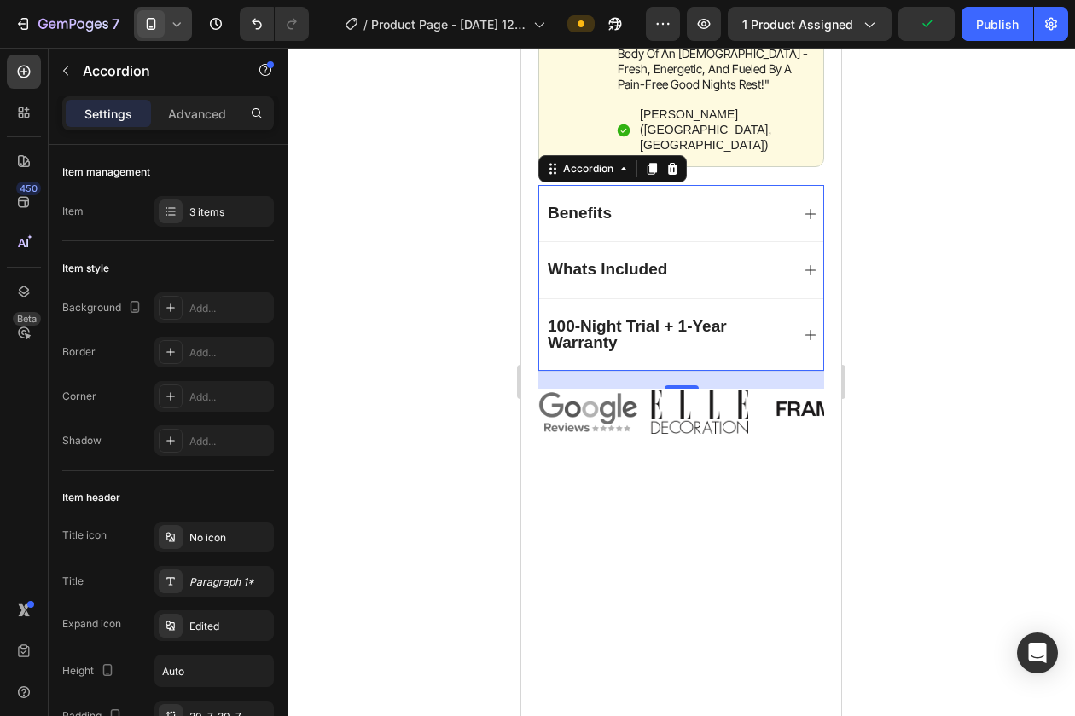
click at [906, 316] on div at bounding box center [680, 382] width 787 height 669
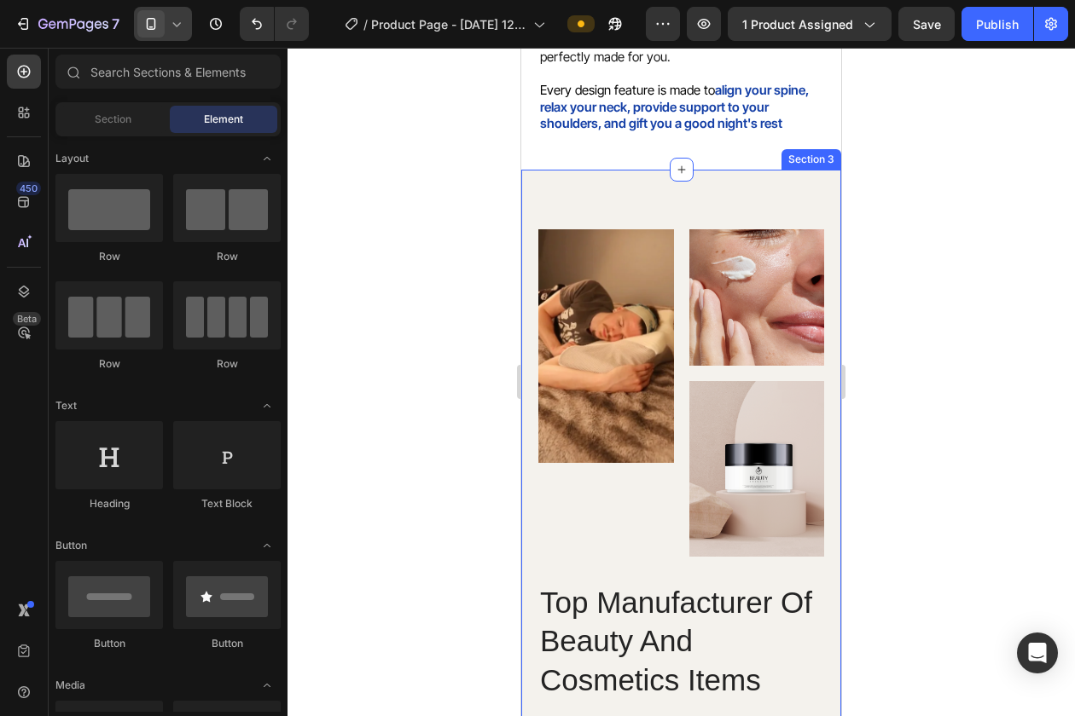
scroll to position [2064, 0]
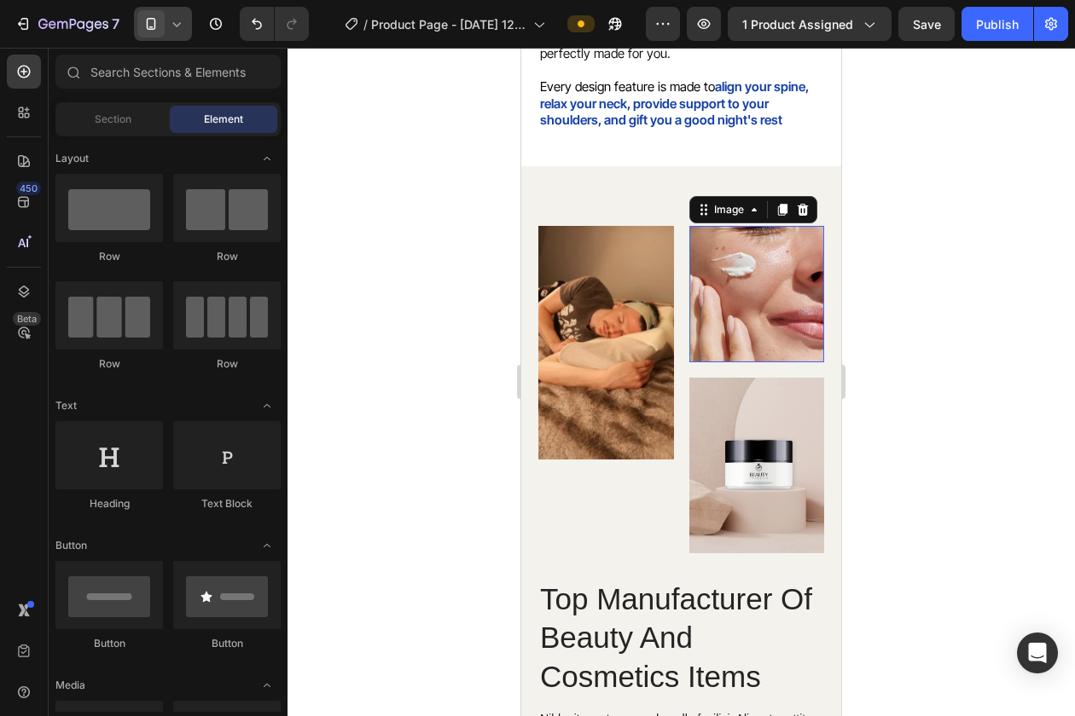
click at [725, 293] on img at bounding box center [757, 294] width 136 height 137
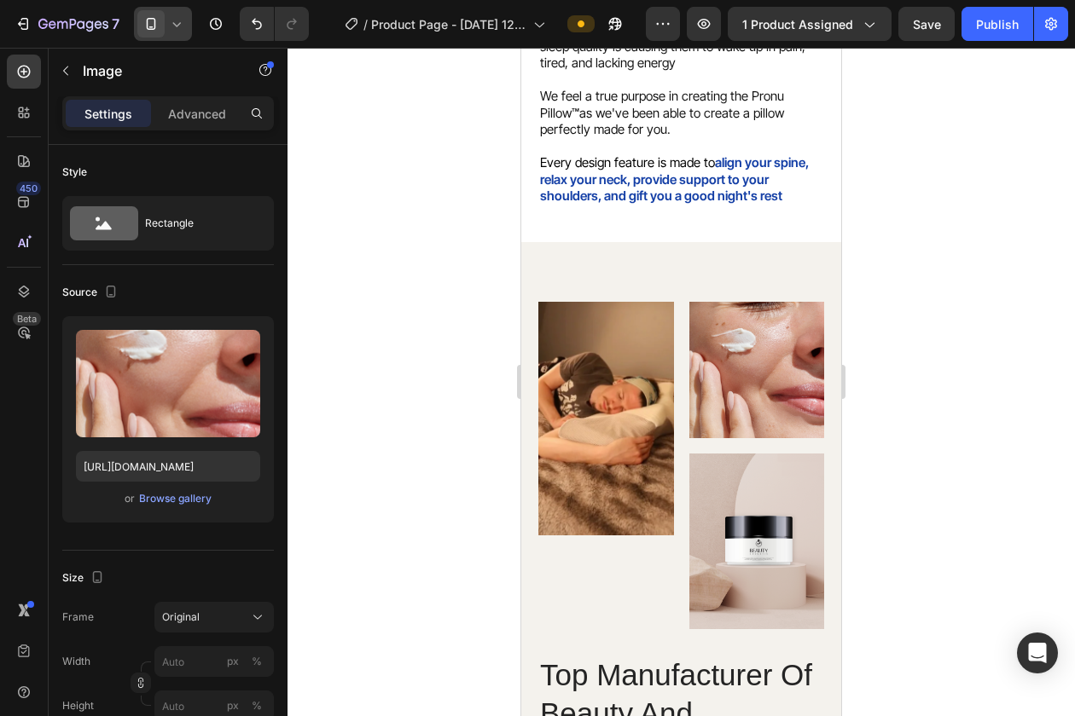
scroll to position [2098, 0]
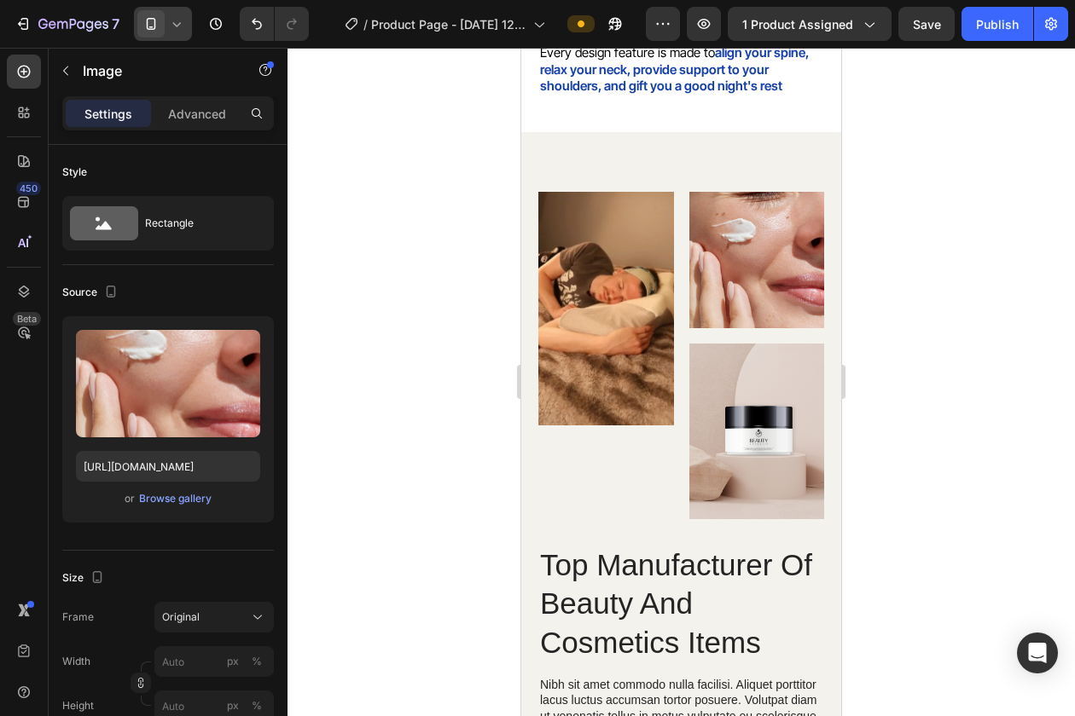
click at [741, 324] on img at bounding box center [757, 260] width 136 height 137
click at [739, 282] on img at bounding box center [757, 260] width 136 height 137
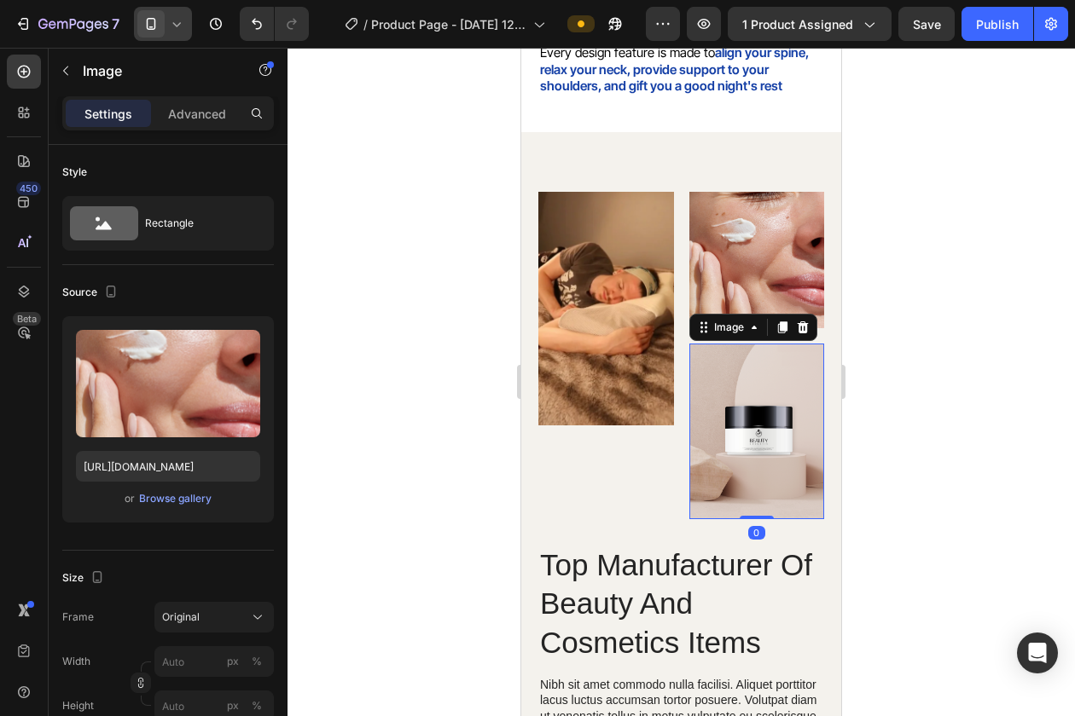
click at [738, 385] on img at bounding box center [757, 431] width 136 height 175
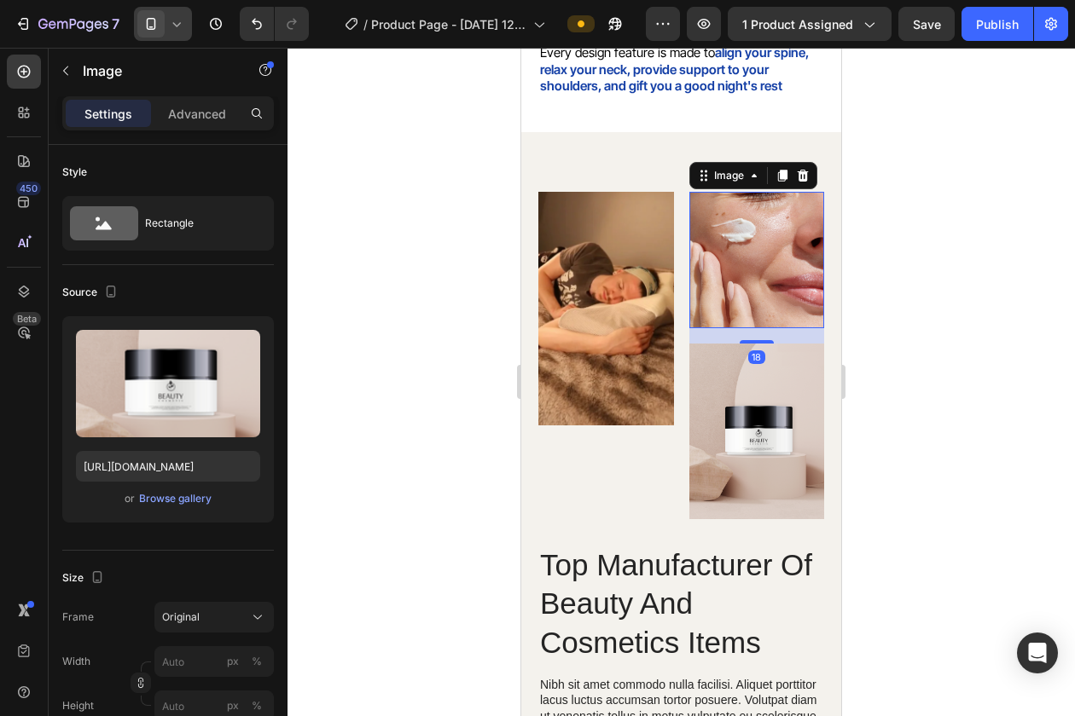
click at [743, 241] on img at bounding box center [757, 260] width 136 height 137
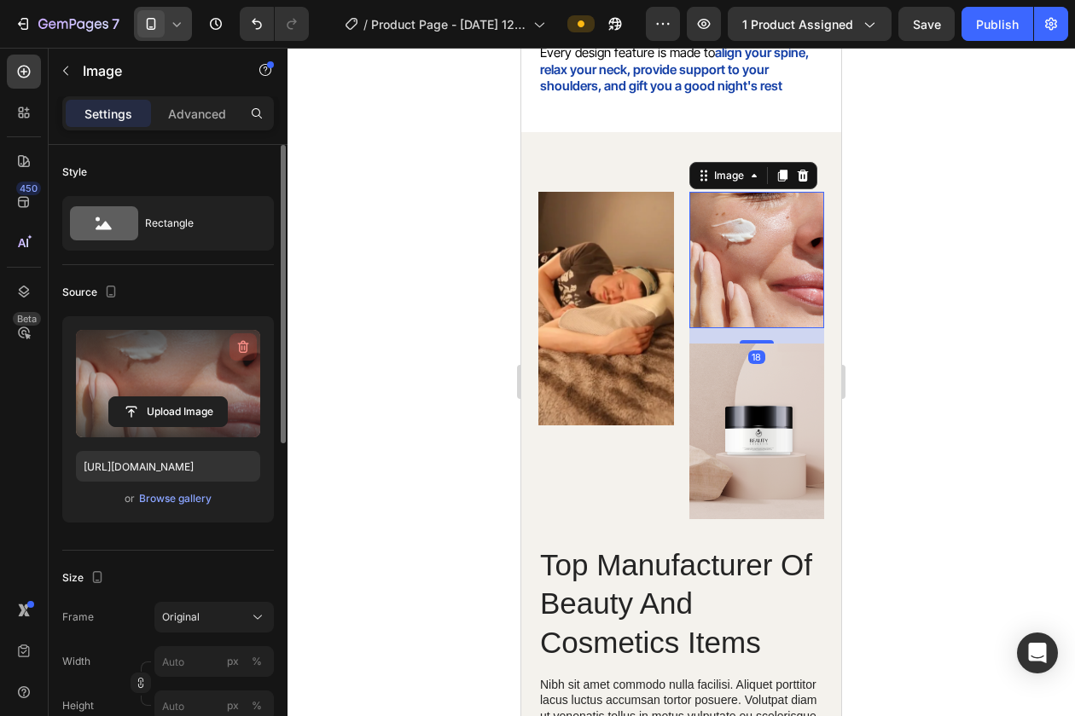
click at [241, 352] on icon "button" at bounding box center [243, 347] width 11 height 13
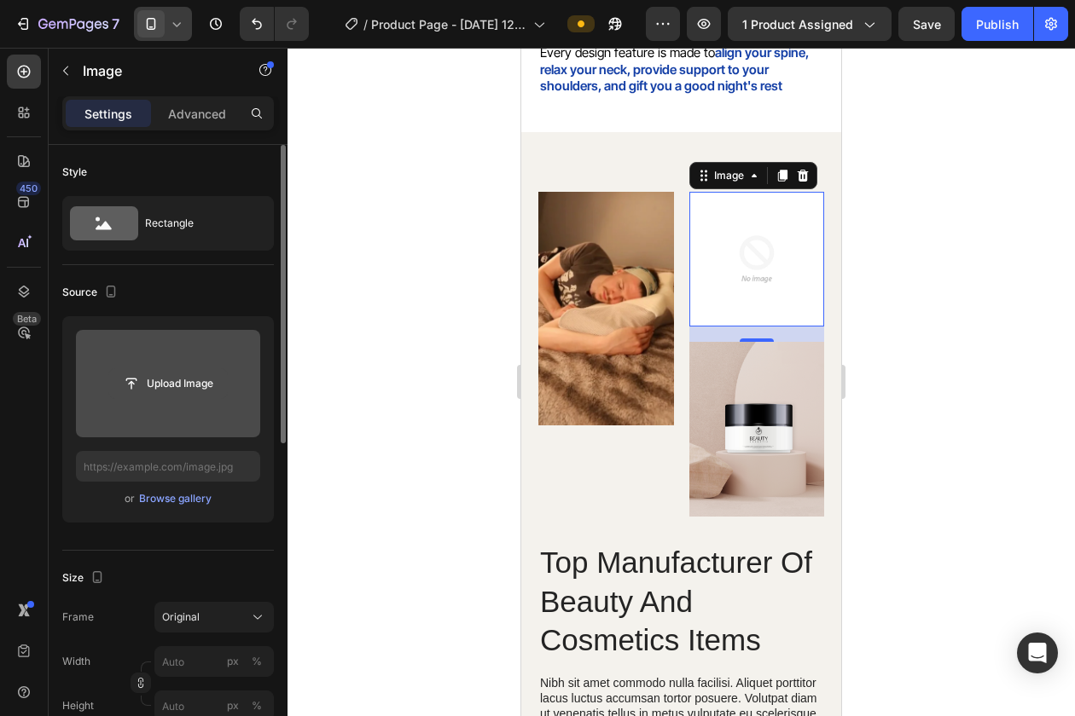
click at [171, 378] on input "file" at bounding box center [168, 383] width 118 height 29
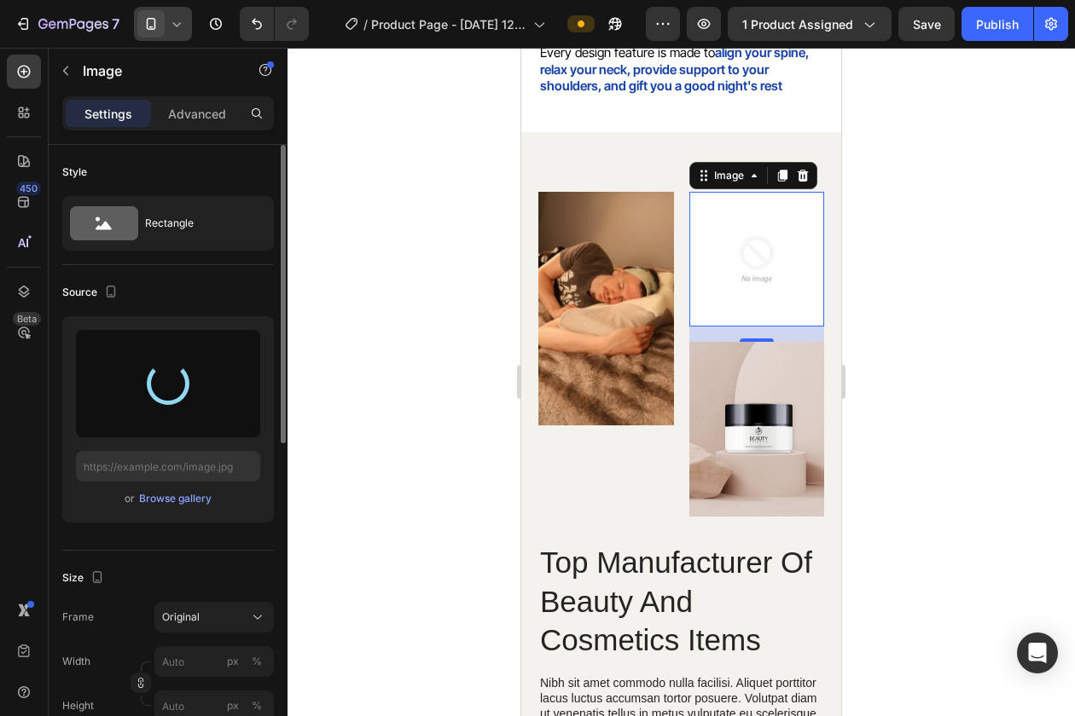
type input "[URL][DOMAIN_NAME]"
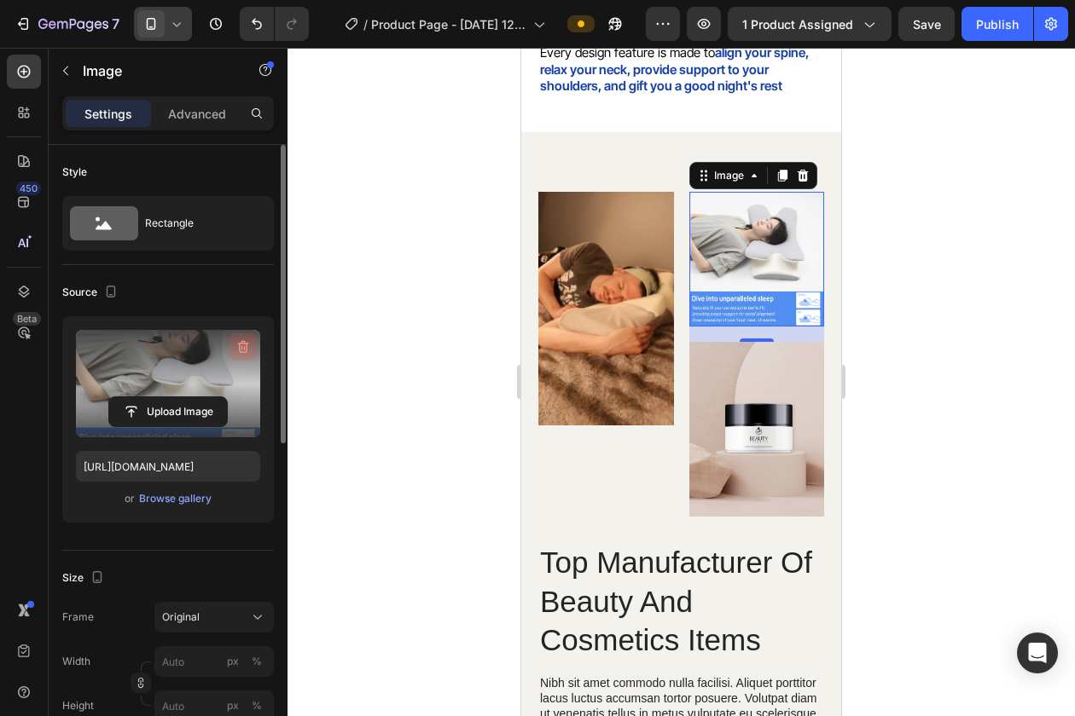
click at [242, 350] on icon "button" at bounding box center [243, 347] width 17 height 17
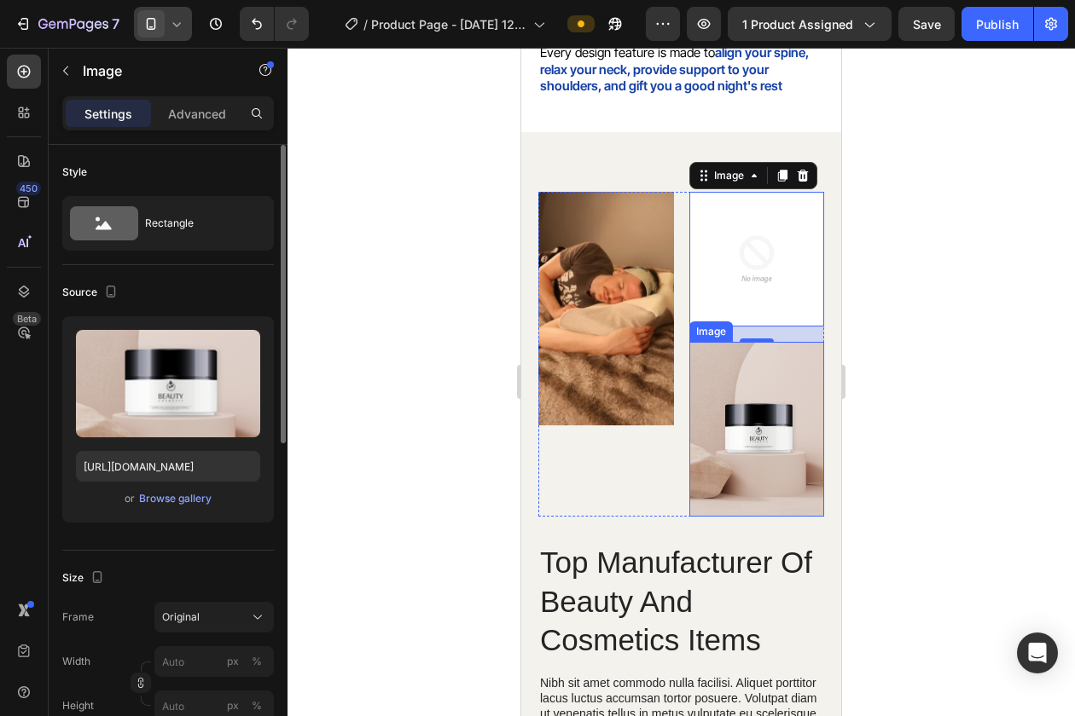
click at [727, 444] on img at bounding box center [757, 429] width 136 height 175
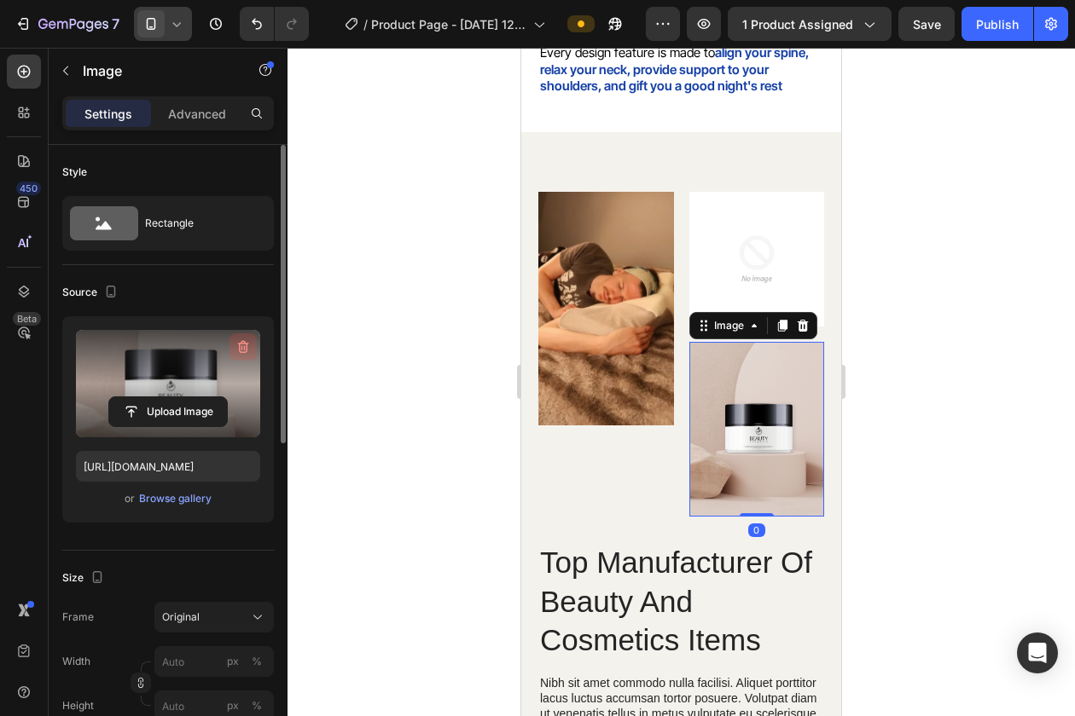
click at [232, 343] on button "button" at bounding box center [242, 346] width 27 height 27
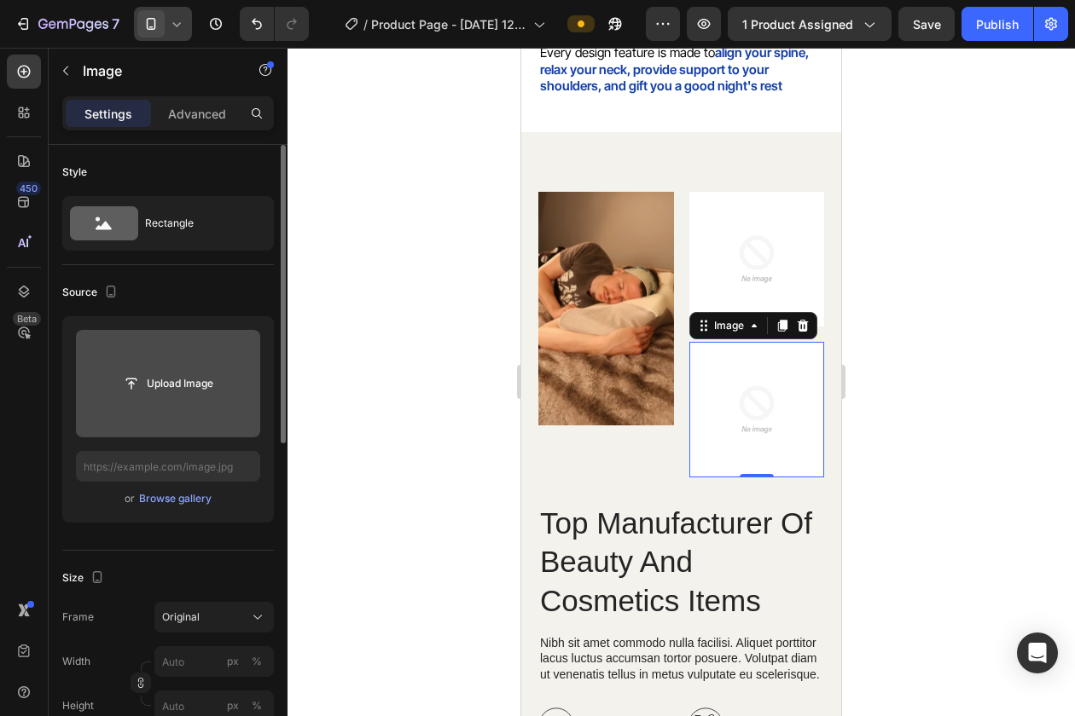
click at [158, 382] on input "file" at bounding box center [168, 383] width 118 height 29
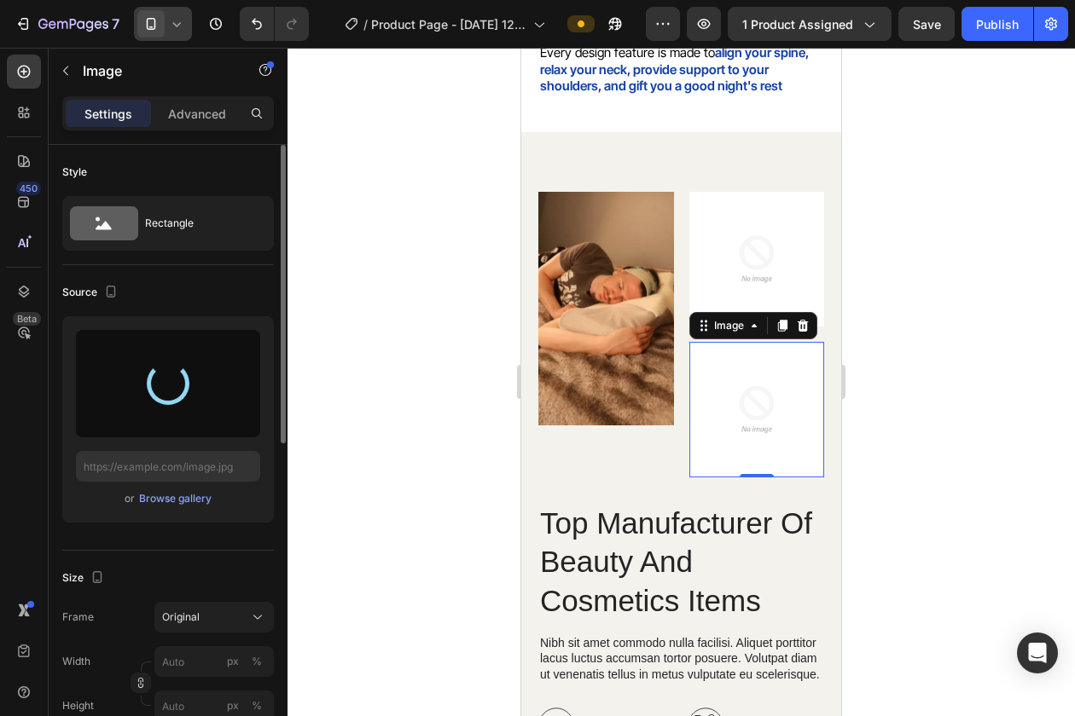
type input "[URL][DOMAIN_NAME]"
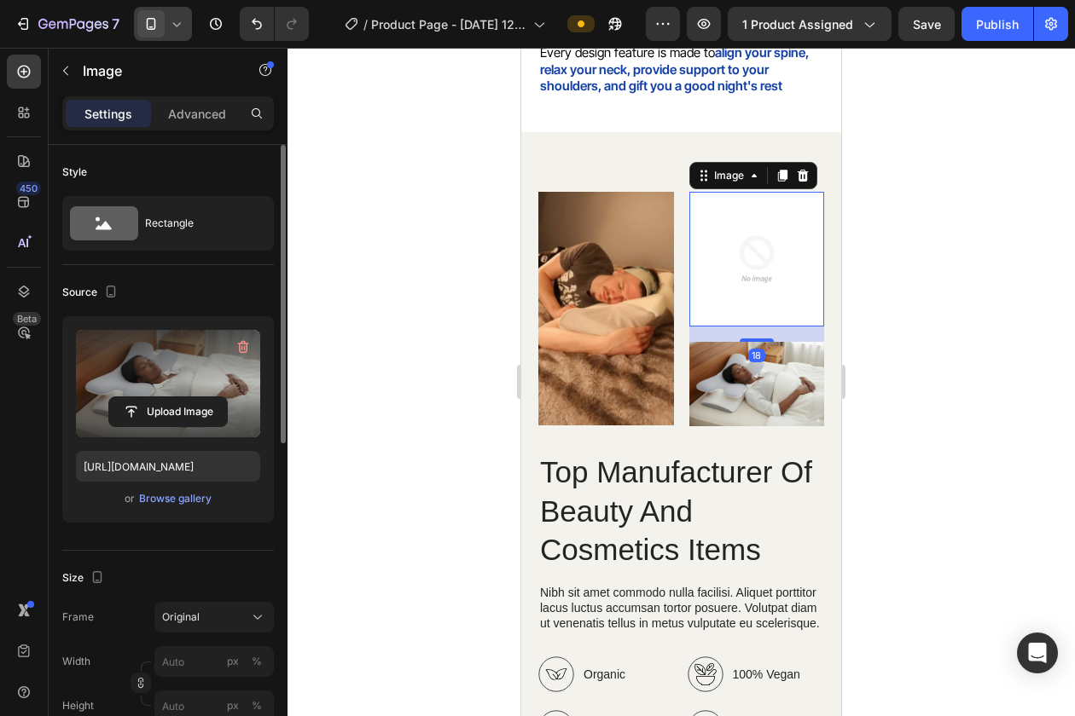
click at [777, 263] on img at bounding box center [757, 260] width 136 height 136
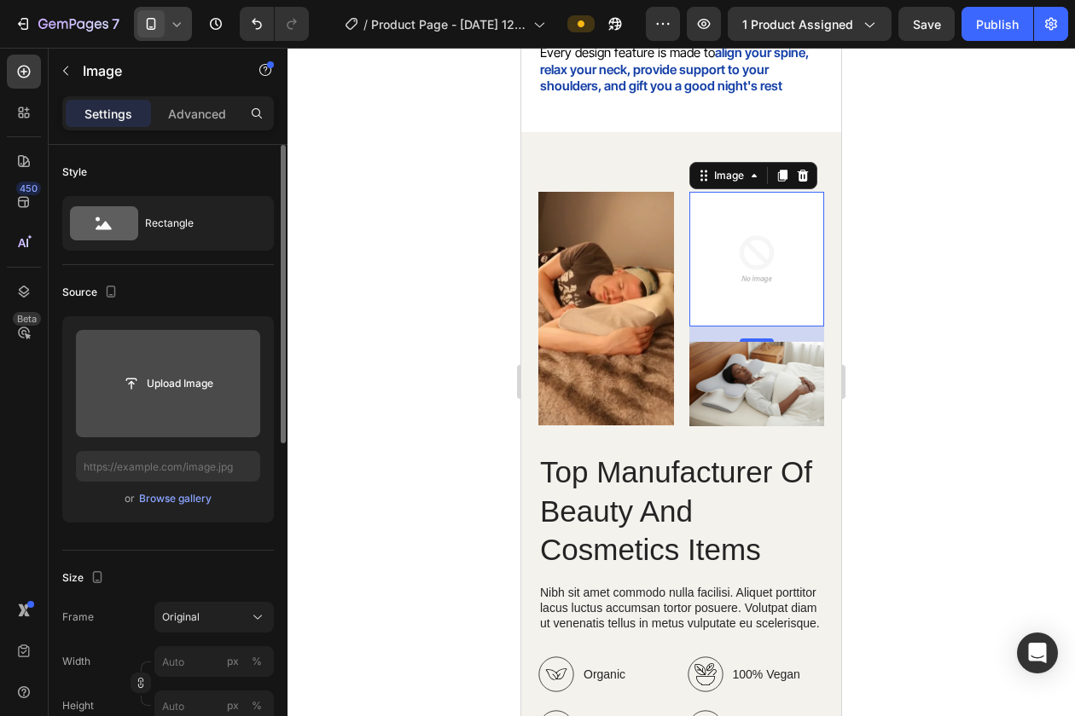
click at [151, 391] on input "file" at bounding box center [168, 383] width 118 height 29
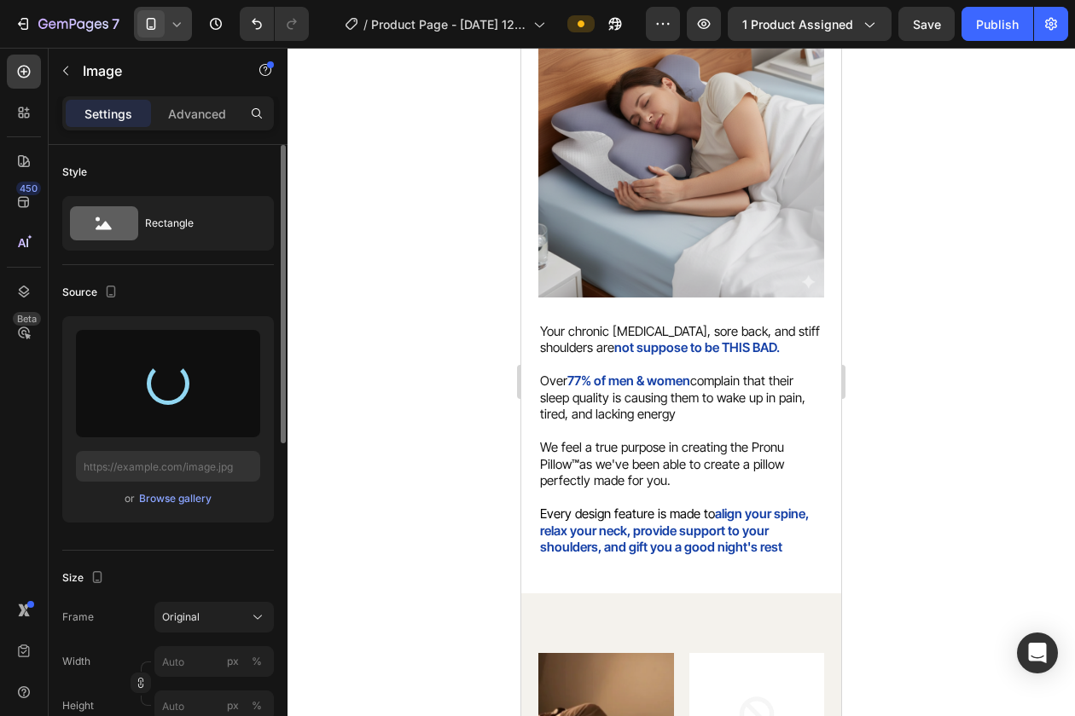
scroll to position [1636, 0]
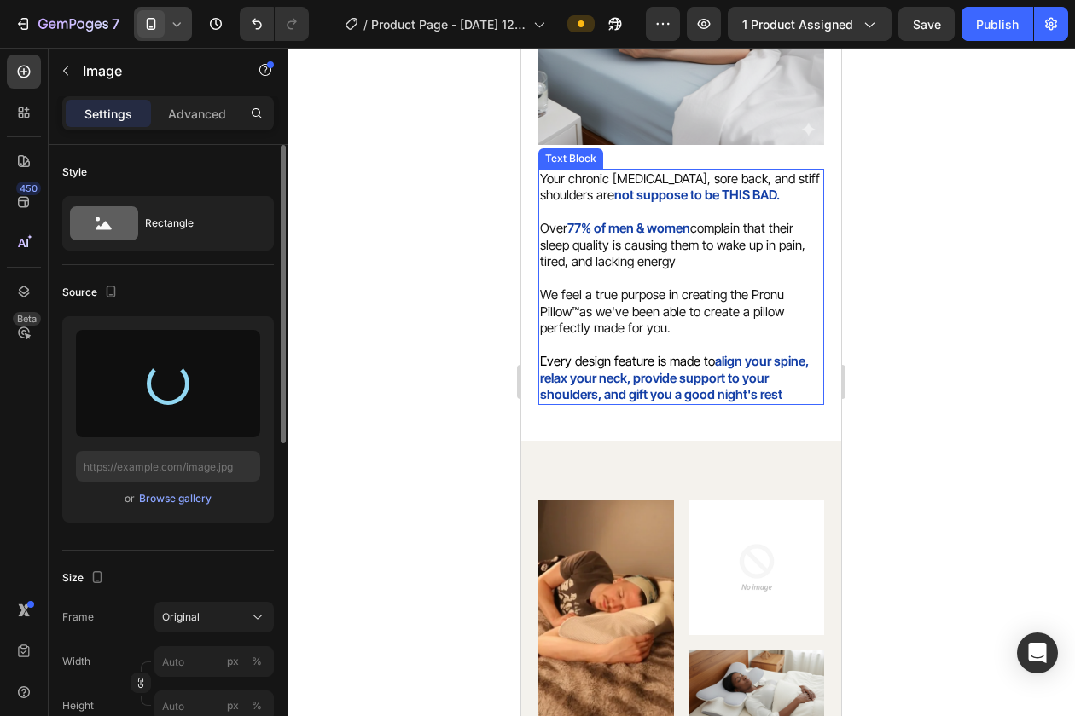
type input "[URL][DOMAIN_NAME]"
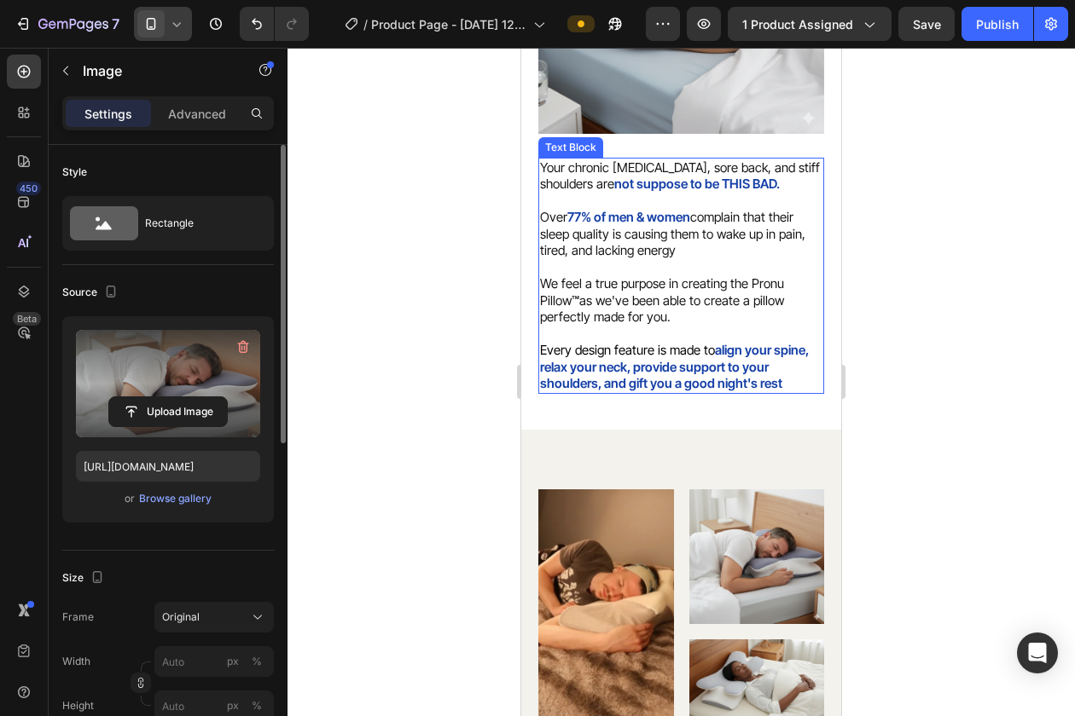
scroll to position [1899, 0]
